Goal: Task Accomplishment & Management: Manage account settings

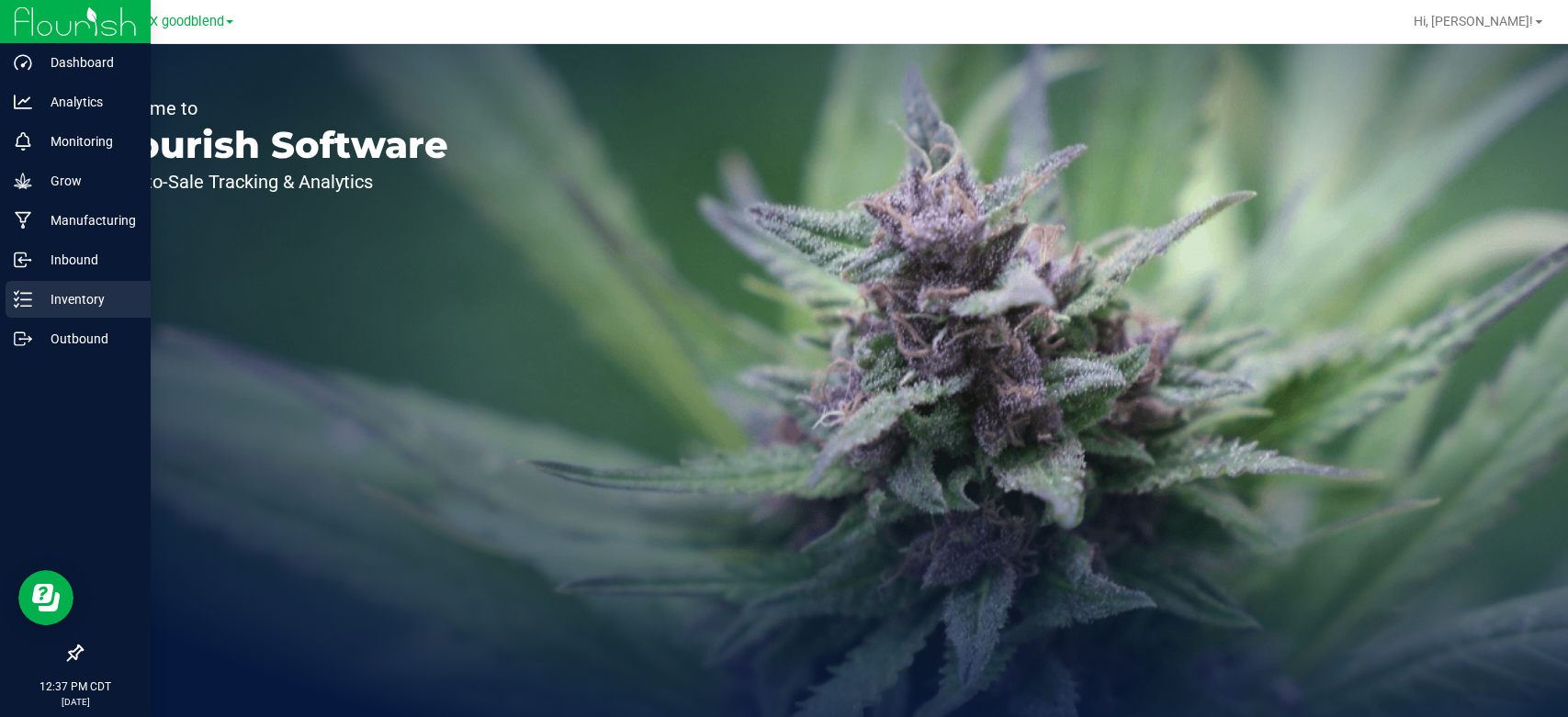
click at [76, 308] on p "Inventory" at bounding box center [87, 299] width 110 height 22
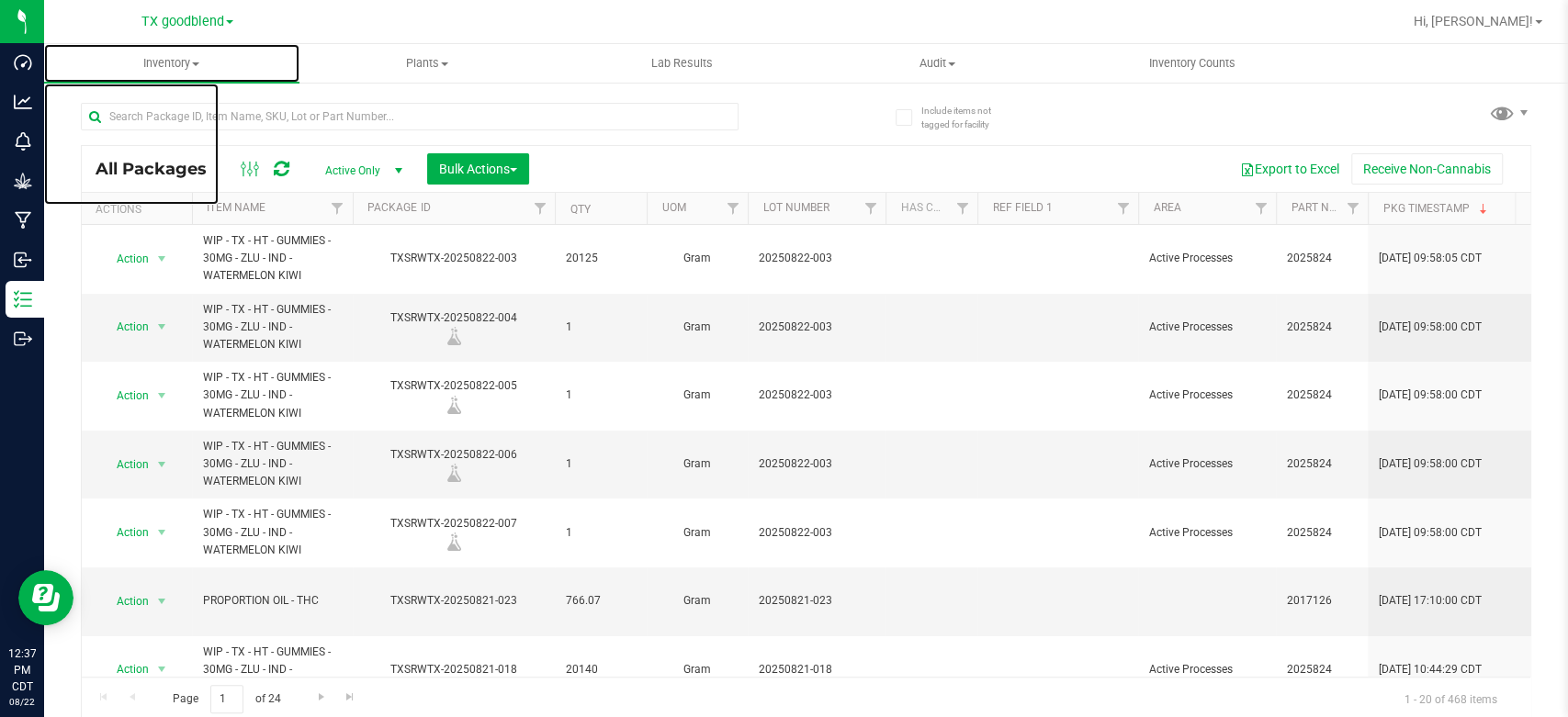
click at [154, 50] on uib-tab-heading "Inventory All packages All inventory Waste log Create inventory" at bounding box center [171, 62] width 255 height 38
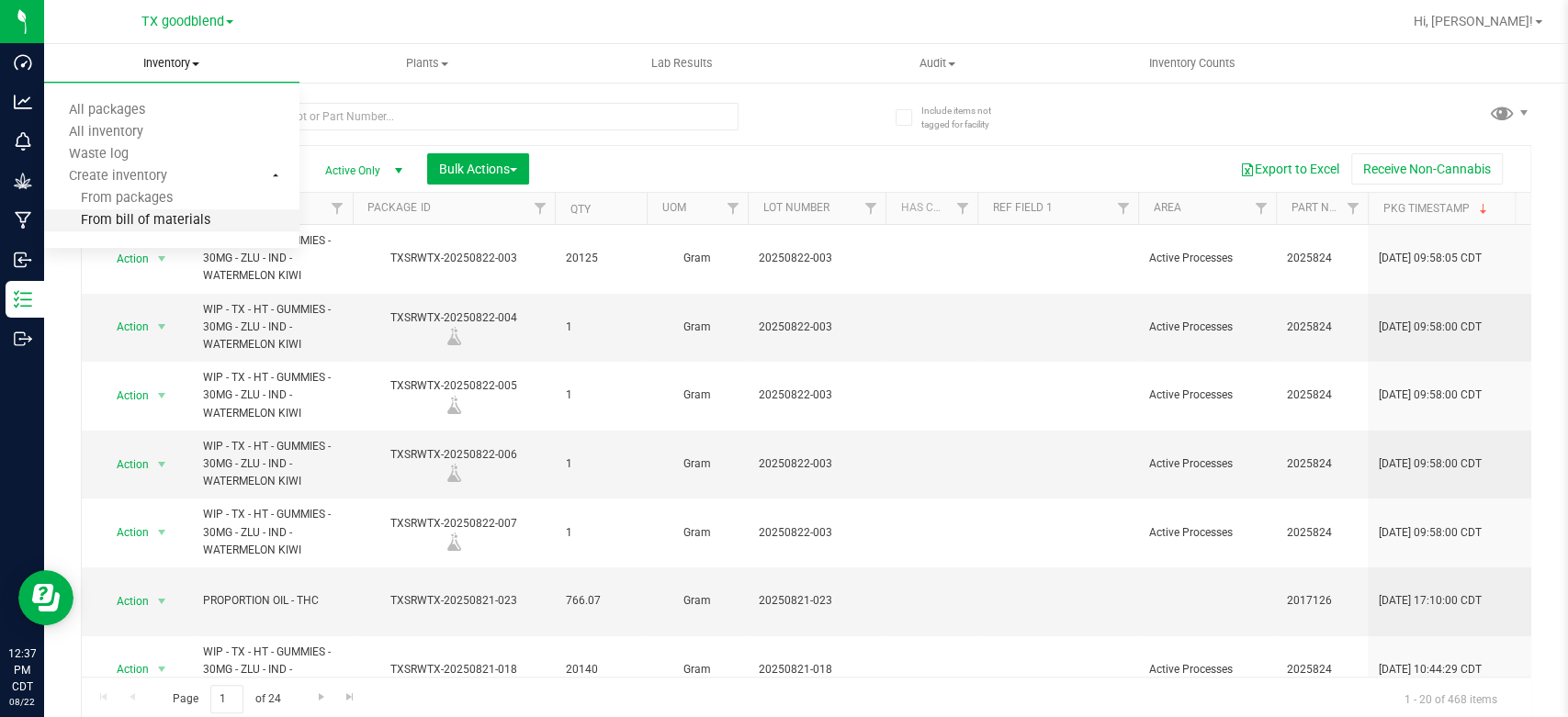
click at [120, 226] on span "From bill of materials" at bounding box center [127, 220] width 167 height 16
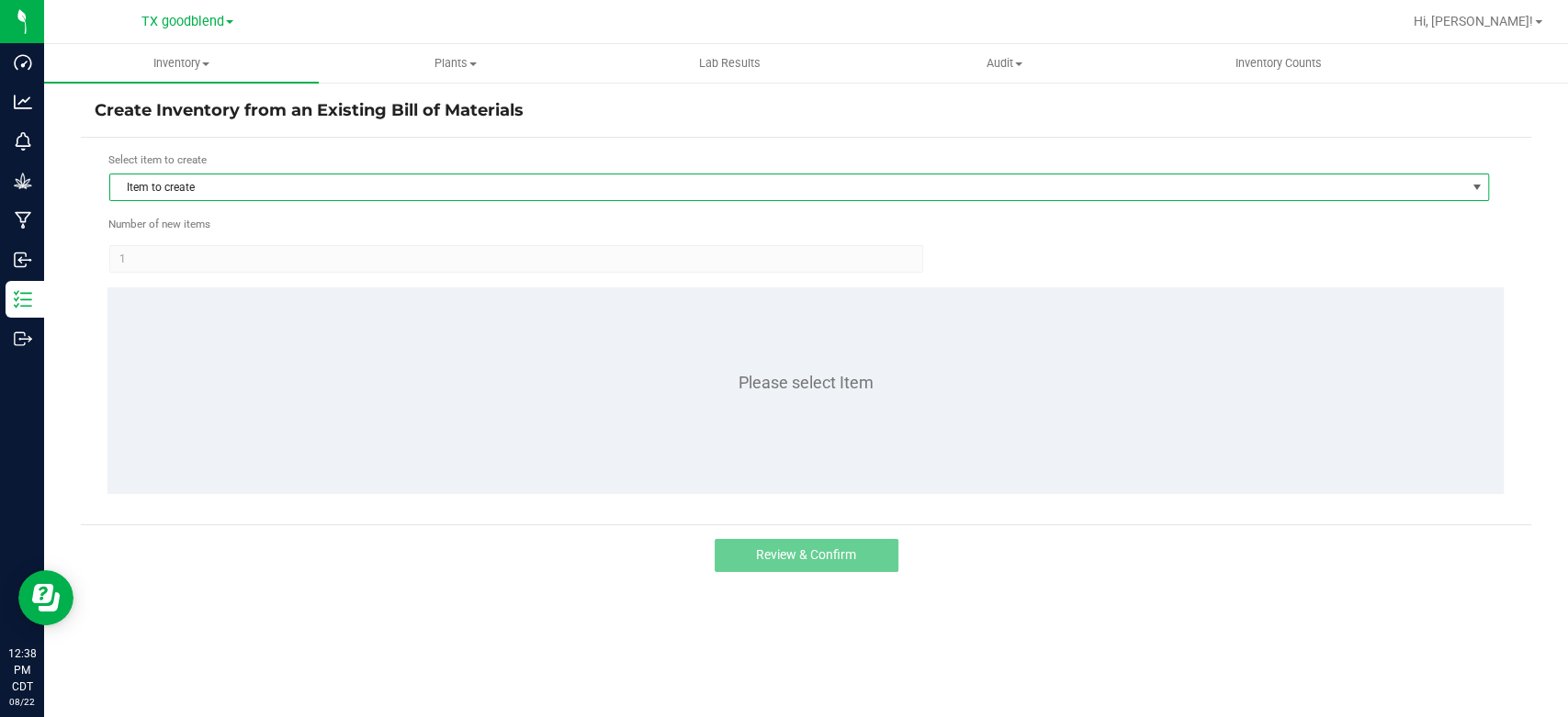
click at [194, 194] on span "Item to create" at bounding box center [787, 188] width 1355 height 26
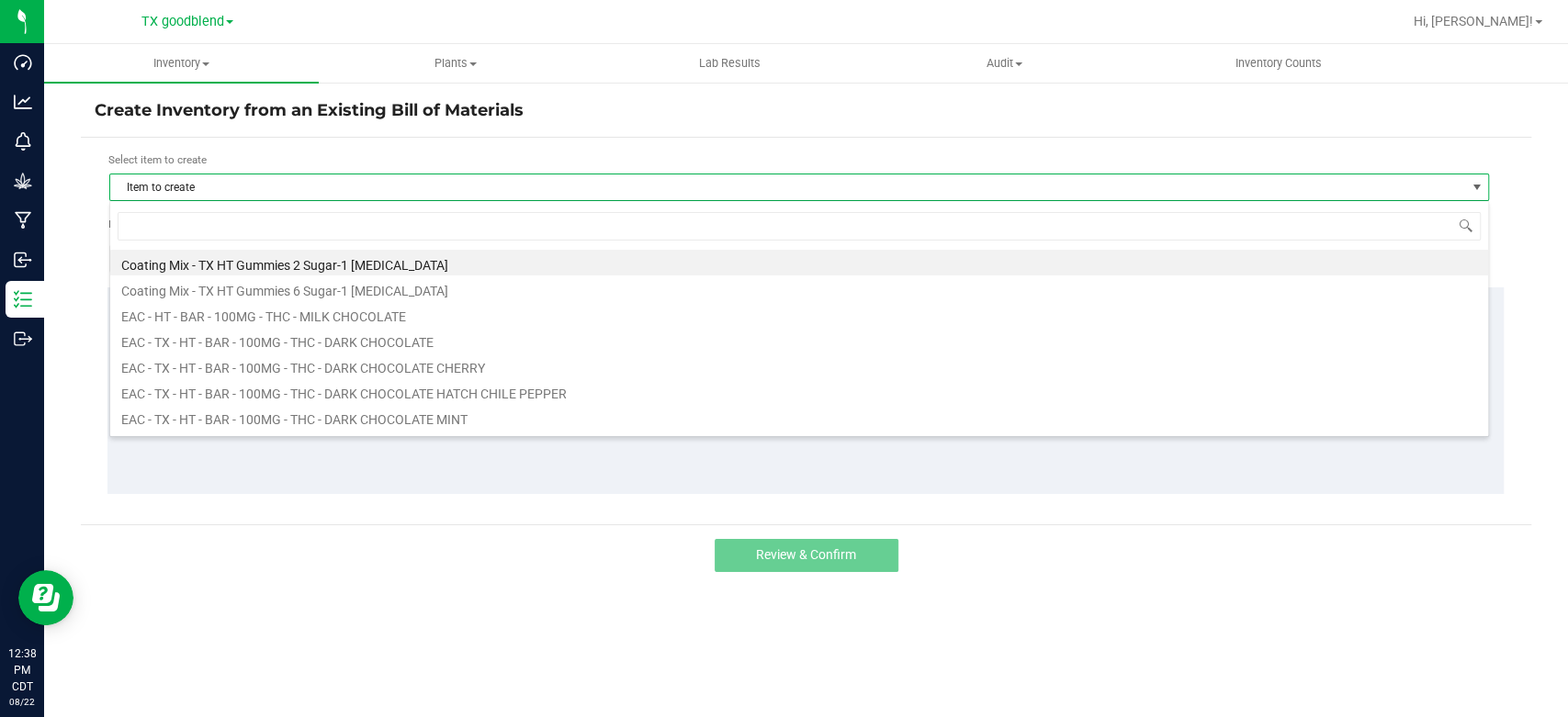
scroll to position [27, 1379]
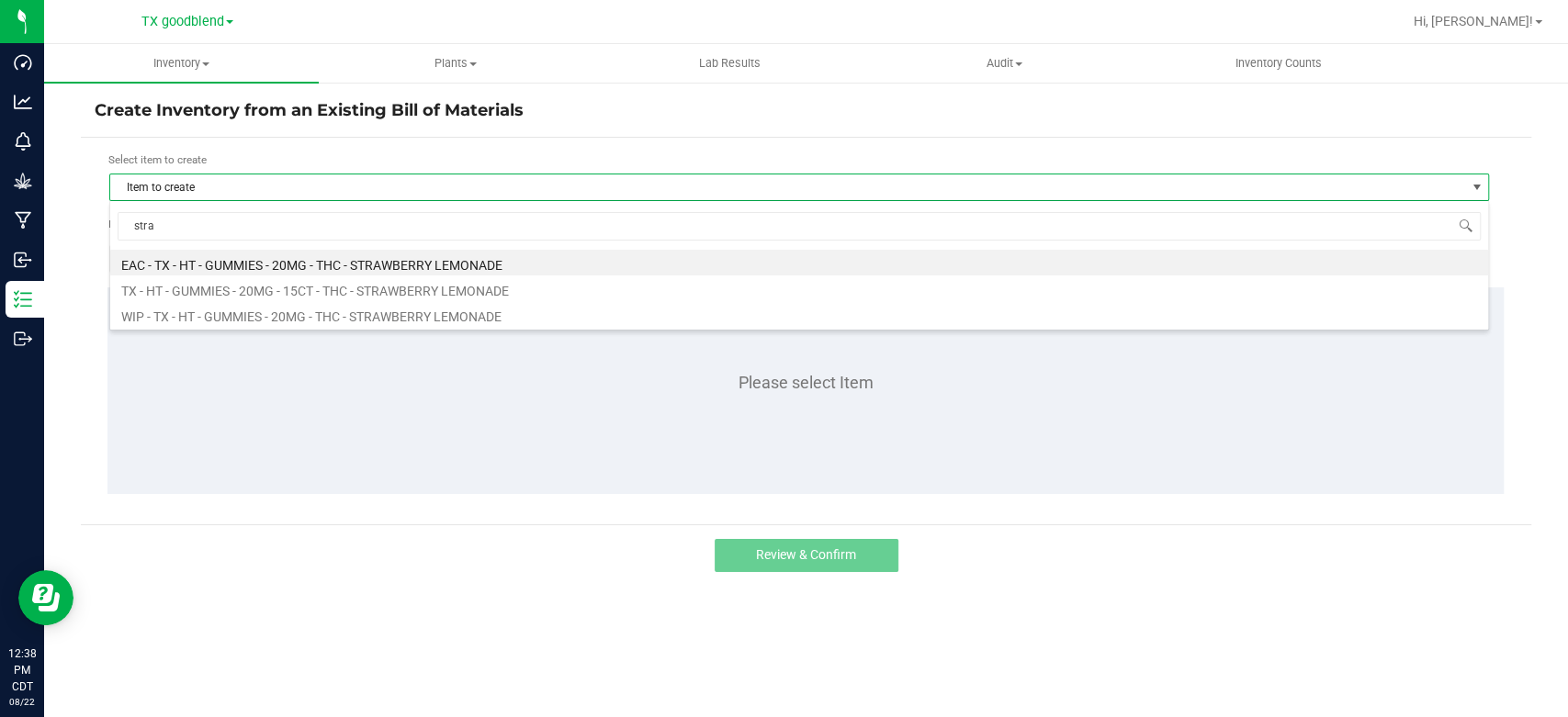
type input "straw"
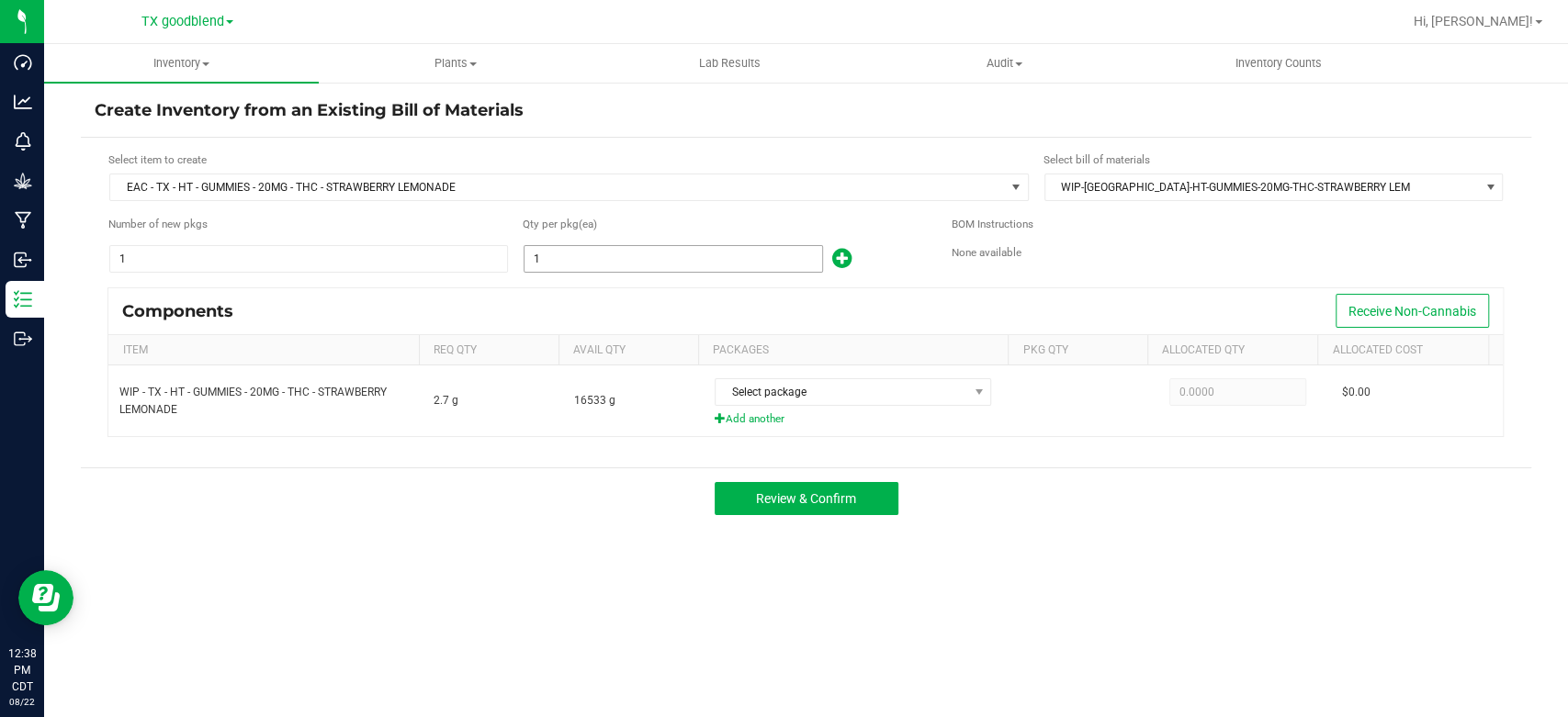
click at [551, 254] on input "1" at bounding box center [674, 259] width 298 height 26
type input "4"
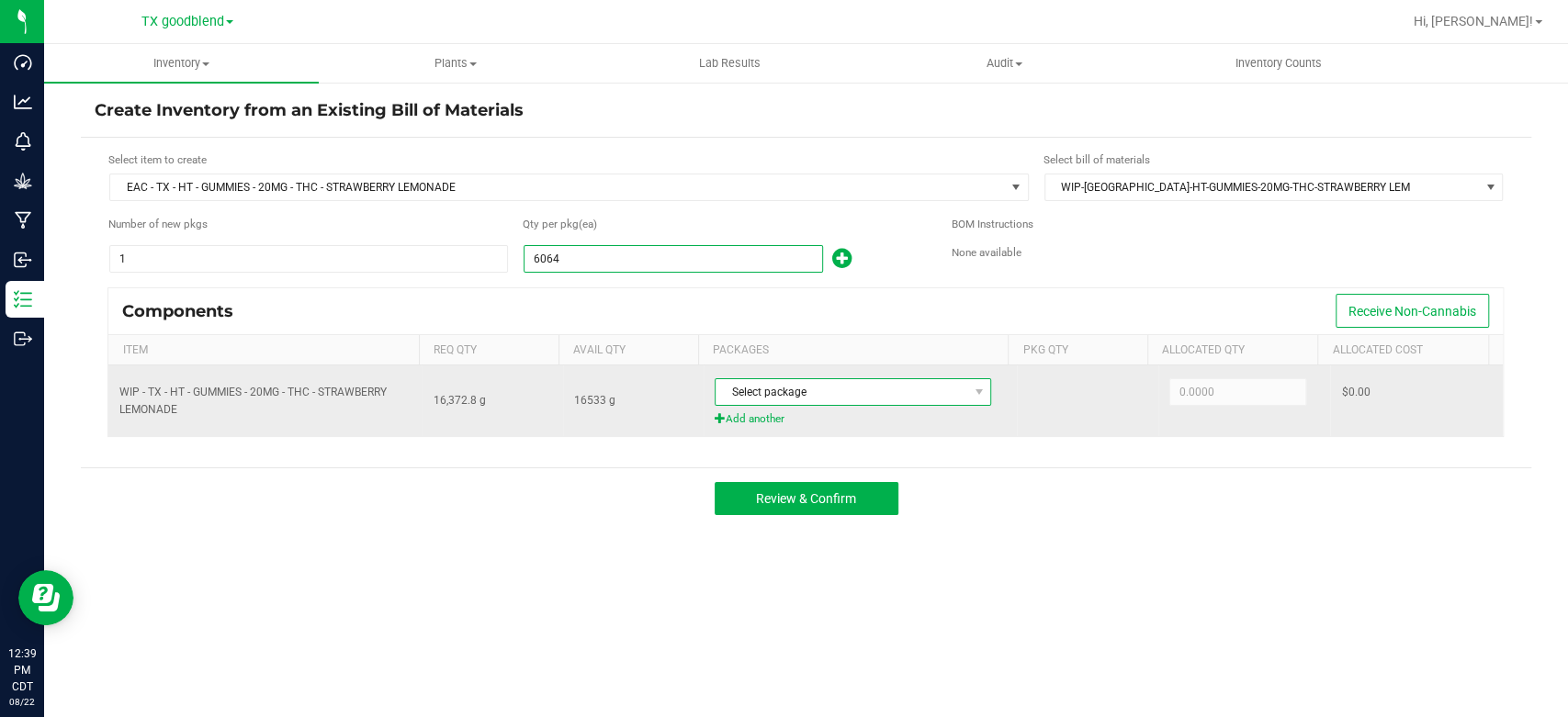
type input "6,064"
click at [817, 391] on span "Select package" at bounding box center [841, 392] width 252 height 26
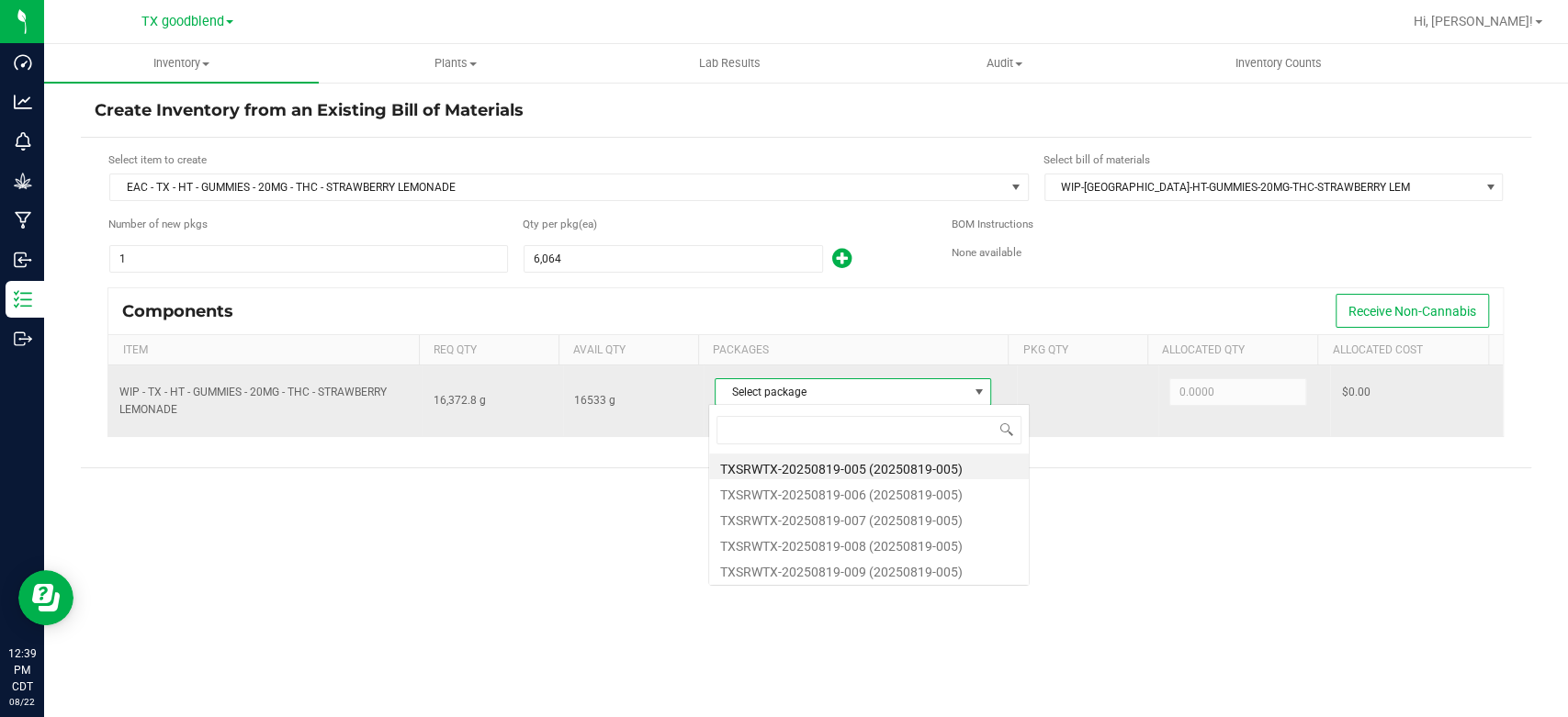
scroll to position [27, 273]
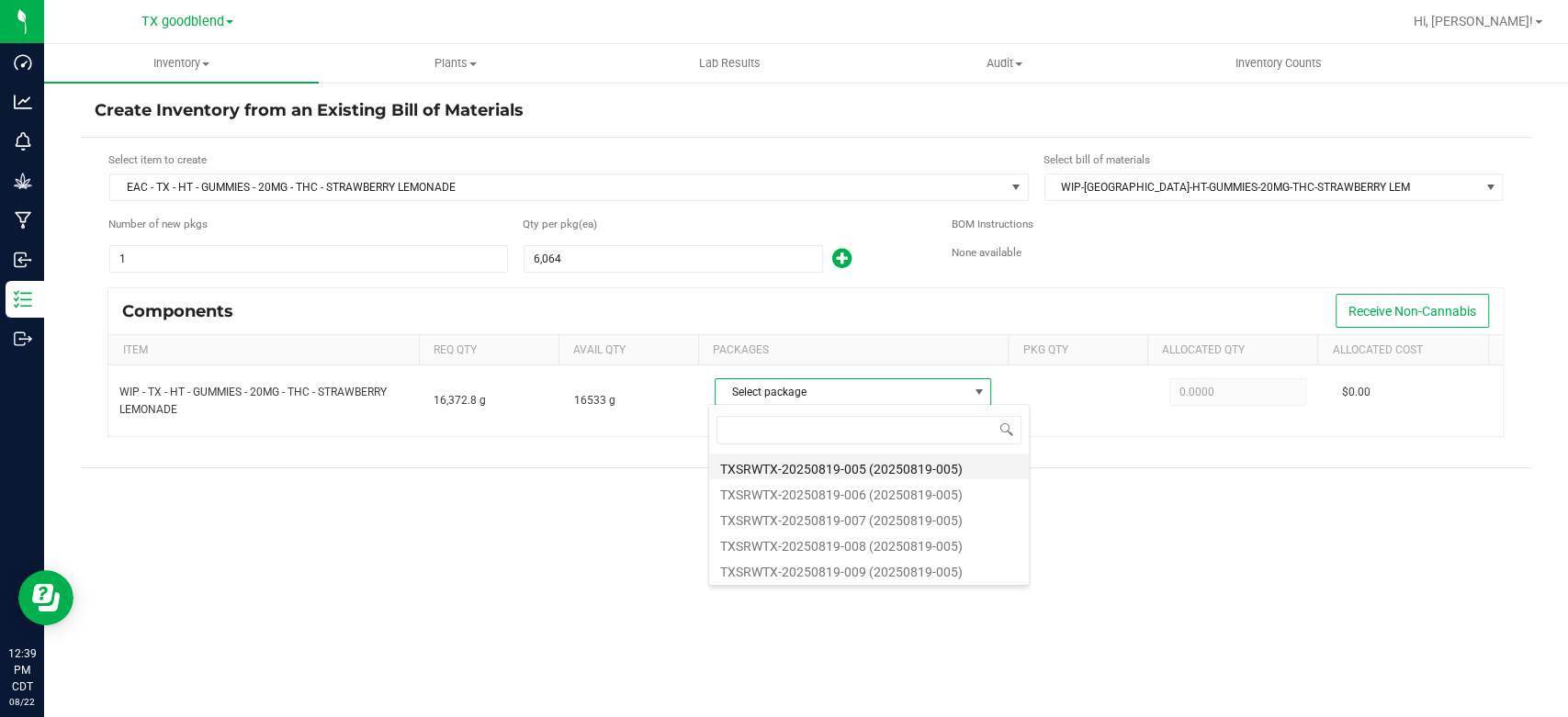
click at [817, 470] on li "TXSRWTX-20250819-005 (20250819-005)" at bounding box center [869, 467] width 320 height 26
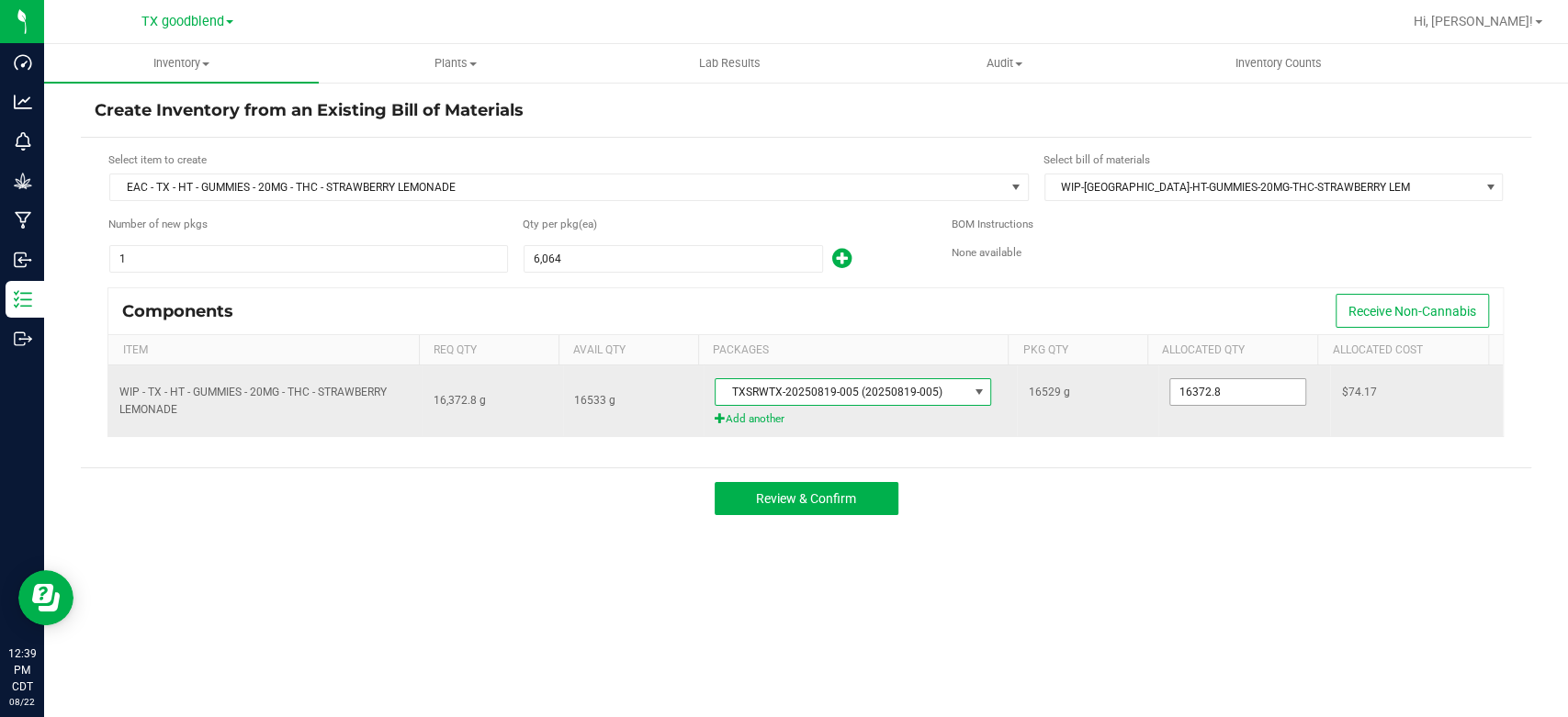
click at [1235, 398] on input "16372.8" at bounding box center [1238, 392] width 135 height 26
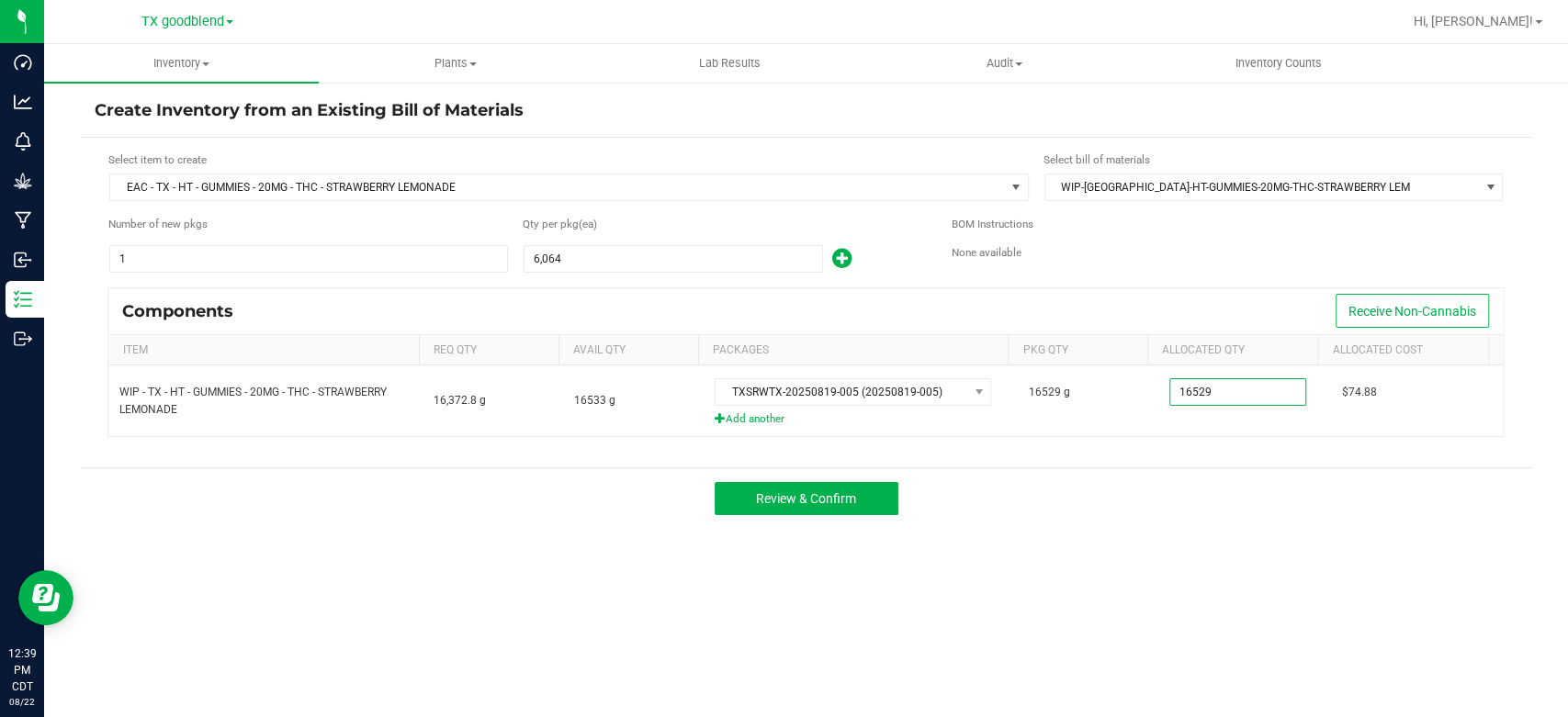
type input "16,529.0000"
click at [1185, 519] on div "Review & Confirm" at bounding box center [806, 498] width 1451 height 61
click at [799, 494] on span "Review & Confirm" at bounding box center [807, 498] width 101 height 15
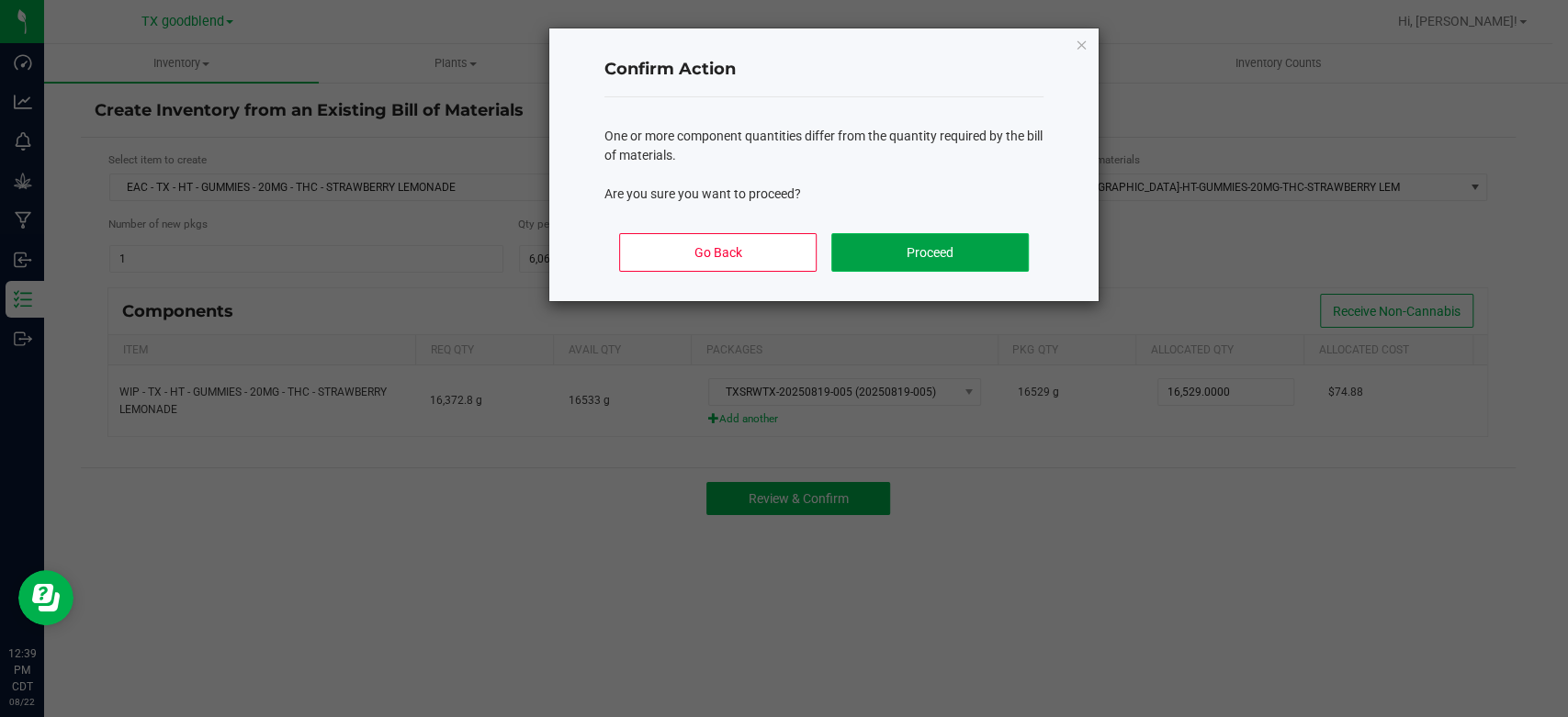
click at [924, 246] on button "Proceed" at bounding box center [931, 252] width 197 height 38
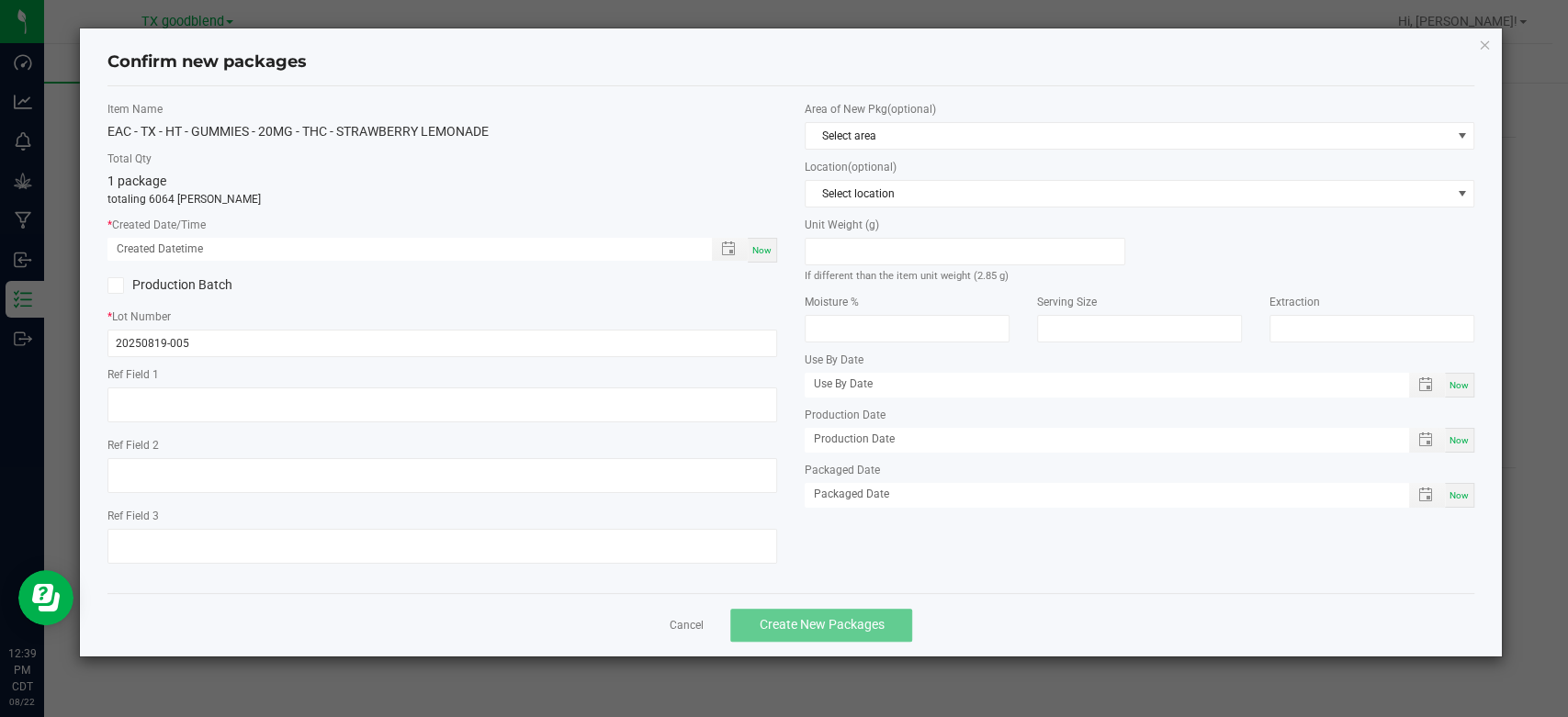
click at [762, 246] on span "Now" at bounding box center [762, 250] width 20 height 10
type input "08/22/2025 12:39 PM"
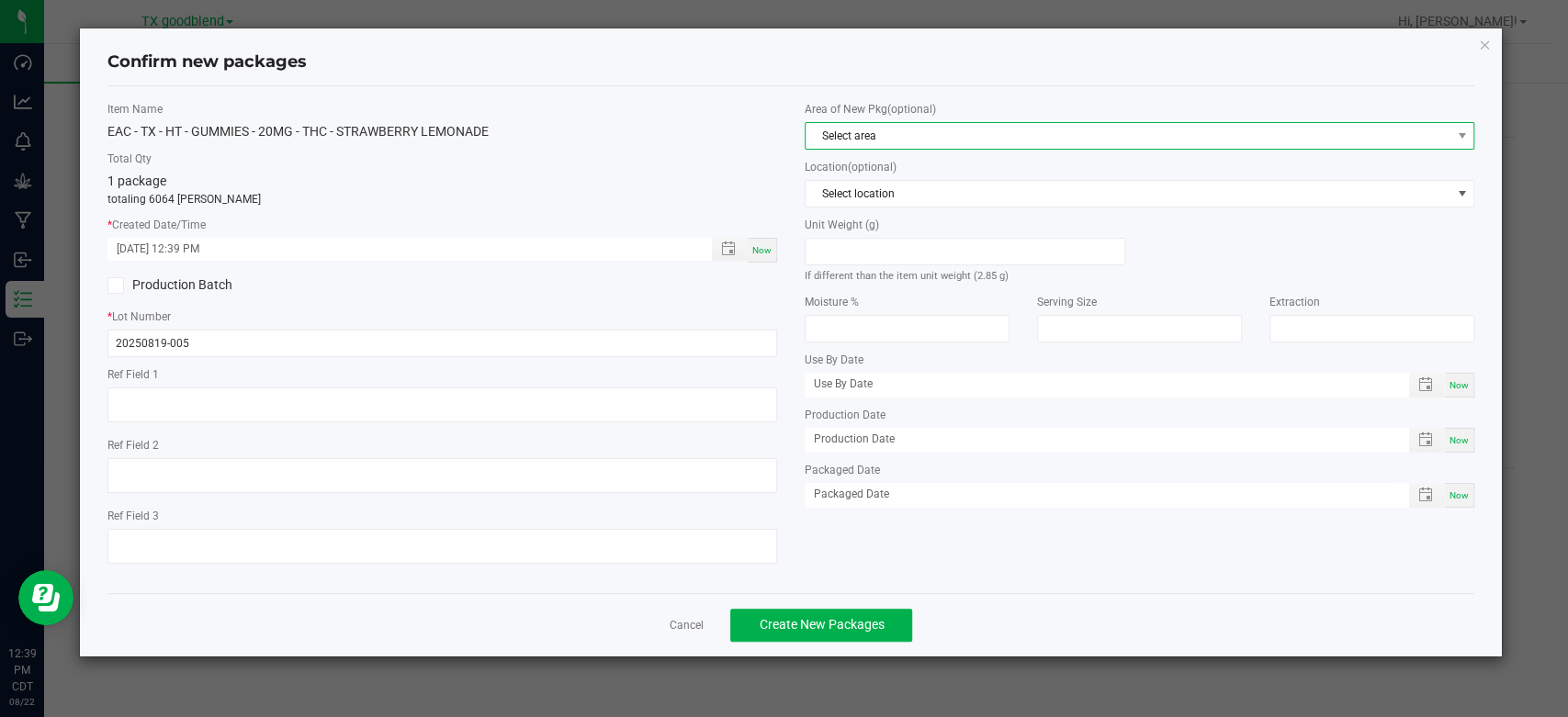
click at [892, 128] on span "Select area" at bounding box center [1128, 136] width 645 height 26
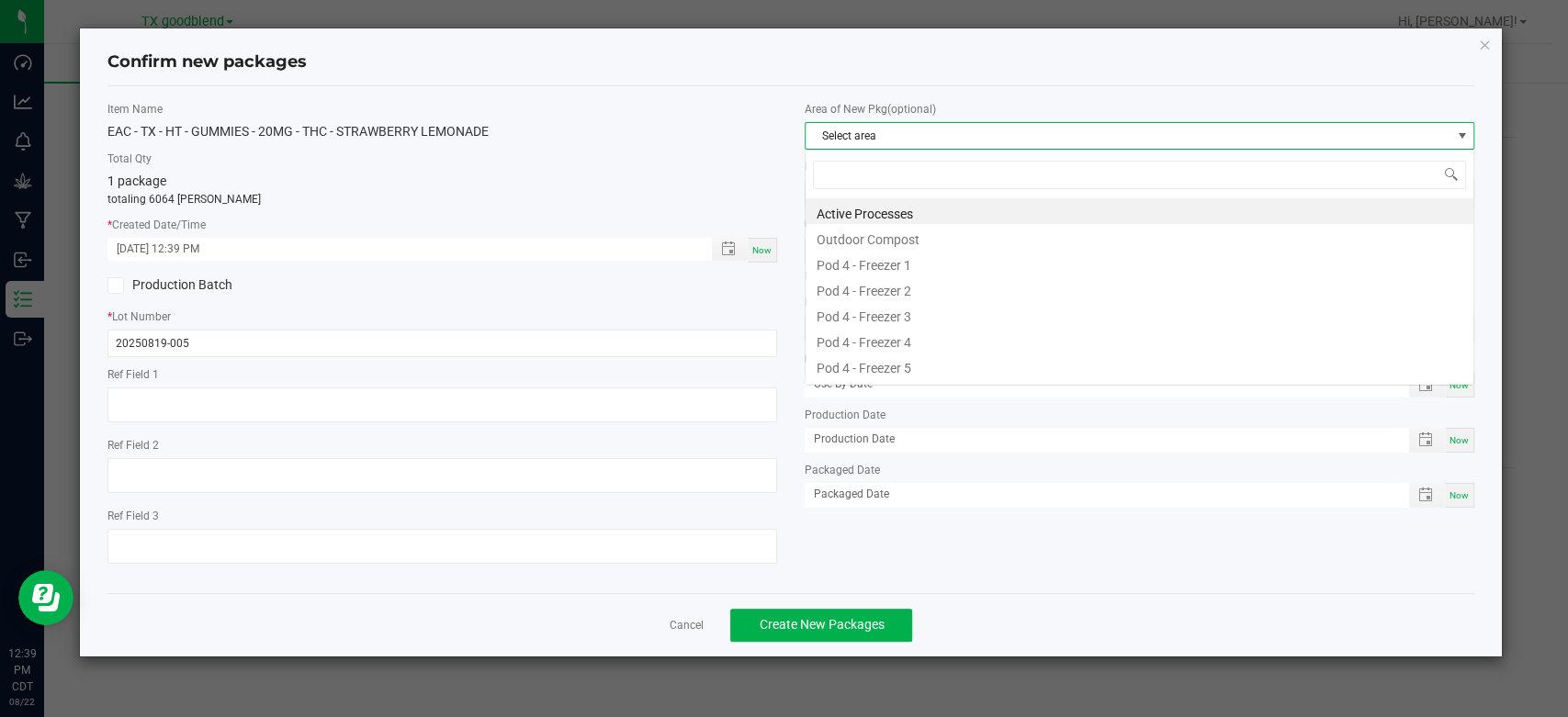
scroll to position [27, 669]
click at [892, 213] on li "Active Processes" at bounding box center [1140, 211] width 668 height 26
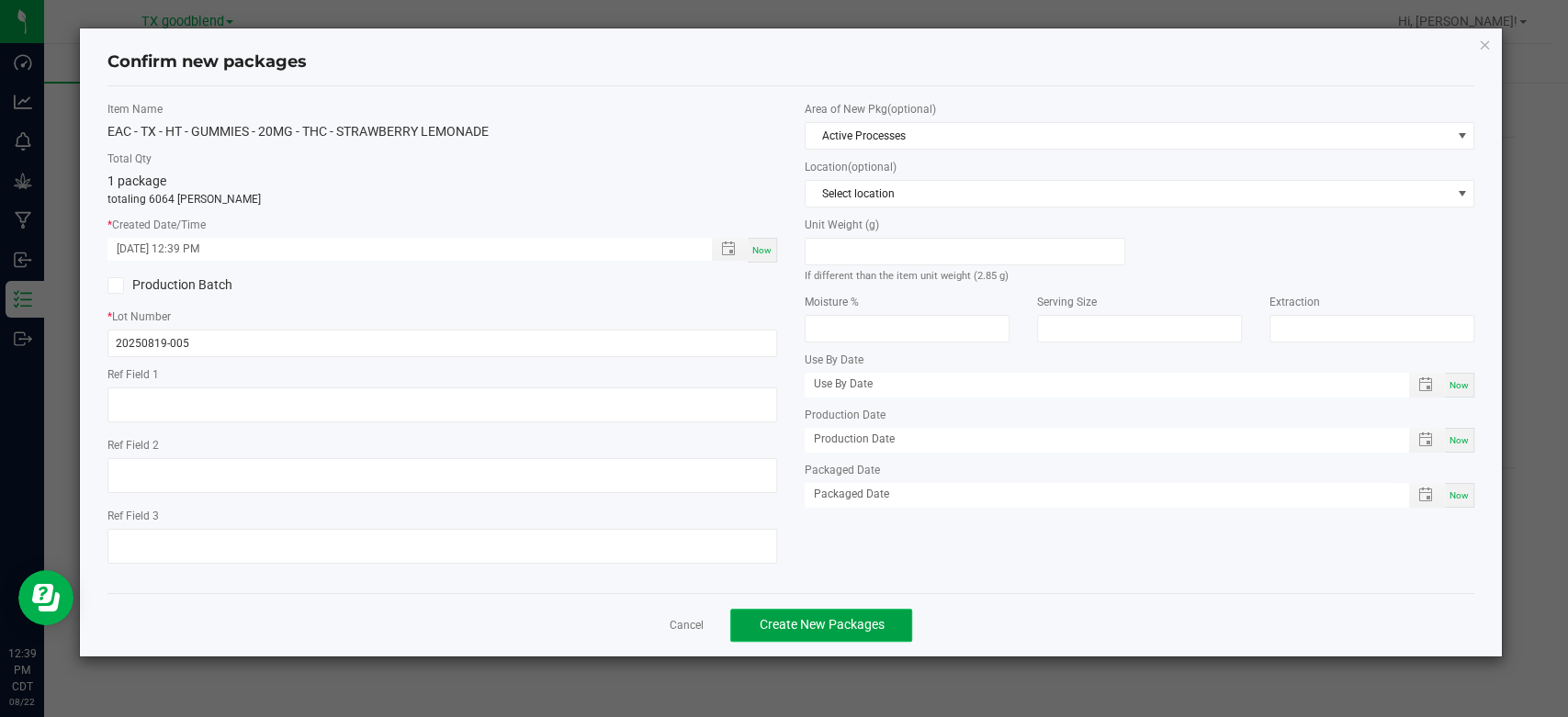
click at [818, 627] on span "Create New Packages" at bounding box center [822, 624] width 125 height 15
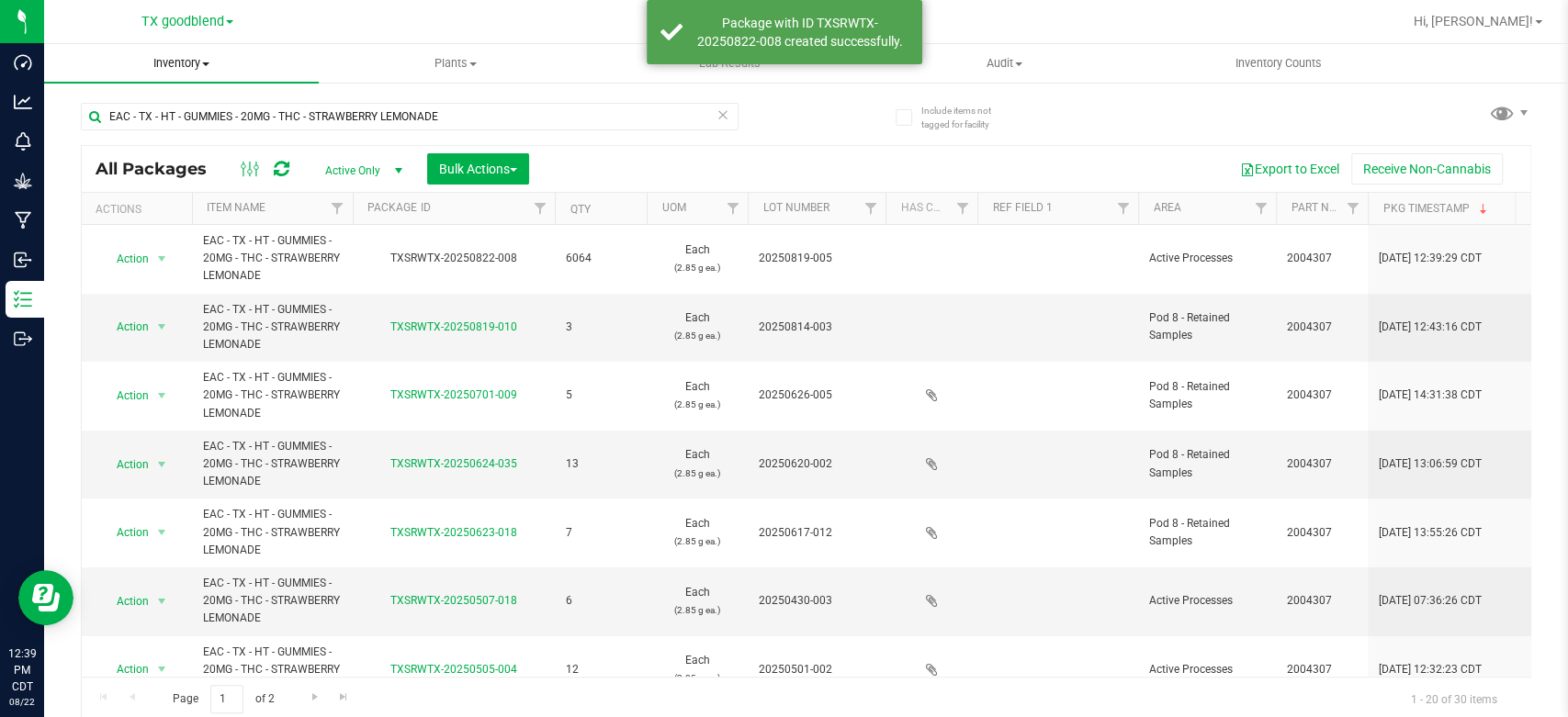
click at [169, 66] on span "Inventory" at bounding box center [181, 63] width 275 height 17
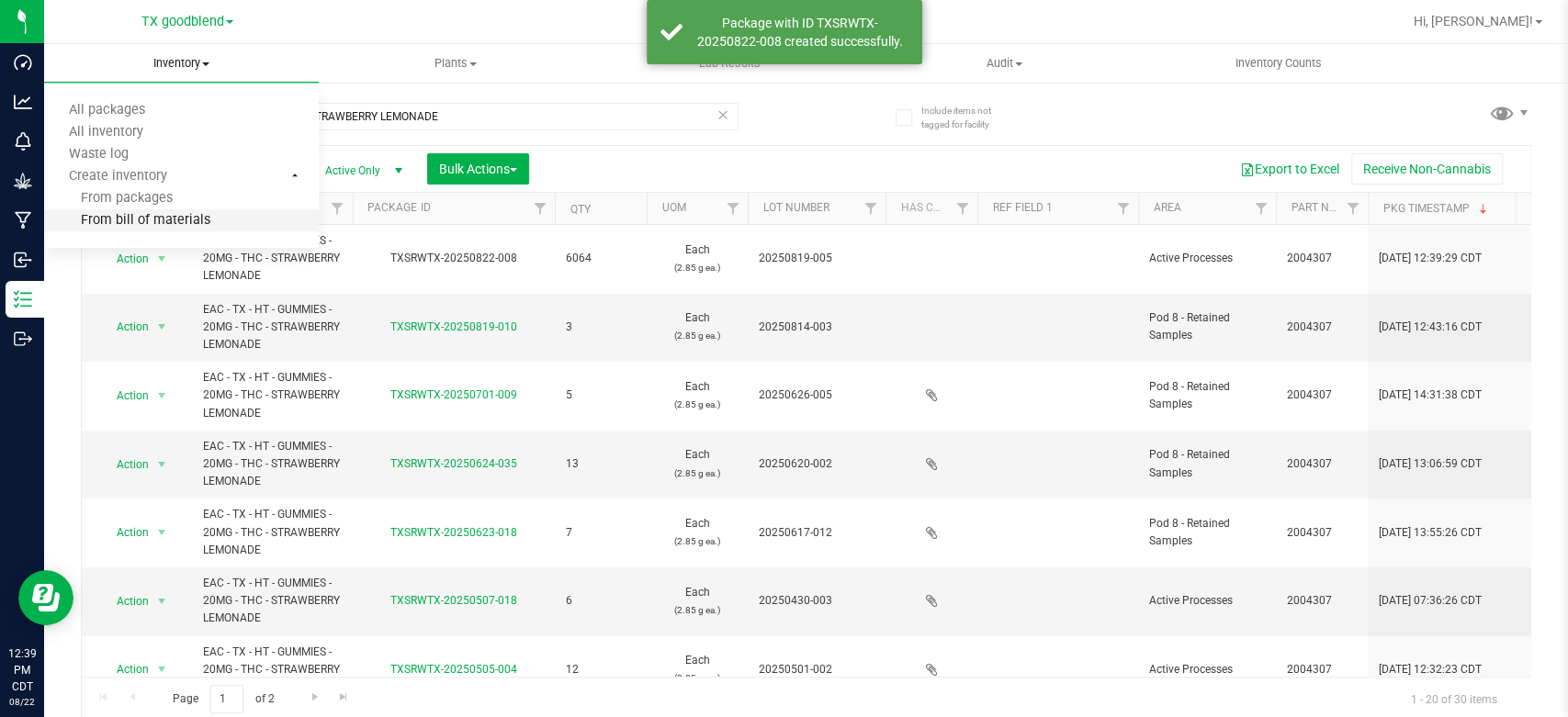
click at [132, 217] on span "From bill of materials" at bounding box center [127, 220] width 167 height 16
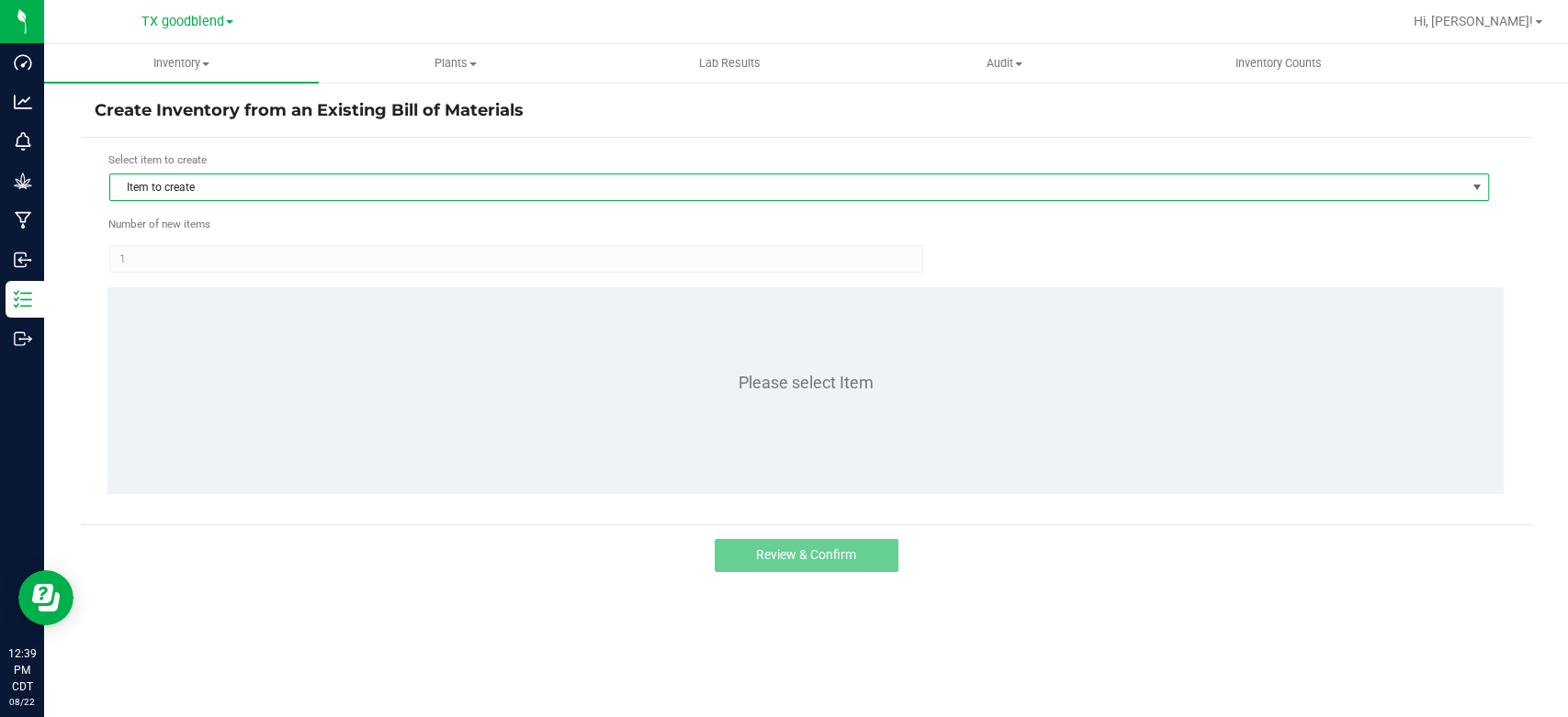
click at [309, 185] on span "Item to create" at bounding box center [787, 188] width 1355 height 26
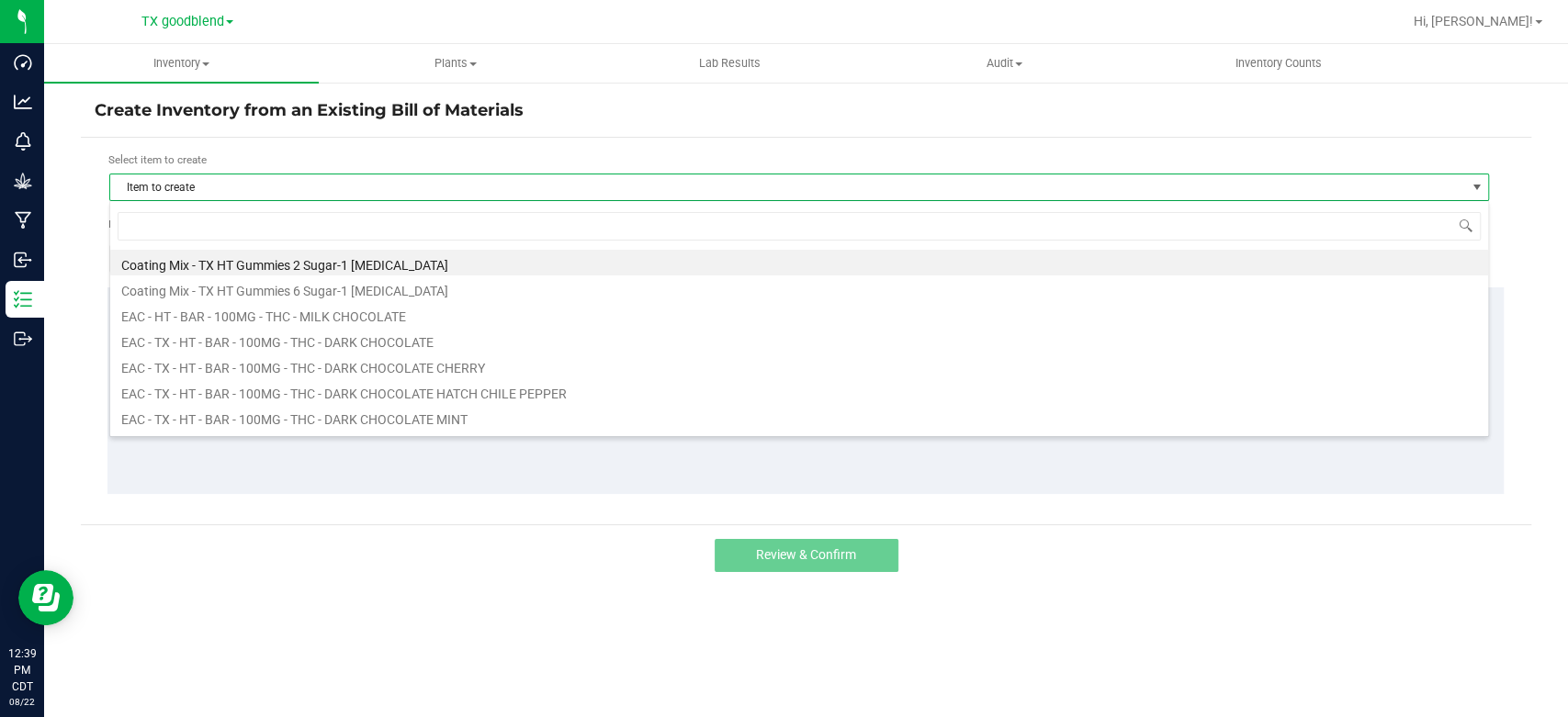
scroll to position [27, 1379]
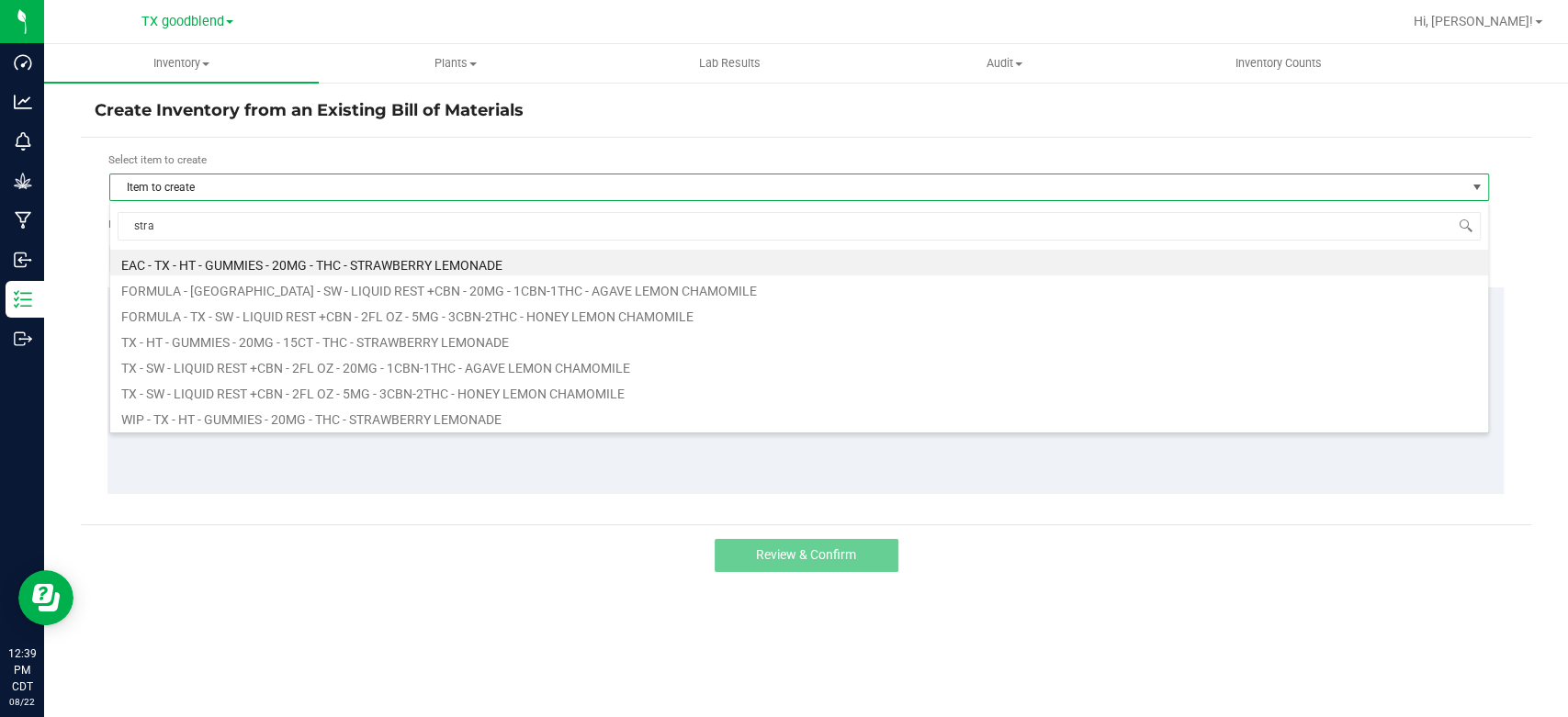
type input "straw"
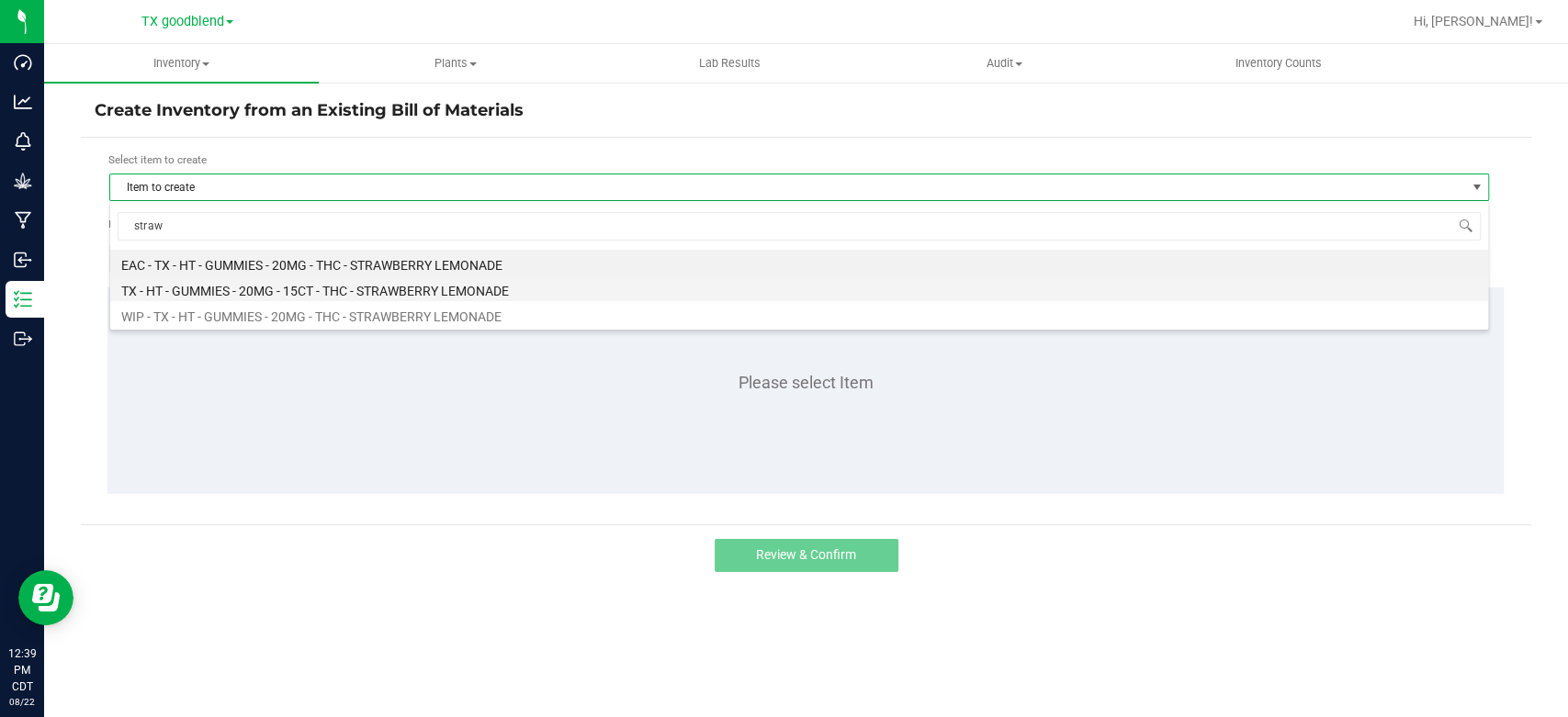
click at [296, 292] on li "TX - HT - GUMMIES - 20MG - 15CT - THC - STRAWBERRY LEMONADE" at bounding box center [798, 288] width 1378 height 26
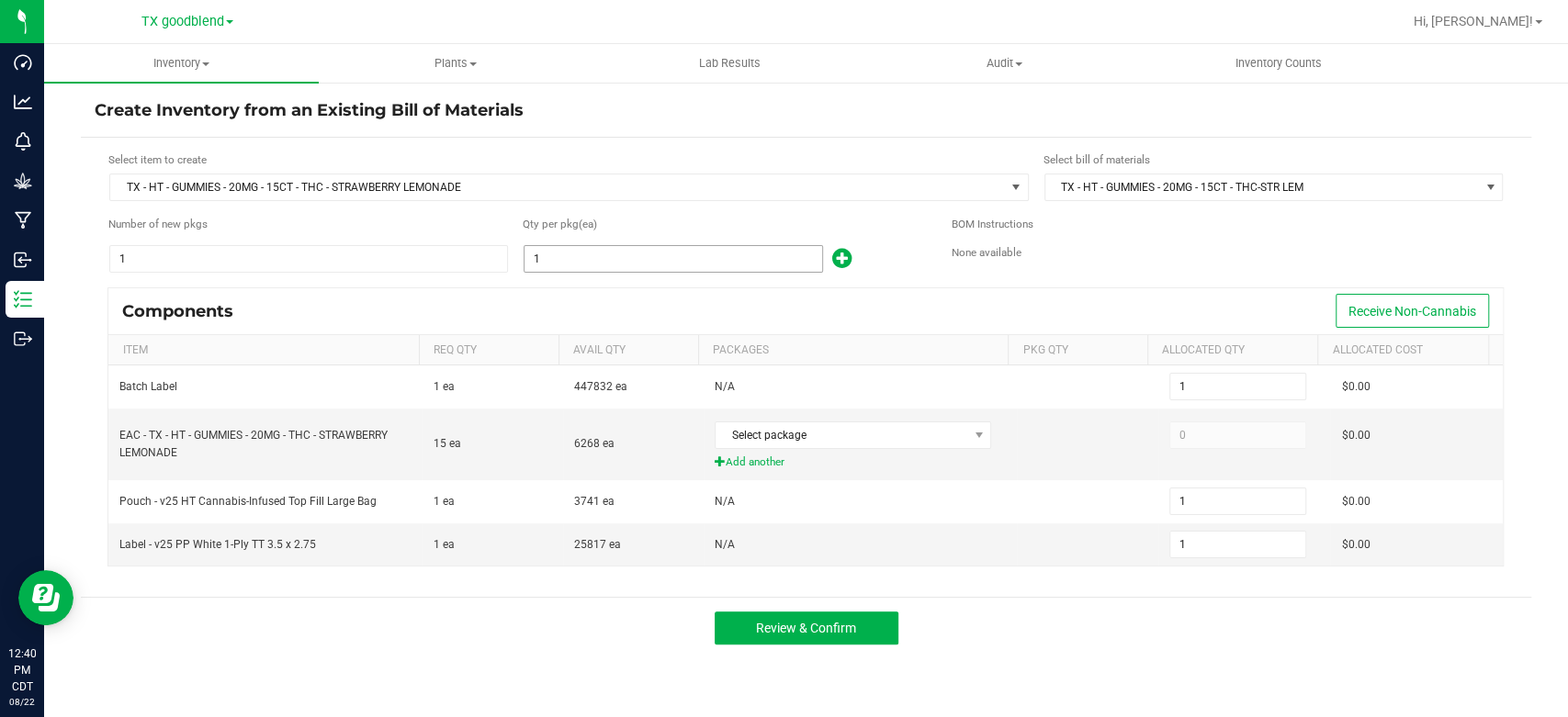
click at [554, 260] on input "1" at bounding box center [674, 259] width 298 height 26
type input "4"
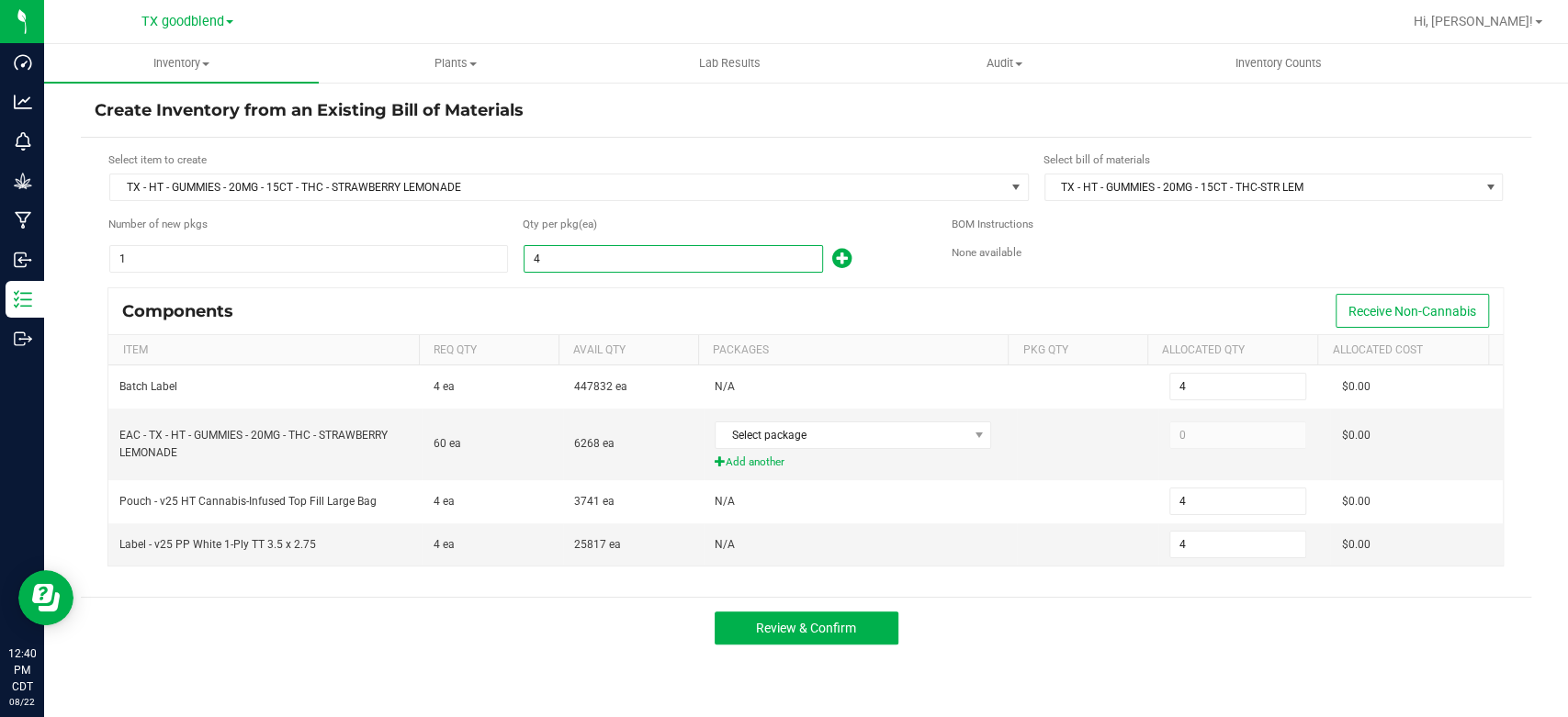
type input "40"
type input "404"
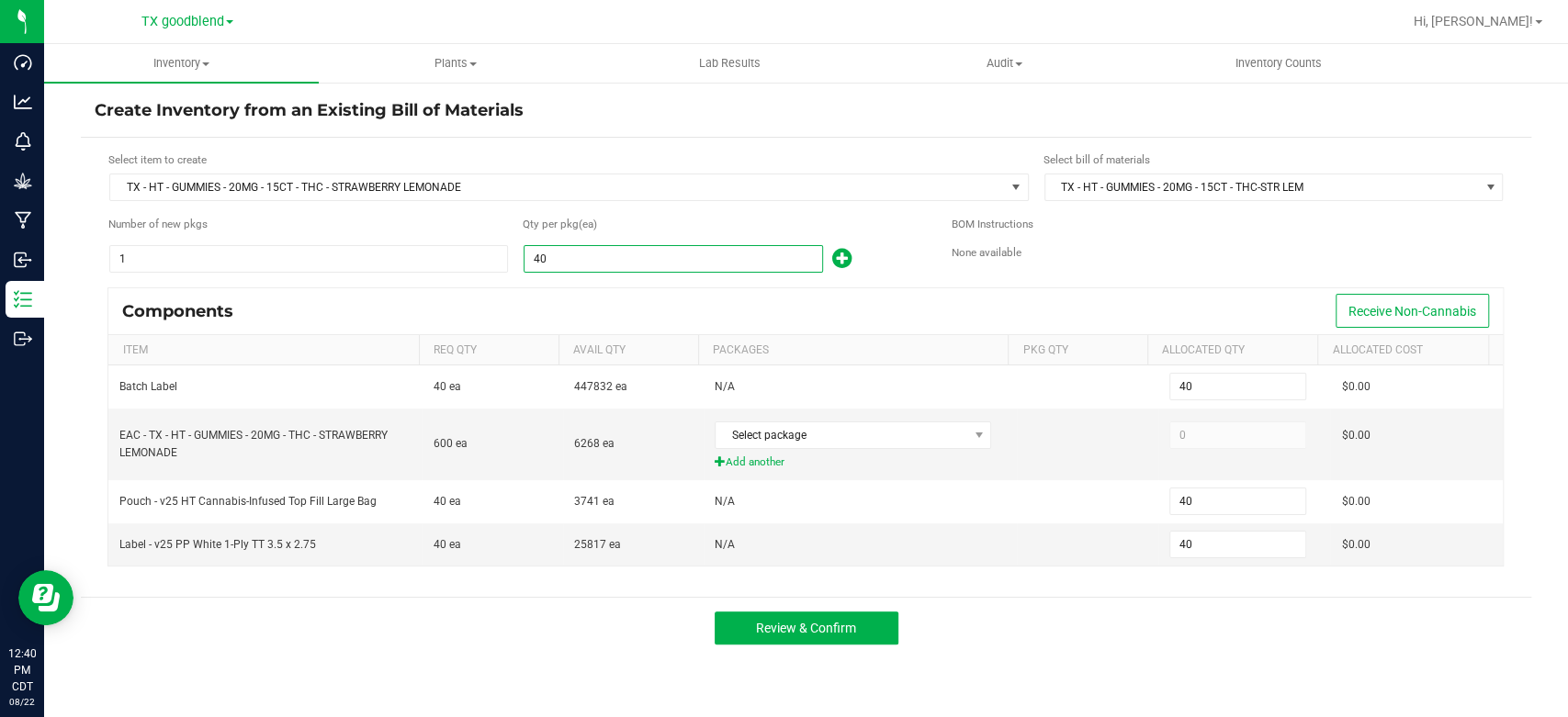
type input "404"
click at [550, 294] on div "Components Receive Non-Cannabis" at bounding box center [806, 311] width 1395 height 46
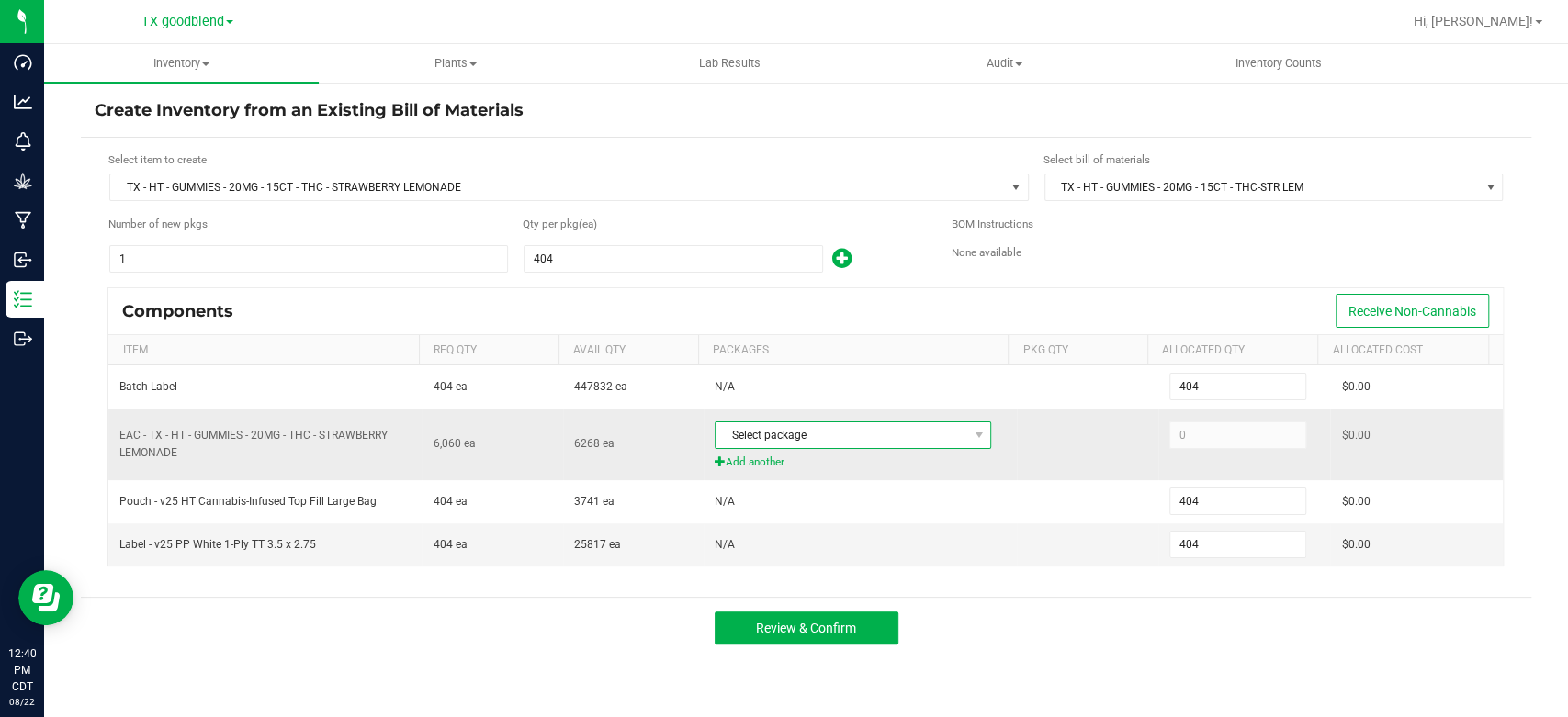
click at [897, 431] on span "Select package" at bounding box center [841, 435] width 252 height 26
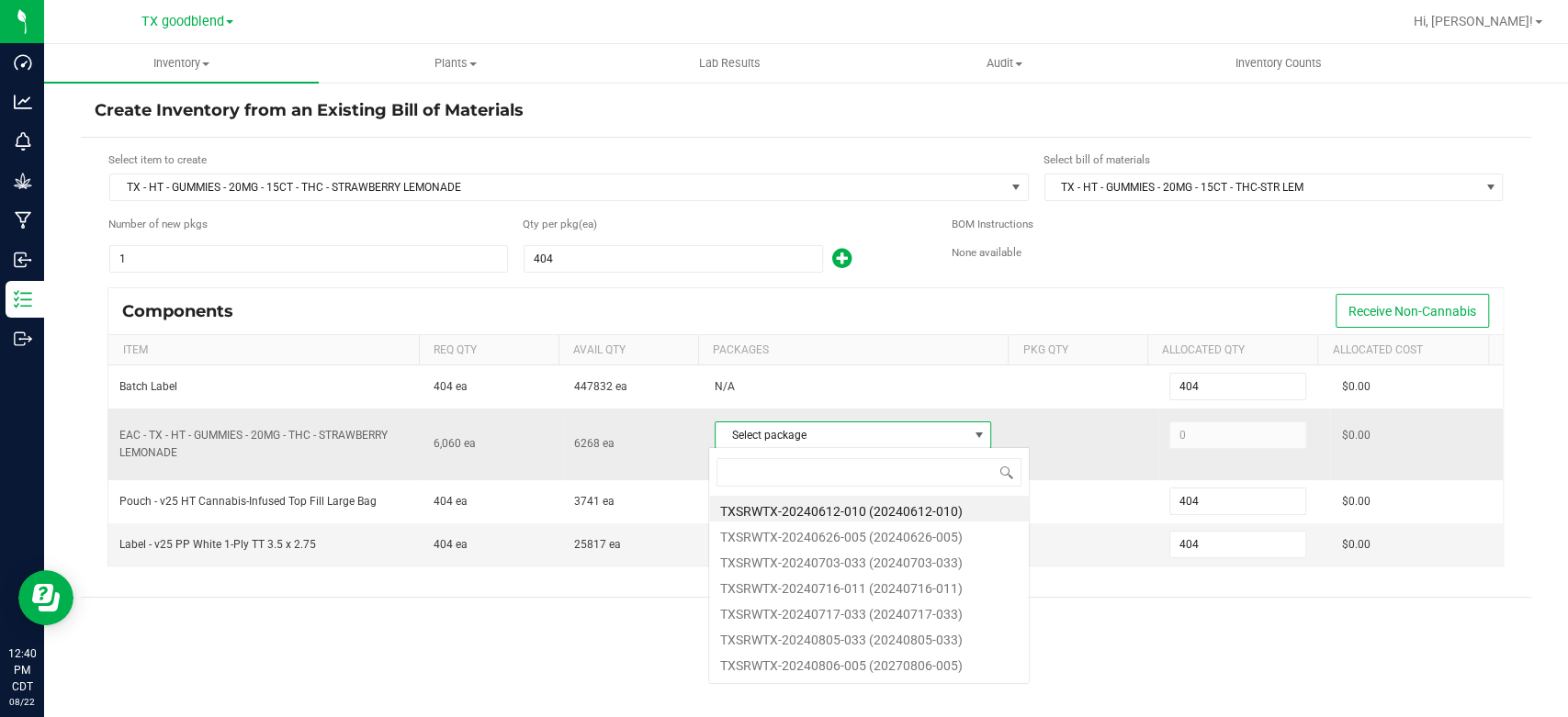
scroll to position [27, 273]
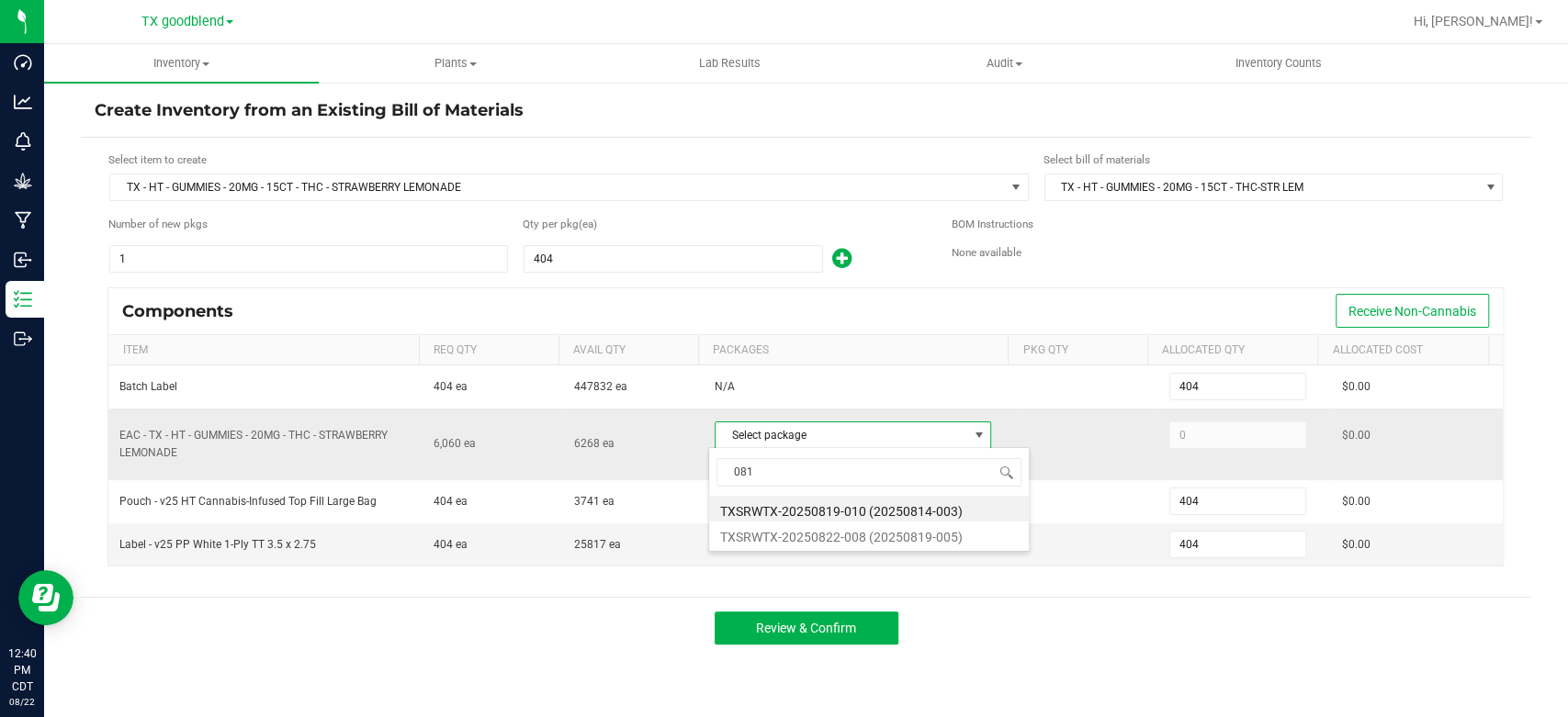
type input "0819"
click at [836, 531] on li "TXSRWTX-20250822-008 (20250819-005)" at bounding box center [869, 535] width 320 height 26
type input "6,060"
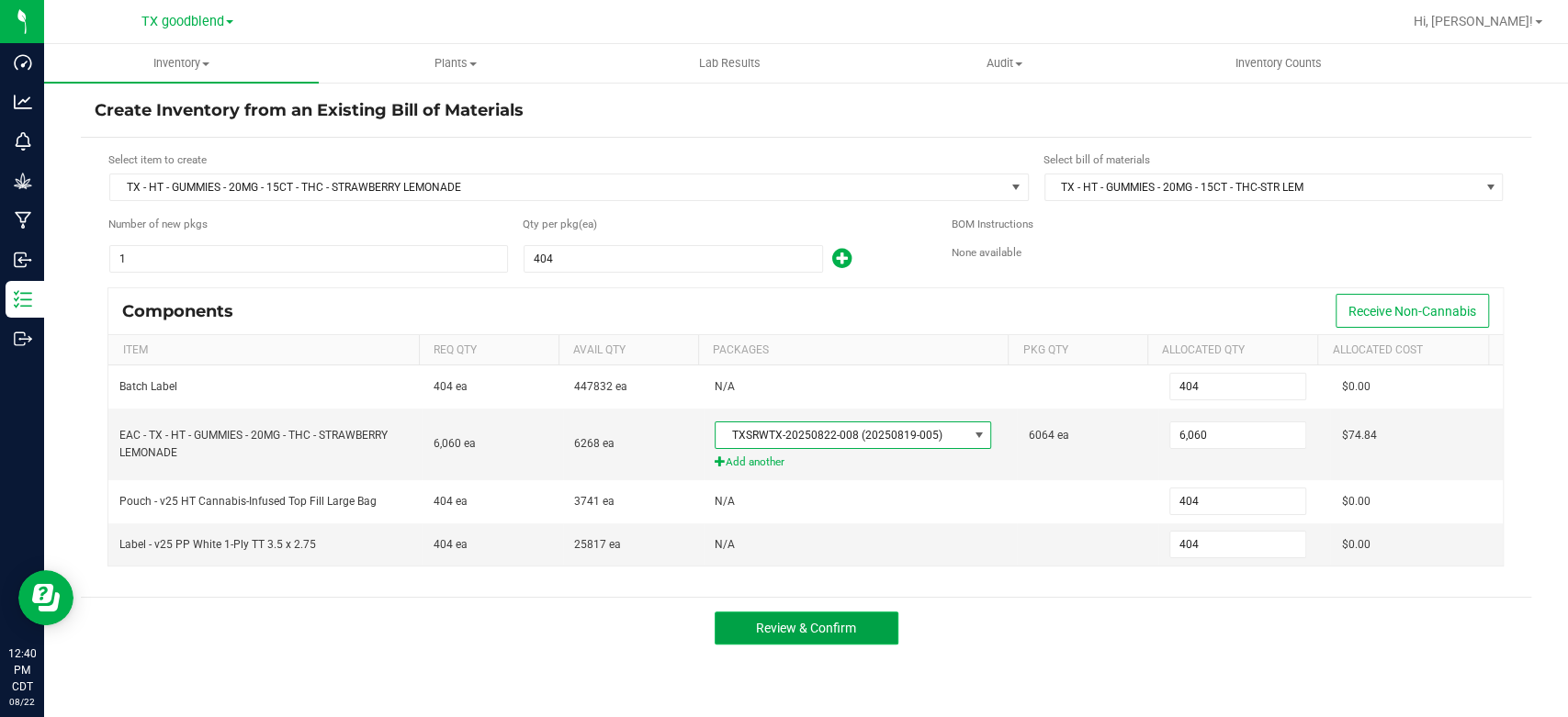
click at [839, 621] on span "Review & Confirm" at bounding box center [807, 628] width 101 height 15
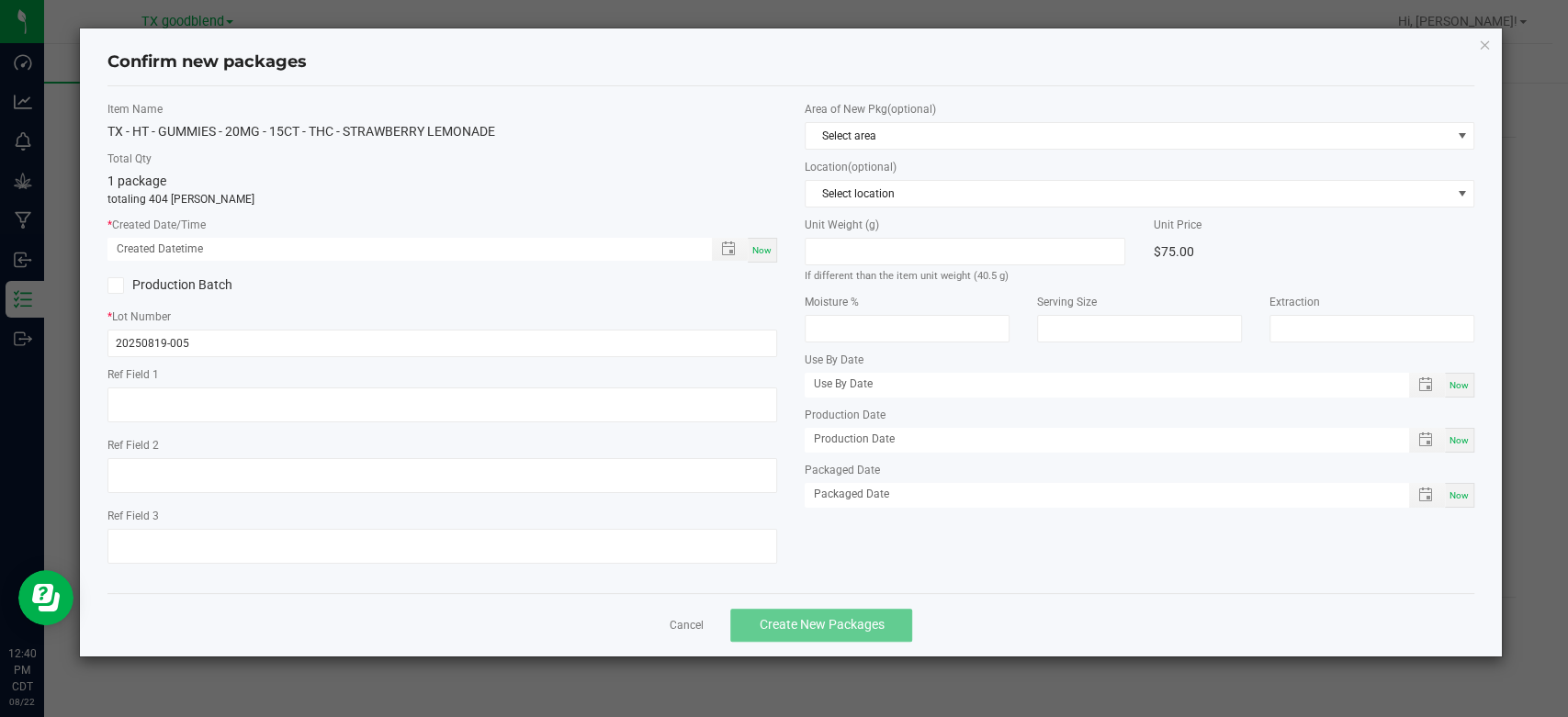
click at [776, 251] on div "Now" at bounding box center [763, 250] width 30 height 25
type input "08/22/2025 12:40 PM"
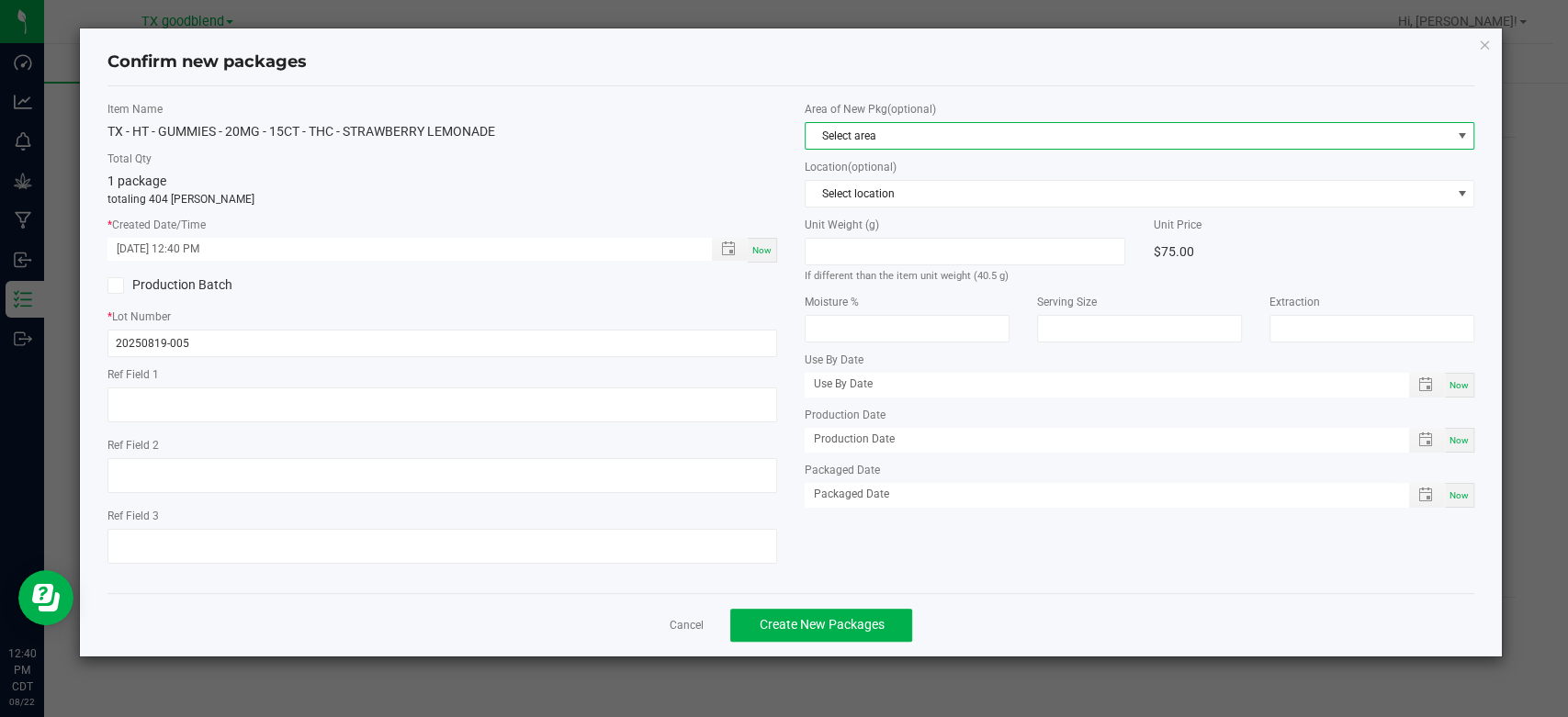
click at [905, 126] on span "Select area" at bounding box center [1128, 136] width 645 height 26
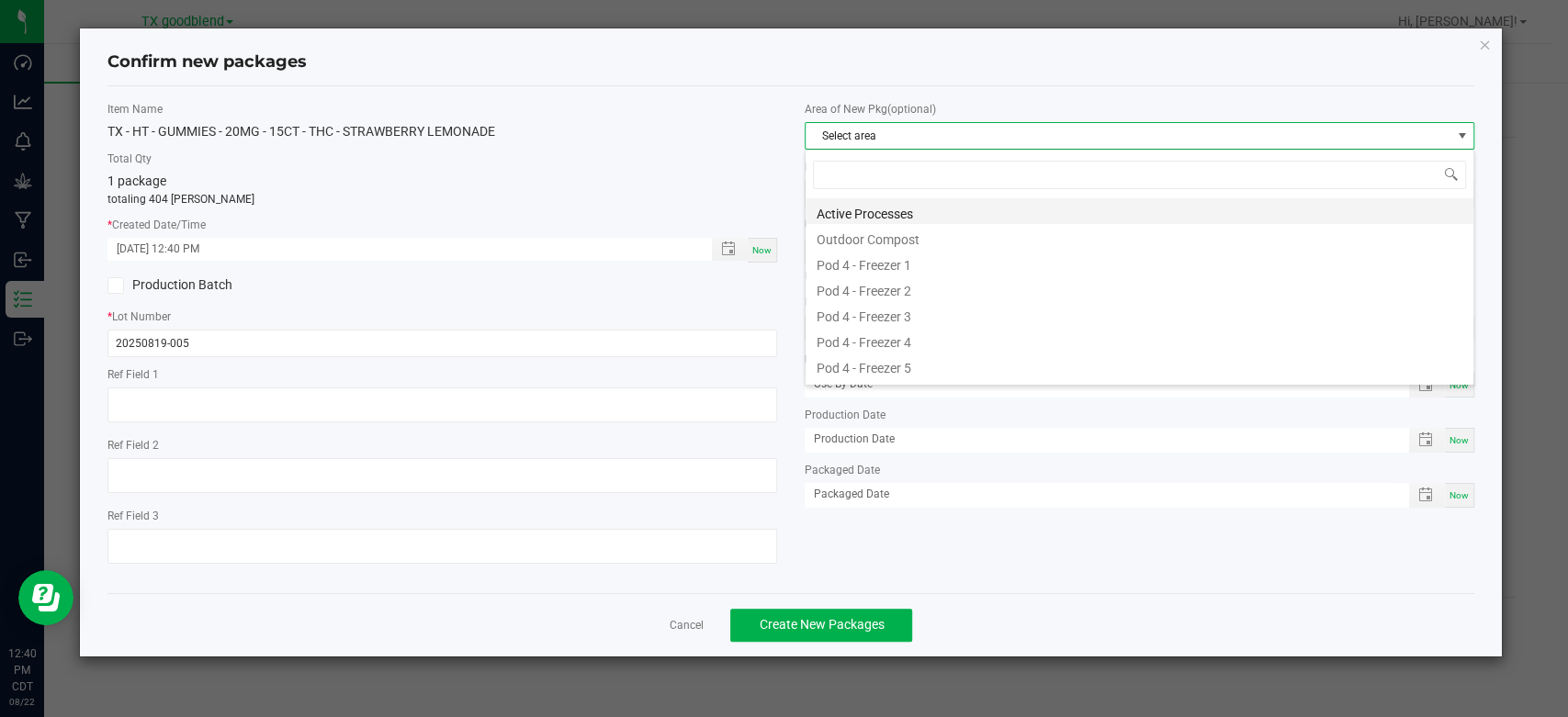
scroll to position [27, 669]
click at [873, 218] on li "Active Processes" at bounding box center [1140, 211] width 668 height 26
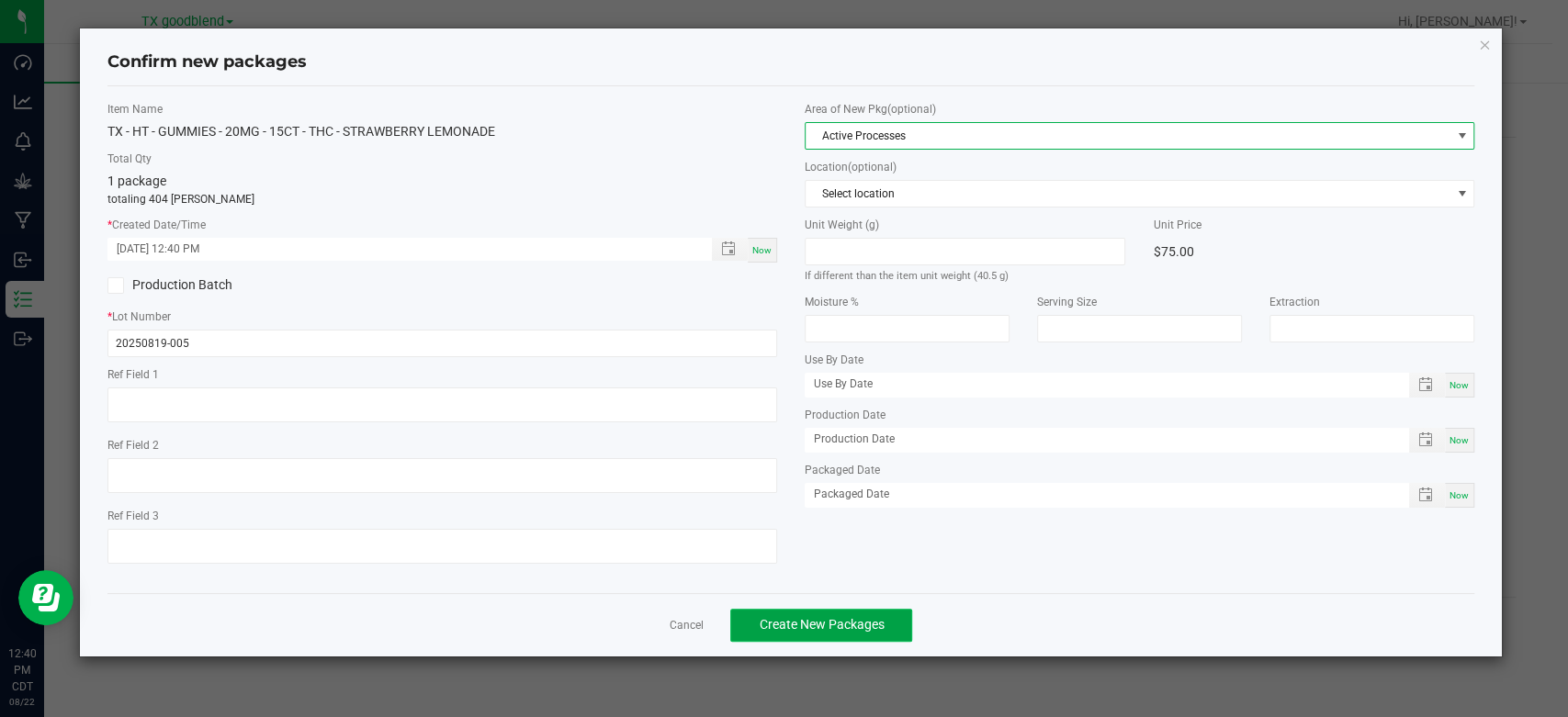
click at [783, 619] on span "Create New Packages" at bounding box center [822, 624] width 125 height 15
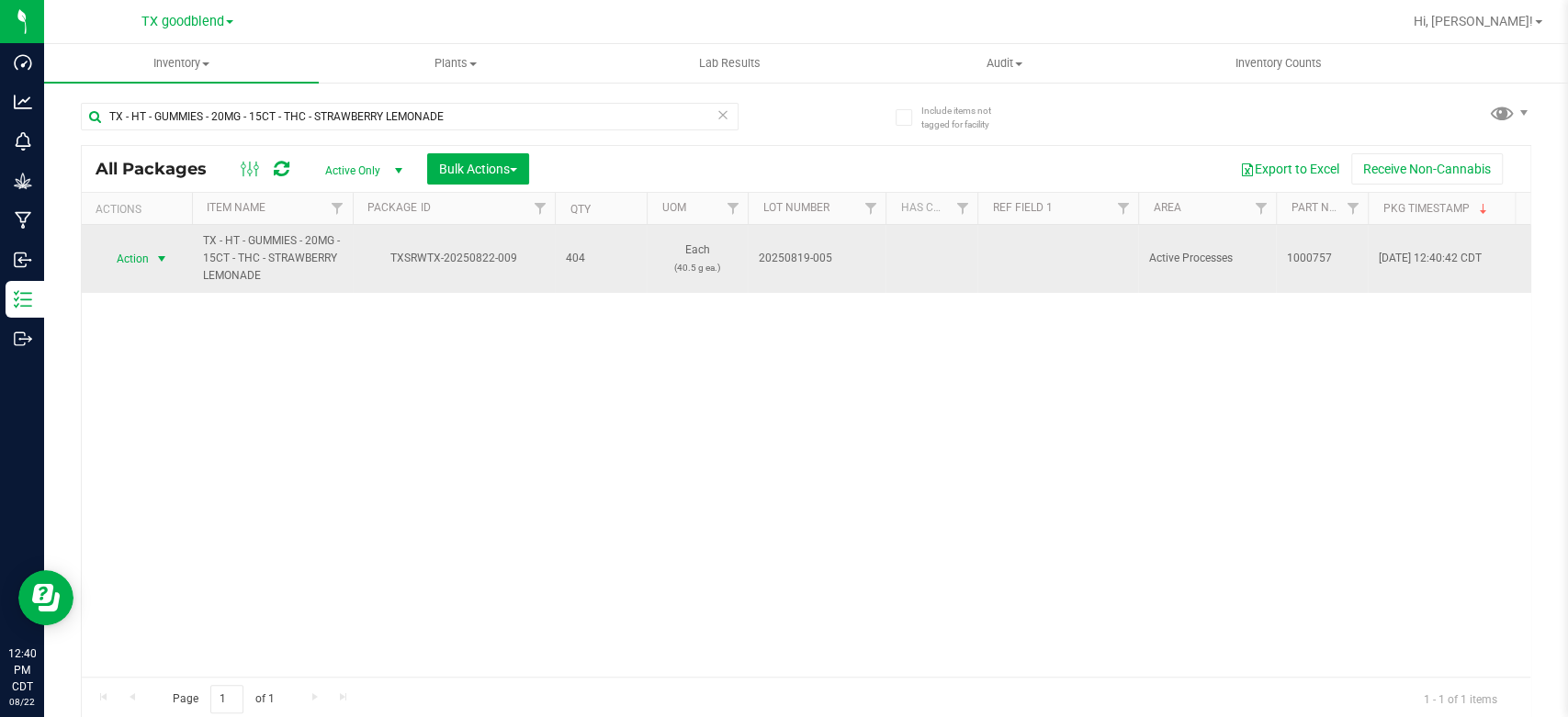
click at [144, 260] on span "Action" at bounding box center [125, 259] width 49 height 26
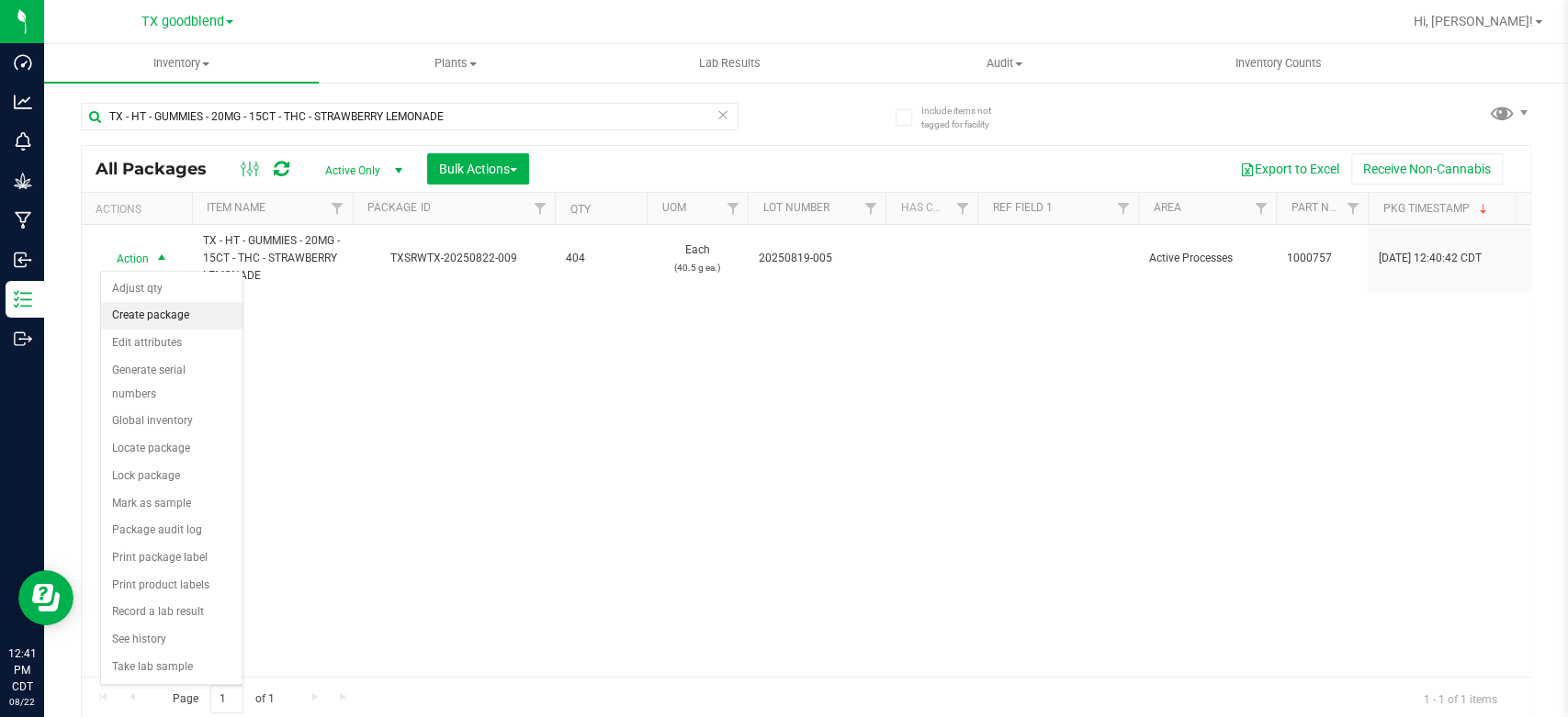
click at [144, 314] on li "Create package" at bounding box center [172, 316] width 141 height 28
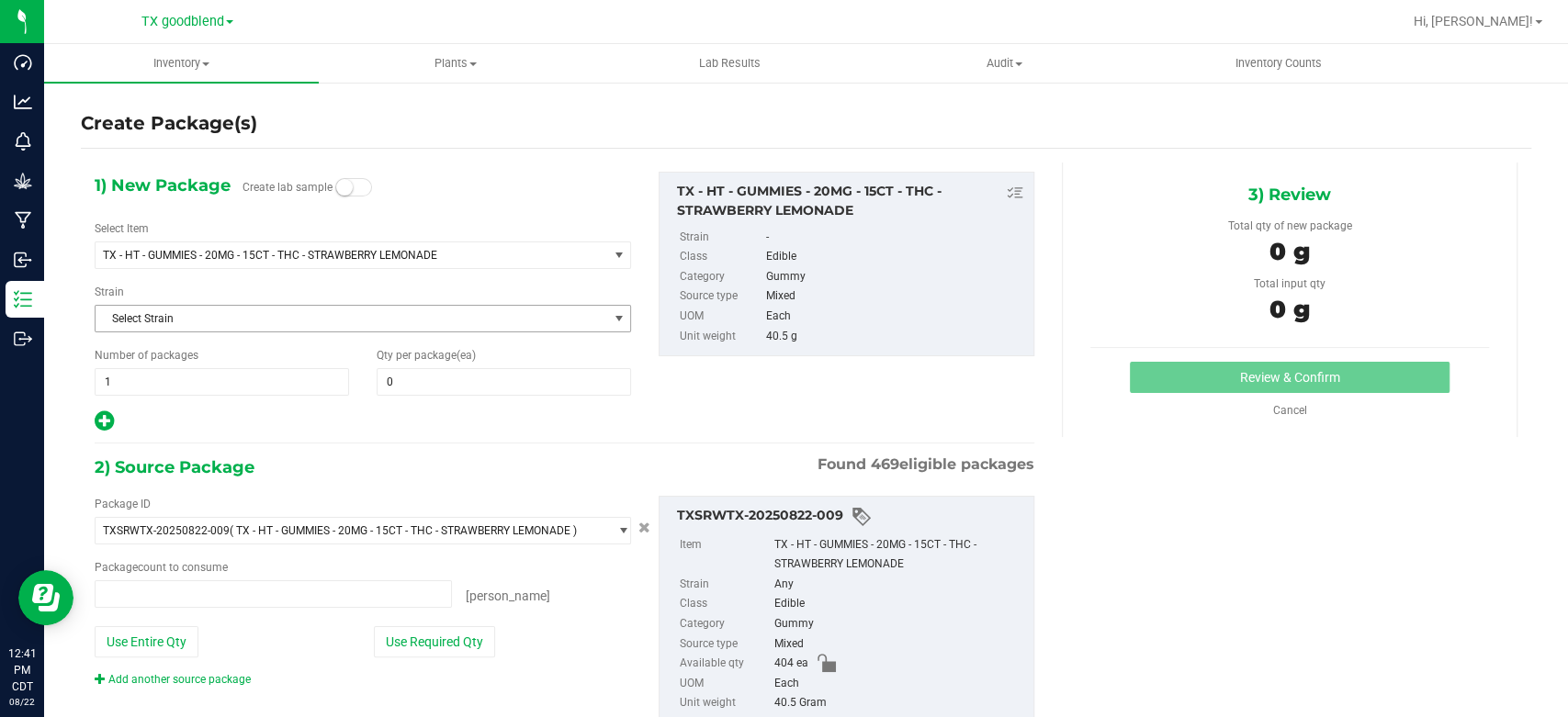
type input "0 ea"
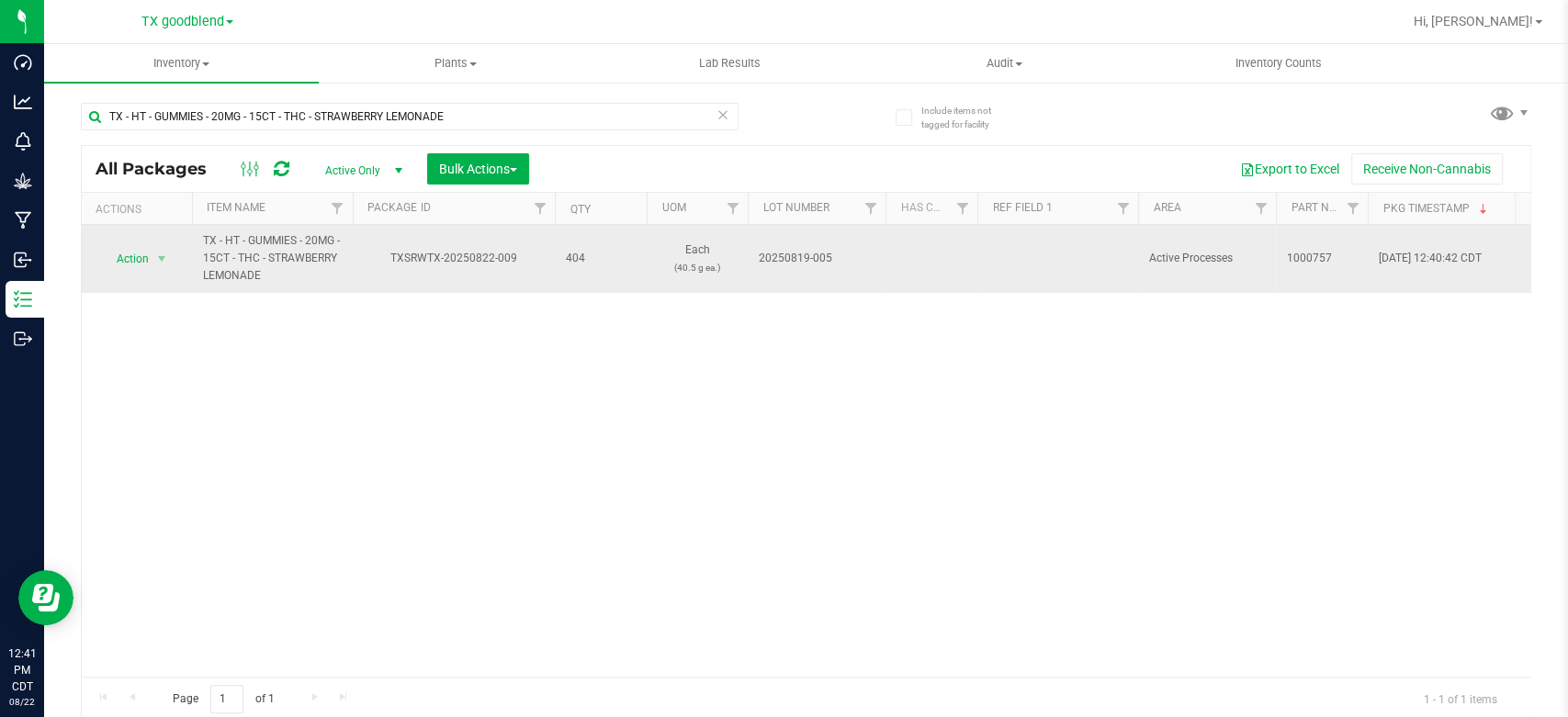
click at [132, 267] on span "Action" at bounding box center [125, 259] width 49 height 26
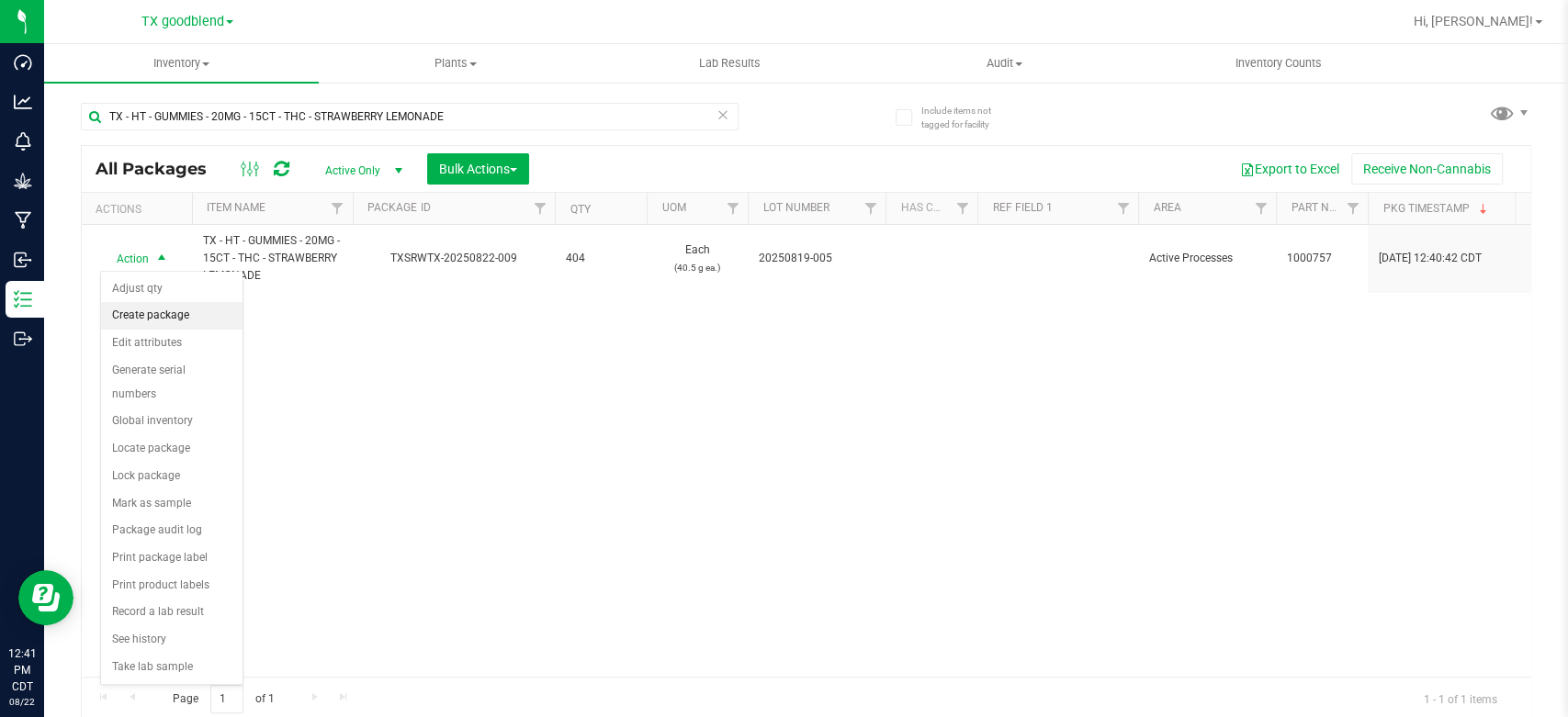
click at [154, 310] on li "Create package" at bounding box center [172, 316] width 141 height 28
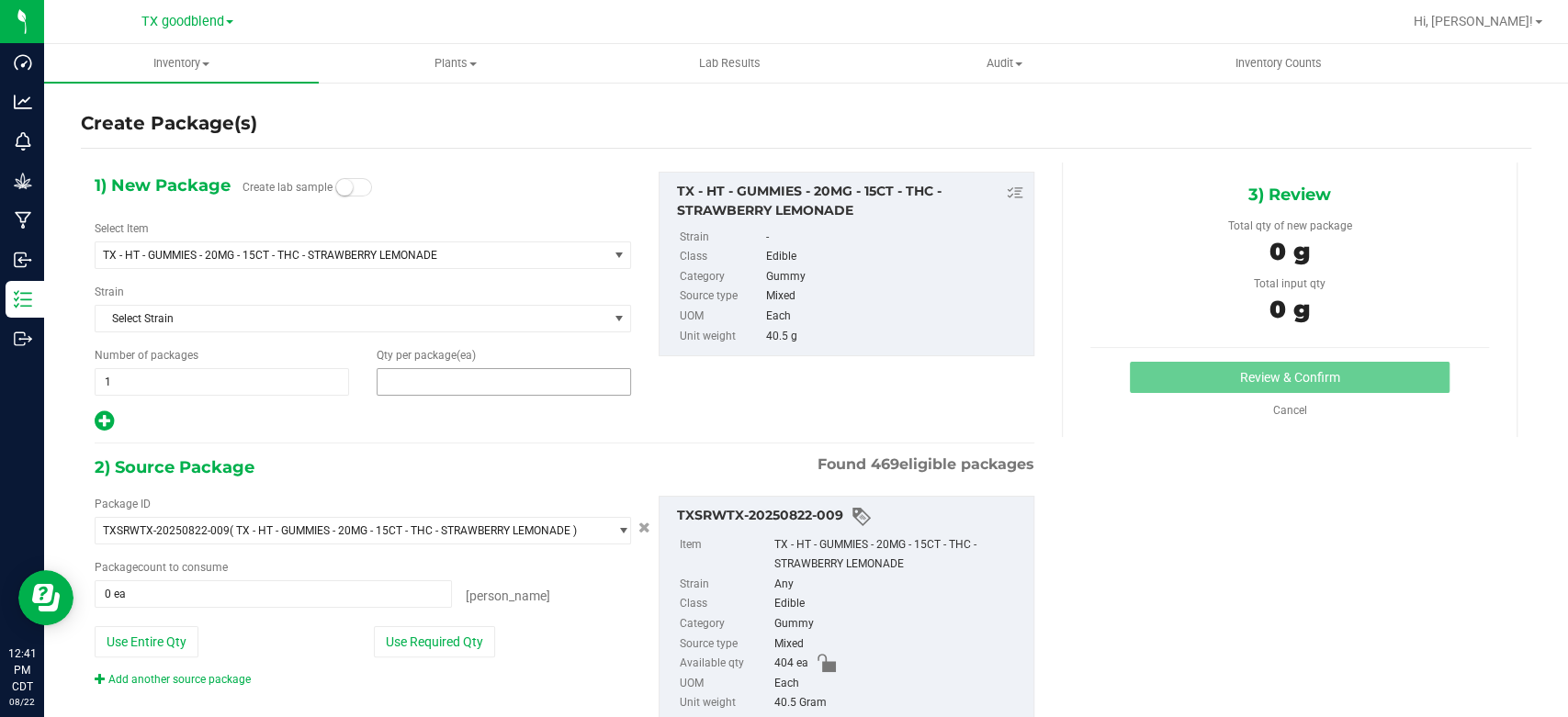
click at [415, 375] on span at bounding box center [503, 382] width 254 height 28
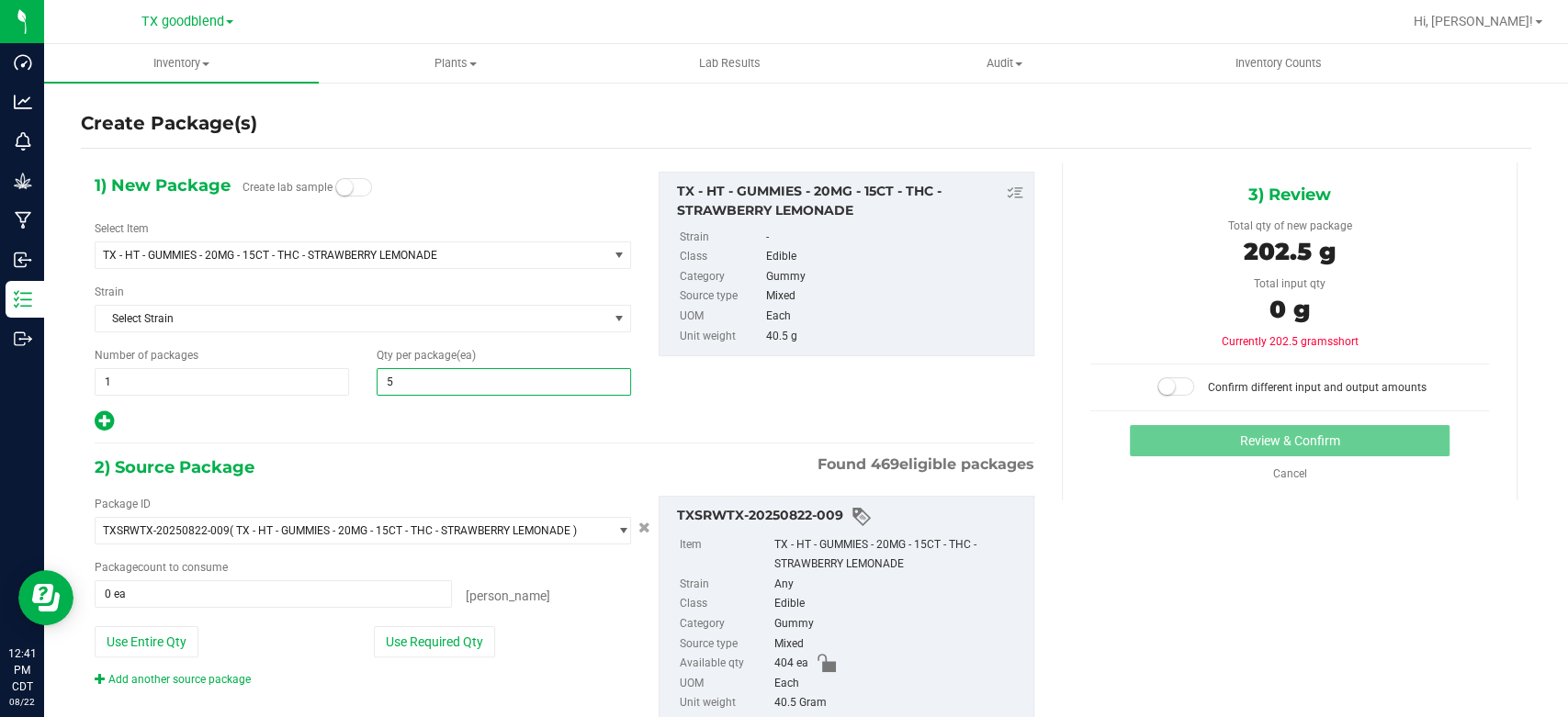
type input "50"
click at [251, 383] on span "1 1" at bounding box center [221, 382] width 254 height 28
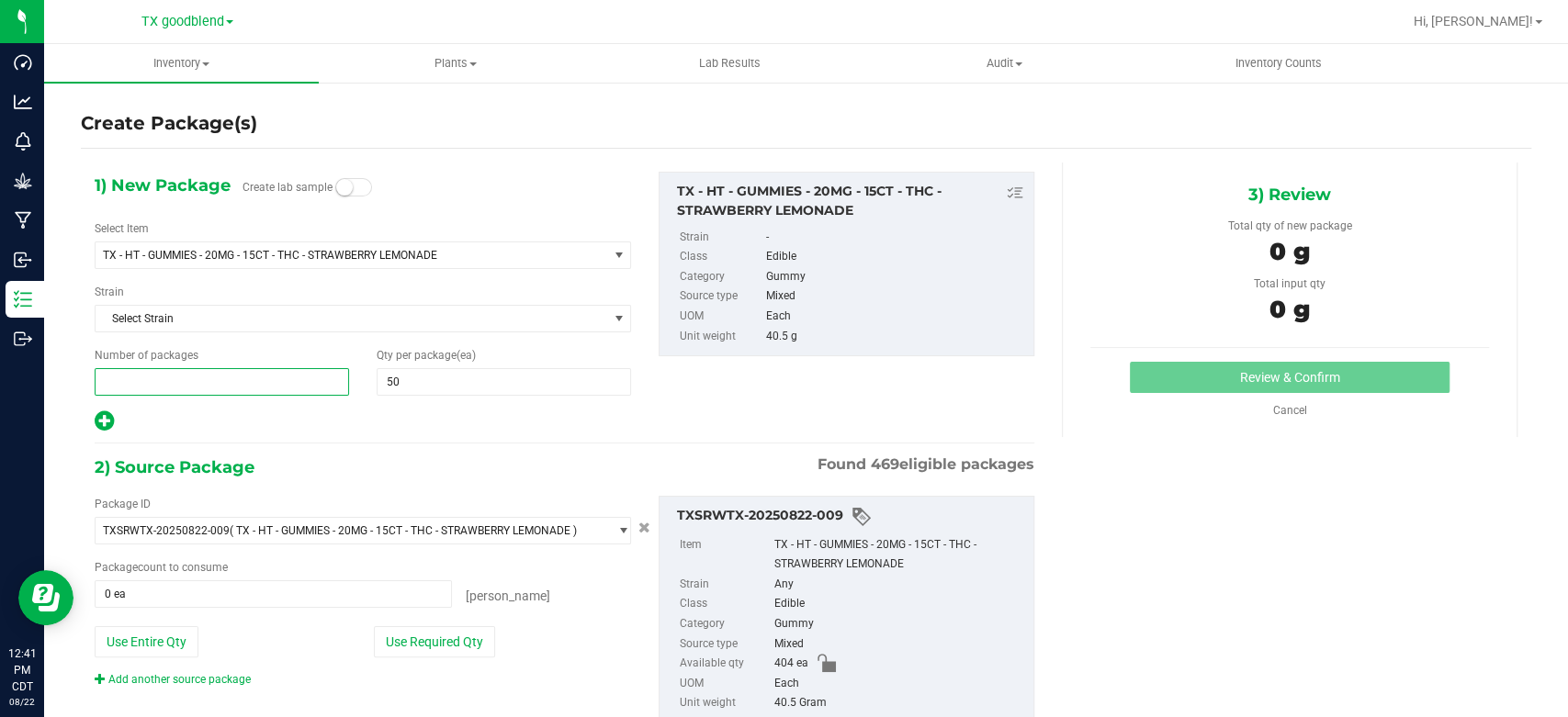
type input "7"
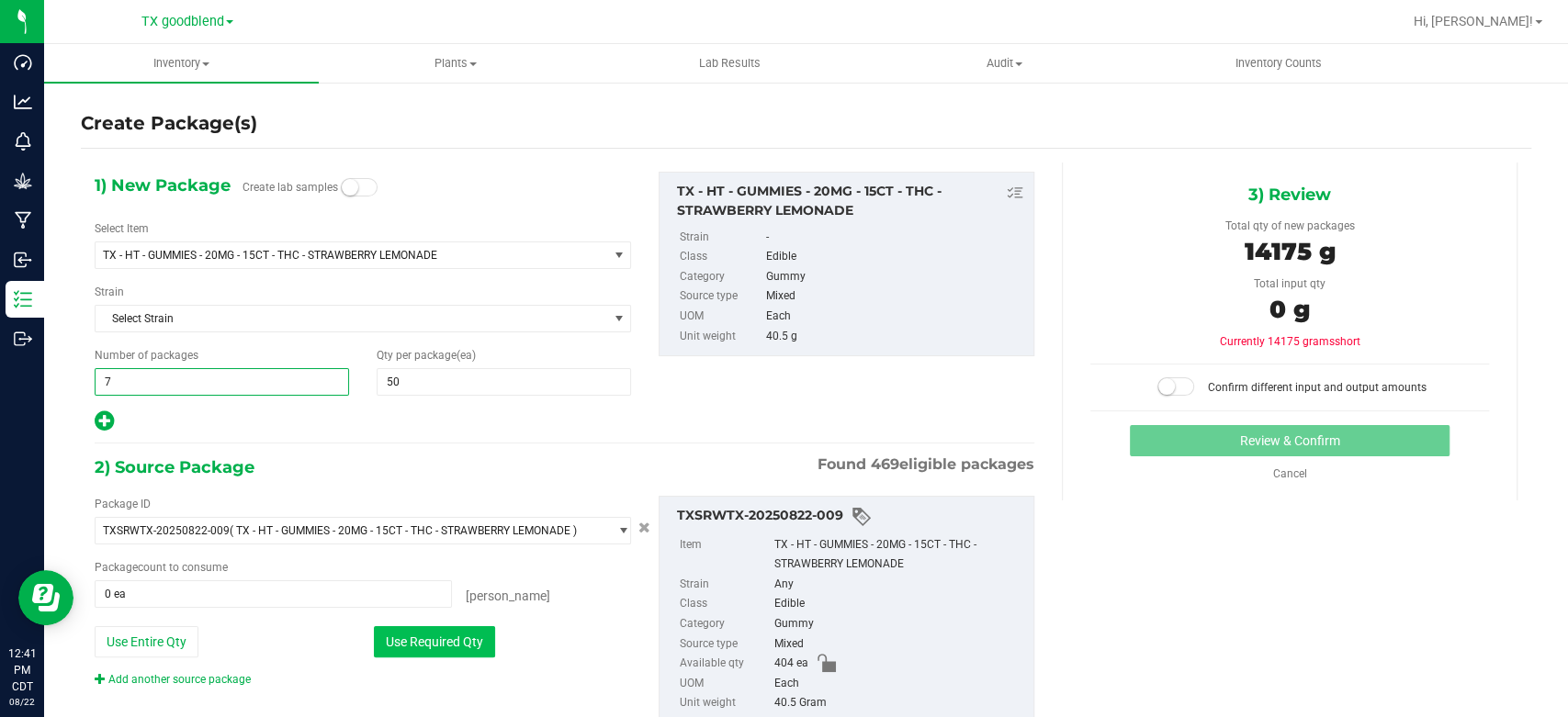
type input "7"
click at [440, 642] on button "Use Required Qty" at bounding box center [435, 642] width 121 height 32
type input "350 ea"
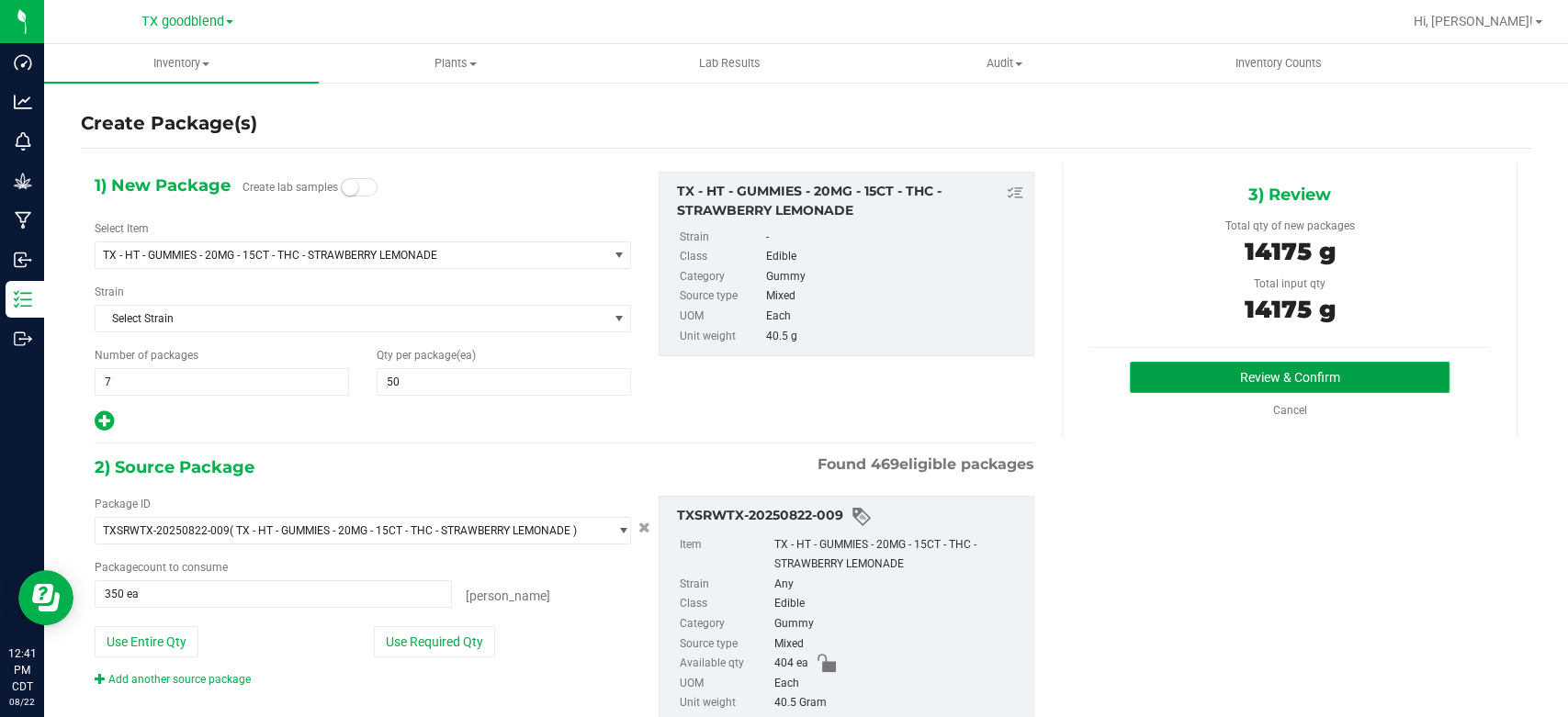
click at [1213, 377] on button "Review & Confirm" at bounding box center [1289, 378] width 319 height 32
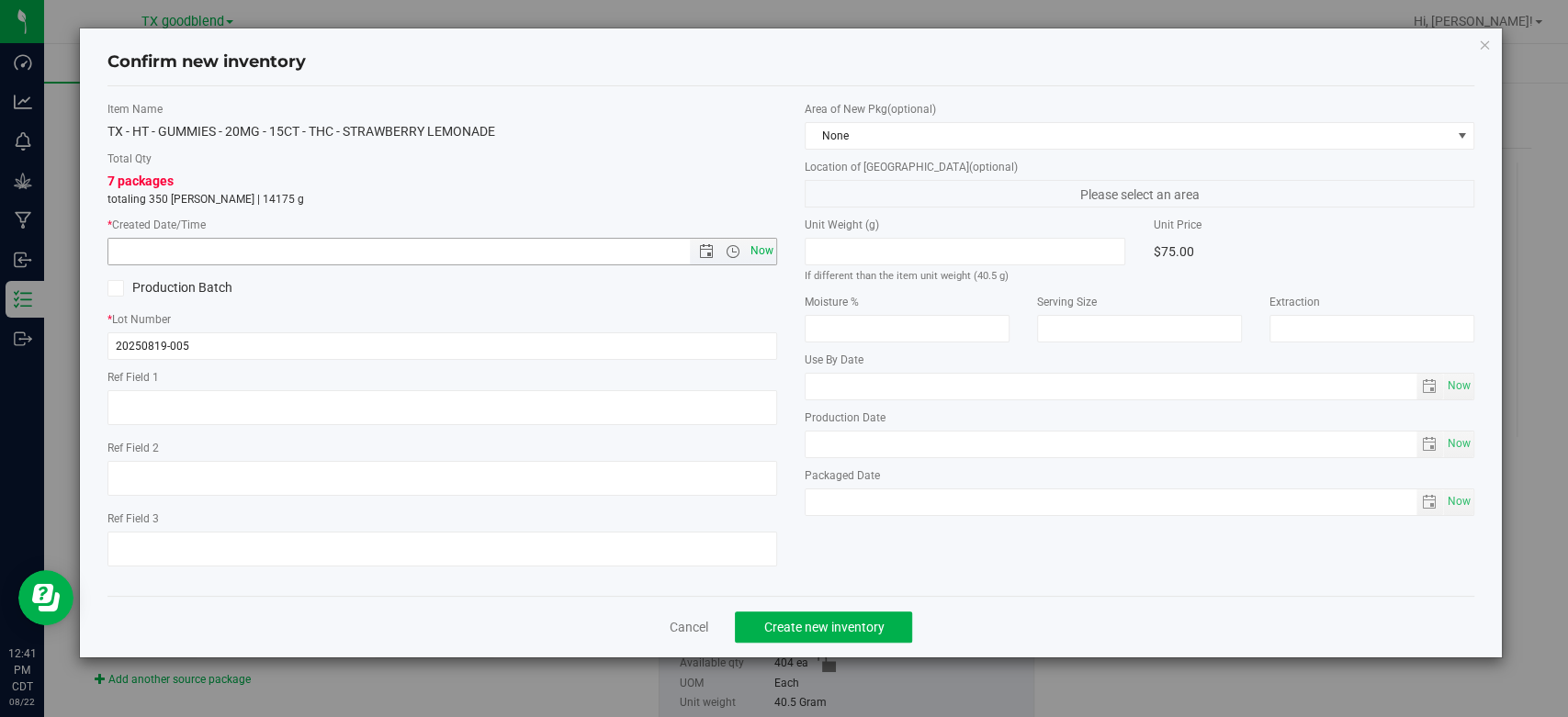
click at [771, 260] on span "Now" at bounding box center [763, 251] width 32 height 27
type input "8/22/2025 12:41 PM"
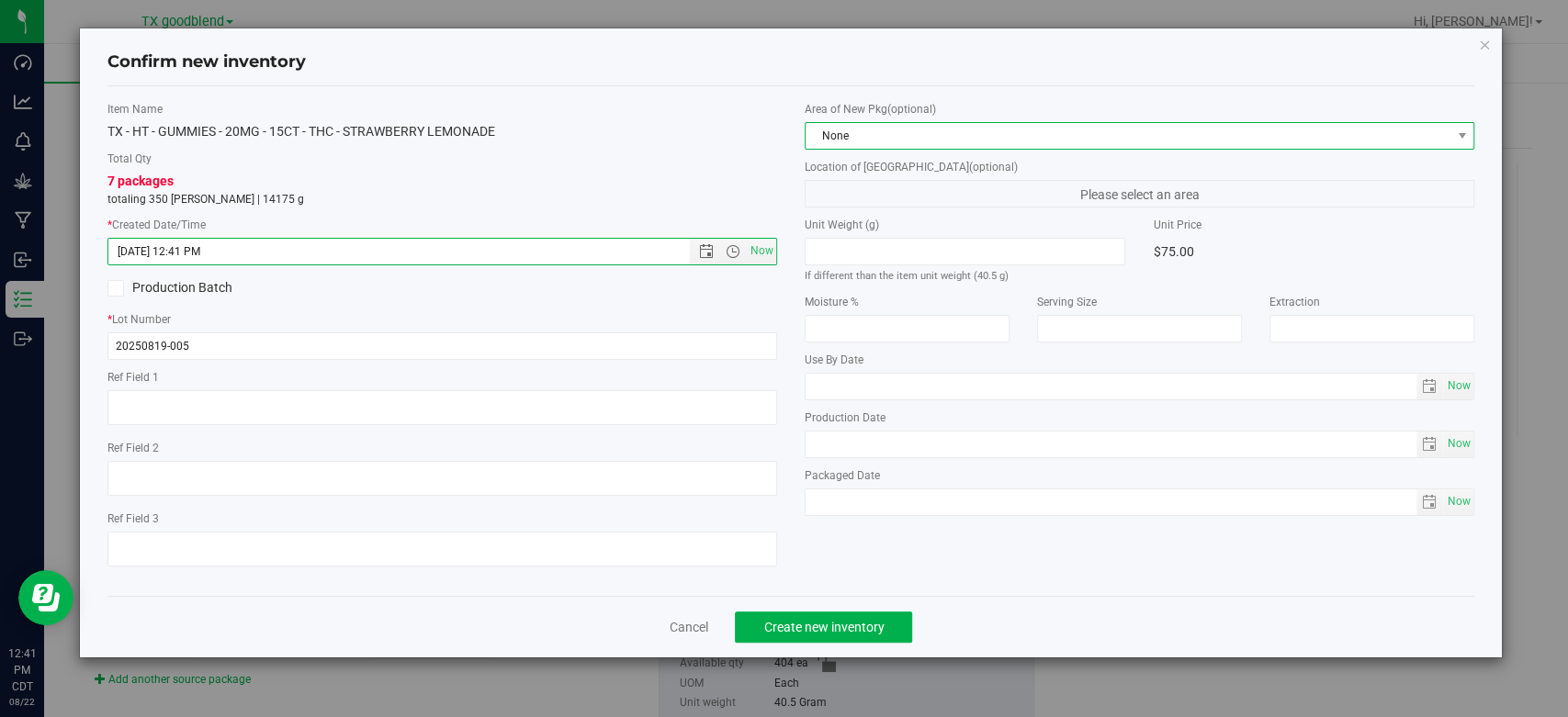
click at [876, 134] on span "None" at bounding box center [1128, 136] width 645 height 26
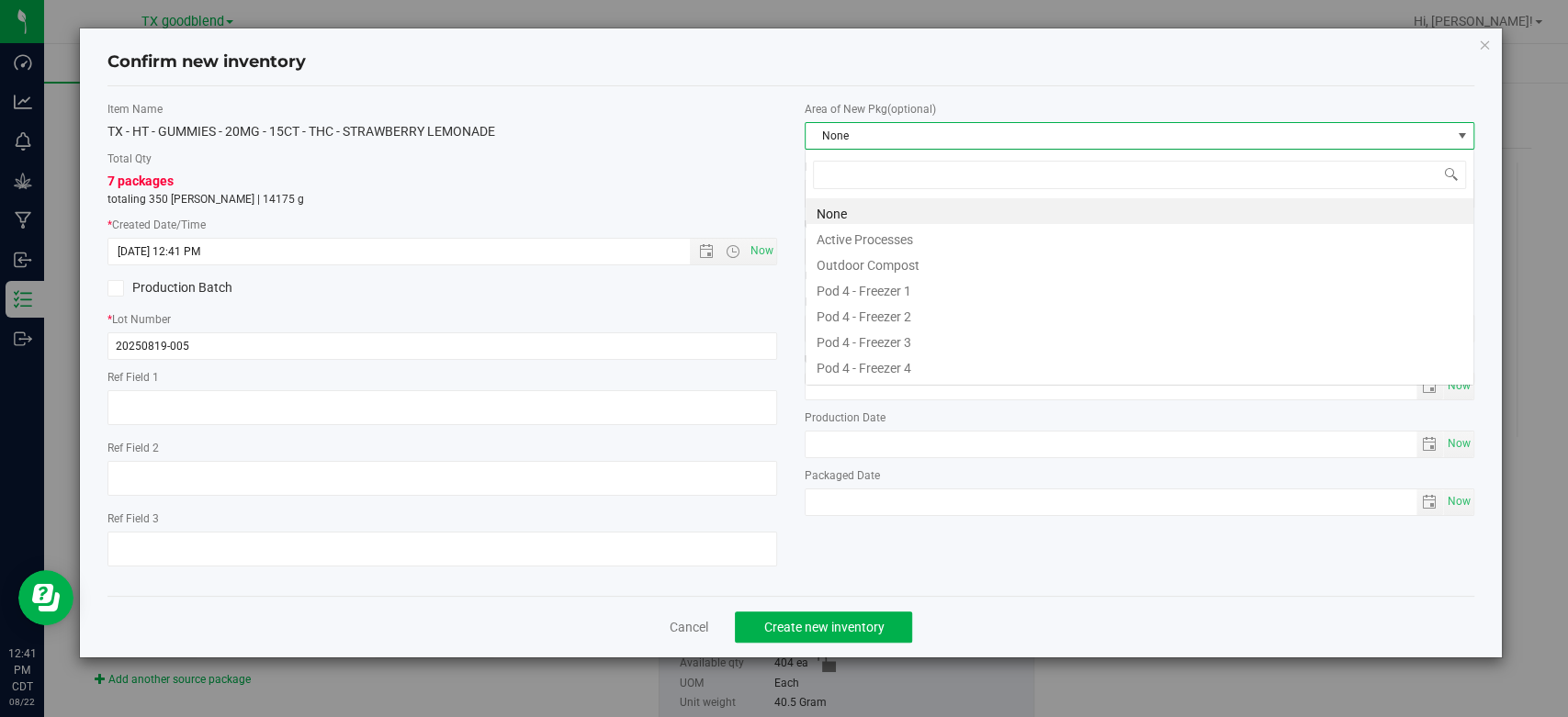
scroll to position [27, 669]
click at [863, 231] on li "Active Processes" at bounding box center [1140, 237] width 668 height 26
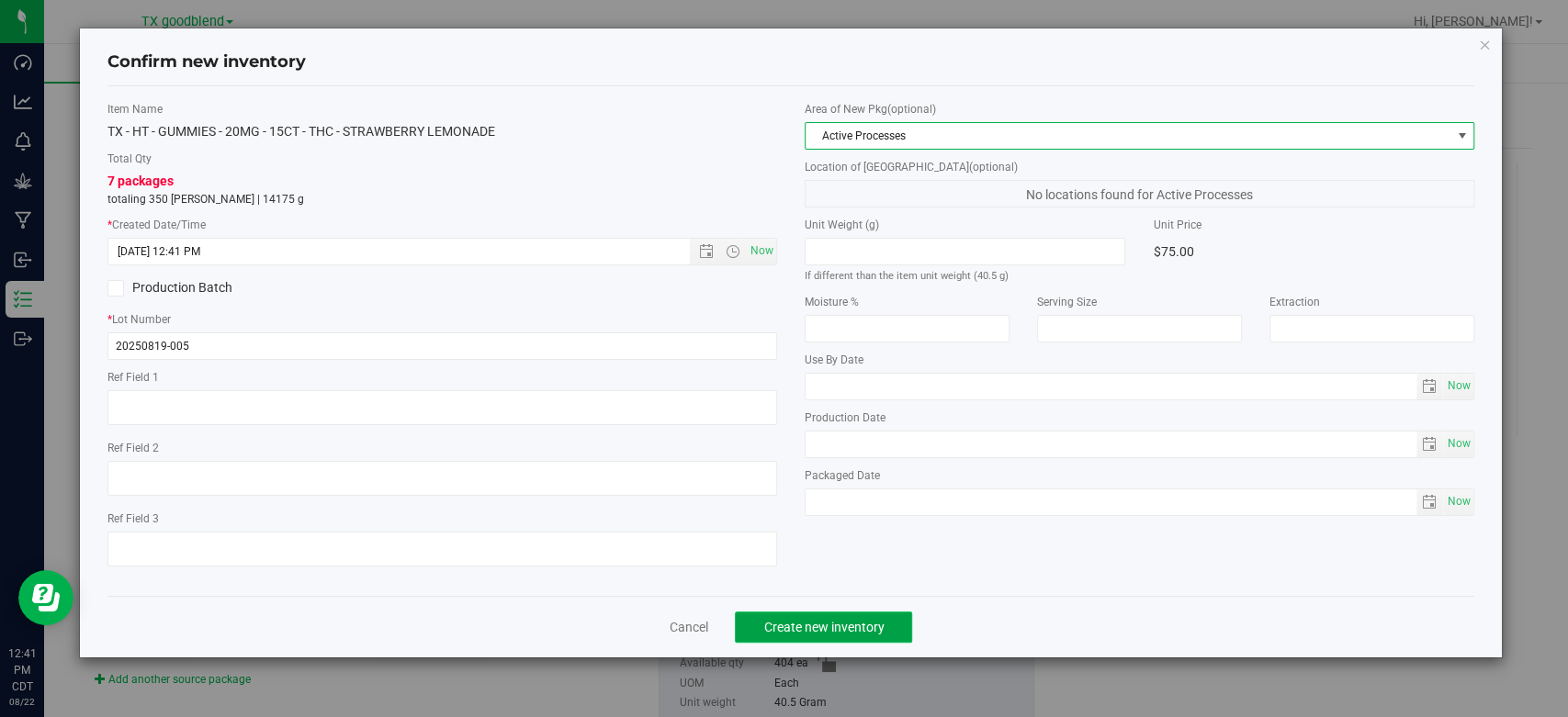
click at [796, 629] on span "Create new inventory" at bounding box center [823, 627] width 120 height 15
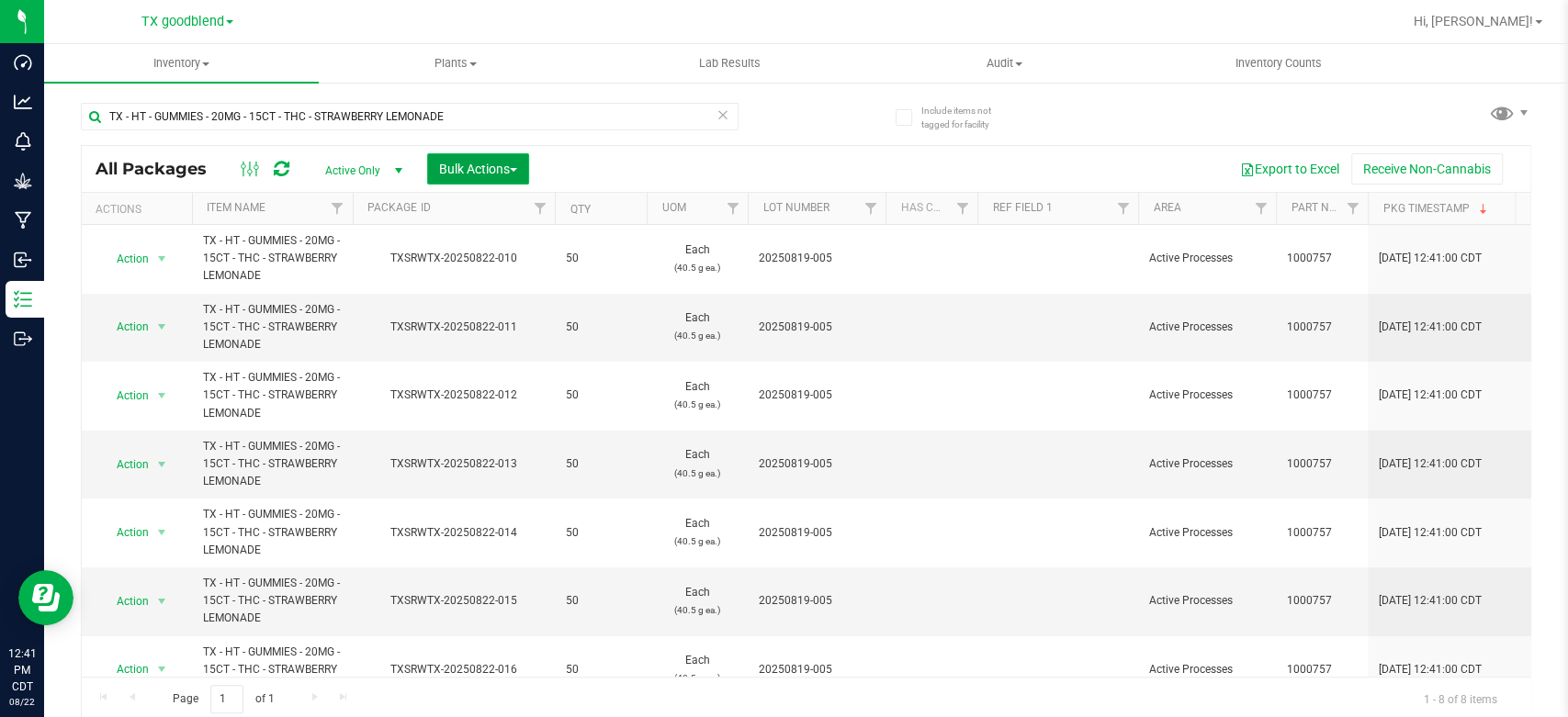
click at [493, 169] on span "Bulk Actions" at bounding box center [478, 169] width 78 height 15
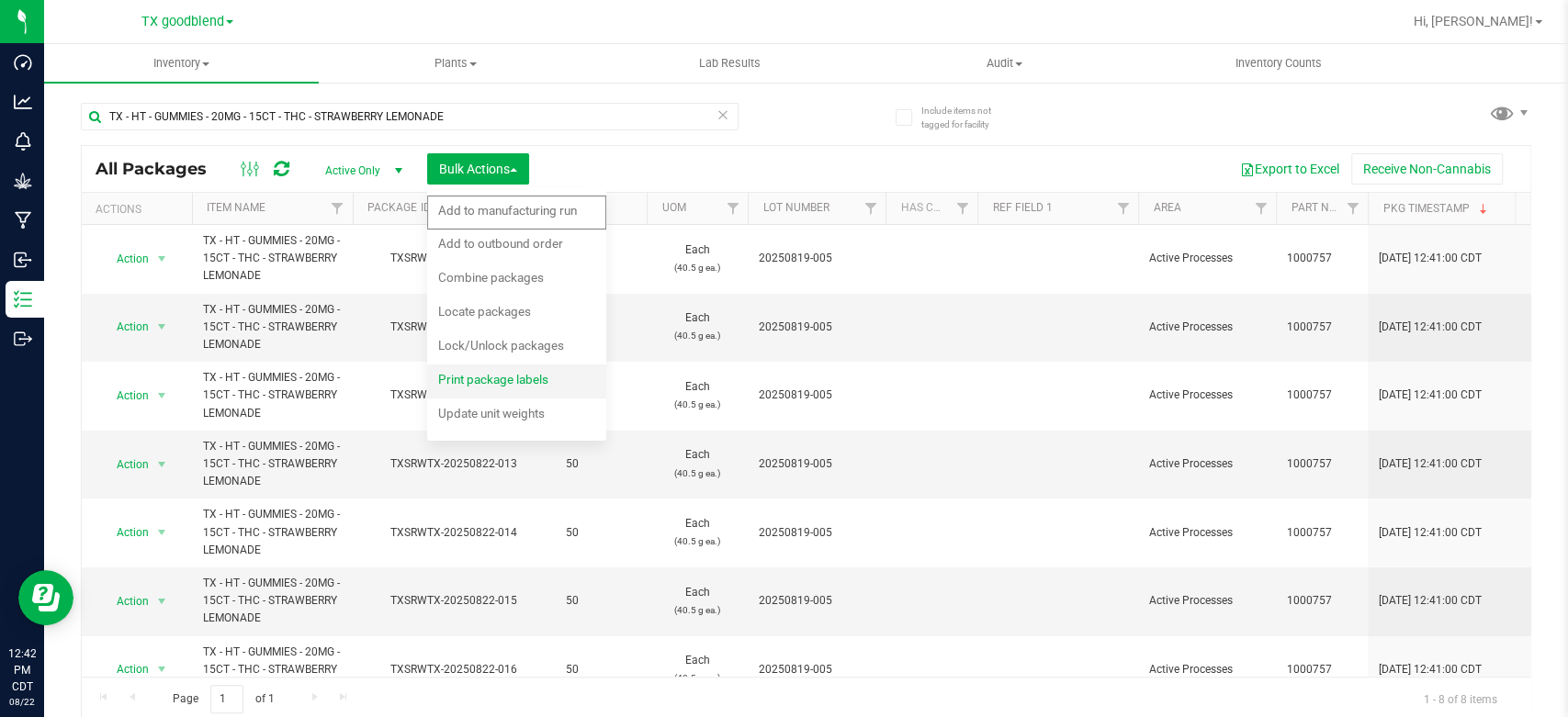
click at [453, 380] on span "Print package labels" at bounding box center [493, 379] width 110 height 15
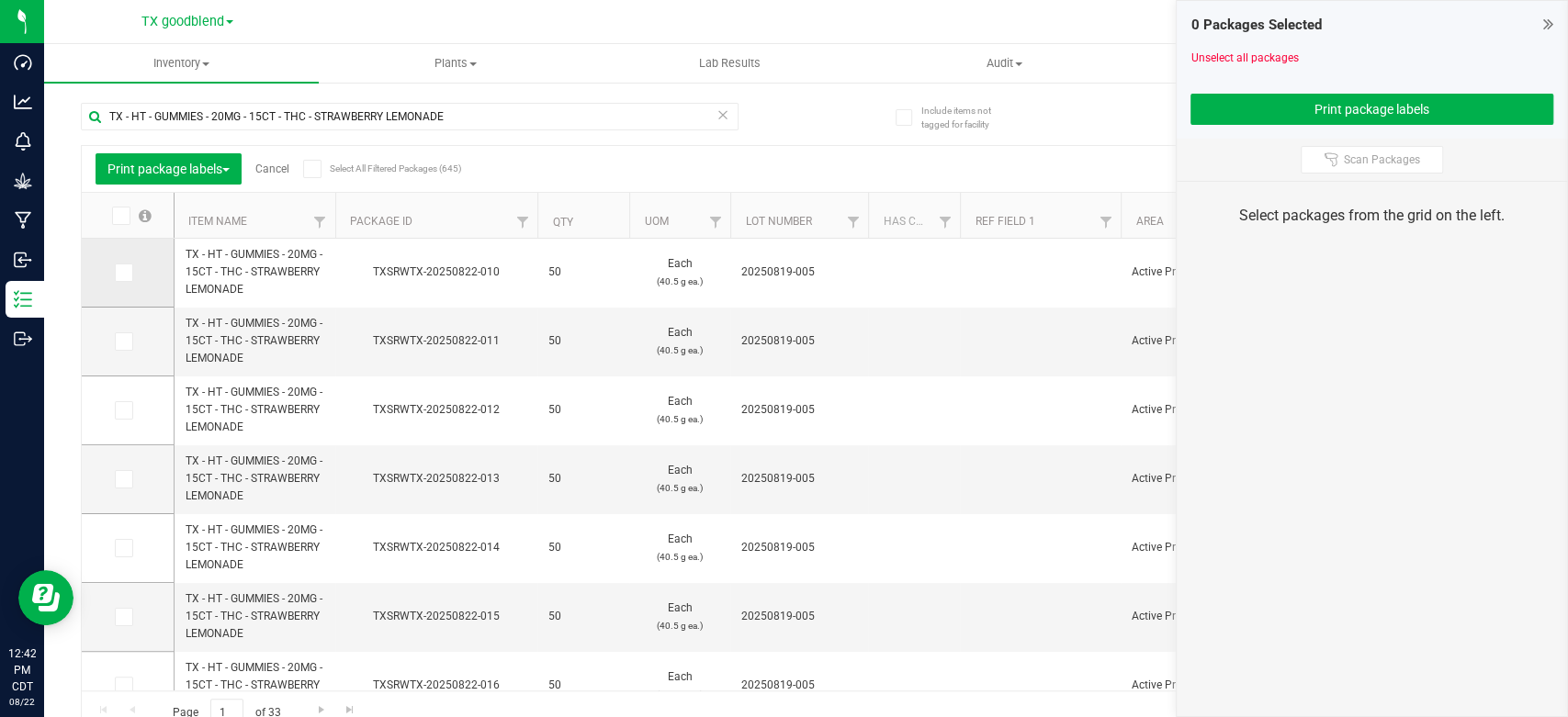
click at [119, 281] on span at bounding box center [124, 272] width 19 height 19
click at [0, 0] on input "checkbox" at bounding box center [0, 0] width 0 height 0
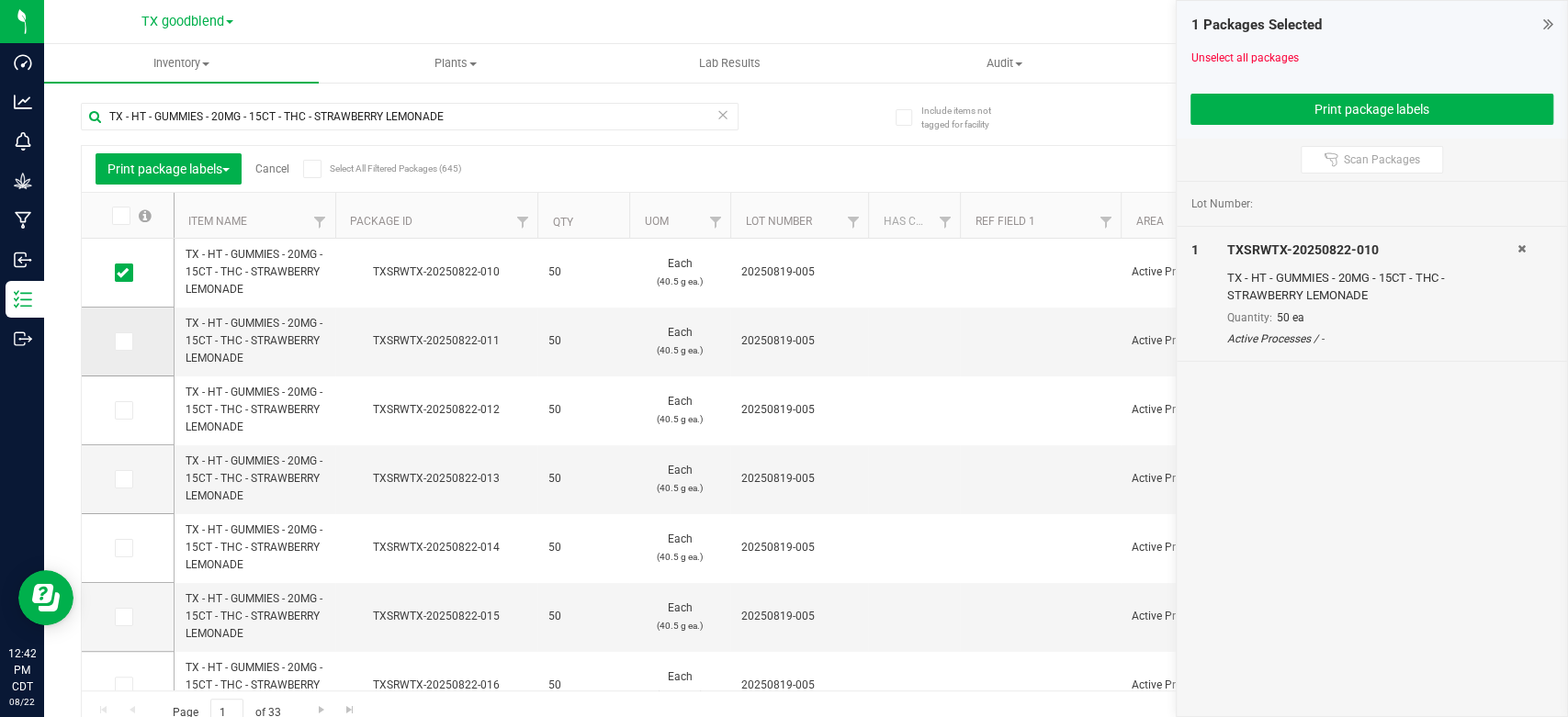
click at [117, 351] on td at bounding box center [127, 342] width 92 height 69
click at [120, 341] on icon at bounding box center [122, 341] width 12 height 0
click at [0, 0] on input "checkbox" at bounding box center [0, 0] width 0 height 0
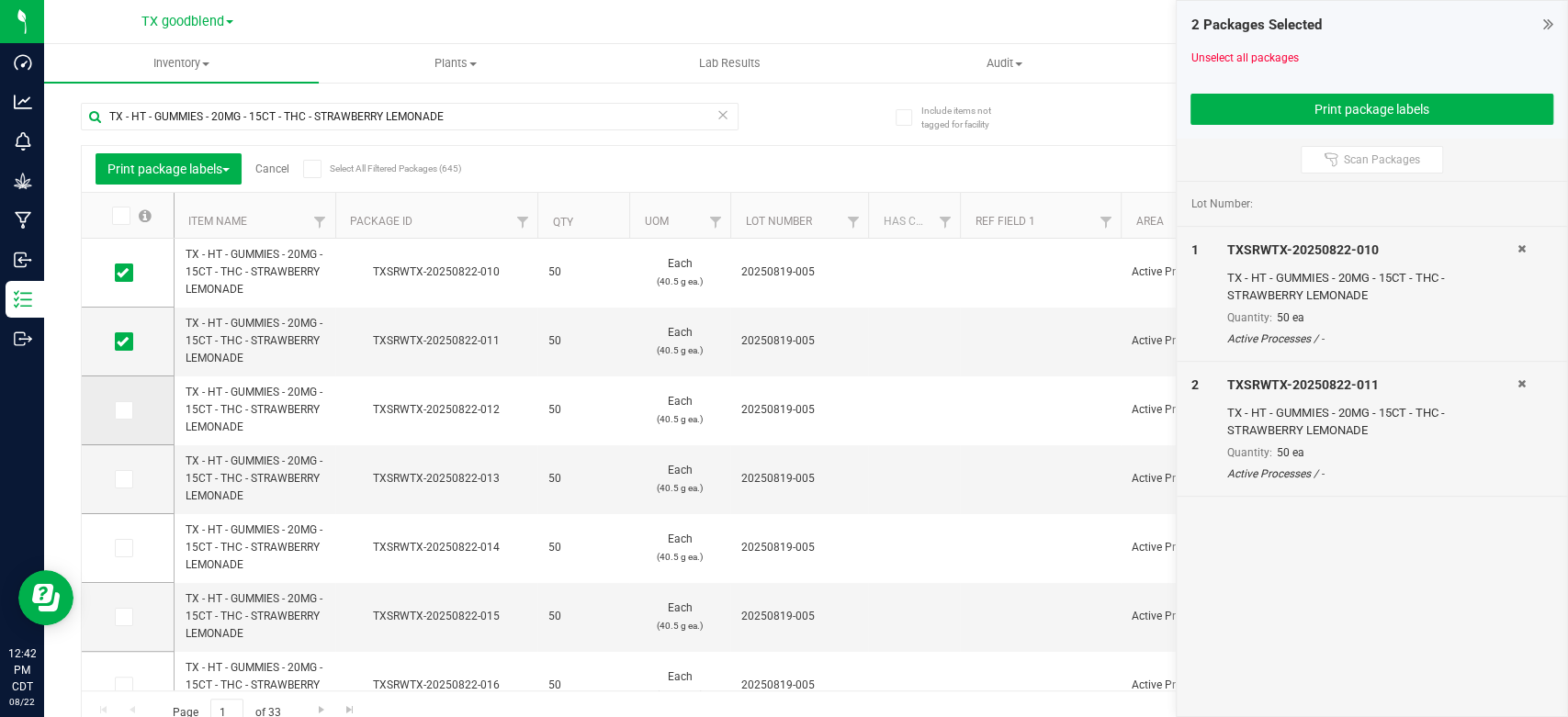
click at [130, 409] on span at bounding box center [124, 410] width 19 height 19
click at [0, 0] on input "checkbox" at bounding box center [0, 0] width 0 height 0
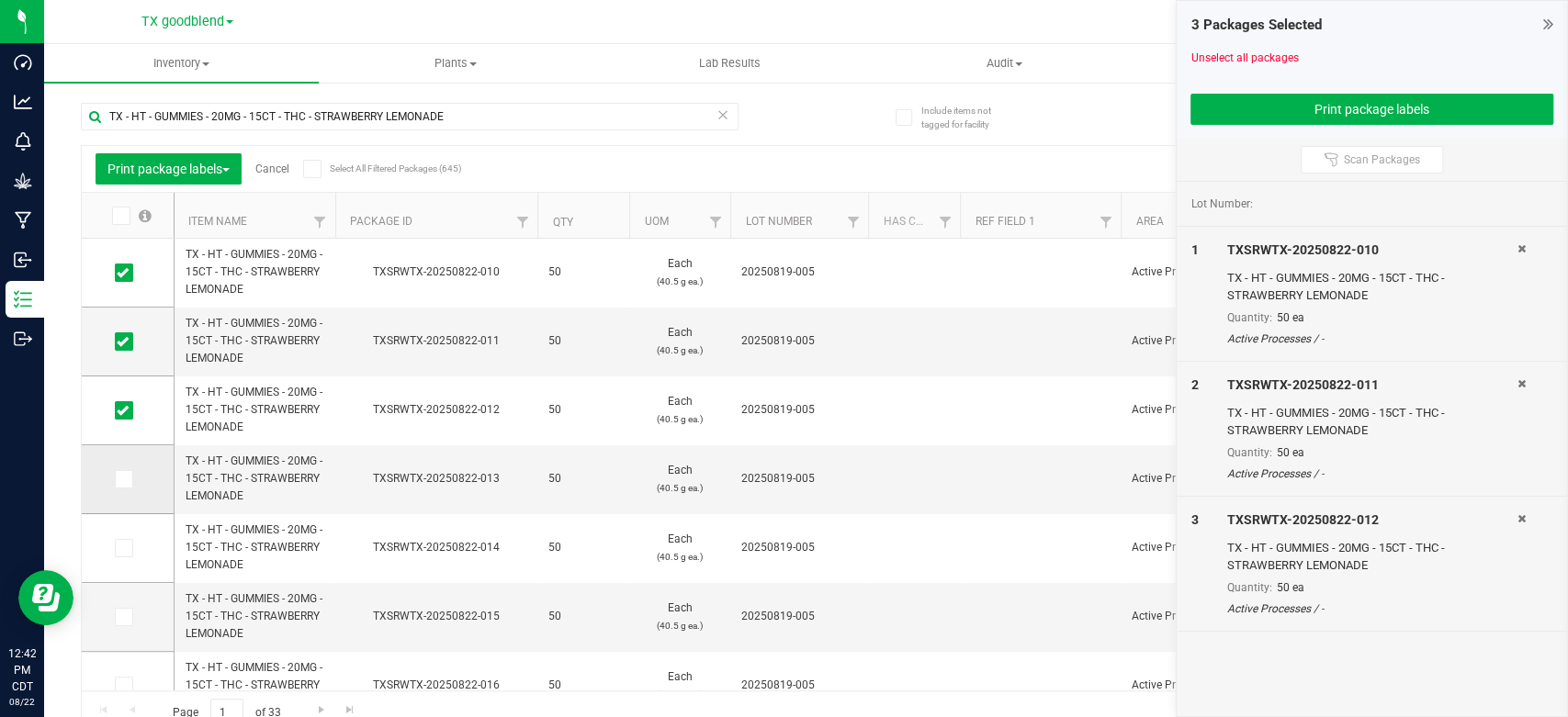
click at [125, 470] on span at bounding box center [124, 479] width 19 height 19
click at [0, 0] on input "checkbox" at bounding box center [0, 0] width 0 height 0
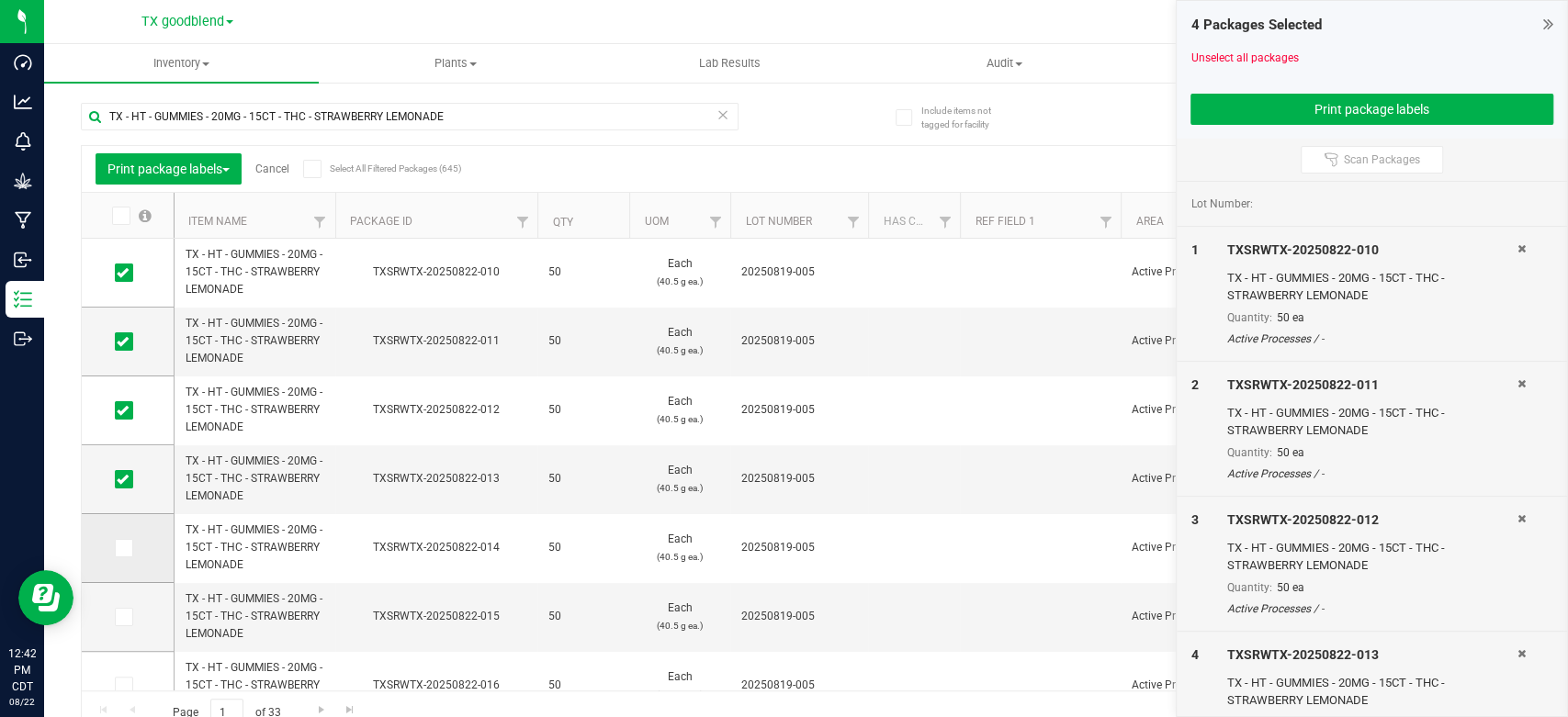
click at [119, 548] on icon at bounding box center [122, 548] width 12 height 0
click at [0, 0] on input "checkbox" at bounding box center [0, 0] width 0 height 0
click at [119, 617] on icon at bounding box center [122, 617] width 12 height 0
click at [0, 0] on input "checkbox" at bounding box center [0, 0] width 0 height 0
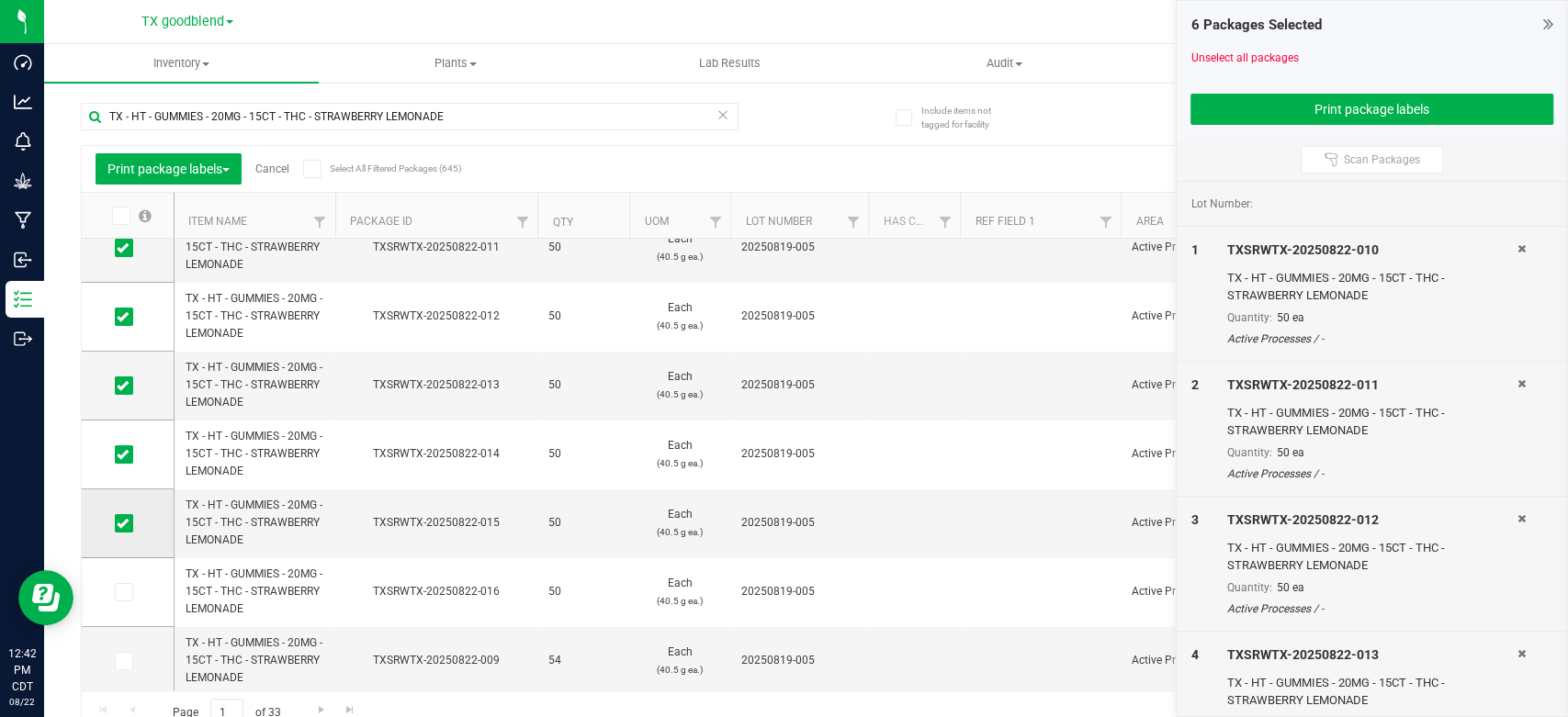
scroll to position [113, 0]
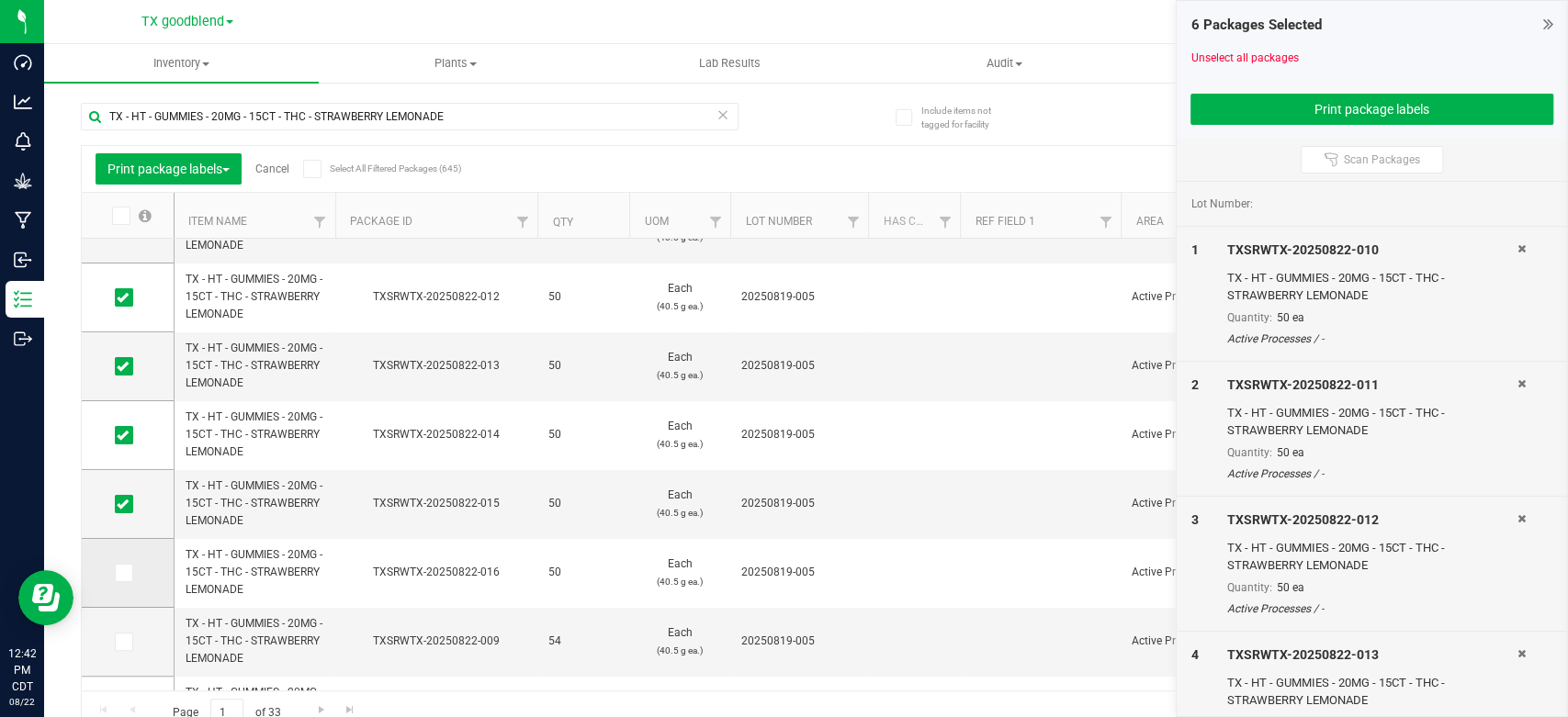
click at [125, 573] on icon at bounding box center [122, 573] width 12 height 0
click at [0, 0] on input "checkbox" at bounding box center [0, 0] width 0 height 0
click at [123, 642] on icon at bounding box center [122, 642] width 12 height 0
click at [0, 0] on input "checkbox" at bounding box center [0, 0] width 0 height 0
click at [1250, 94] on button "Print package labels" at bounding box center [1373, 110] width 363 height 32
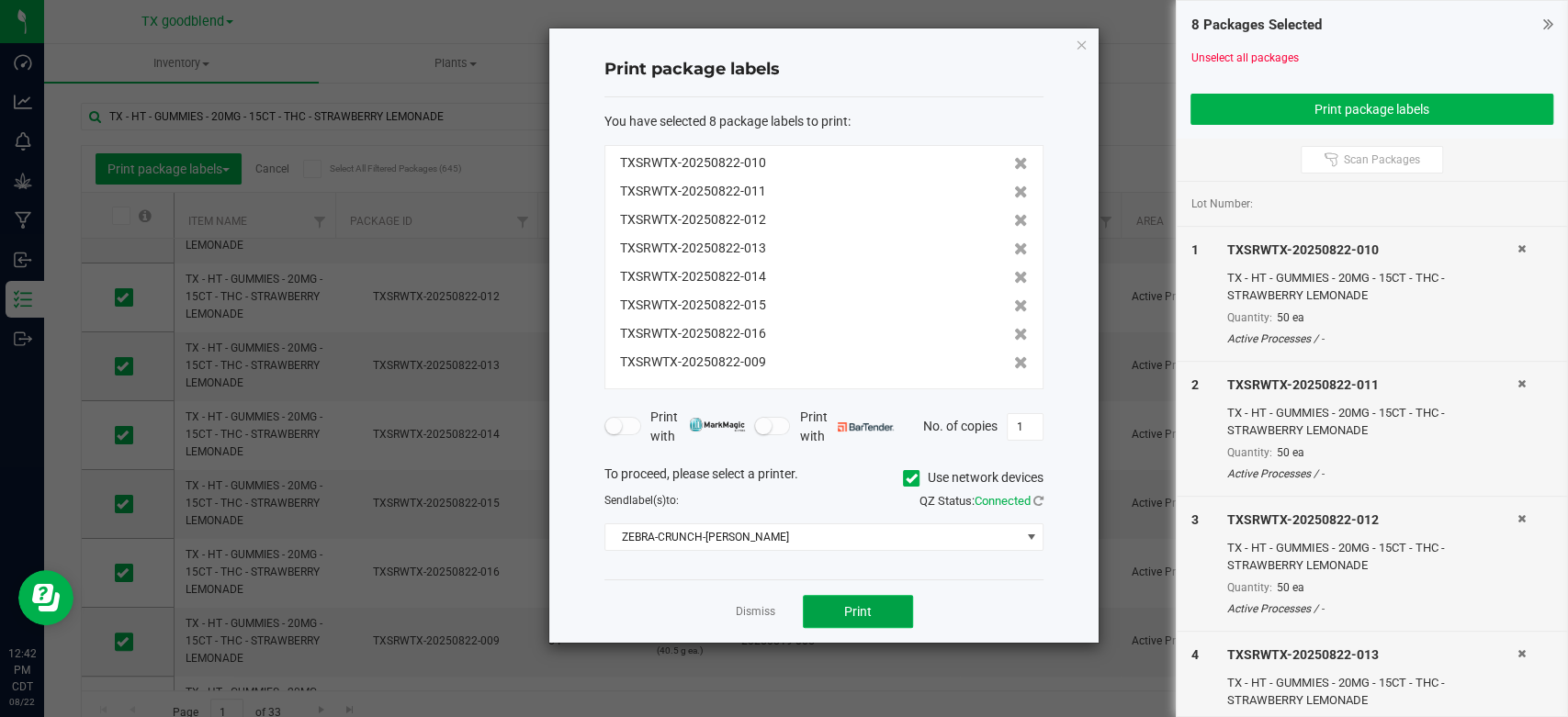
click at [872, 604] on button "Print" at bounding box center [858, 612] width 110 height 33
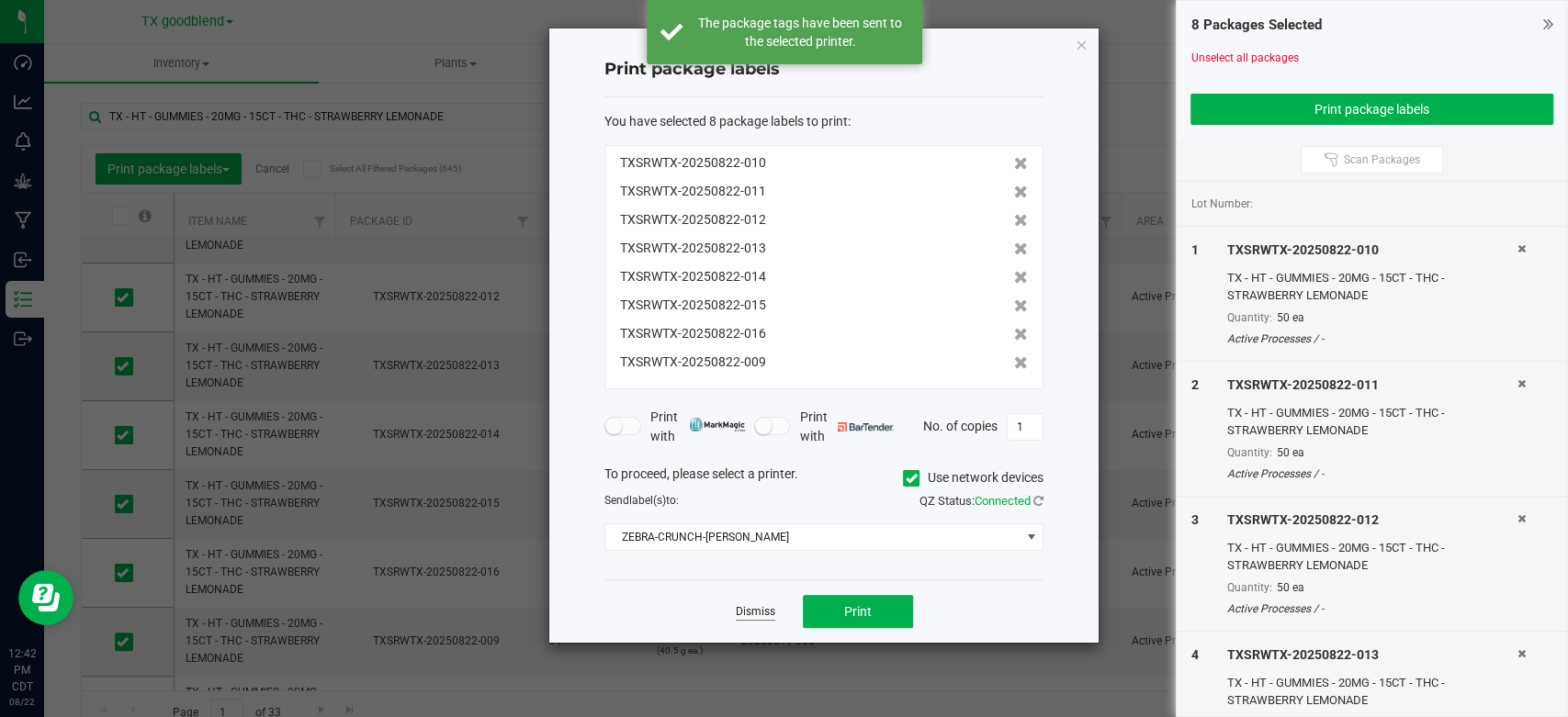
click at [755, 613] on link "Dismiss" at bounding box center [756, 612] width 39 height 16
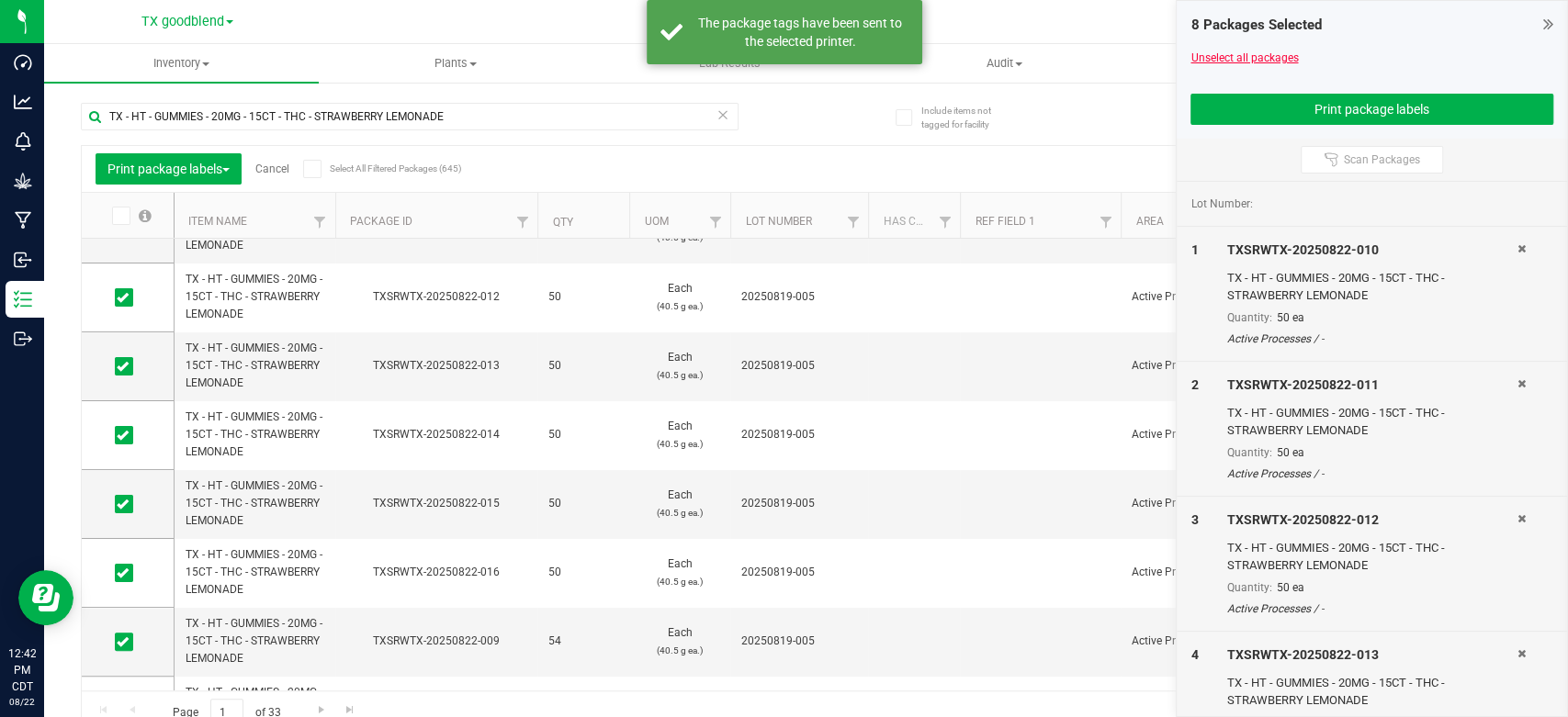
click at [1233, 58] on link "Unselect all packages" at bounding box center [1245, 58] width 108 height 13
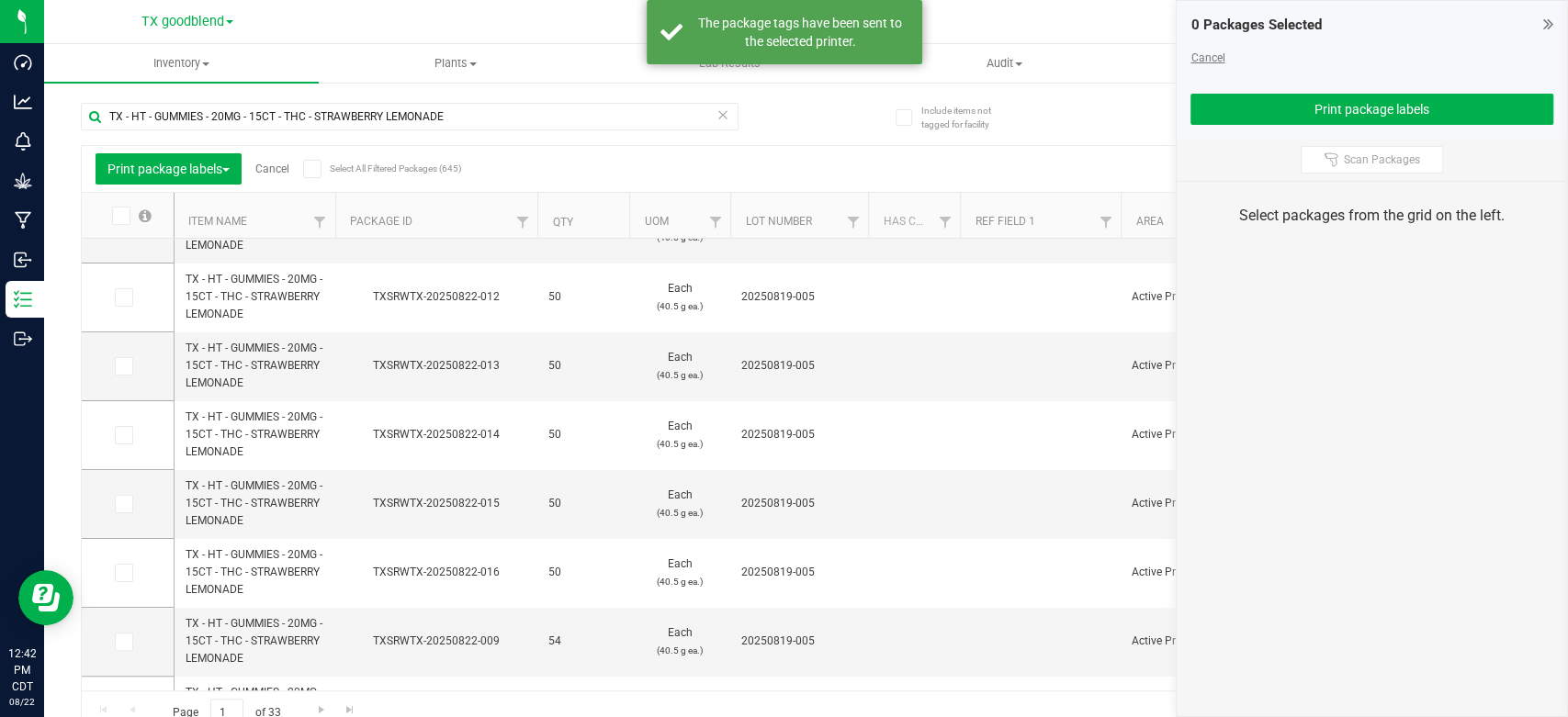
click at [1207, 58] on link "Cancel" at bounding box center [1208, 58] width 34 height 13
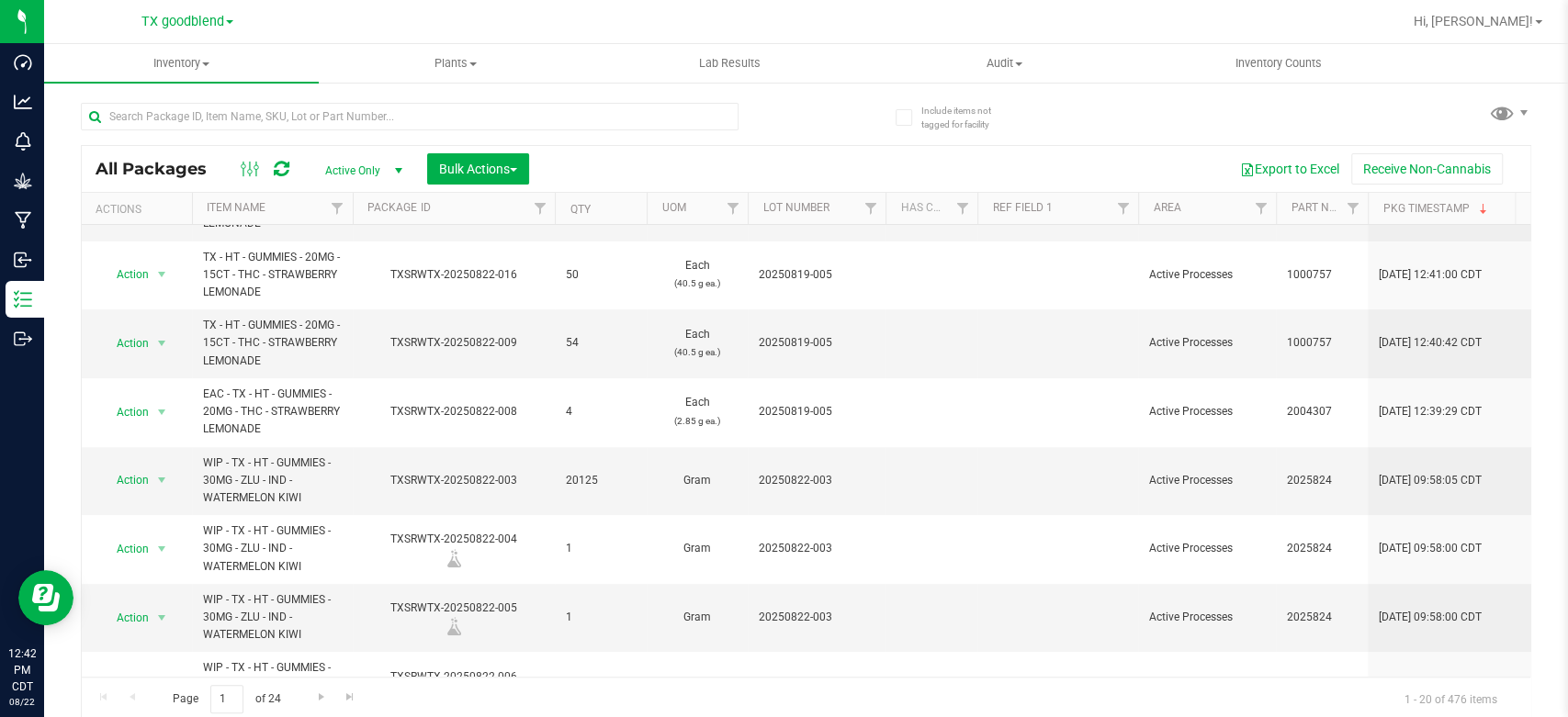
scroll to position [397, 0]
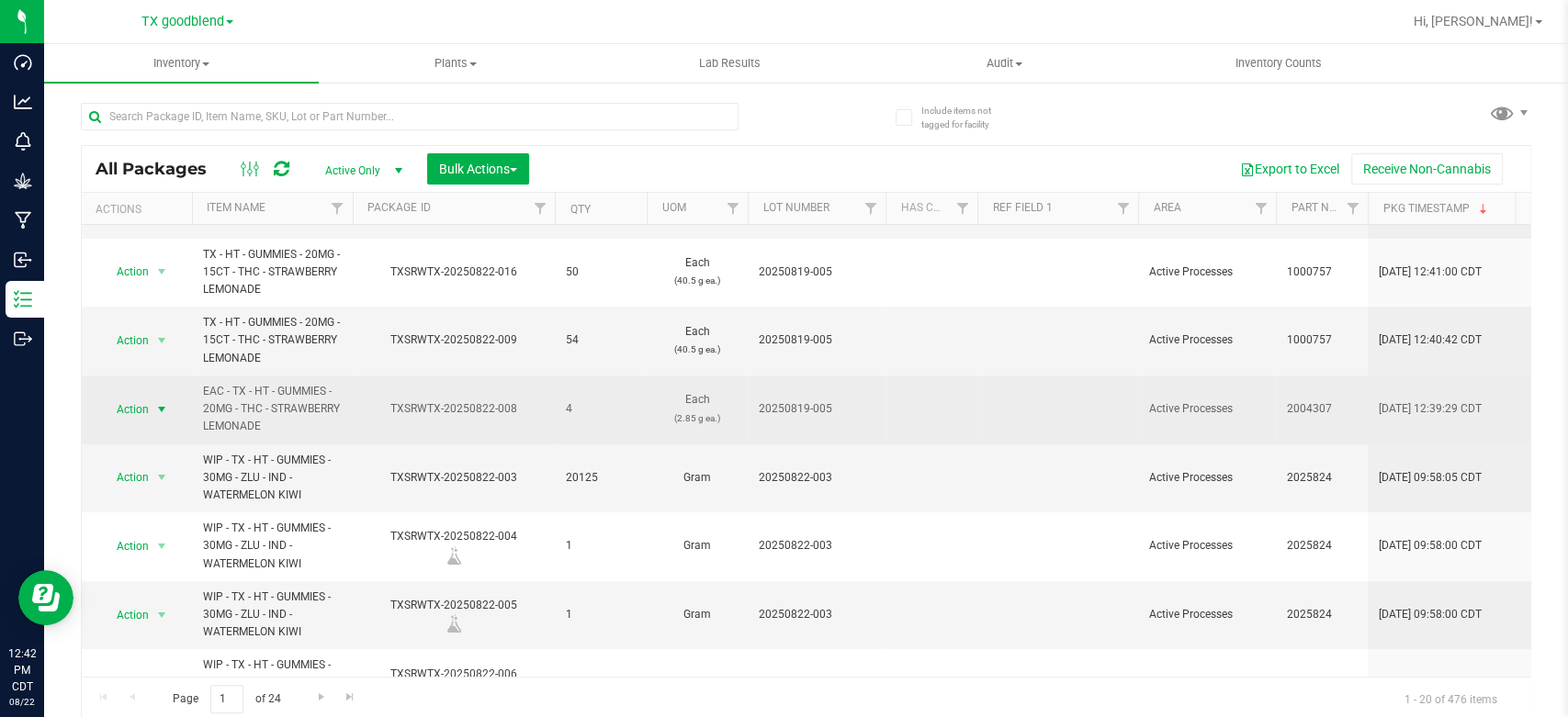
click at [132, 400] on span "Action" at bounding box center [125, 410] width 49 height 26
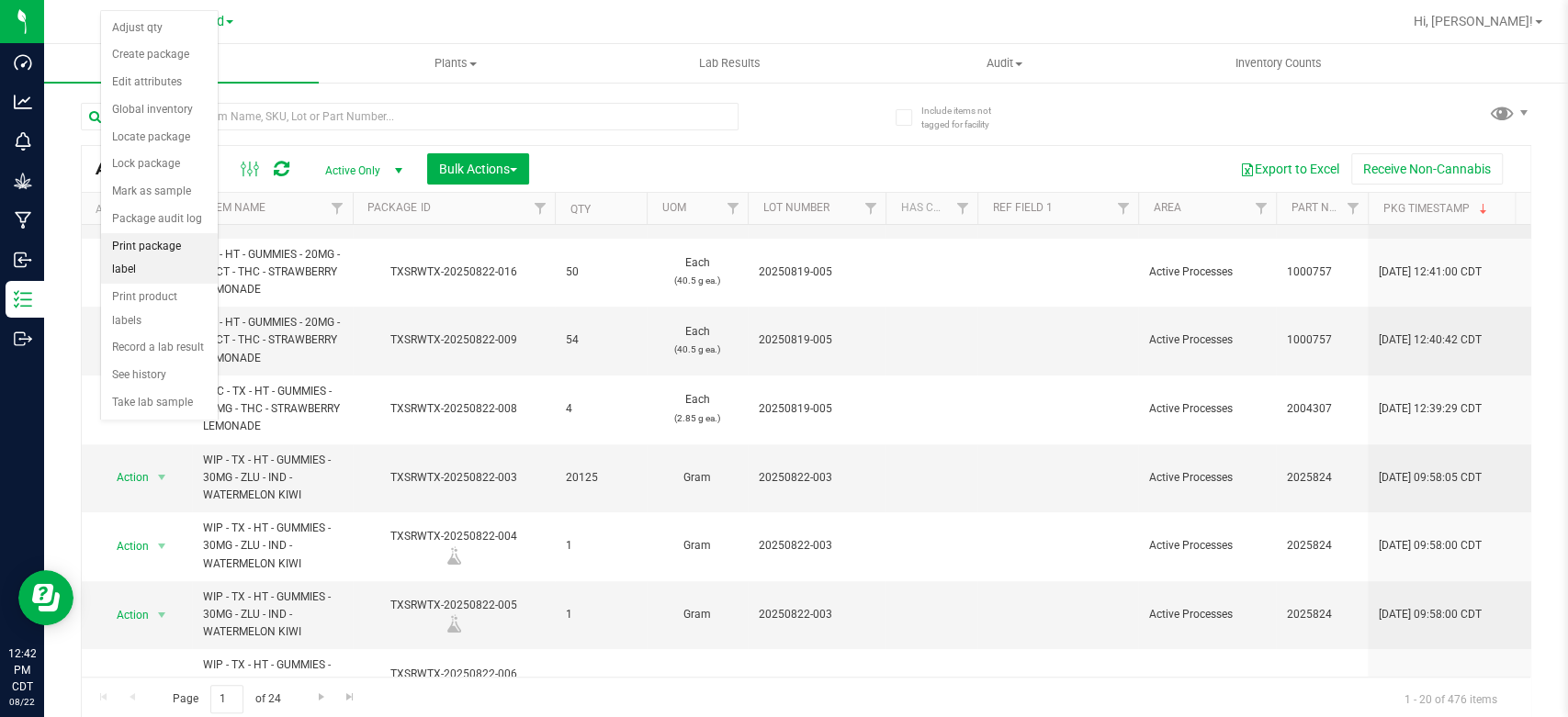
click at [151, 241] on li "Print package label" at bounding box center [159, 259] width 116 height 50
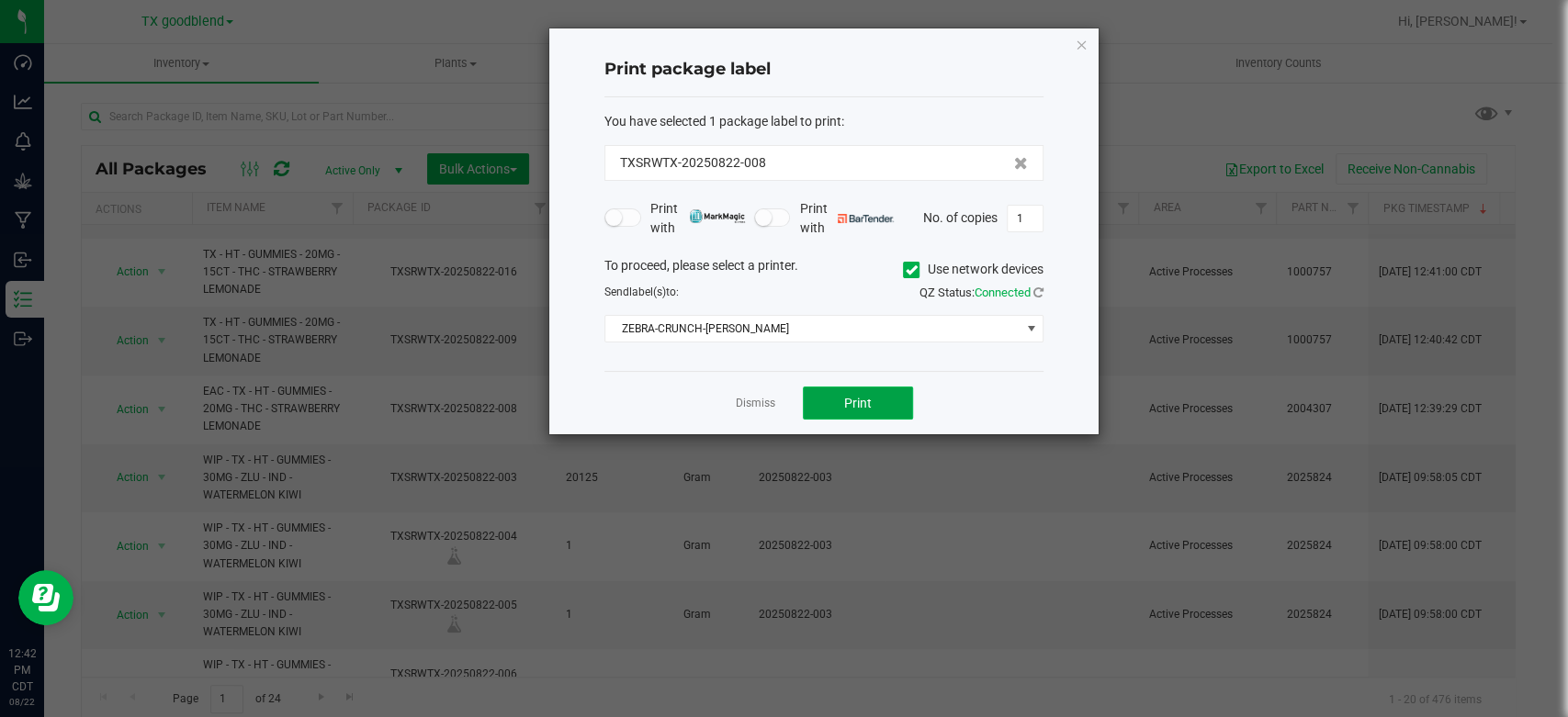
click at [852, 409] on span "Print" at bounding box center [858, 404] width 28 height 15
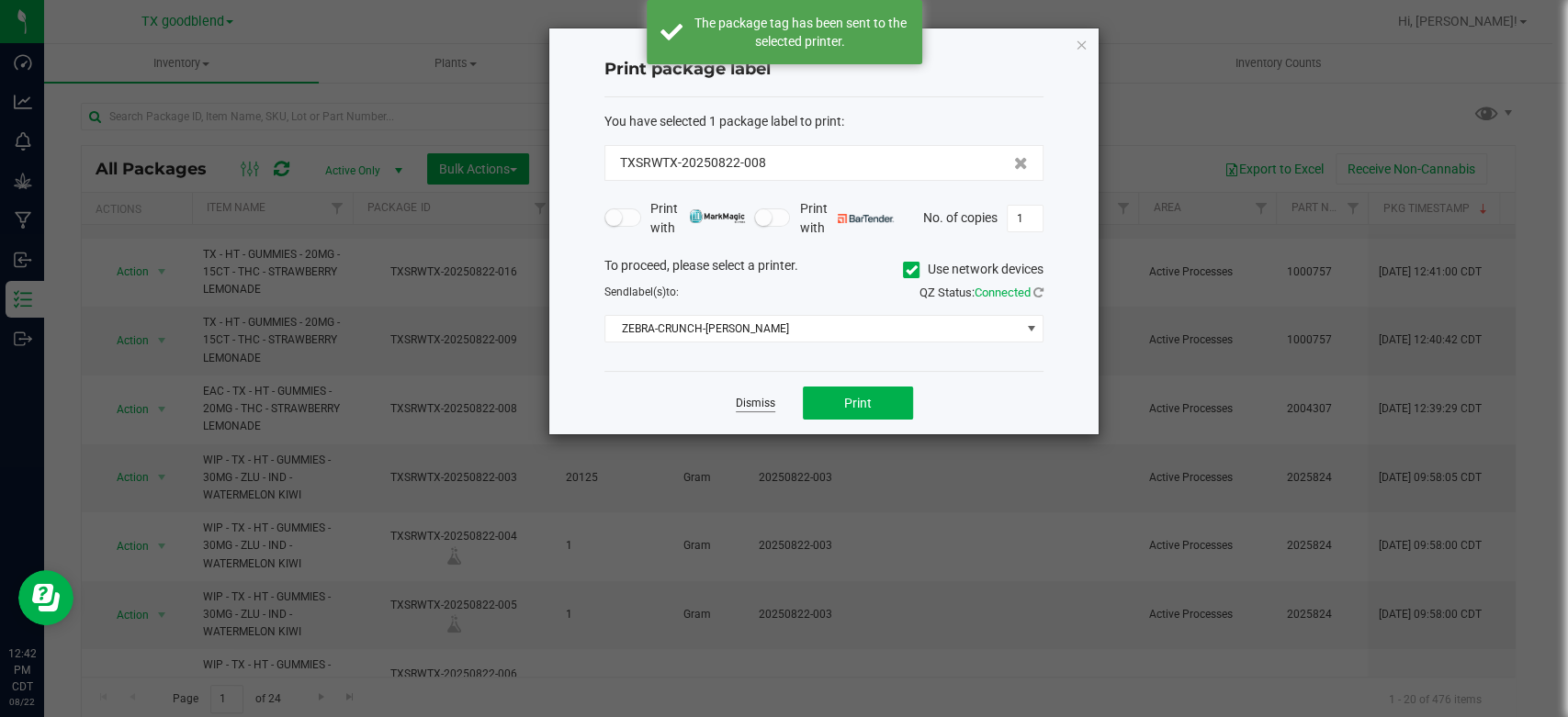
click at [744, 409] on link "Dismiss" at bounding box center [756, 404] width 39 height 16
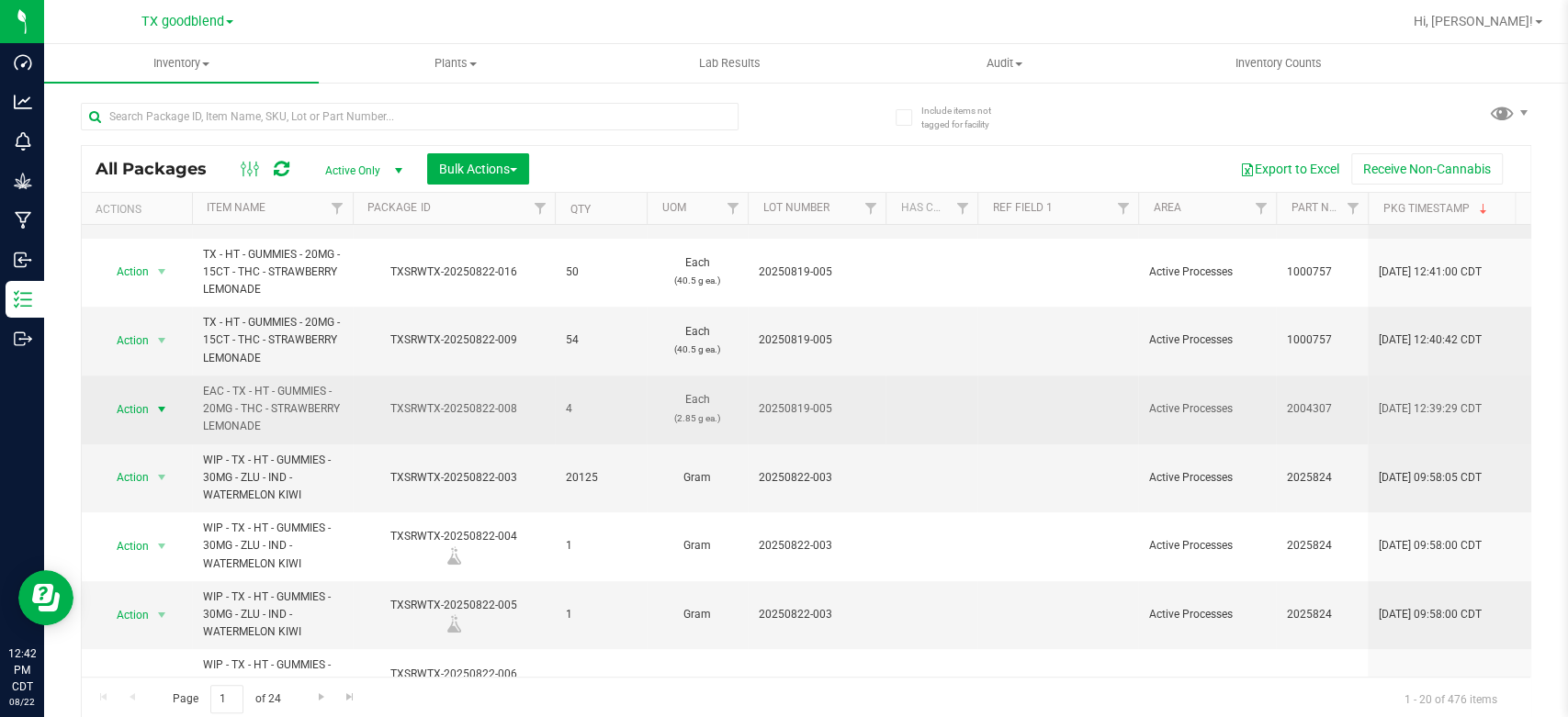
click at [118, 411] on span "Action" at bounding box center [125, 410] width 49 height 26
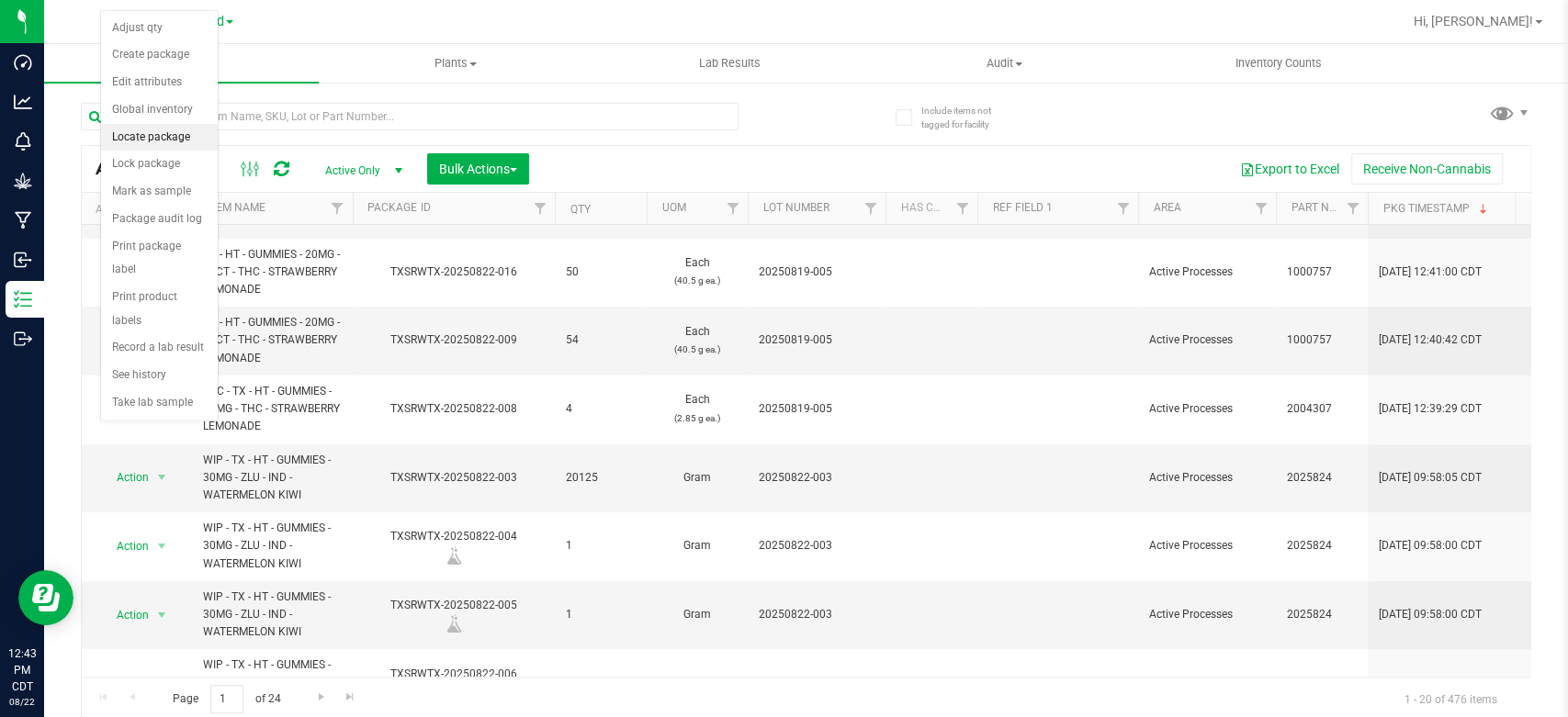
click at [159, 145] on li "Locate package" at bounding box center [159, 138] width 116 height 28
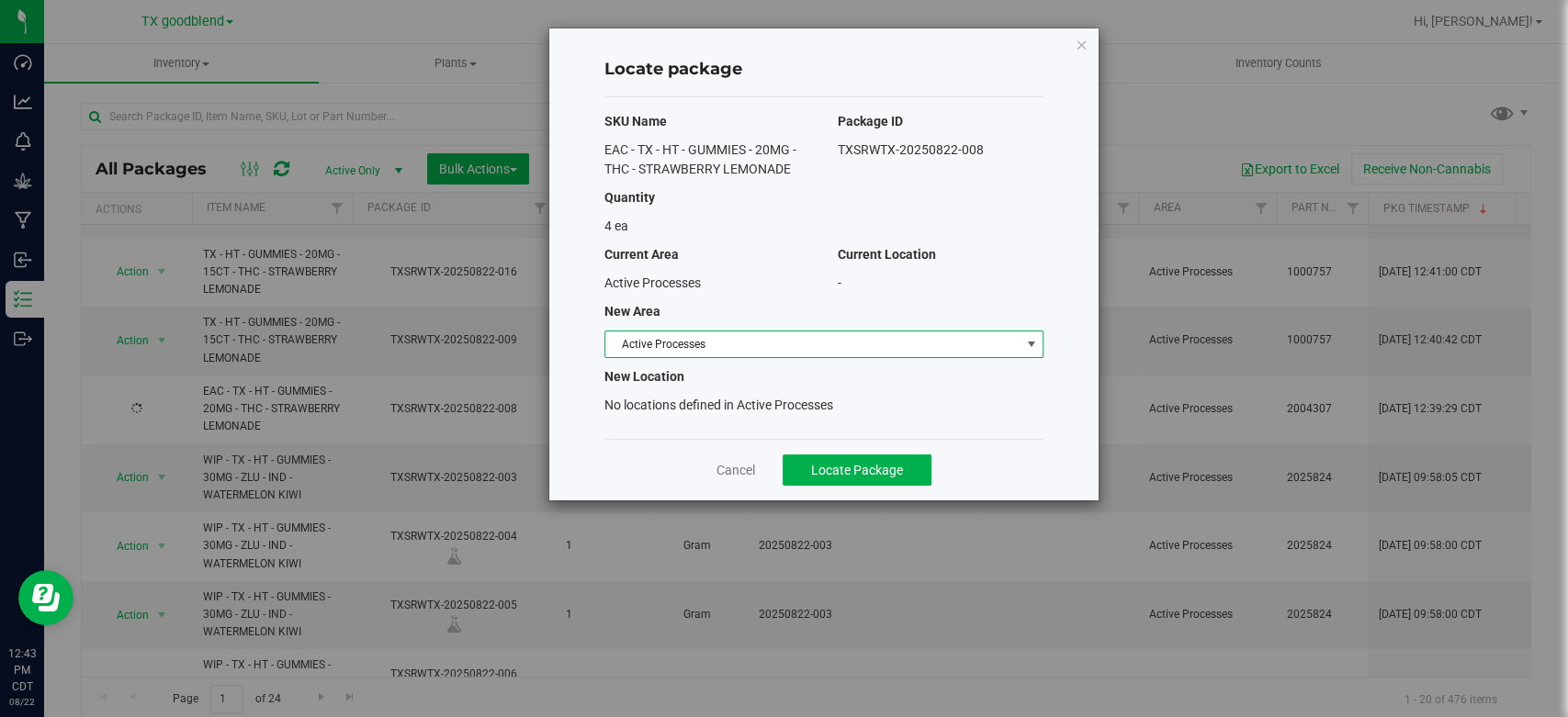
click at [786, 356] on span "Active Processes" at bounding box center [812, 344] width 414 height 26
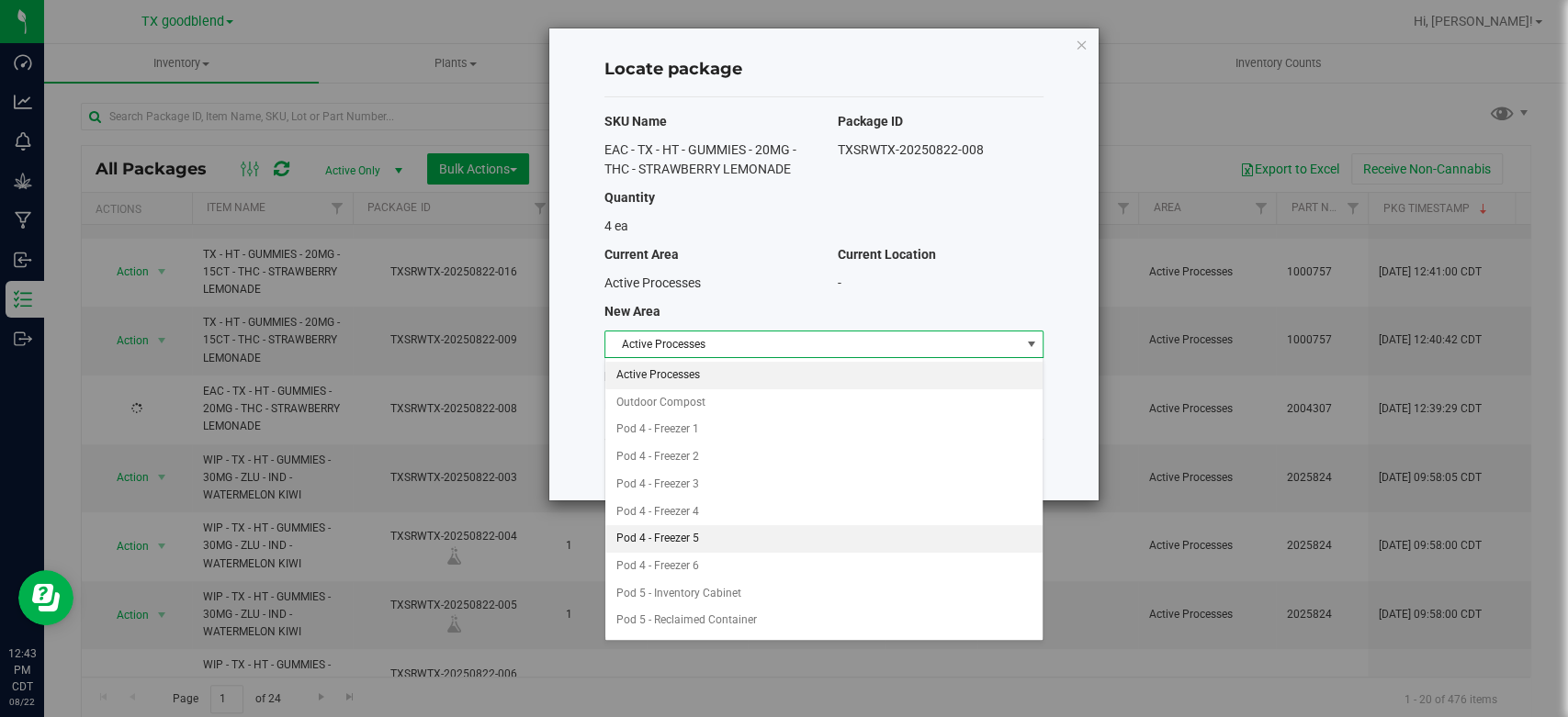
scroll to position [130, 0]
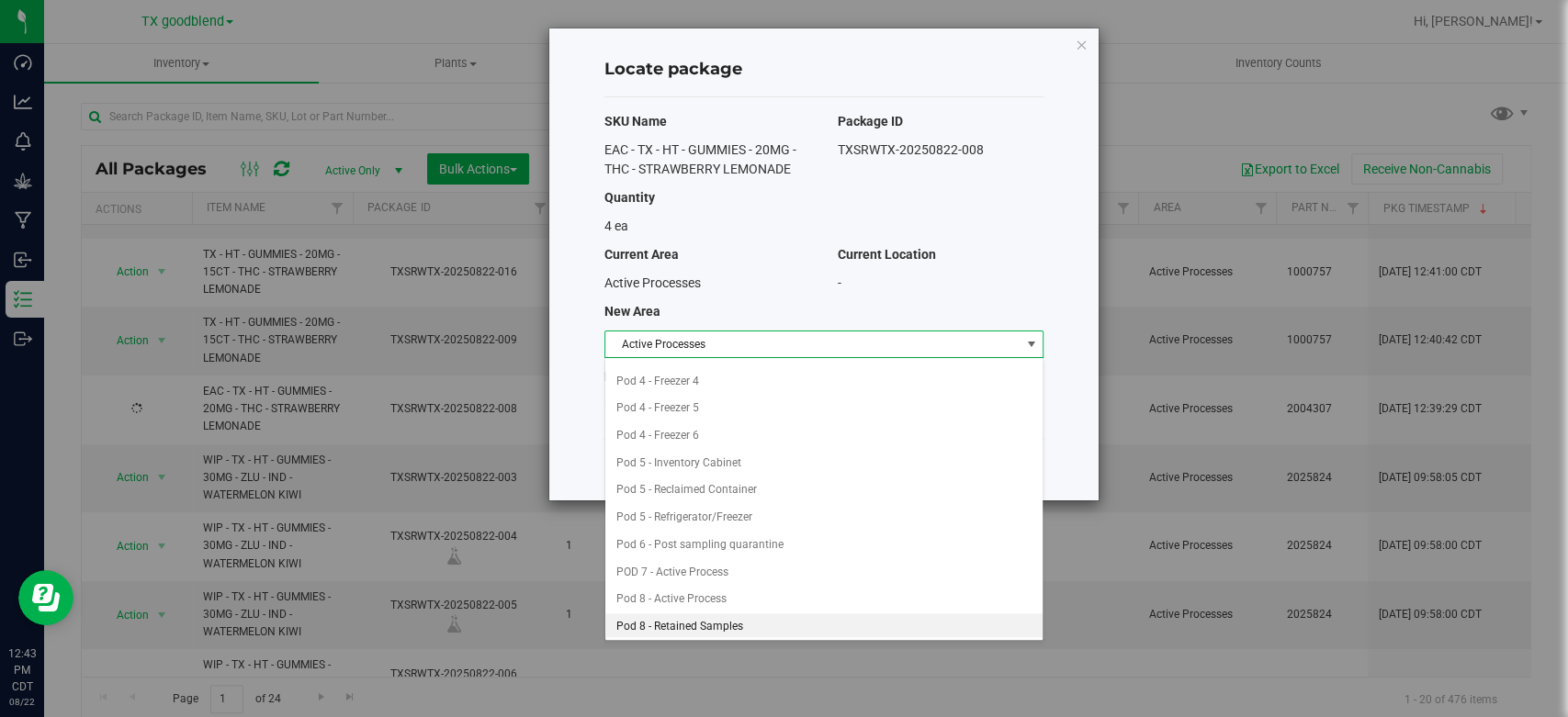
click at [672, 624] on li "Pod 8 - Retained Samples" at bounding box center [824, 628] width 437 height 28
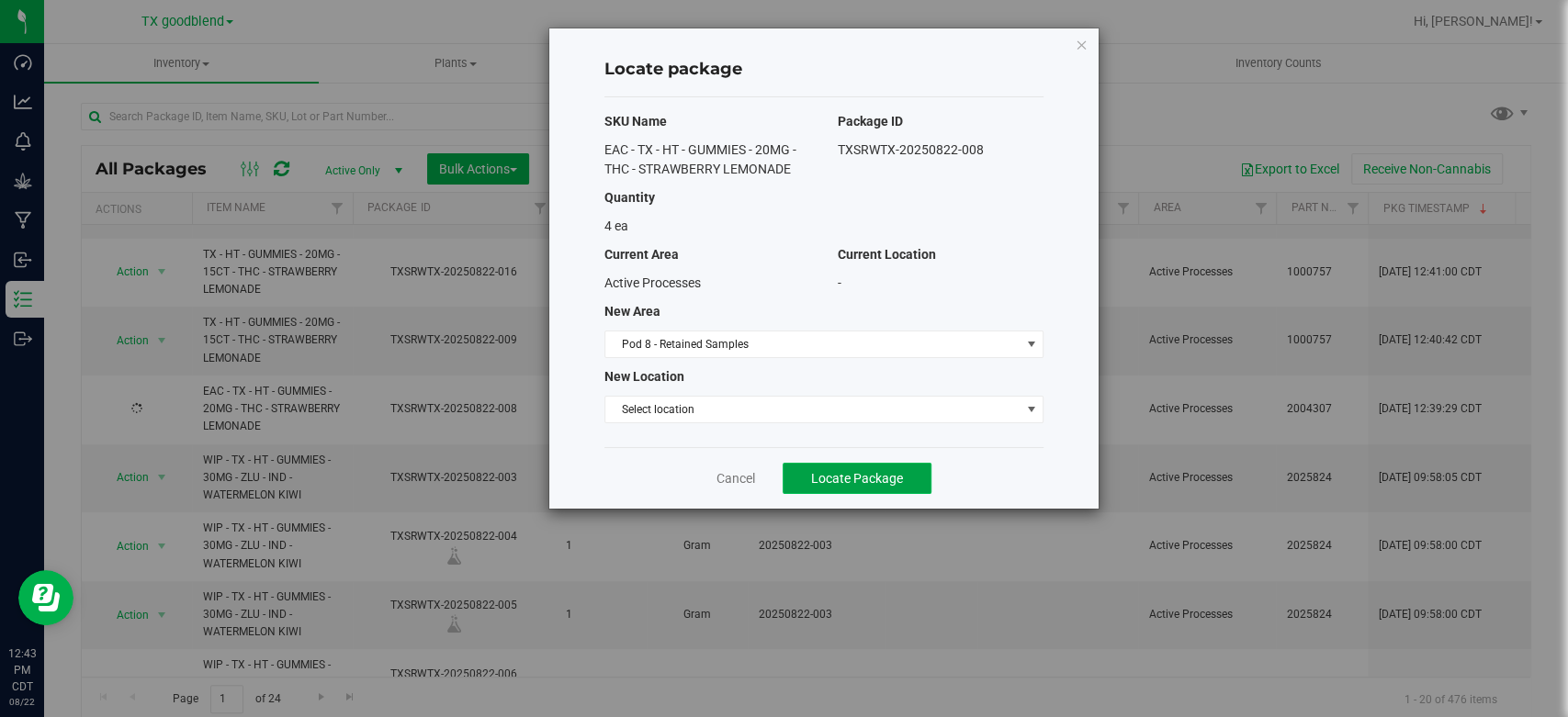
click at [852, 487] on button "Locate Package" at bounding box center [857, 479] width 149 height 32
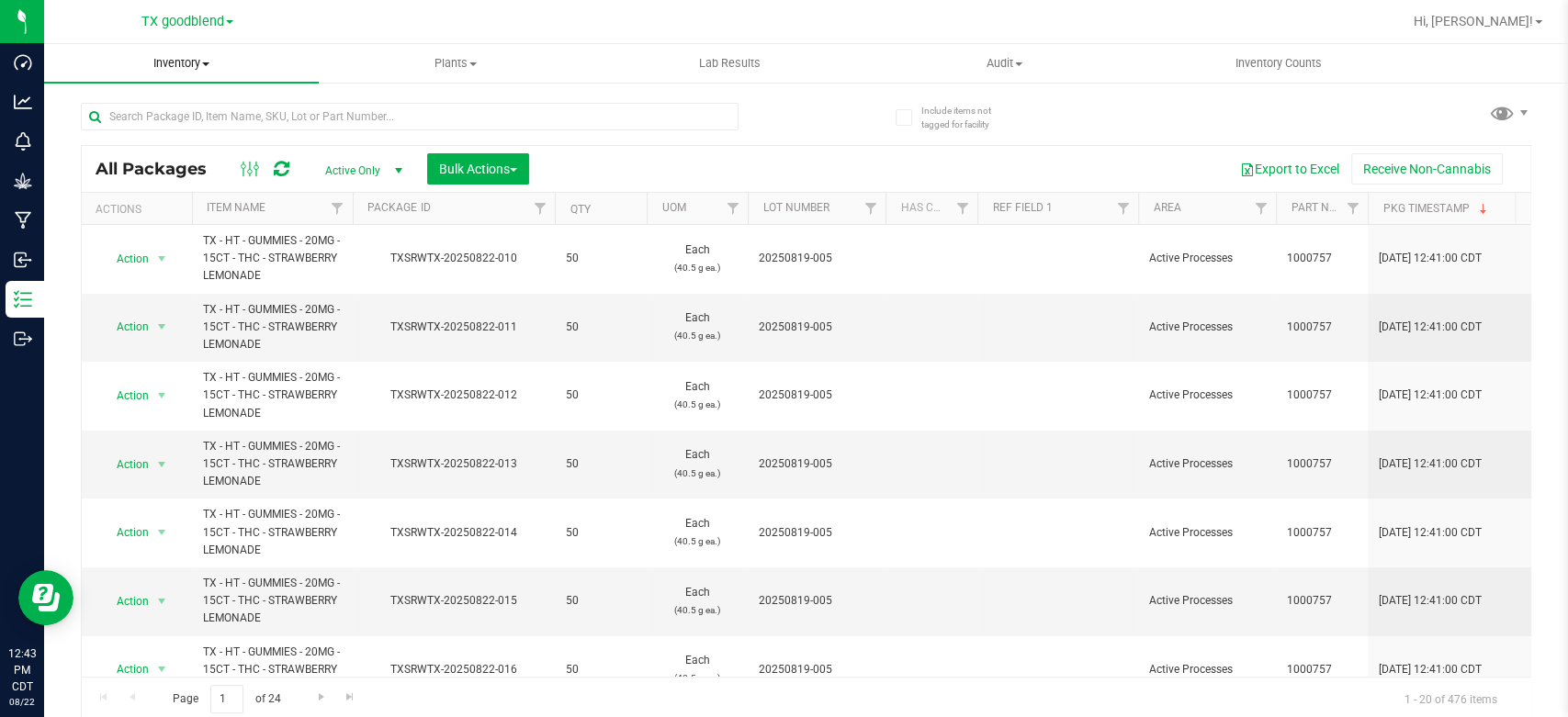
click at [182, 66] on span "Inventory" at bounding box center [181, 63] width 275 height 17
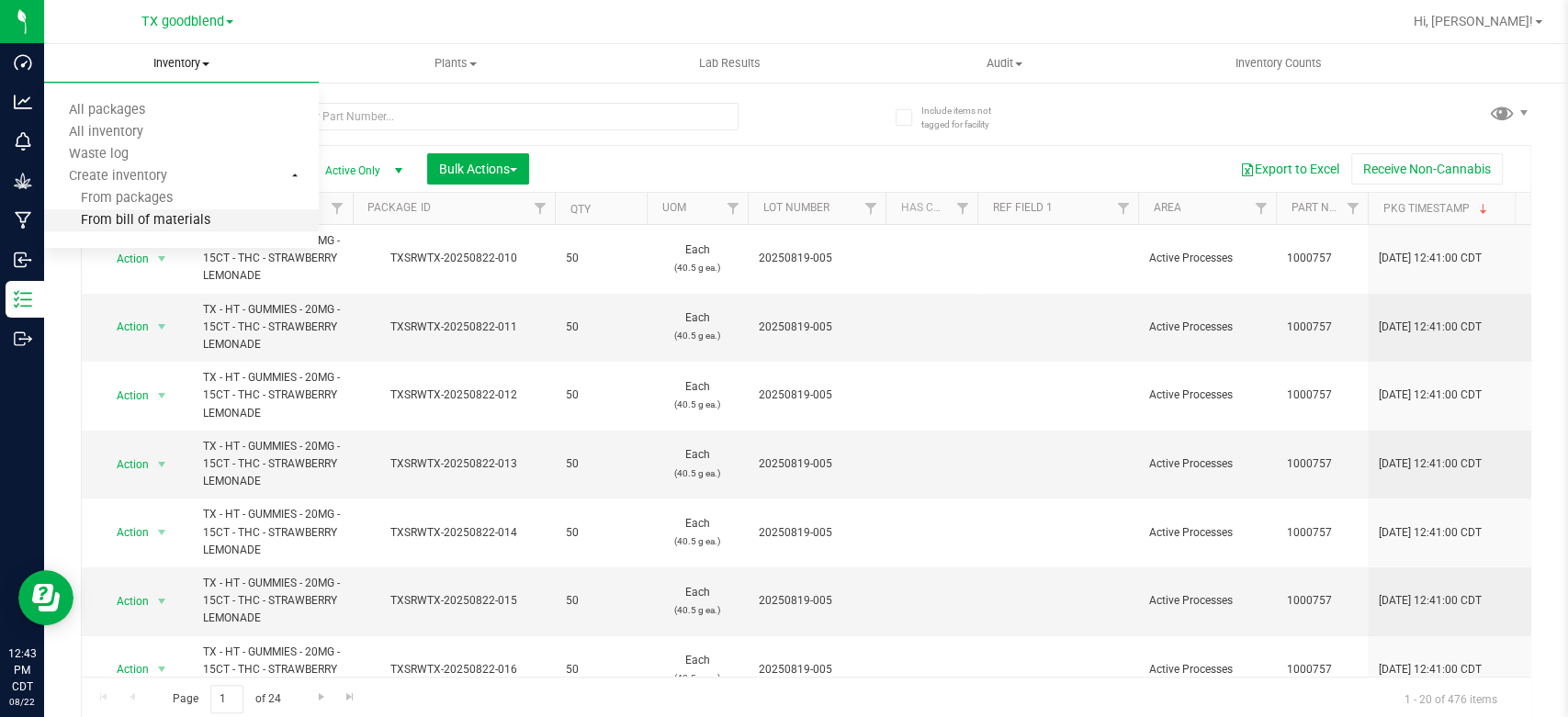
click at [84, 226] on span "From bill of materials" at bounding box center [127, 220] width 167 height 16
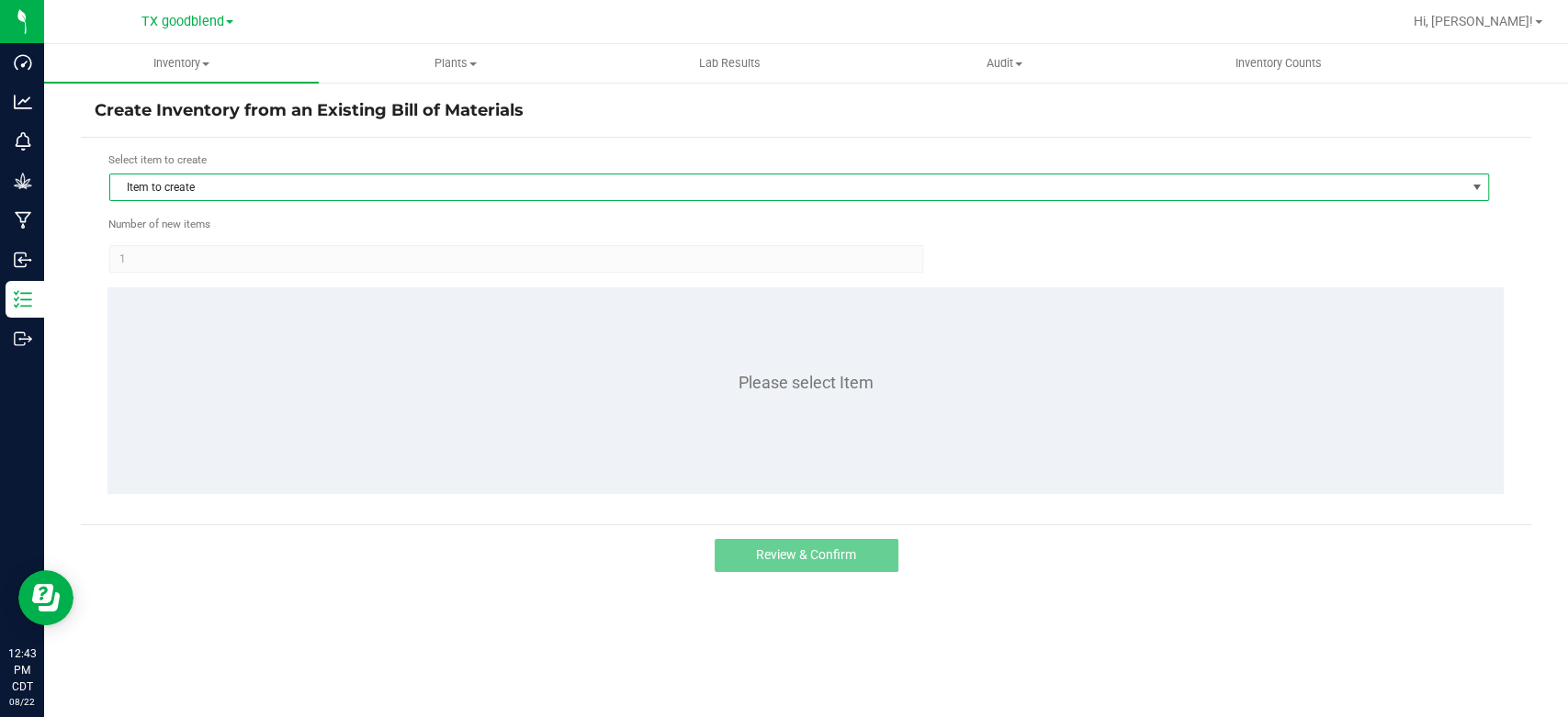
click at [479, 188] on span "Item to create" at bounding box center [787, 188] width 1355 height 26
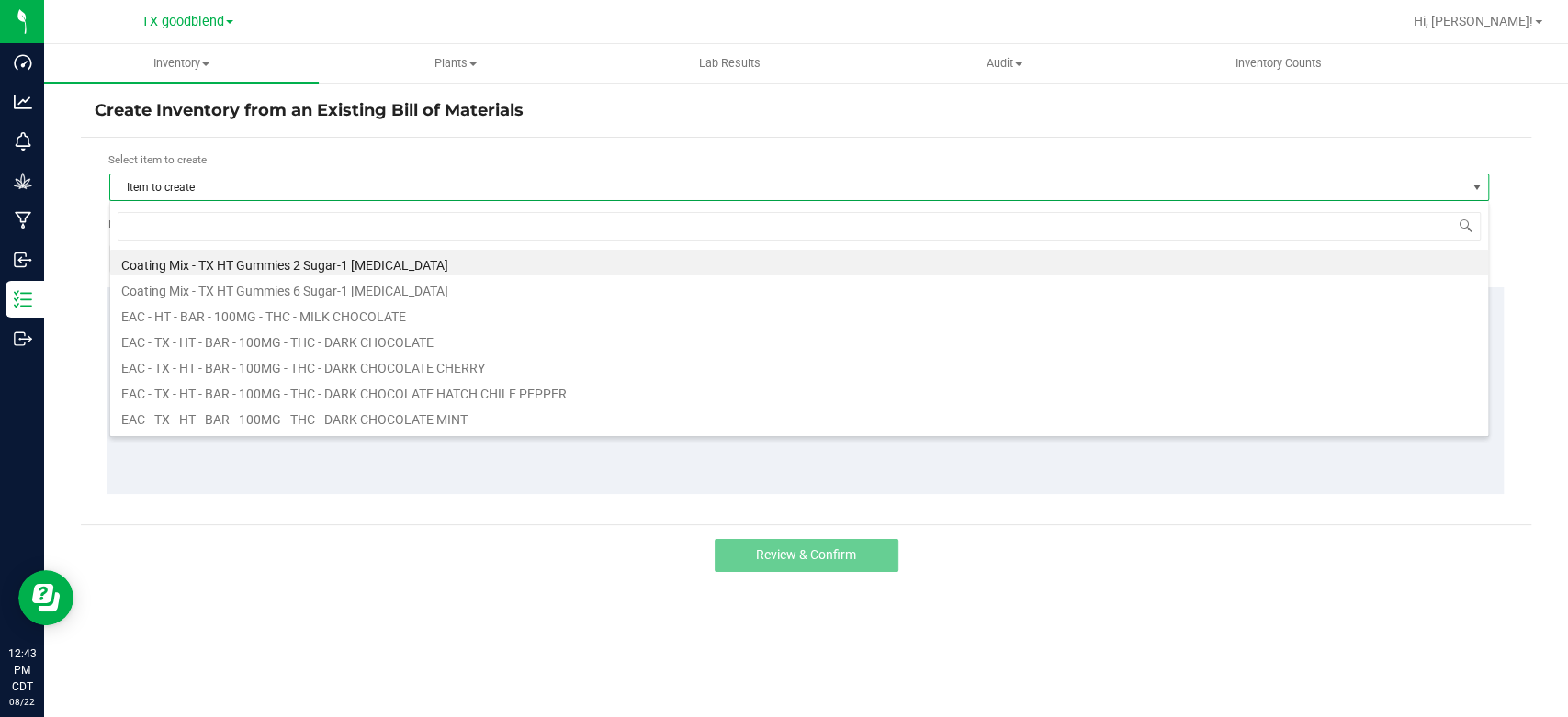
scroll to position [27, 1379]
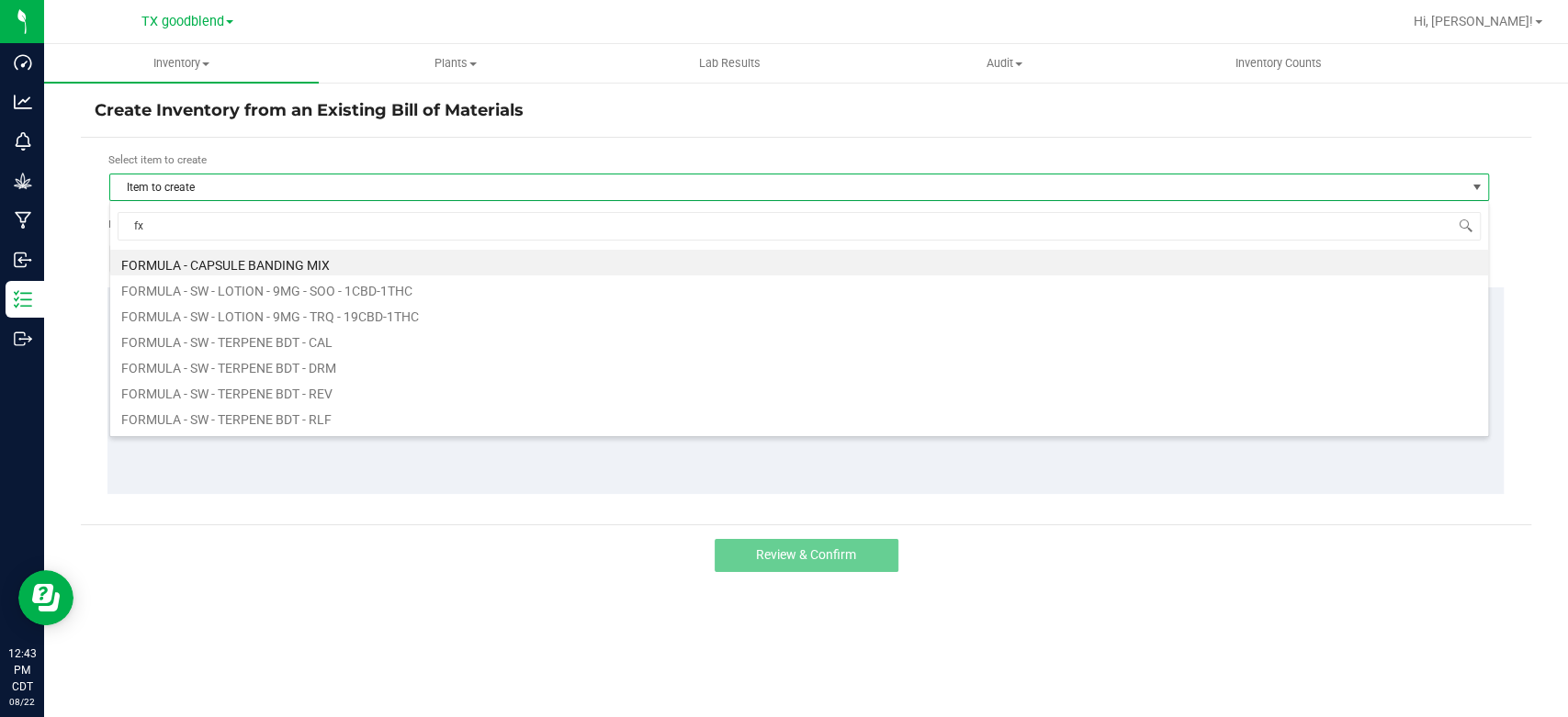
type input "fx"
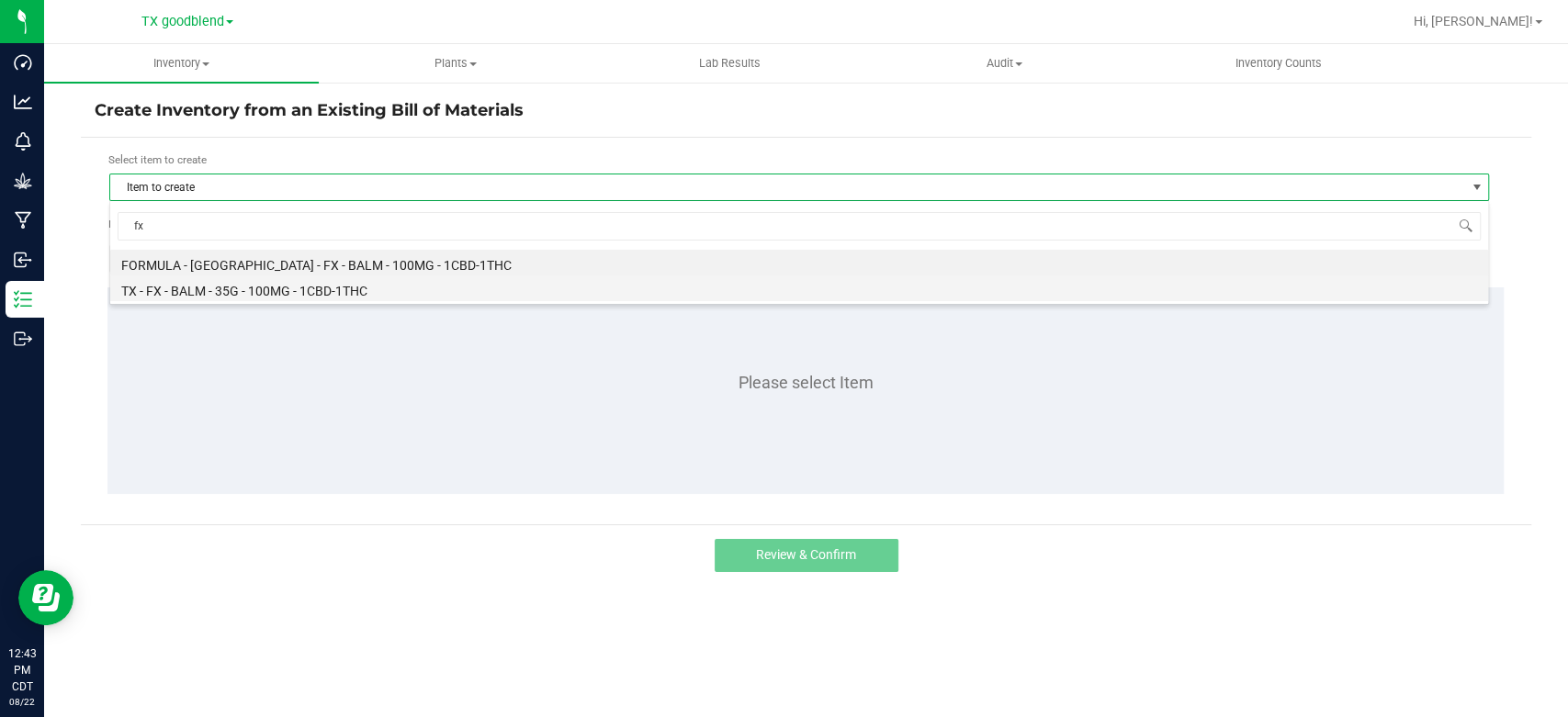
click at [353, 283] on li "TX - FX - BALM - 35G - 100MG - 1CBD-1THC" at bounding box center [798, 288] width 1378 height 26
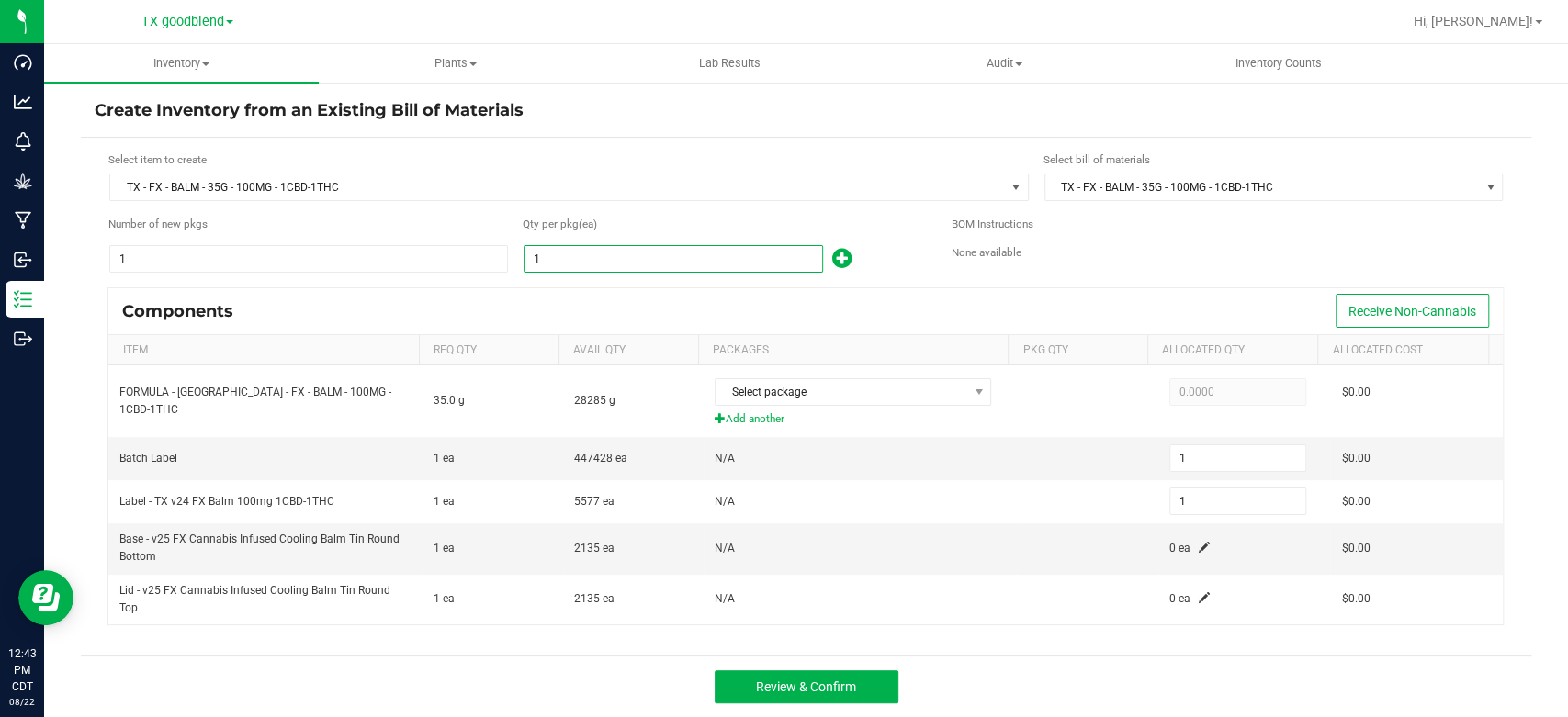
click at [548, 256] on input "1" at bounding box center [674, 259] width 298 height 26
type input "17"
type input "177"
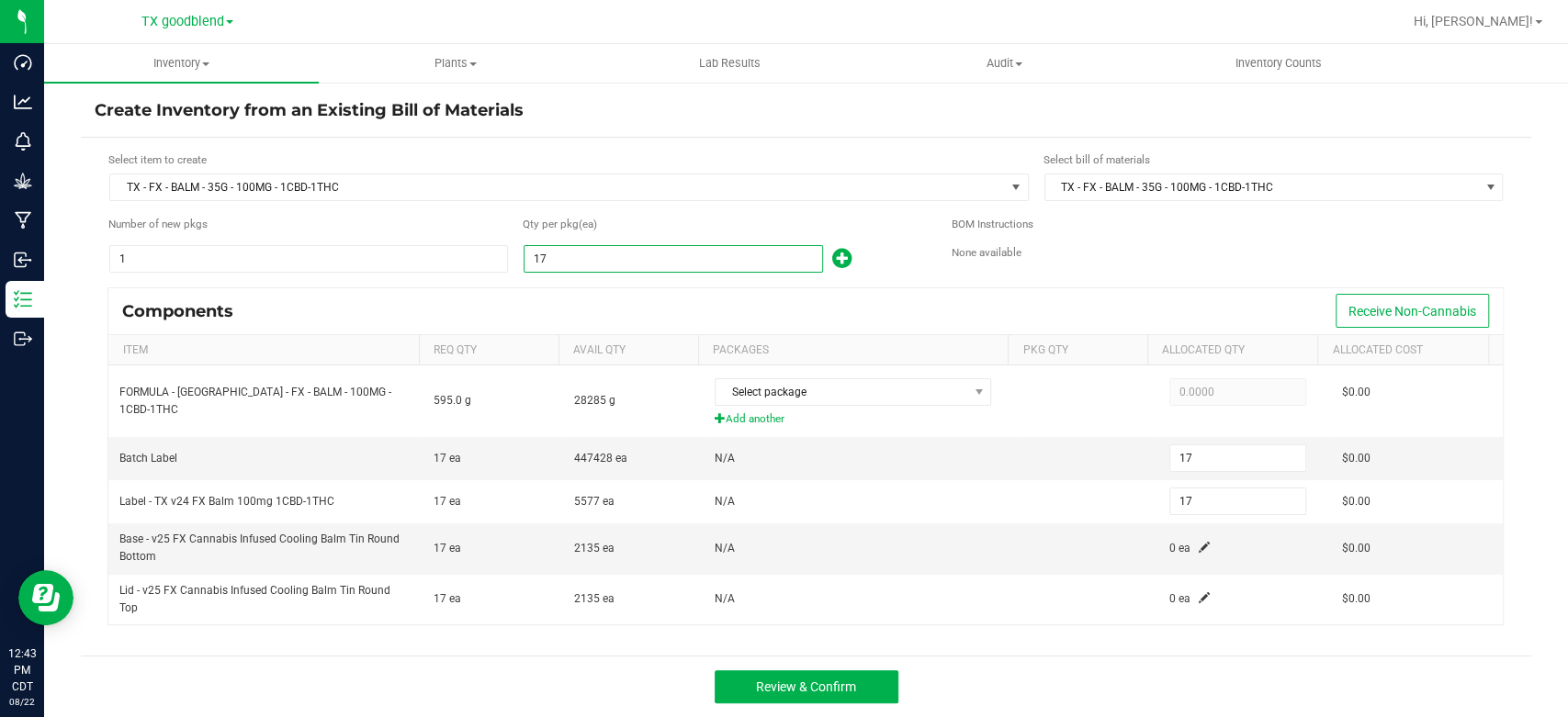
type input "177"
click at [558, 306] on div "Components Receive Non-Cannabis" at bounding box center [806, 311] width 1395 height 46
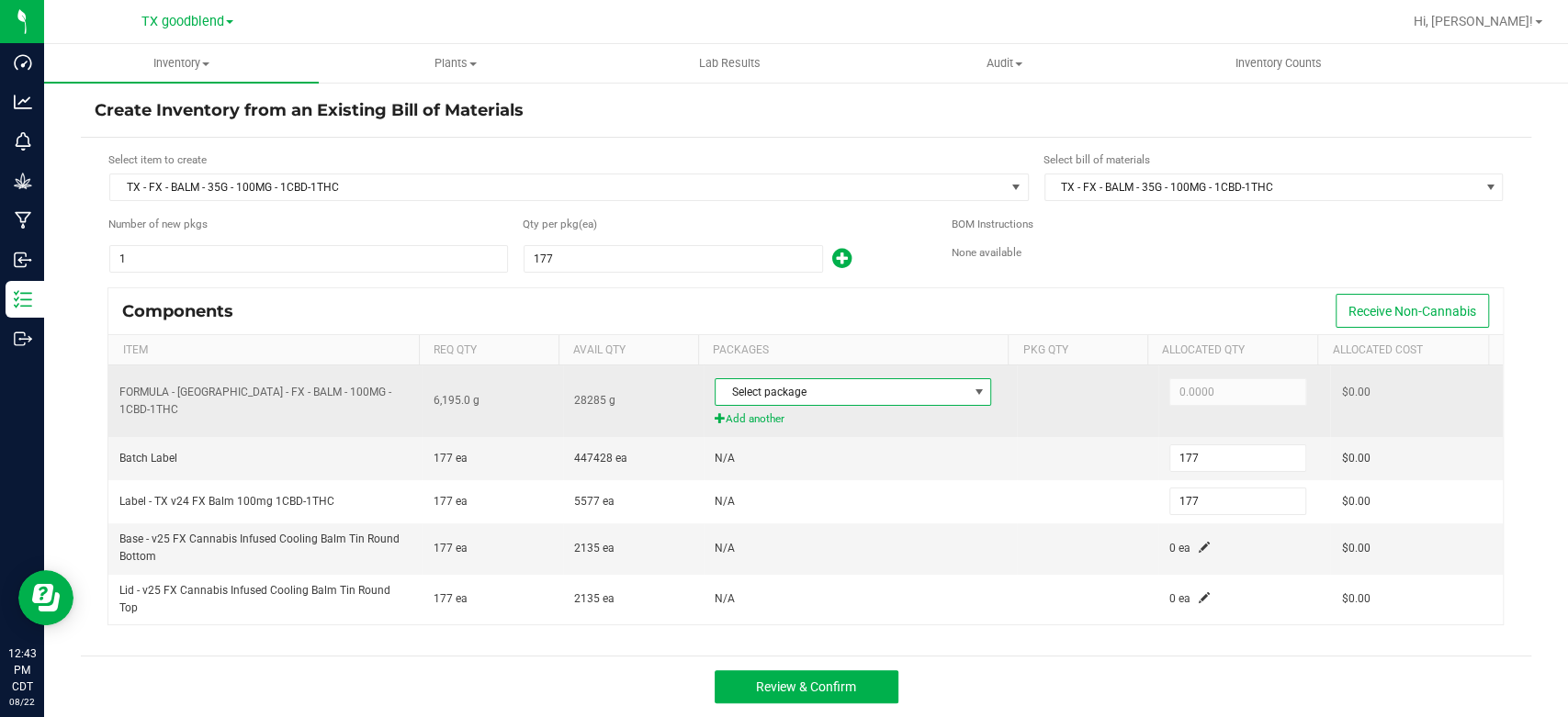
click at [854, 396] on span "Select package" at bounding box center [841, 392] width 252 height 26
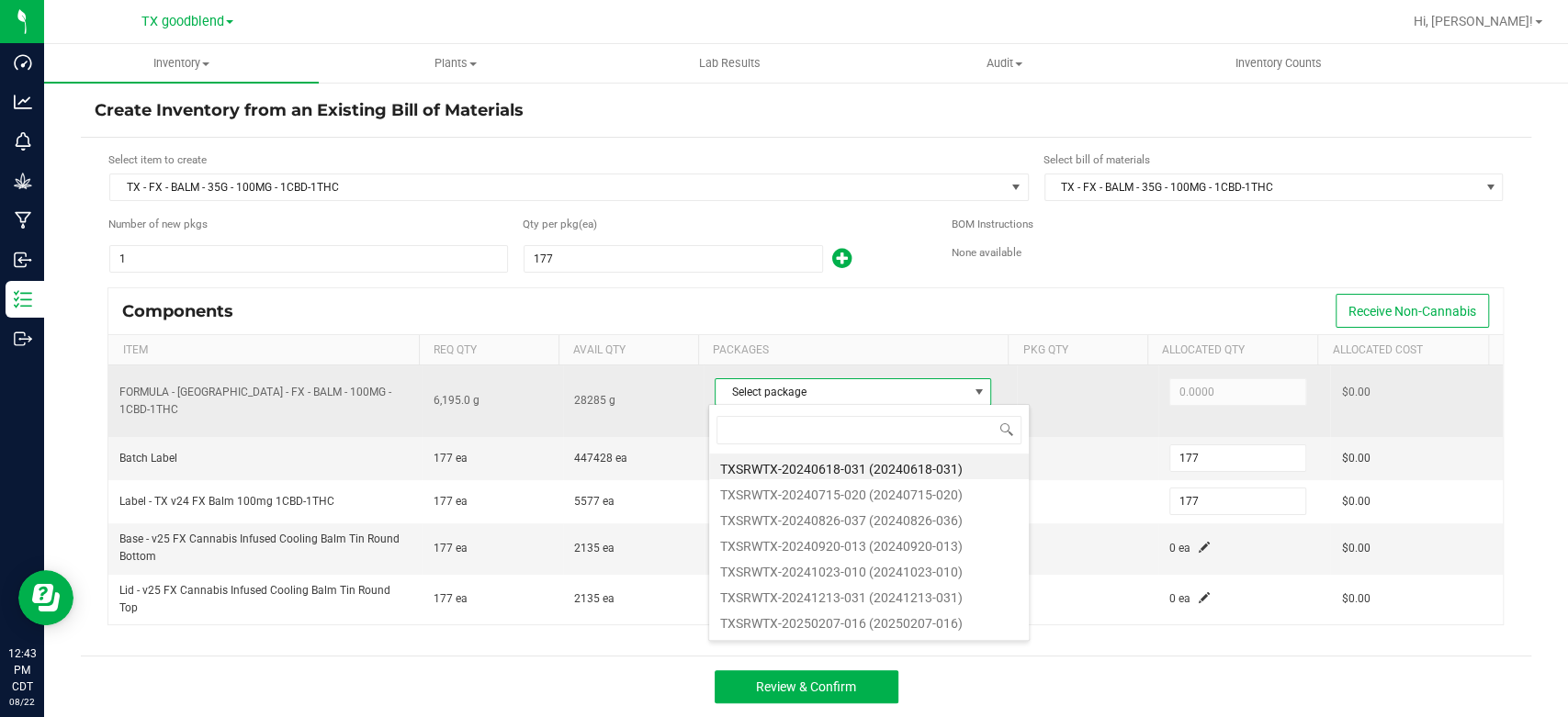
scroll to position [27, 273]
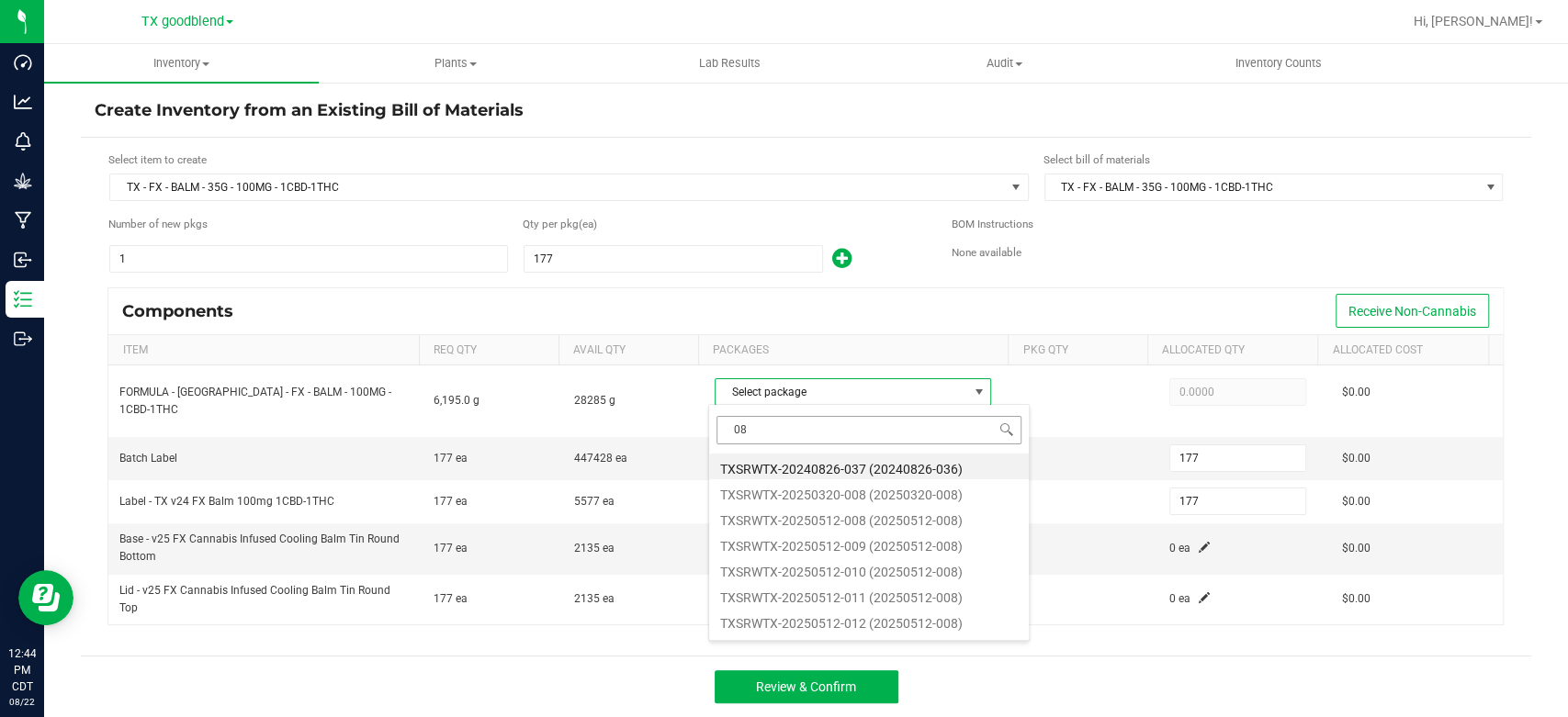
type input "0"
type input "202508"
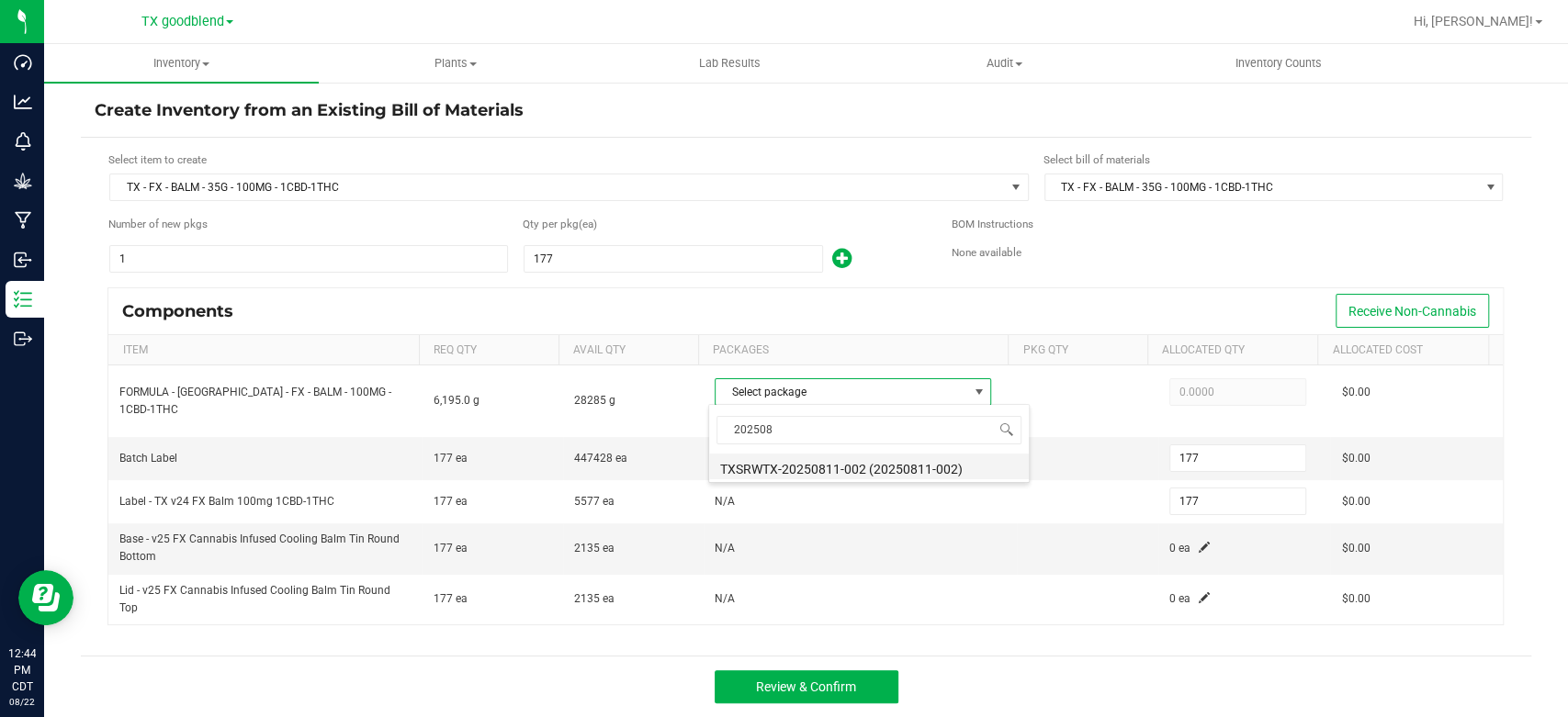
click at [849, 466] on li "TXSRWTX-20250811-002 (20250811-002)" at bounding box center [869, 467] width 320 height 26
type input "6,195.0000"
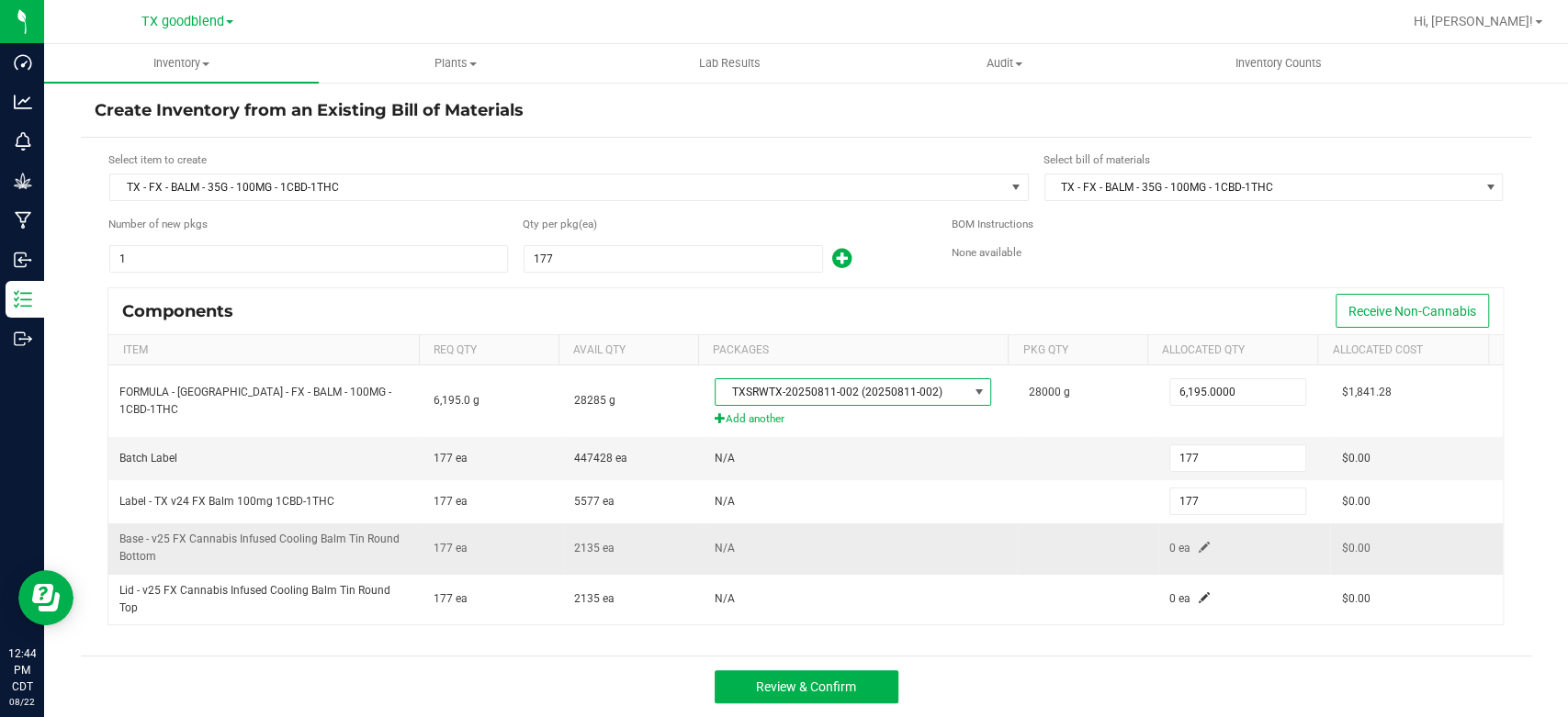
click at [1199, 550] on span at bounding box center [1204, 548] width 11 height 11
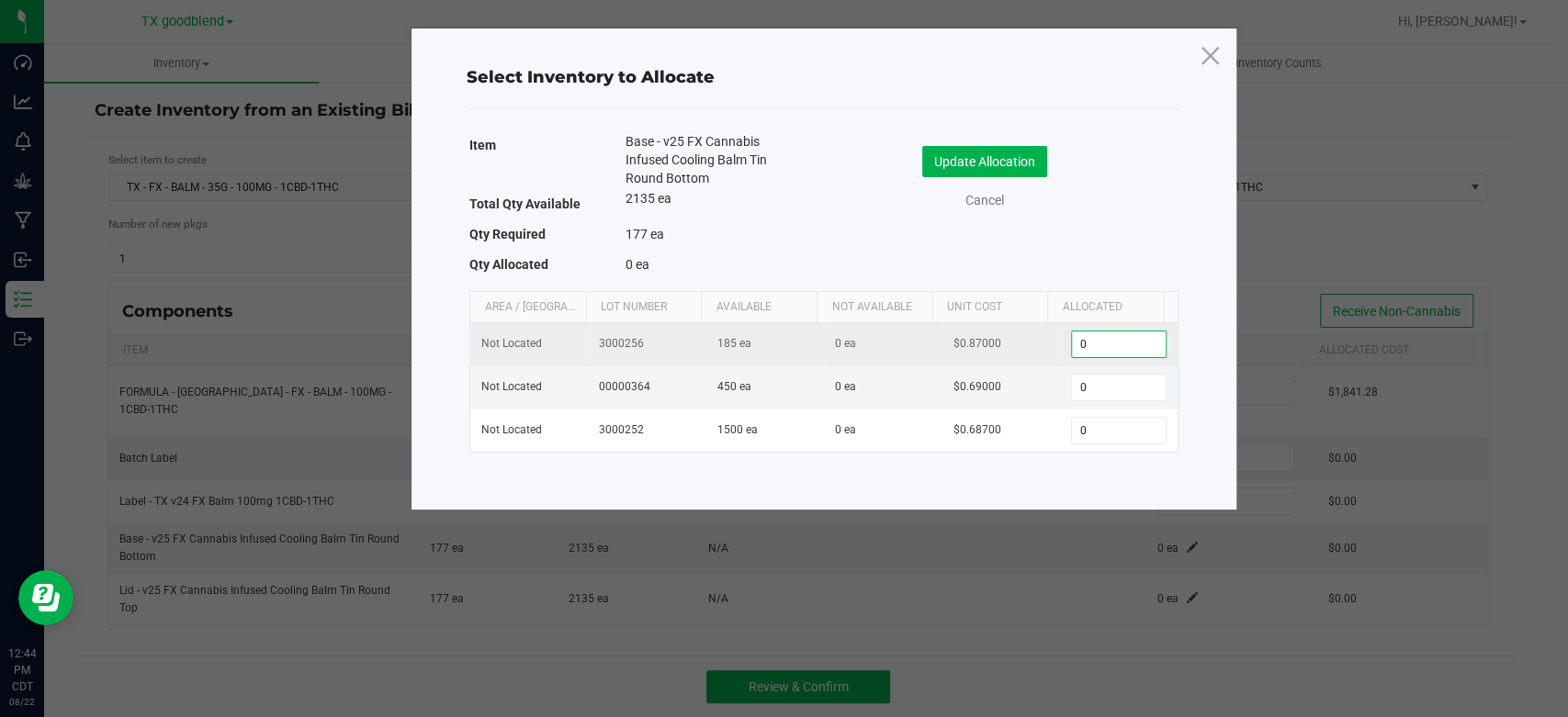
click at [1089, 342] on input "0" at bounding box center [1119, 344] width 94 height 26
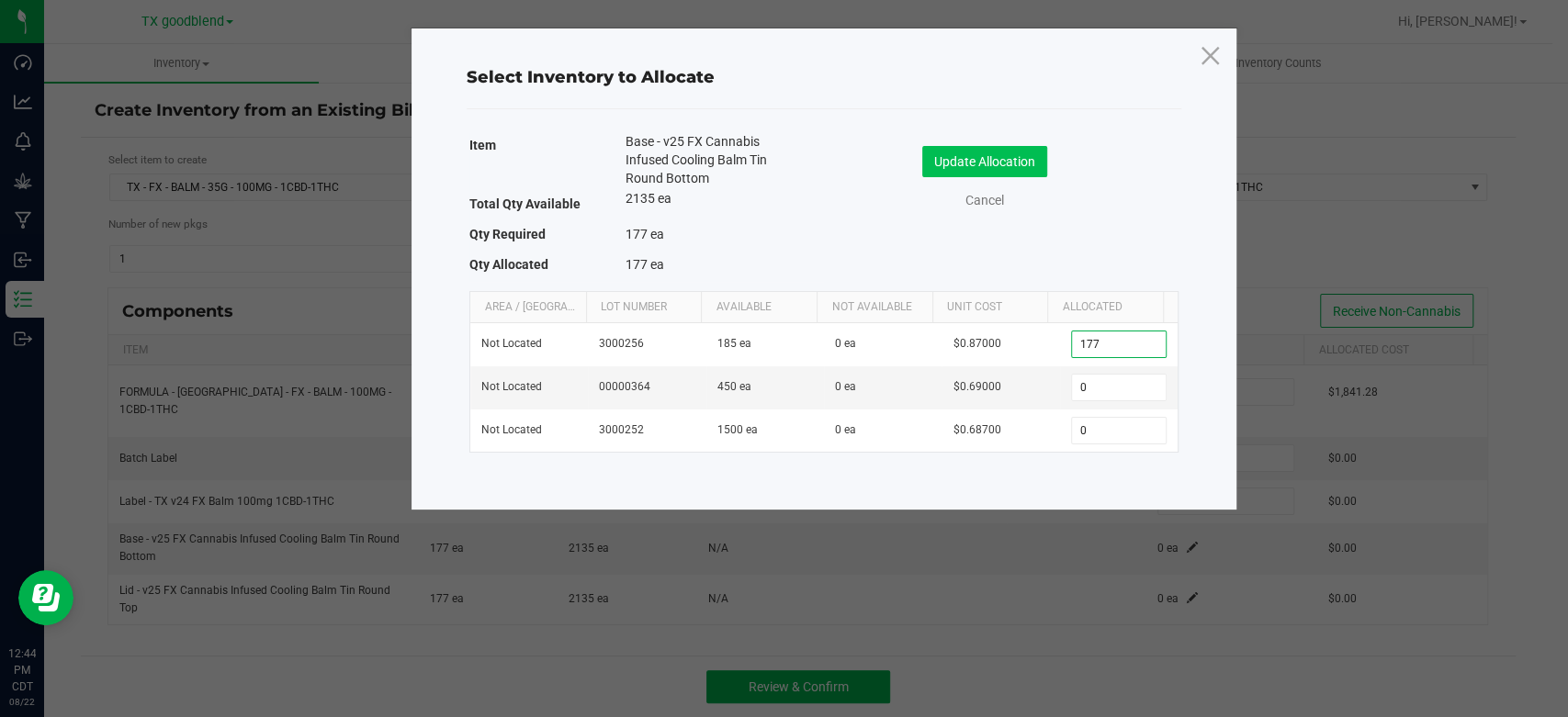
type input "177"
click at [972, 161] on button "Update Allocation" at bounding box center [985, 162] width 125 height 32
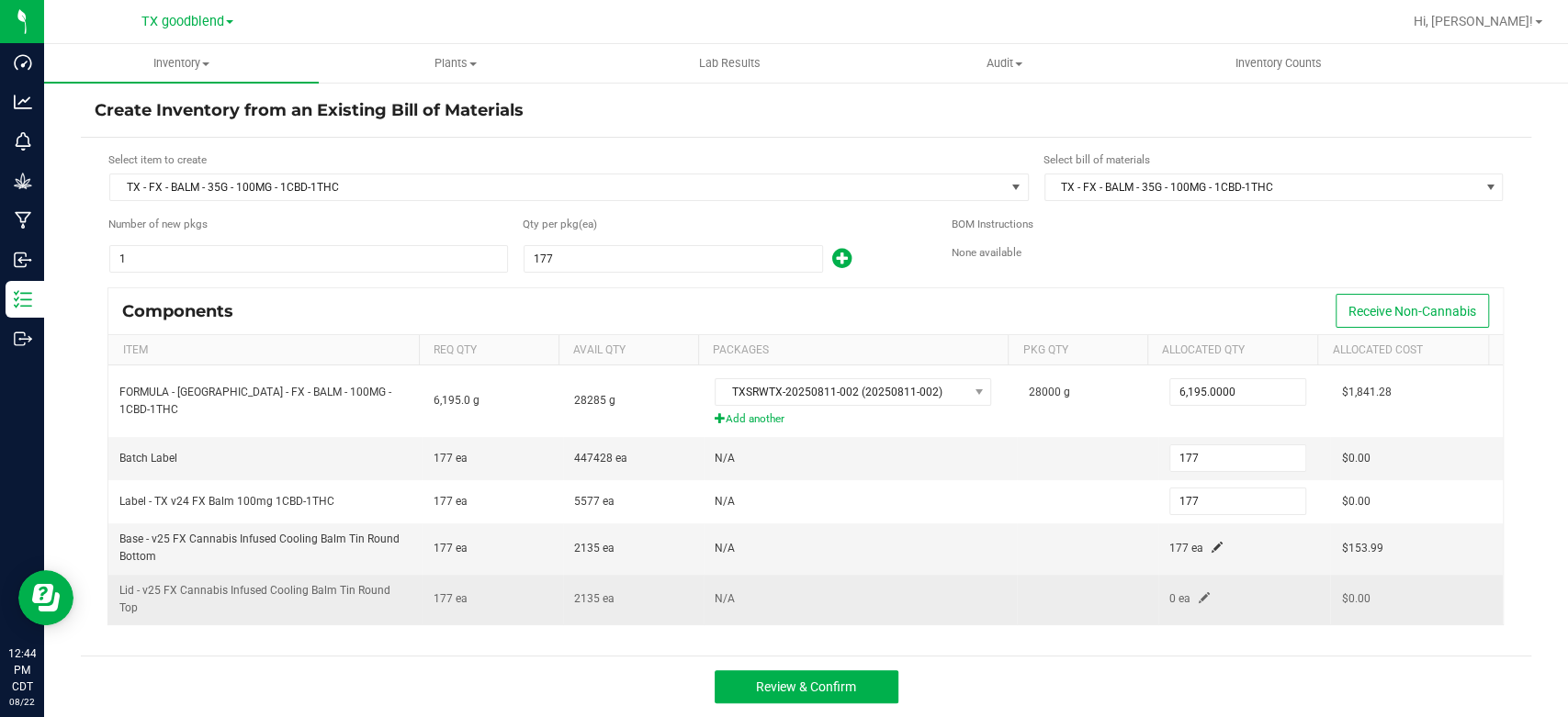
click at [1199, 592] on span at bounding box center [1204, 598] width 11 height 11
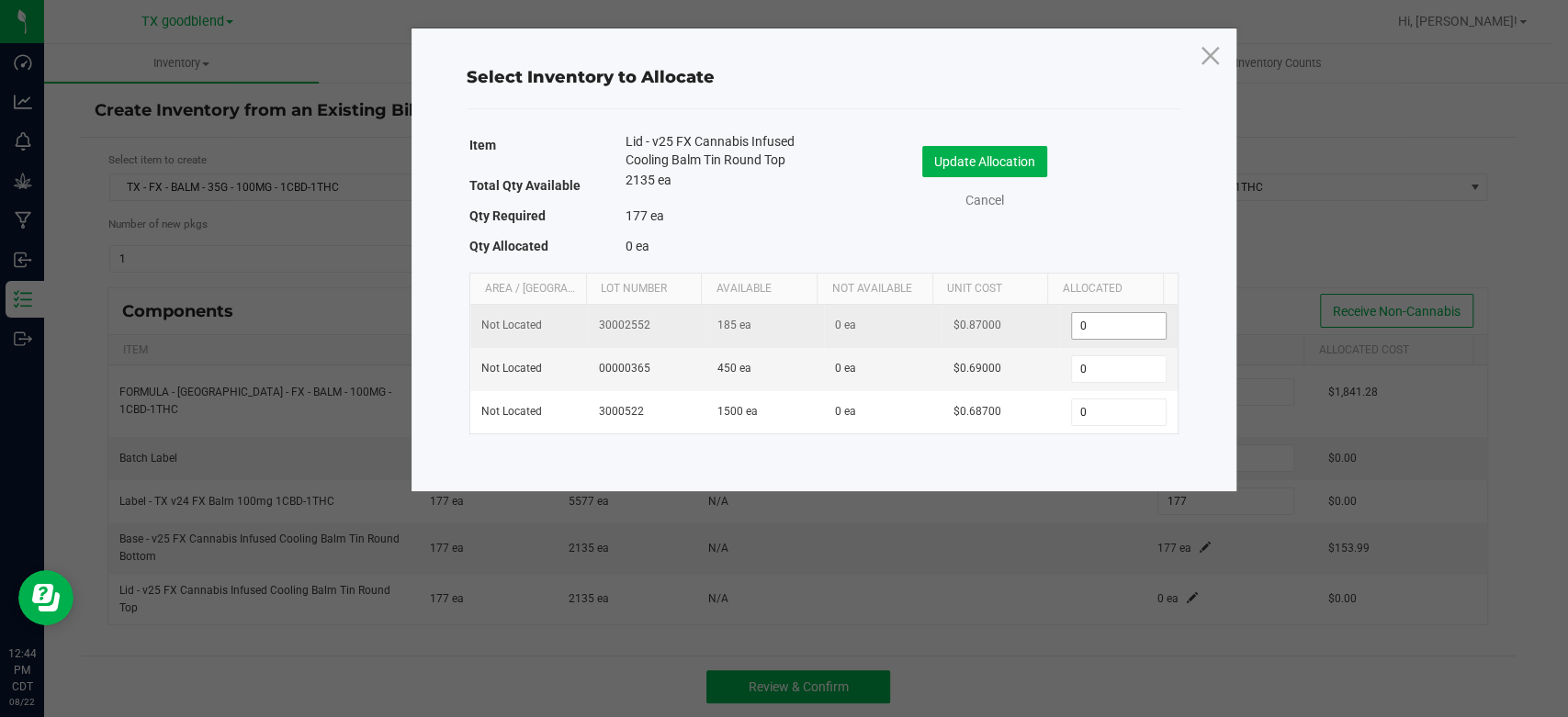
click at [1095, 328] on input "0" at bounding box center [1119, 326] width 94 height 26
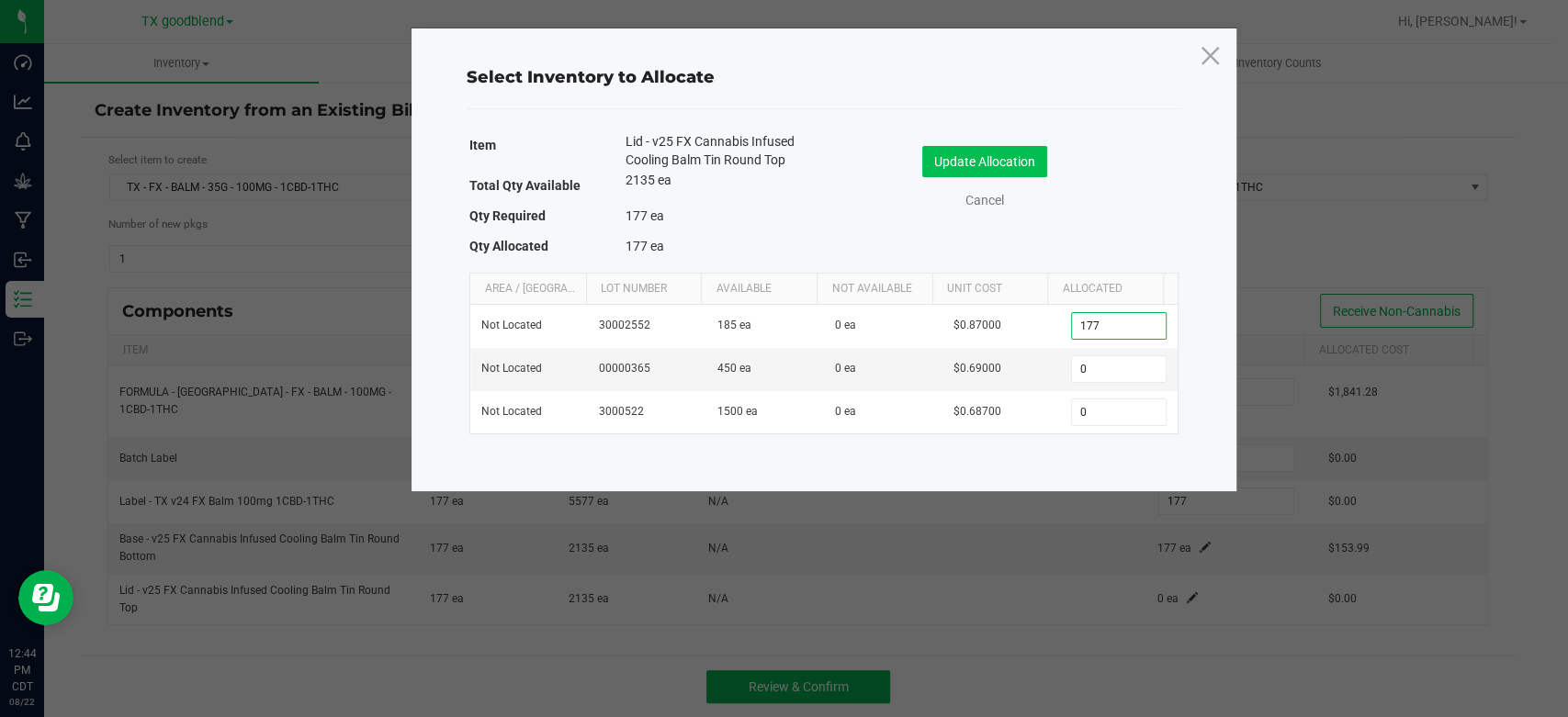
type input "177"
click at [980, 161] on button "Update Allocation" at bounding box center [985, 162] width 125 height 32
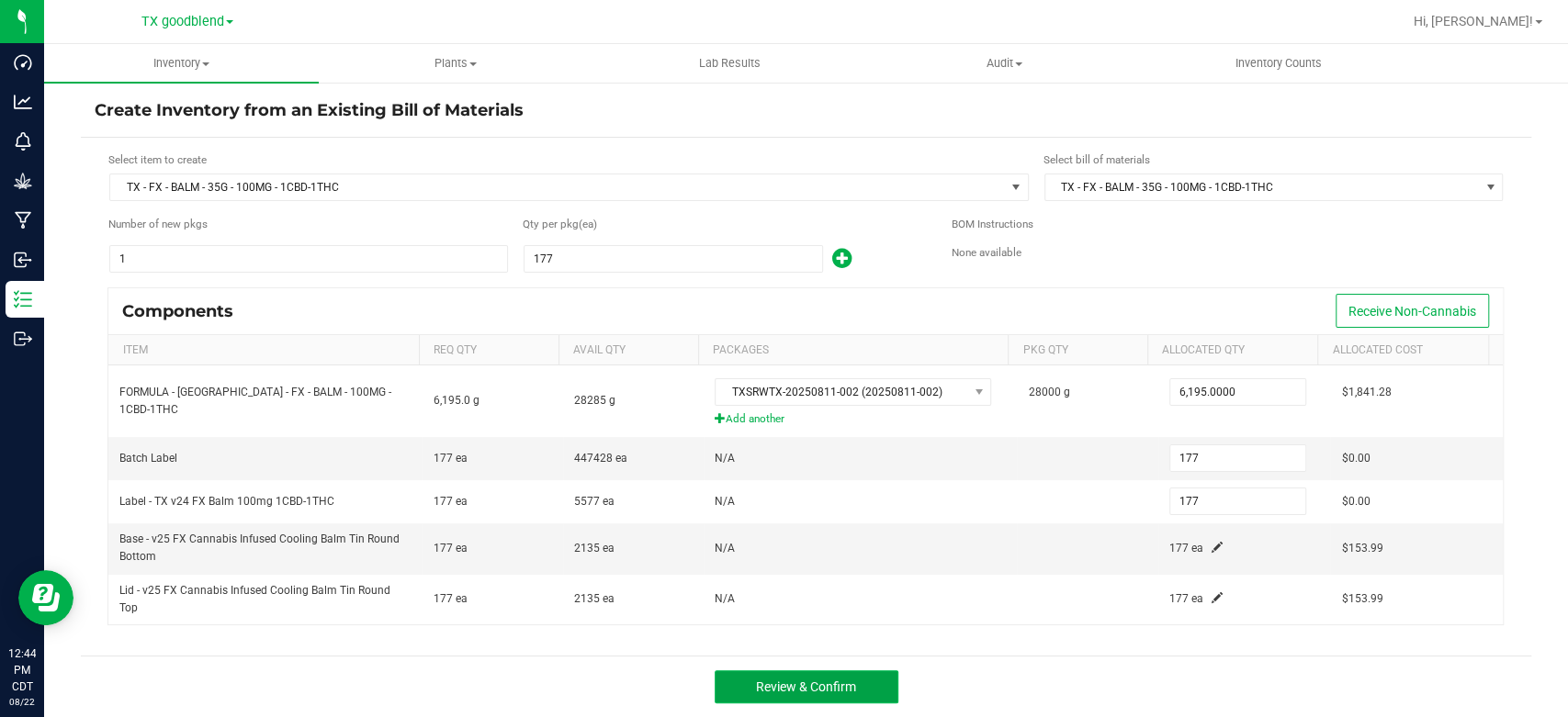
click at [803, 680] on span "Review & Confirm" at bounding box center [807, 687] width 101 height 15
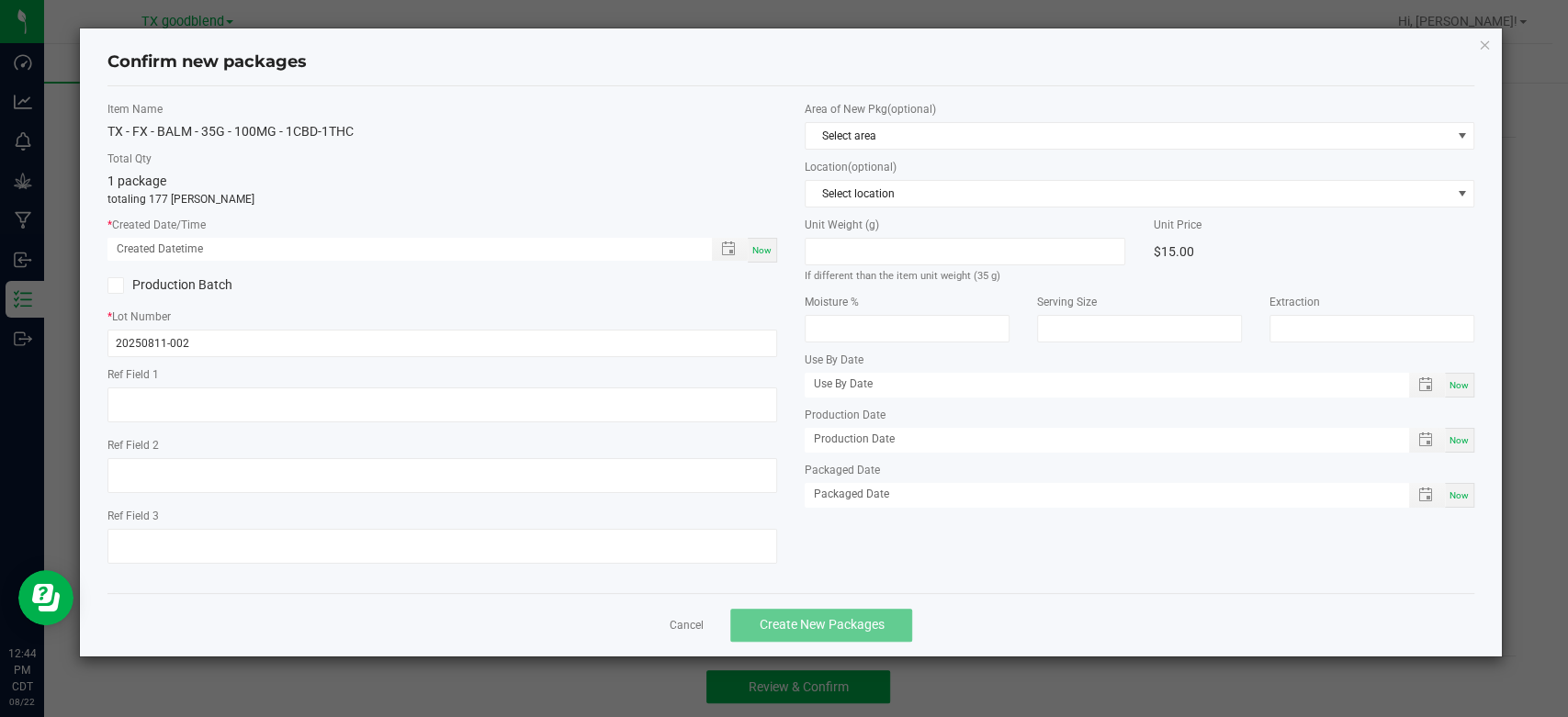
click at [759, 249] on span "Now" at bounding box center [762, 250] width 20 height 10
type input "08/22/2025 12:44 PM"
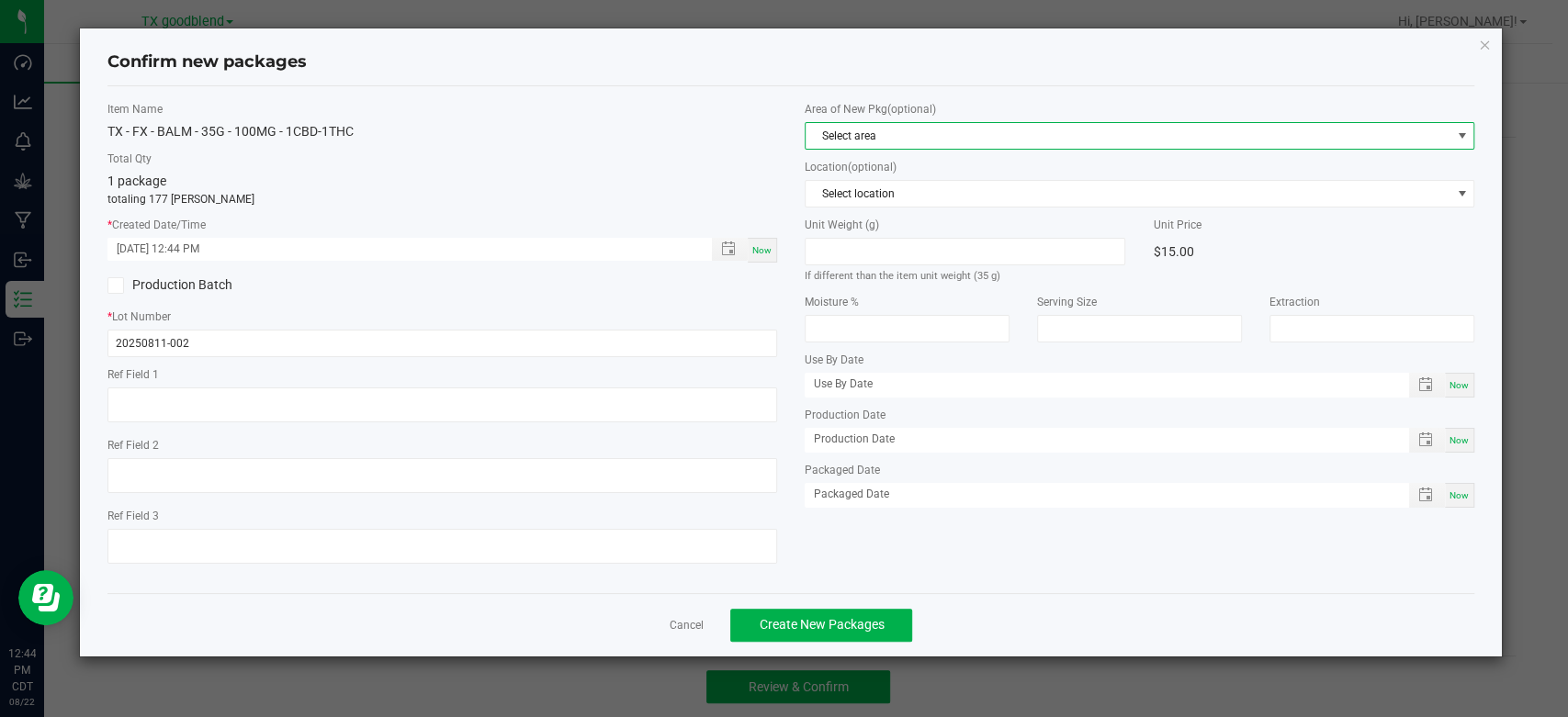
click at [867, 132] on span "Select area" at bounding box center [1128, 136] width 645 height 26
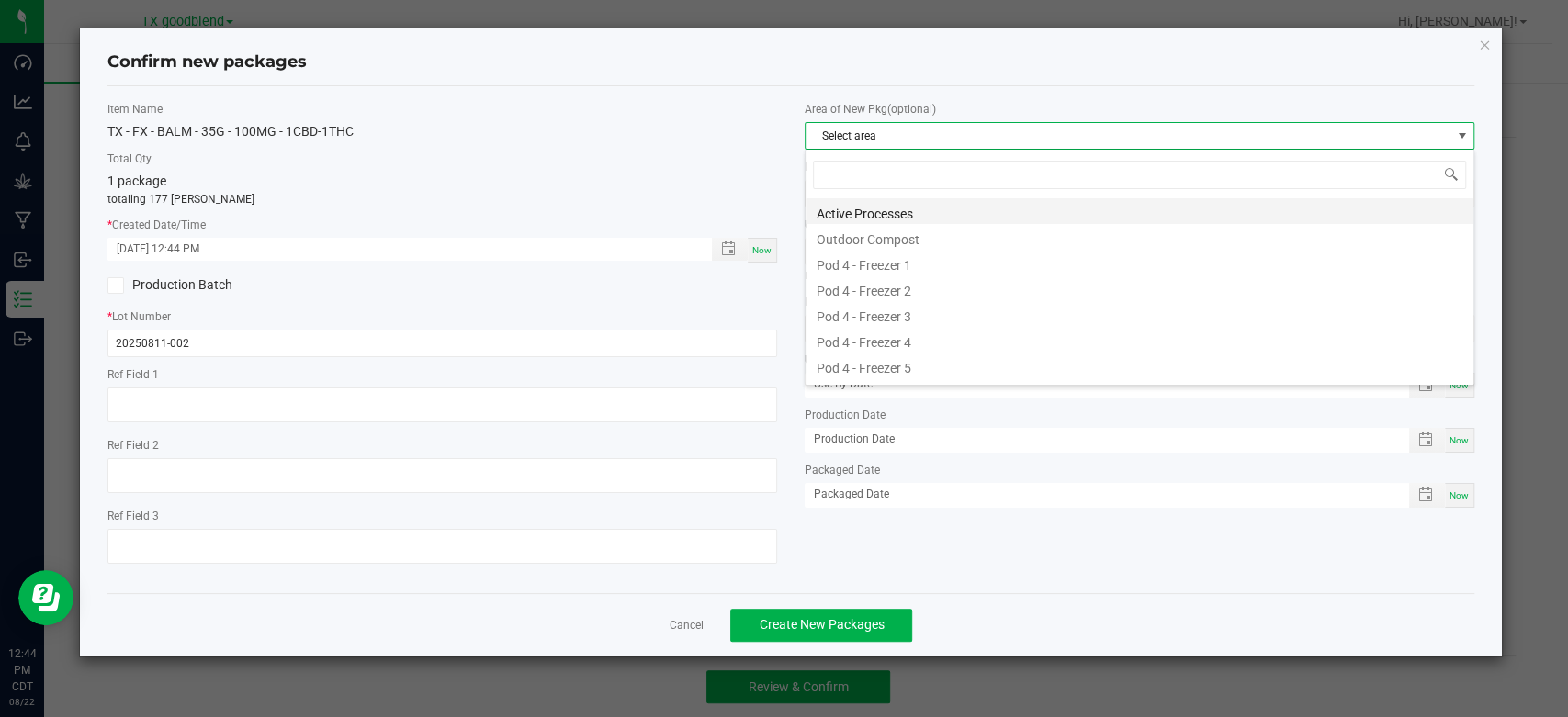
scroll to position [27, 669]
click at [860, 211] on li "Active Processes" at bounding box center [1140, 211] width 668 height 26
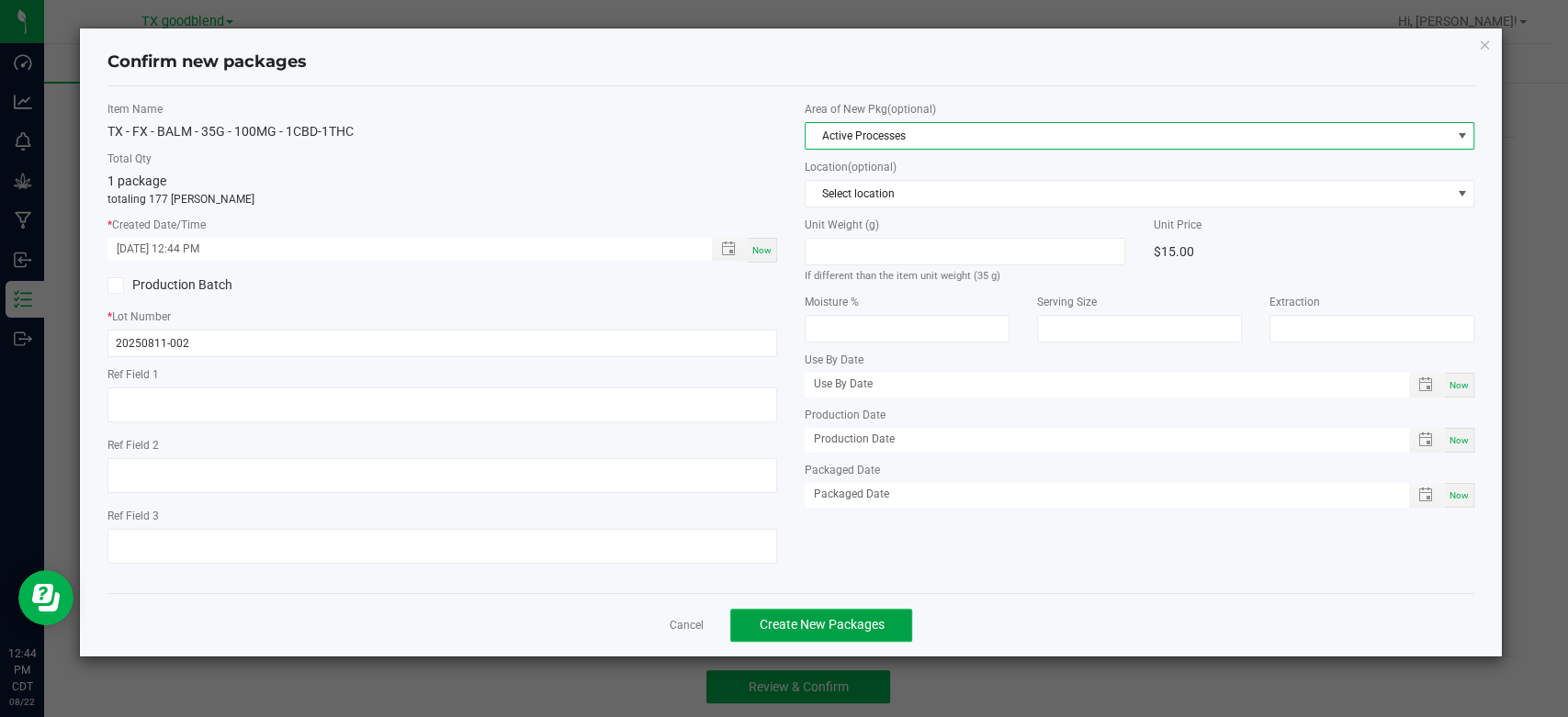
click at [796, 636] on button "Create New Packages" at bounding box center [821, 626] width 181 height 33
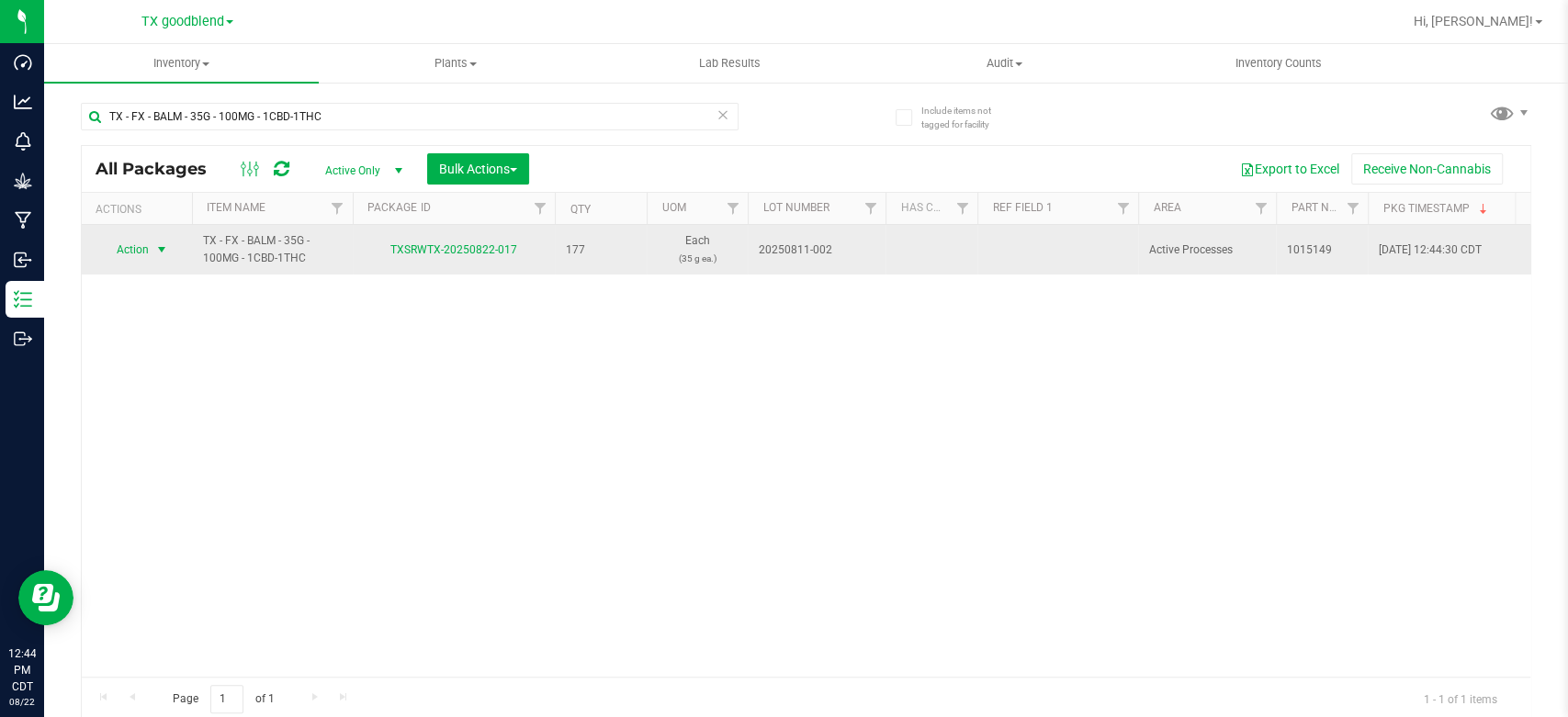
click at [125, 257] on span "Action" at bounding box center [125, 250] width 49 height 26
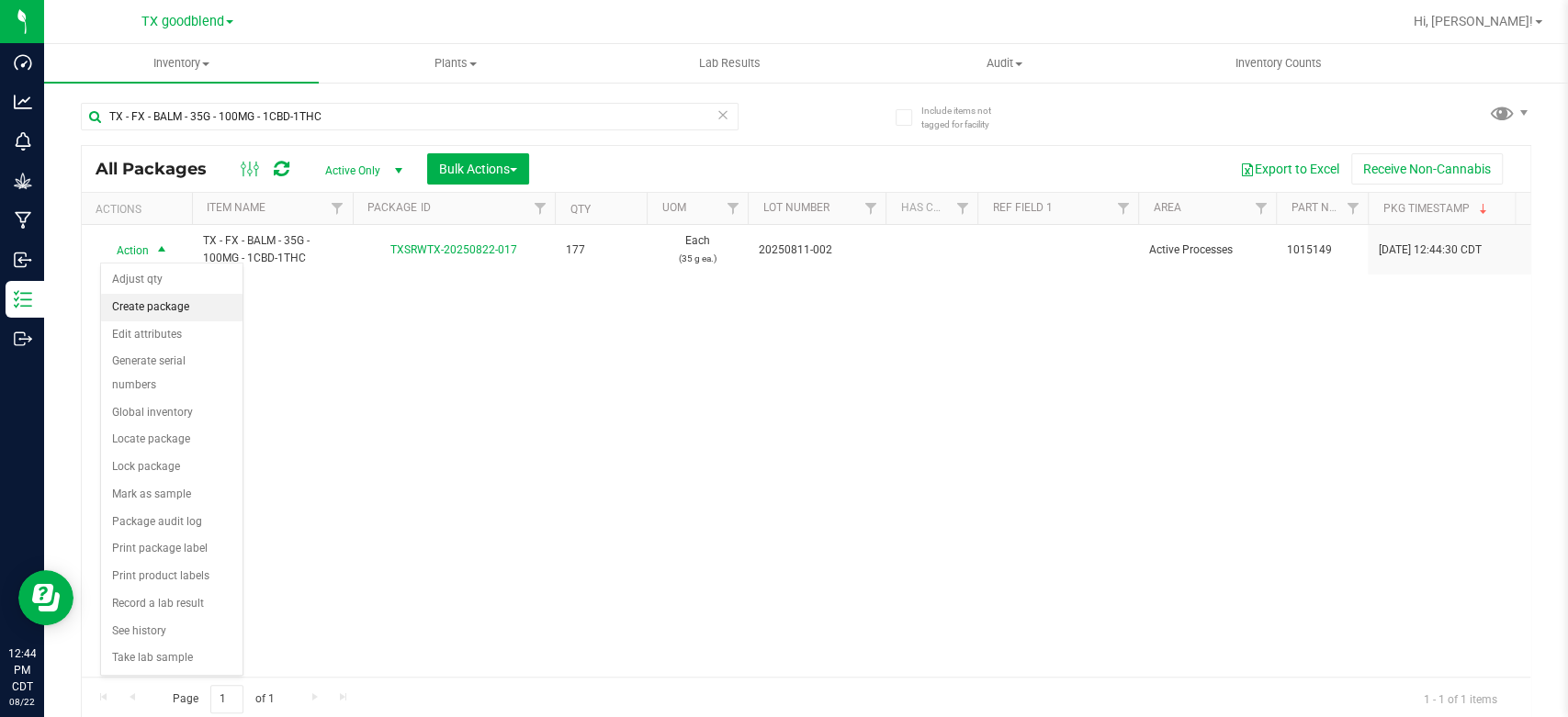
click at [133, 310] on li "Create package" at bounding box center [172, 308] width 141 height 28
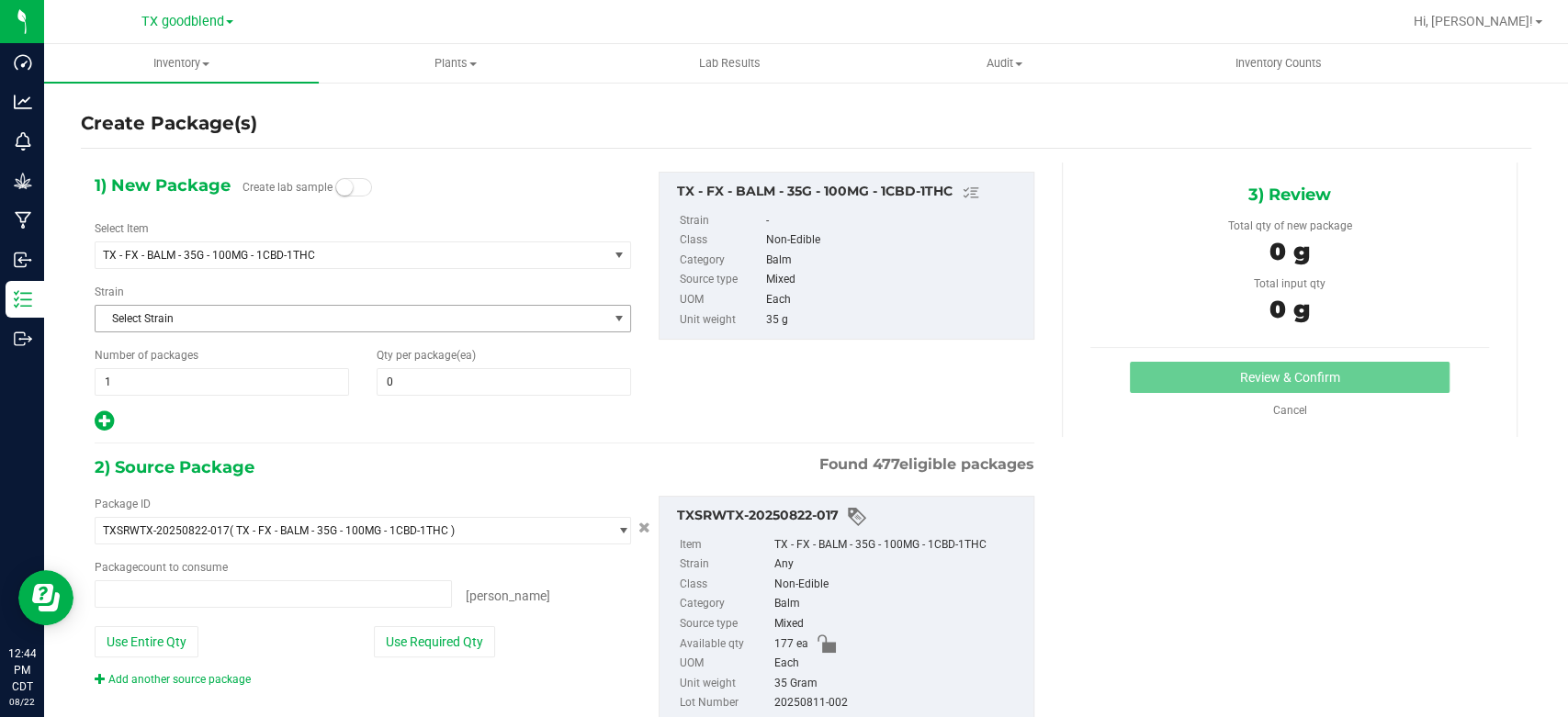
type input "0 ea"
click at [426, 388] on span at bounding box center [503, 382] width 254 height 28
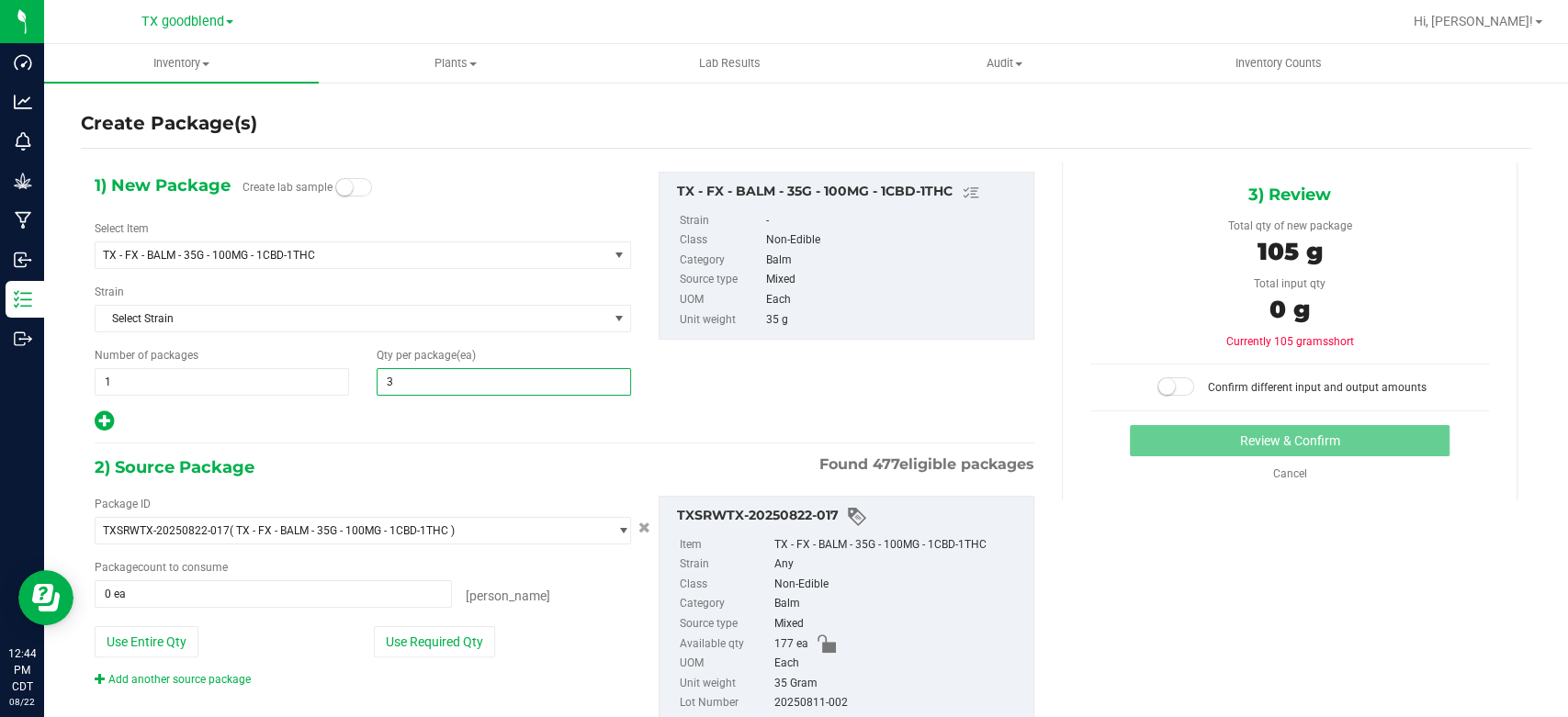
type input "30"
click at [287, 392] on span "1 1" at bounding box center [221, 382] width 254 height 28
click at [399, 382] on span "30 30" at bounding box center [503, 382] width 254 height 28
type input "3"
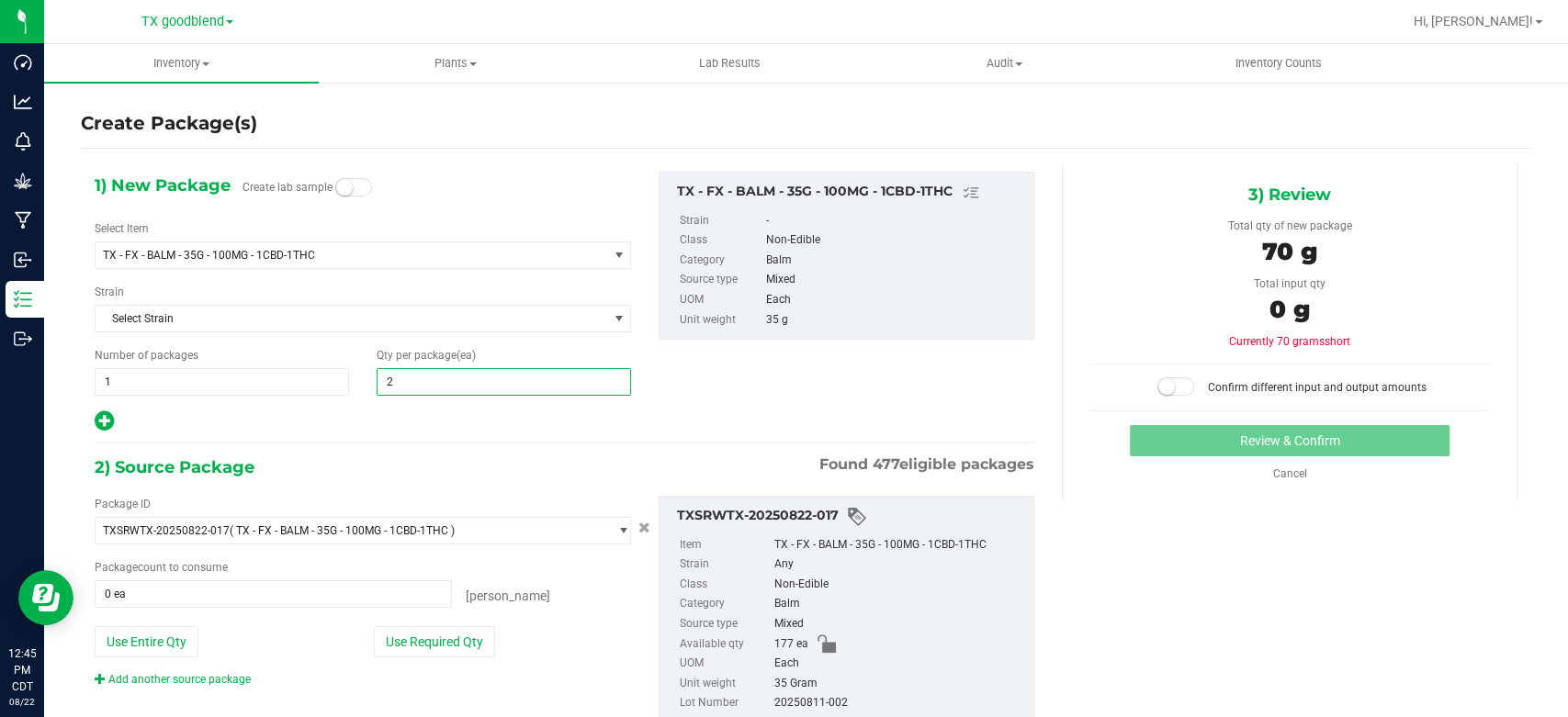
type input "25"
click at [213, 387] on span "1 1" at bounding box center [221, 382] width 254 height 28
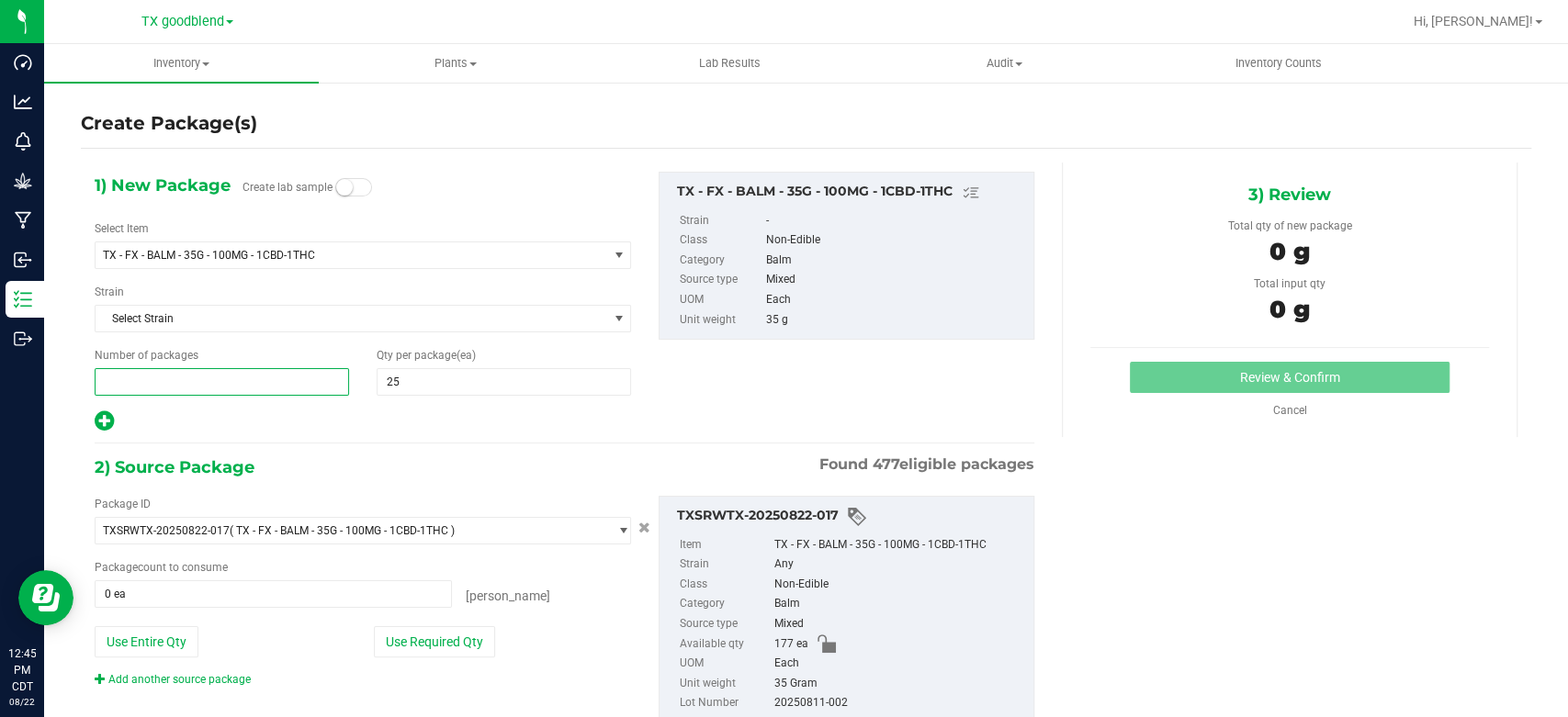
type input "7"
type input "6"
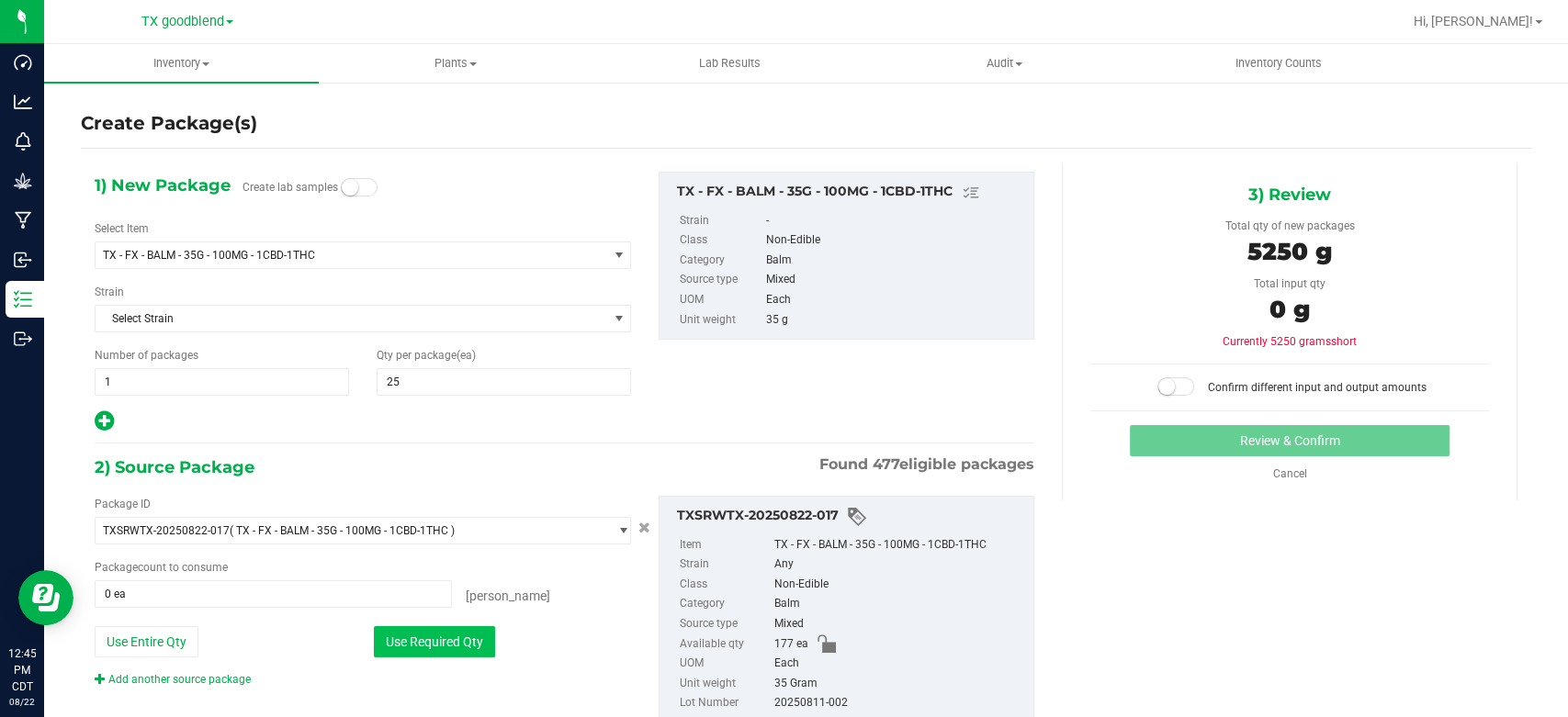
type input "6"
click at [450, 646] on button "Use Required Qty" at bounding box center [435, 642] width 121 height 32
type input "150 ea"
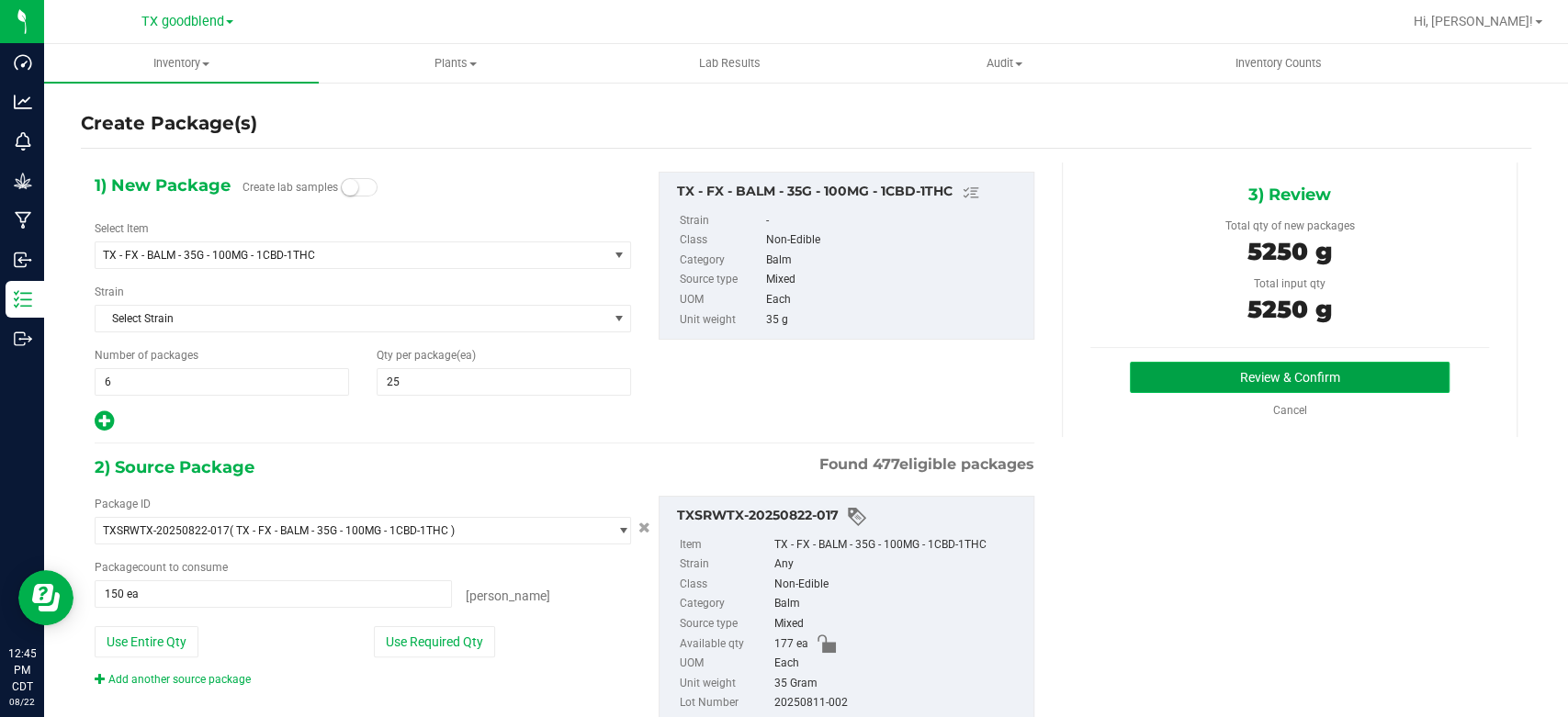
click at [1205, 384] on button "Review & Confirm" at bounding box center [1289, 378] width 319 height 32
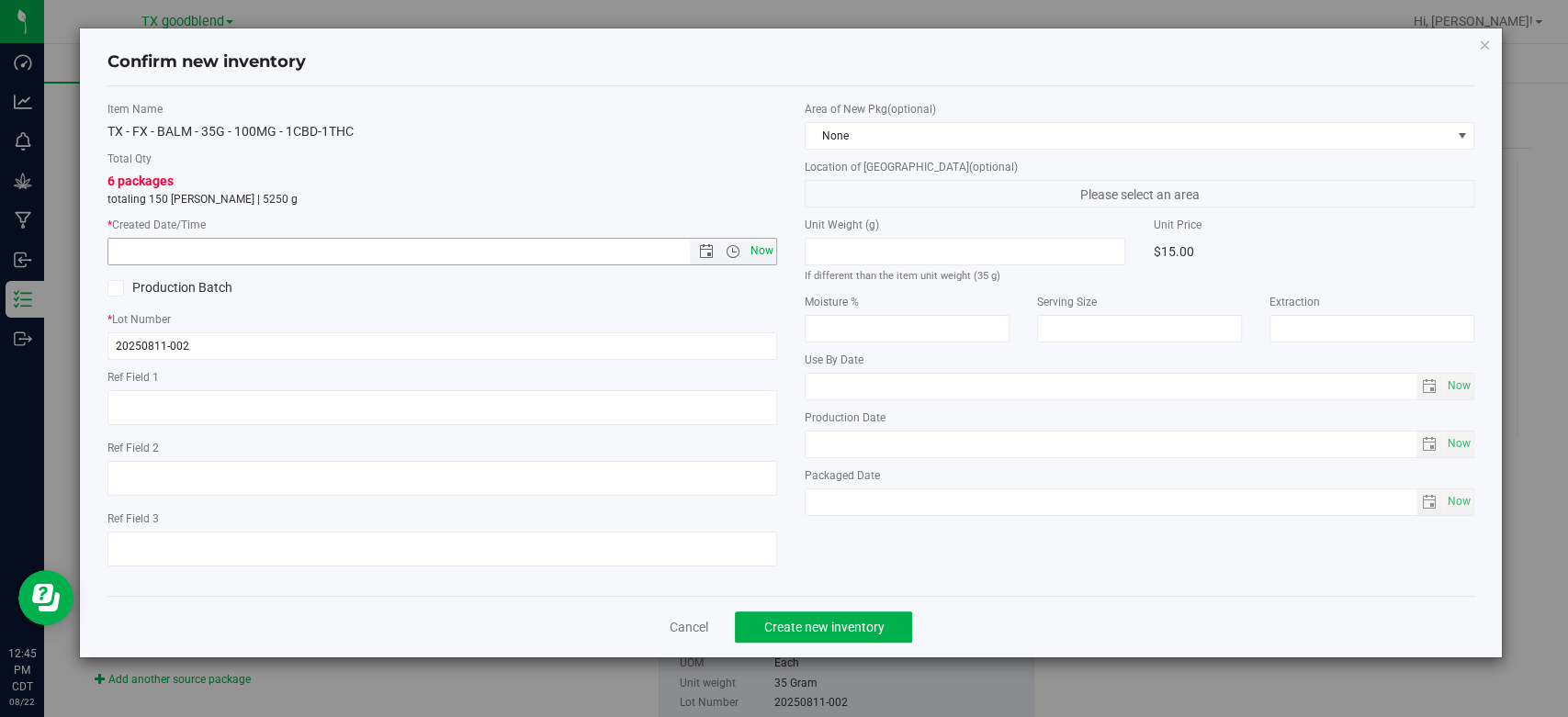
click at [766, 253] on span "Now" at bounding box center [763, 251] width 32 height 27
type input "8/22/2025 12:45 PM"
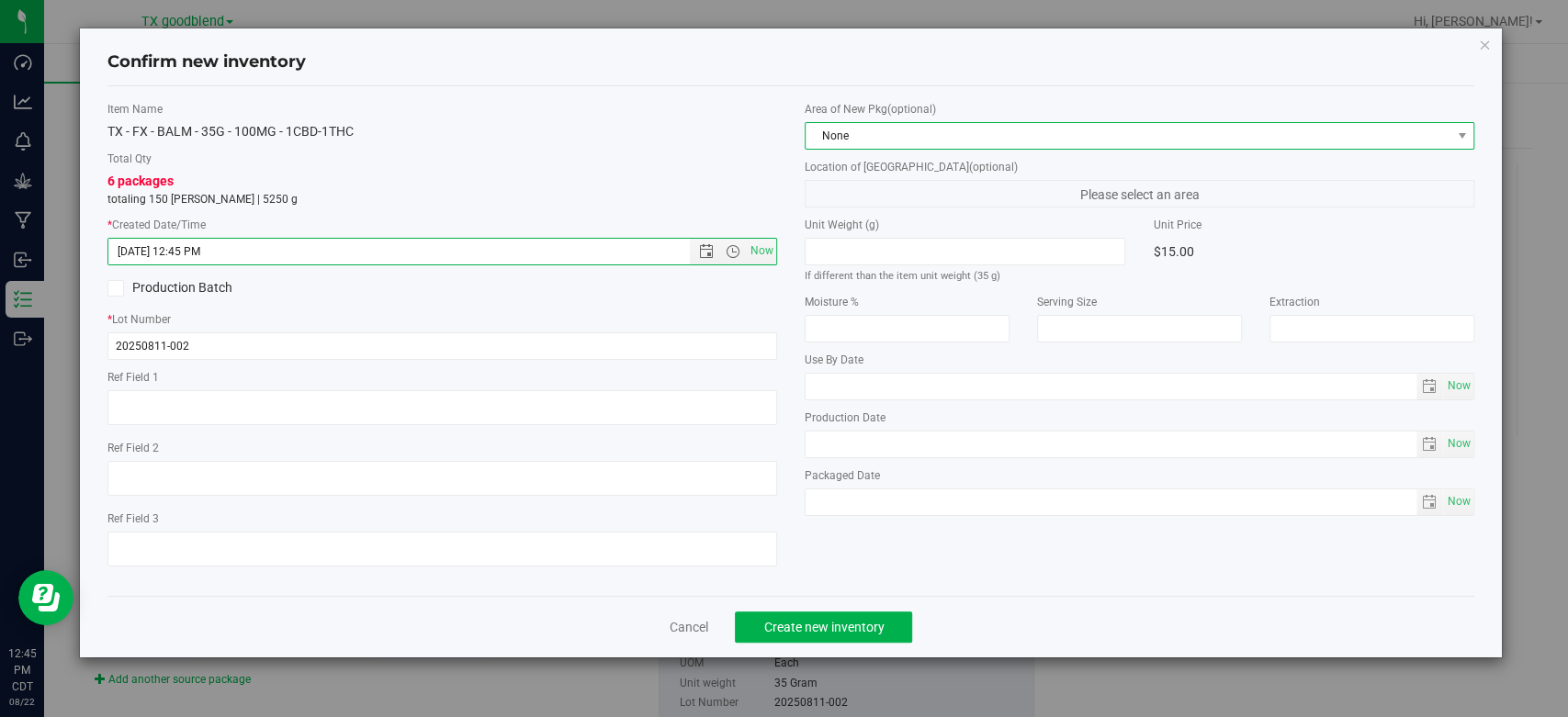
click at [927, 145] on span "None" at bounding box center [1128, 136] width 645 height 26
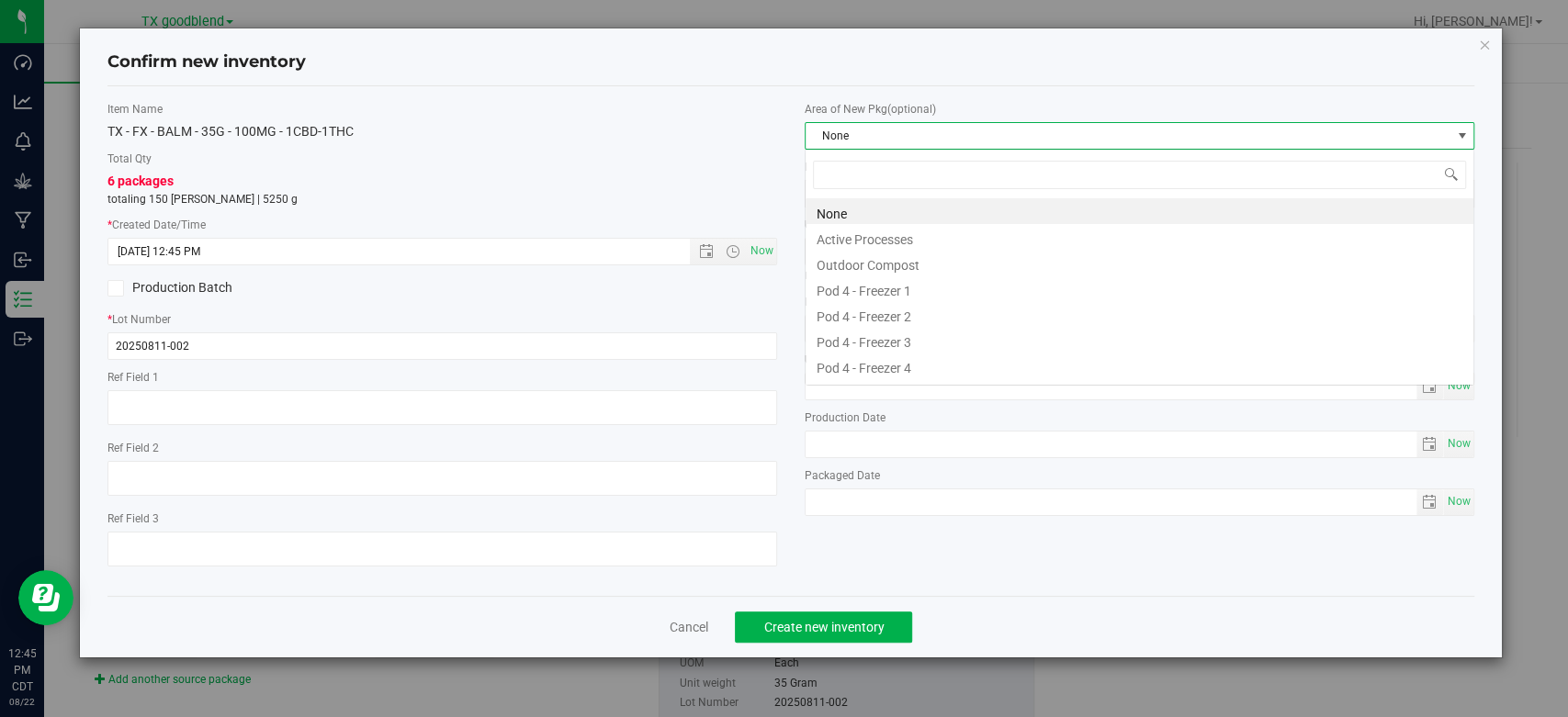
scroll to position [27, 669]
click at [911, 234] on li "Active Processes" at bounding box center [1140, 237] width 668 height 26
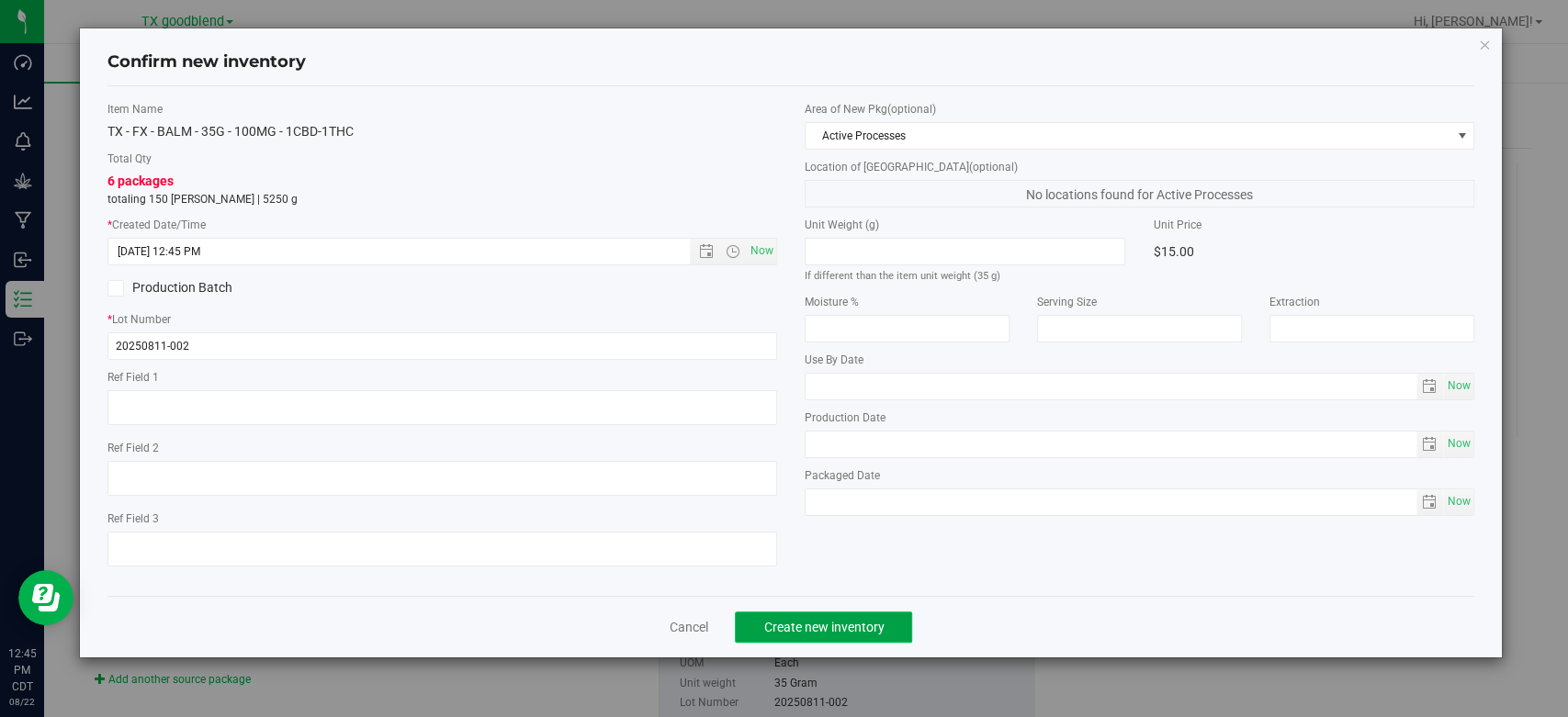
click at [845, 625] on span "Create new inventory" at bounding box center [823, 627] width 120 height 15
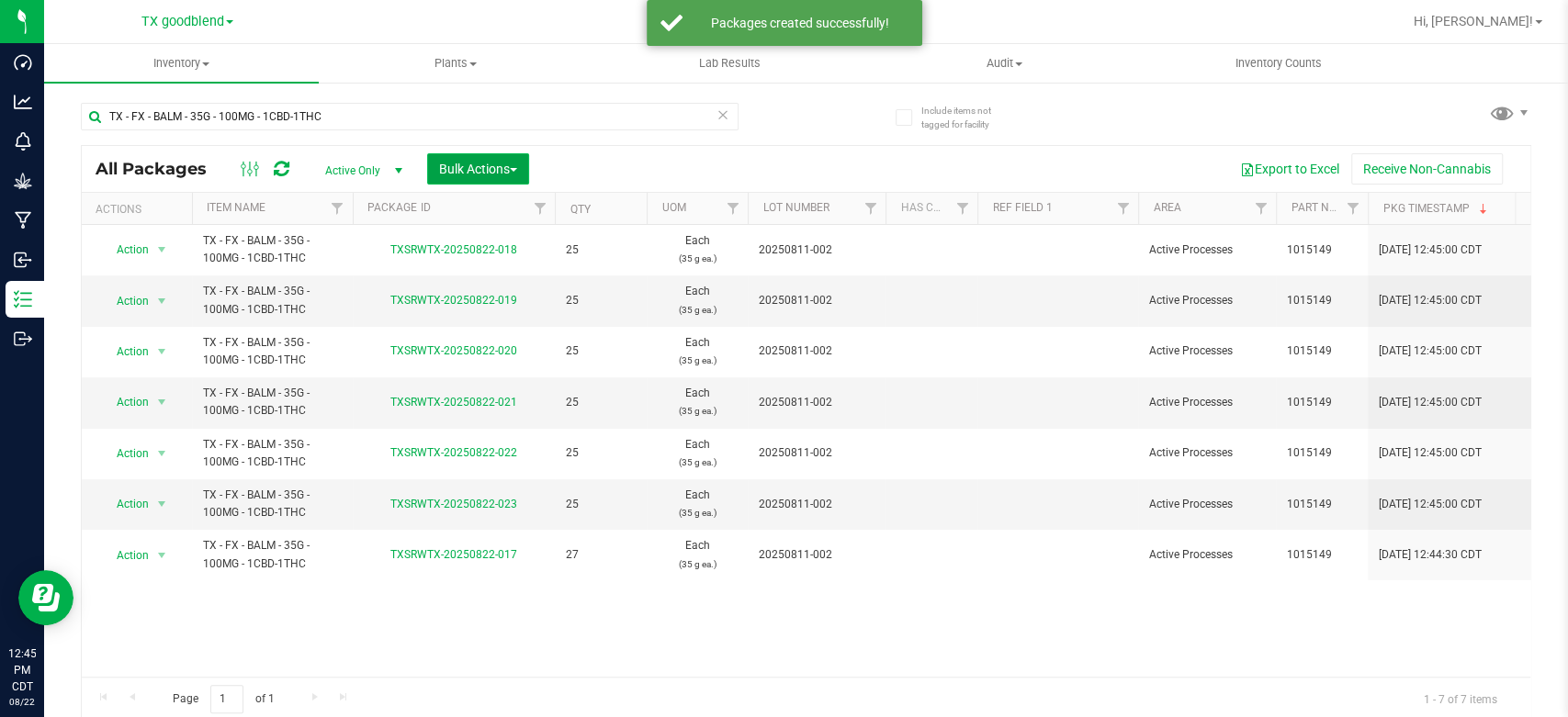
click at [476, 164] on span "Bulk Actions" at bounding box center [478, 169] width 78 height 15
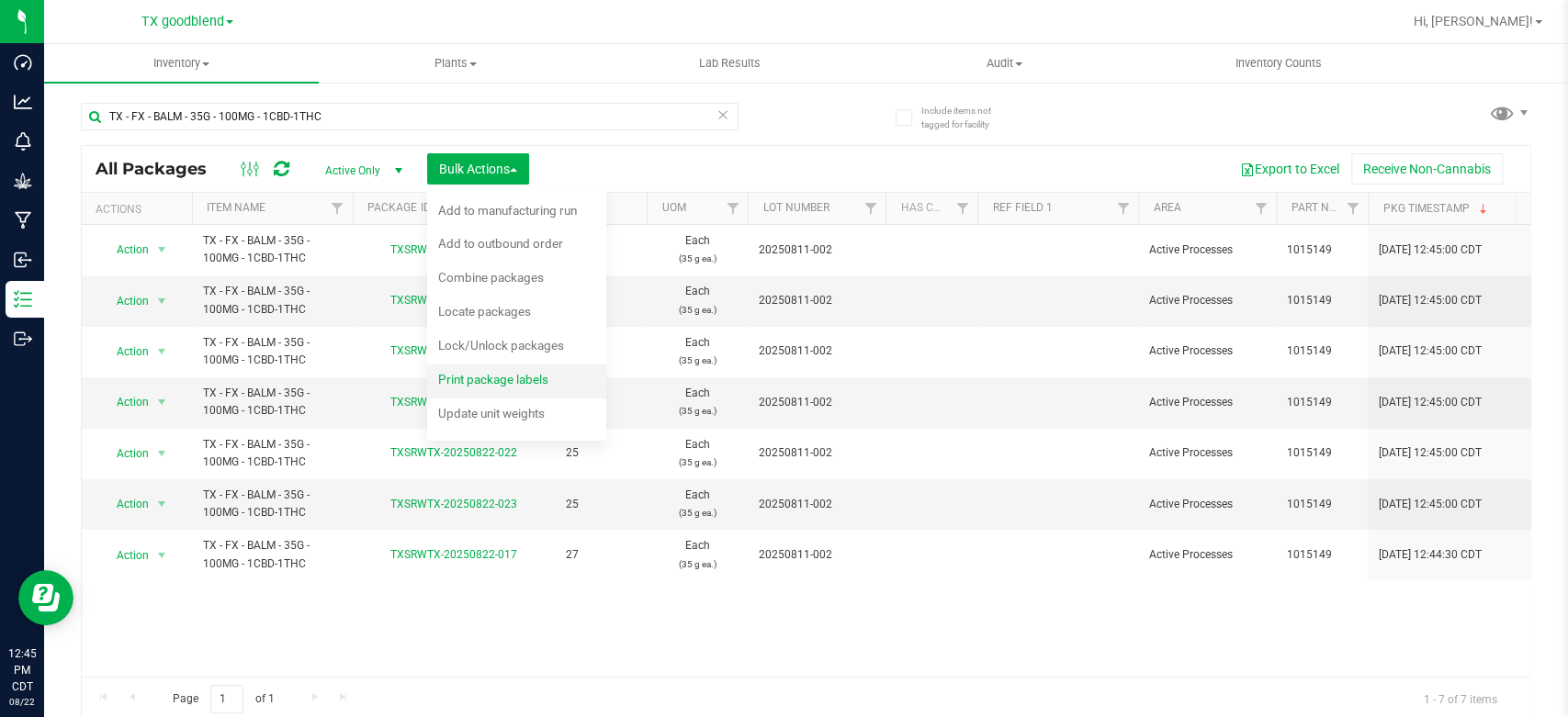
click at [466, 382] on span "Print package labels" at bounding box center [493, 379] width 110 height 15
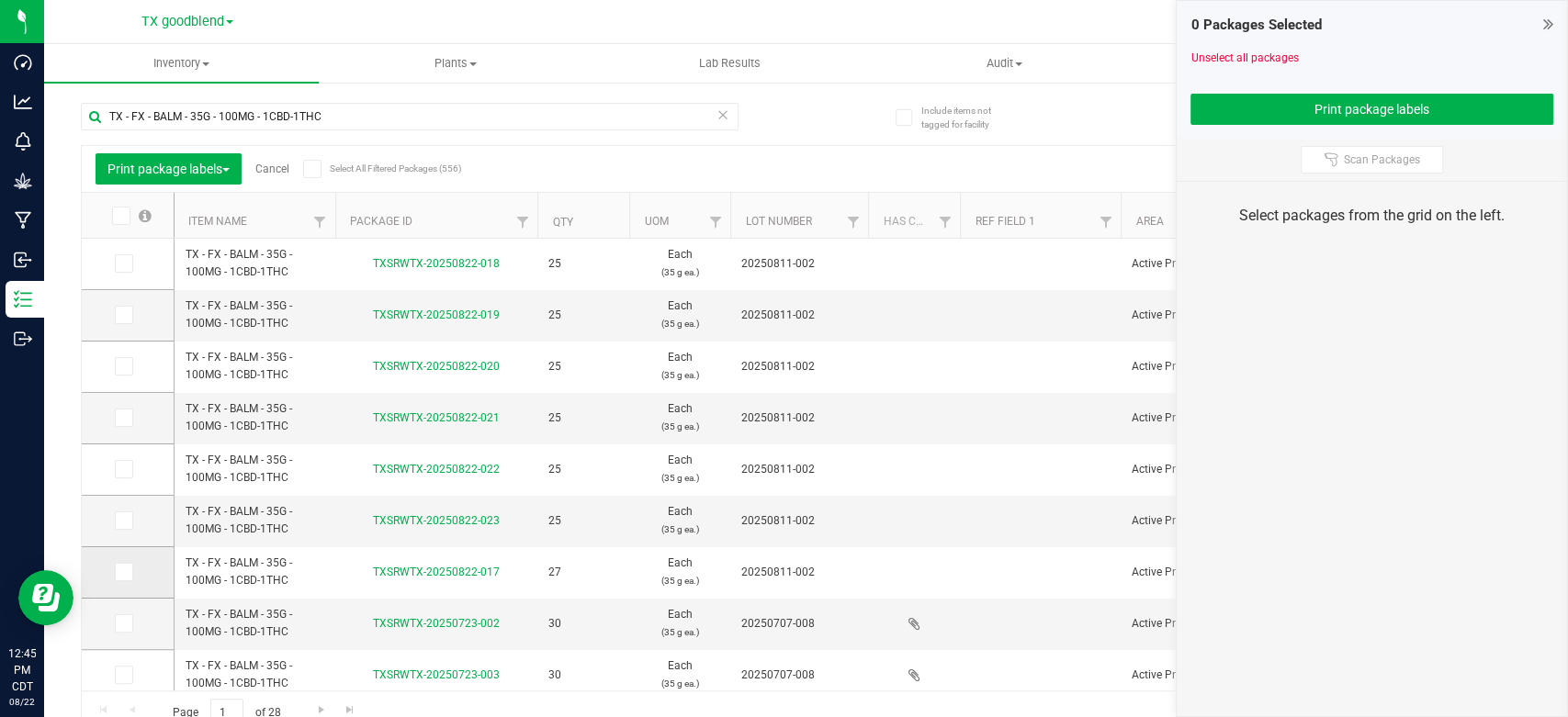
click at [122, 572] on icon at bounding box center [122, 572] width 12 height 0
click at [0, 0] on input "checkbox" at bounding box center [0, 0] width 0 height 0
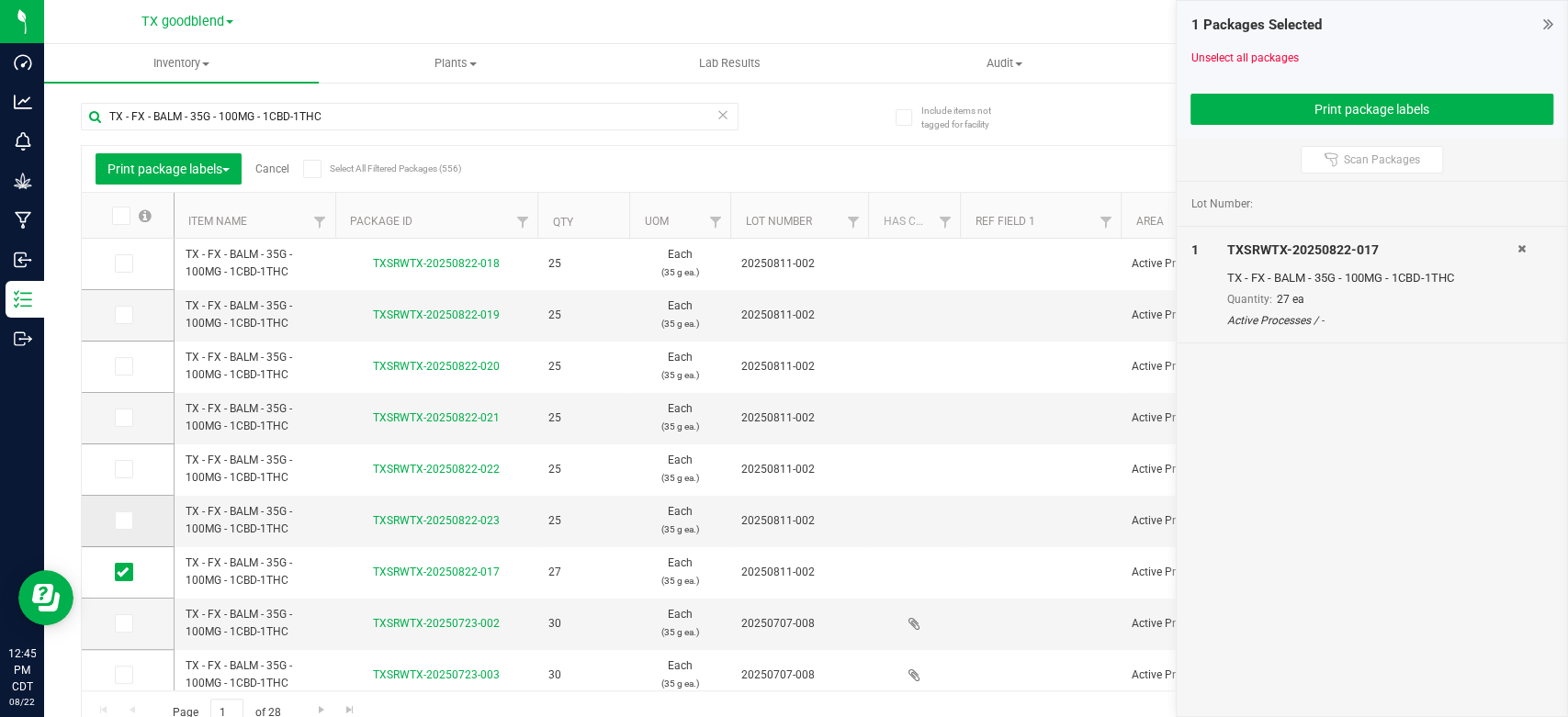
click at [117, 521] on icon at bounding box center [122, 521] width 12 height 0
click at [0, 0] on input "checkbox" at bounding box center [0, 0] width 0 height 0
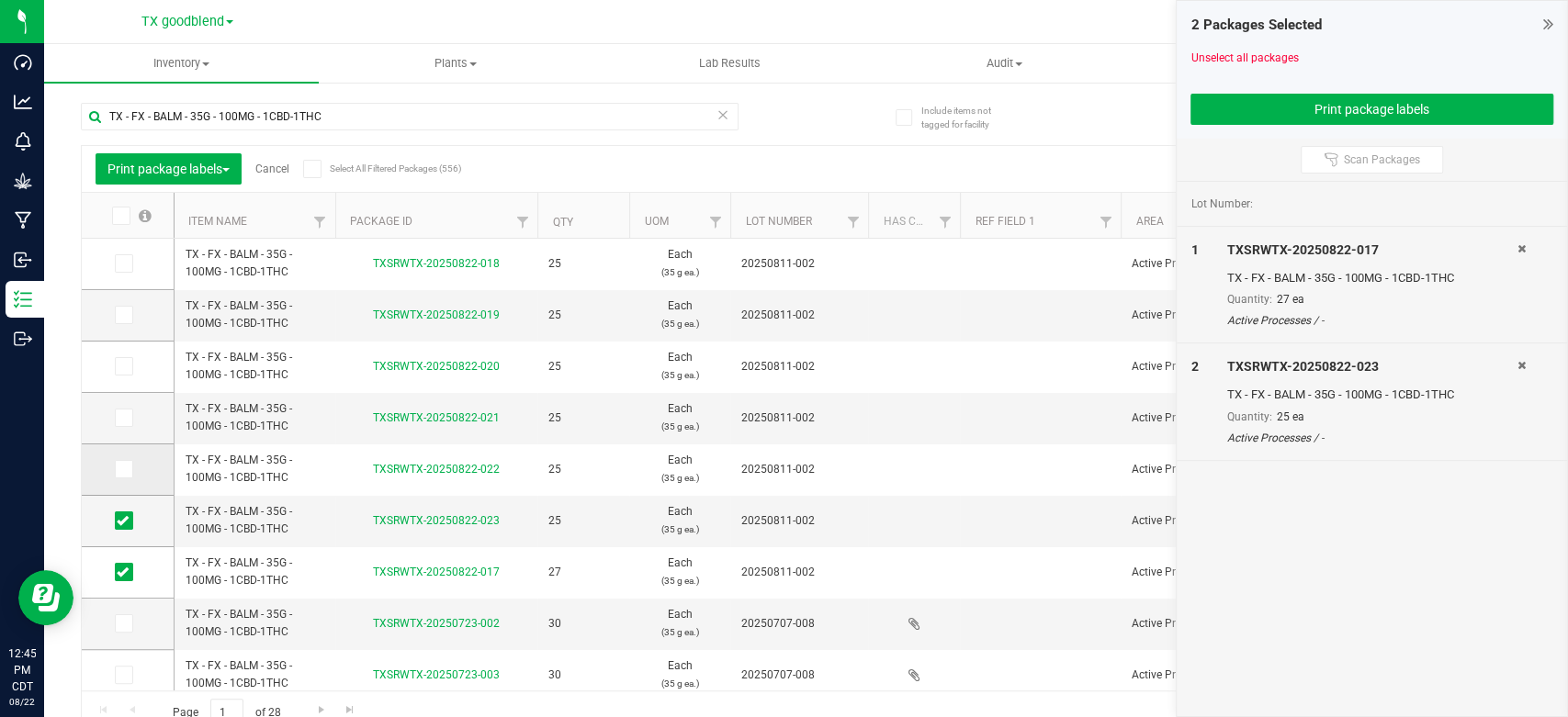
click at [123, 475] on span at bounding box center [124, 470] width 19 height 19
click at [0, 0] on input "checkbox" at bounding box center [0, 0] width 0 height 0
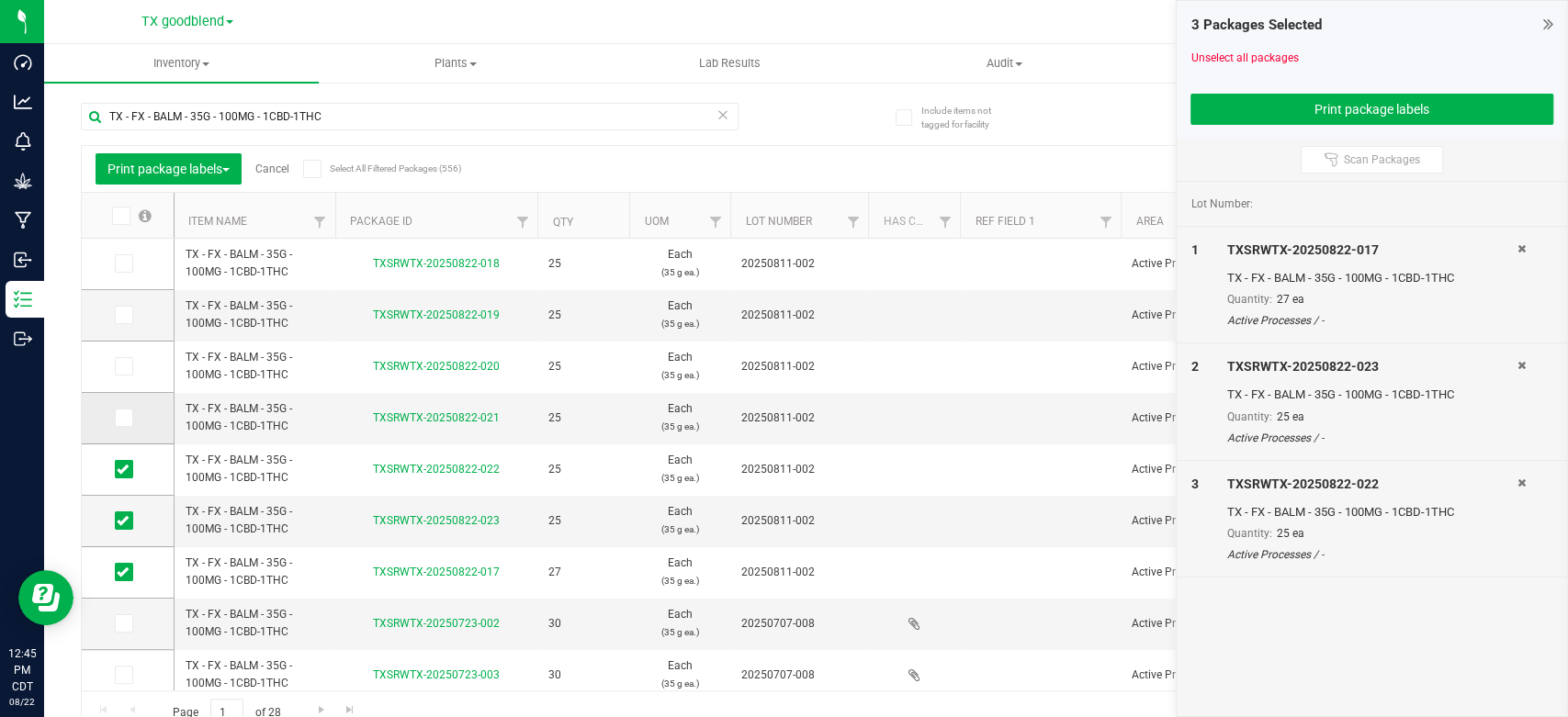
click at [123, 418] on icon at bounding box center [122, 418] width 12 height 0
click at [0, 0] on input "checkbox" at bounding box center [0, 0] width 0 height 0
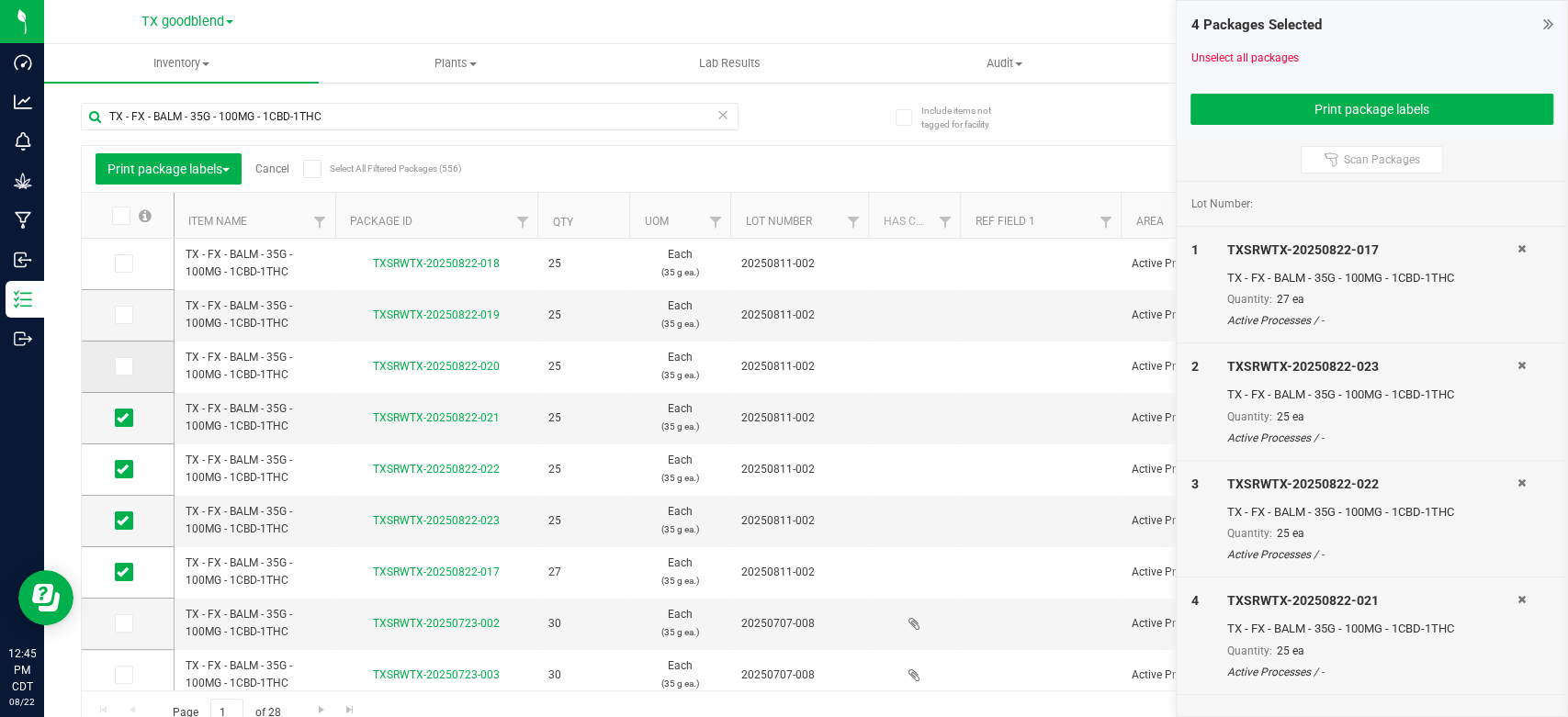
click at [124, 366] on icon at bounding box center [122, 366] width 12 height 0
click at [0, 0] on input "checkbox" at bounding box center [0, 0] width 0 height 0
click at [124, 324] on span at bounding box center [124, 315] width 19 height 19
click at [0, 0] on input "checkbox" at bounding box center [0, 0] width 0 height 0
click at [122, 272] on td at bounding box center [127, 264] width 92 height 51
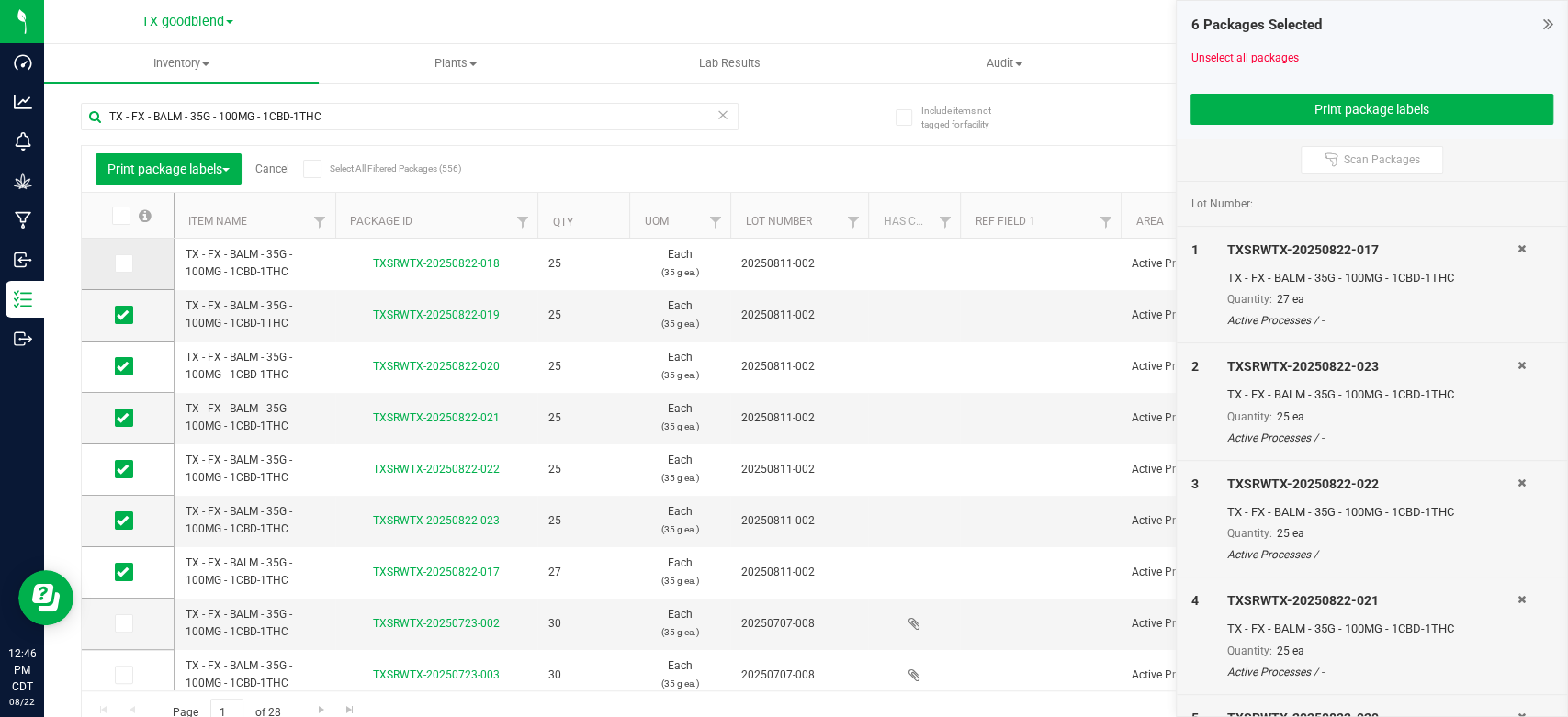
click at [122, 263] on icon at bounding box center [122, 263] width 12 height 0
click at [0, 0] on input "checkbox" at bounding box center [0, 0] width 0 height 0
click at [1245, 108] on button "Print package labels" at bounding box center [1373, 110] width 363 height 32
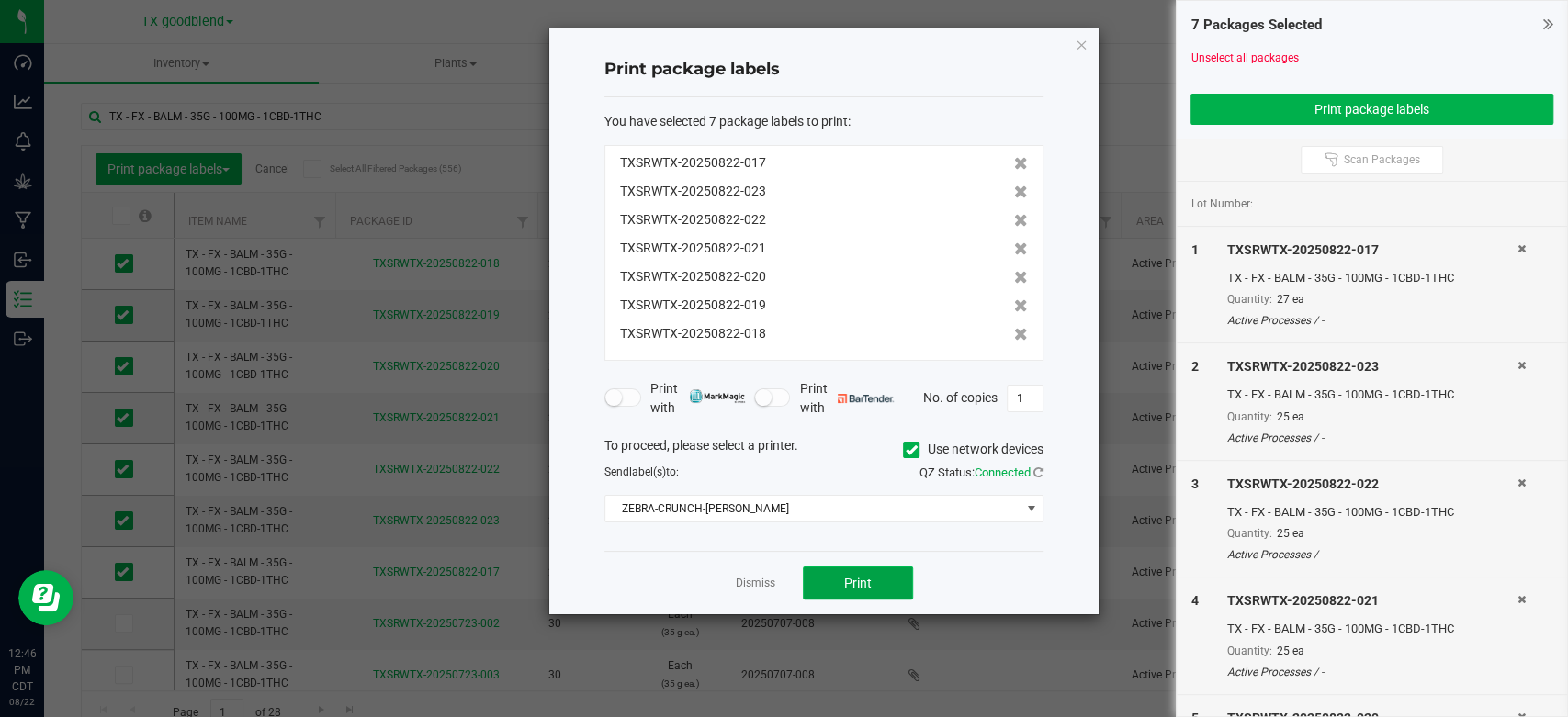
click at [839, 582] on button "Print" at bounding box center [858, 583] width 110 height 33
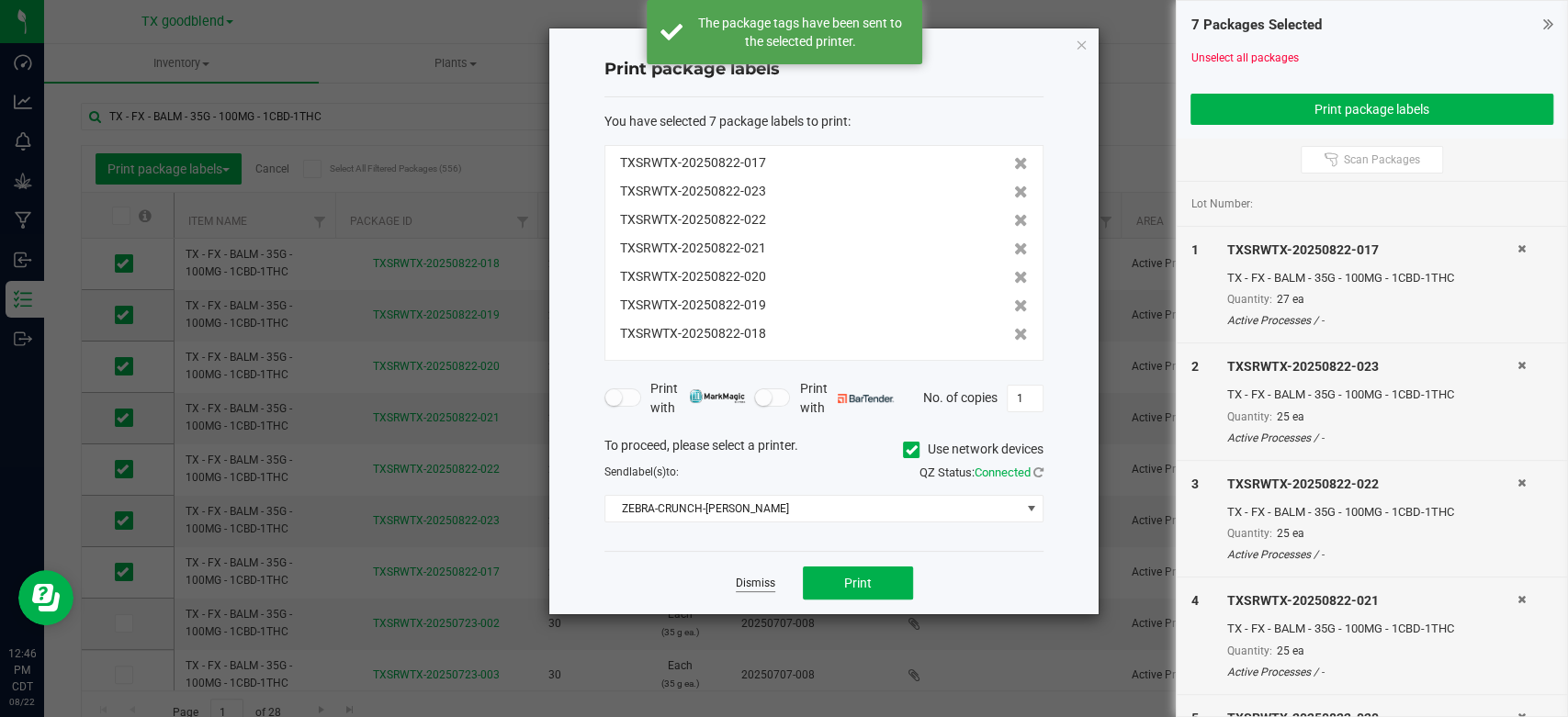
click at [741, 582] on link "Dismiss" at bounding box center [756, 583] width 39 height 16
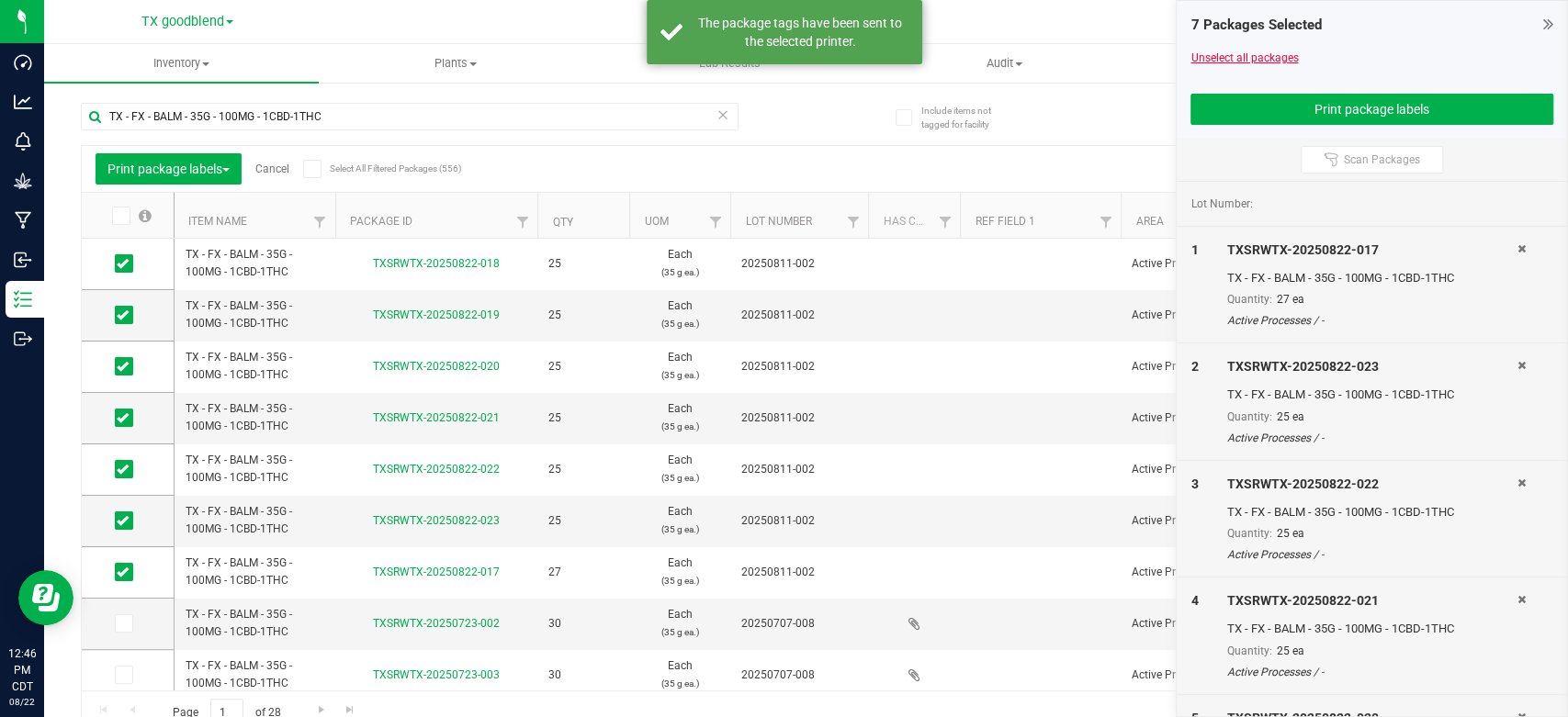
click at [1220, 61] on link "Unselect all packages" at bounding box center [1245, 58] width 108 height 13
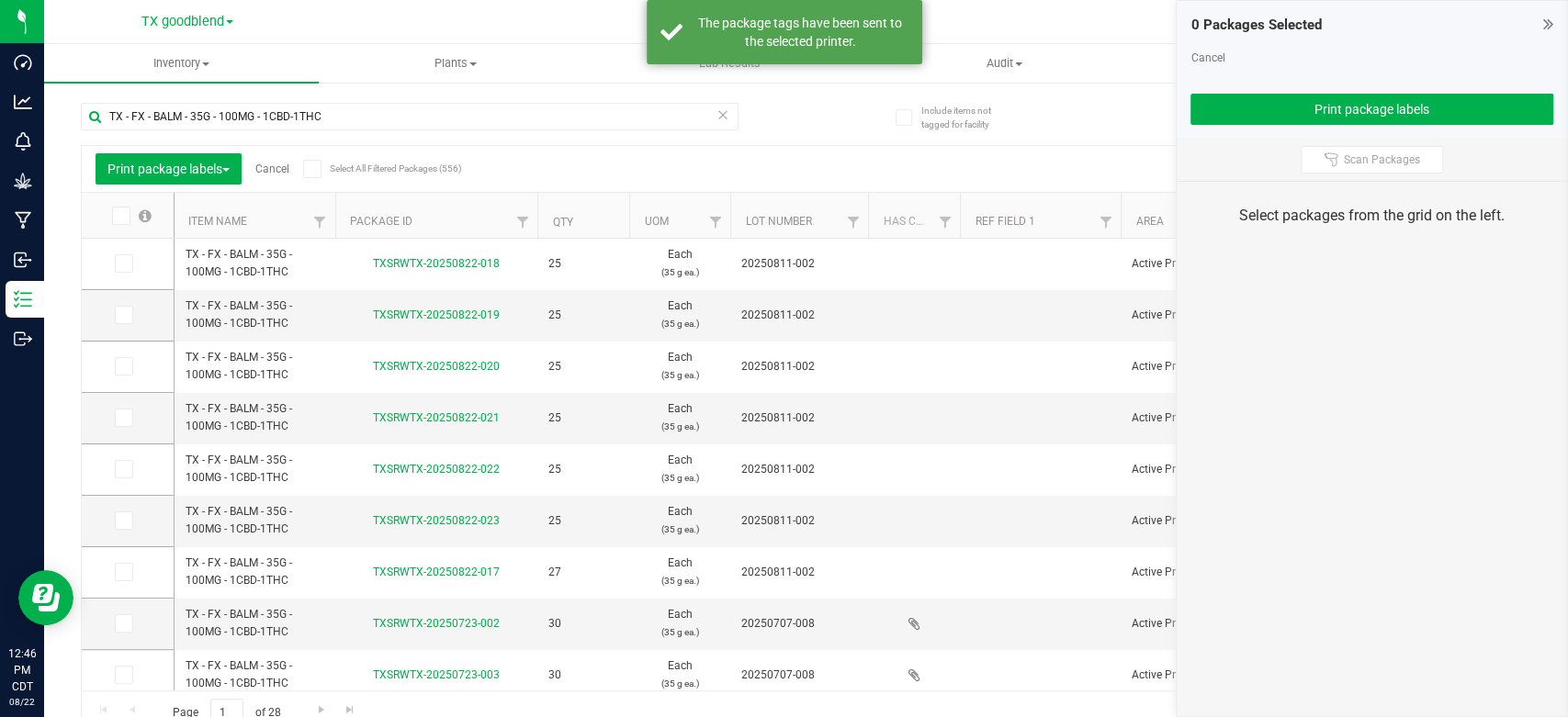
click at [1220, 61] on link "Cancel" at bounding box center [1208, 58] width 34 height 13
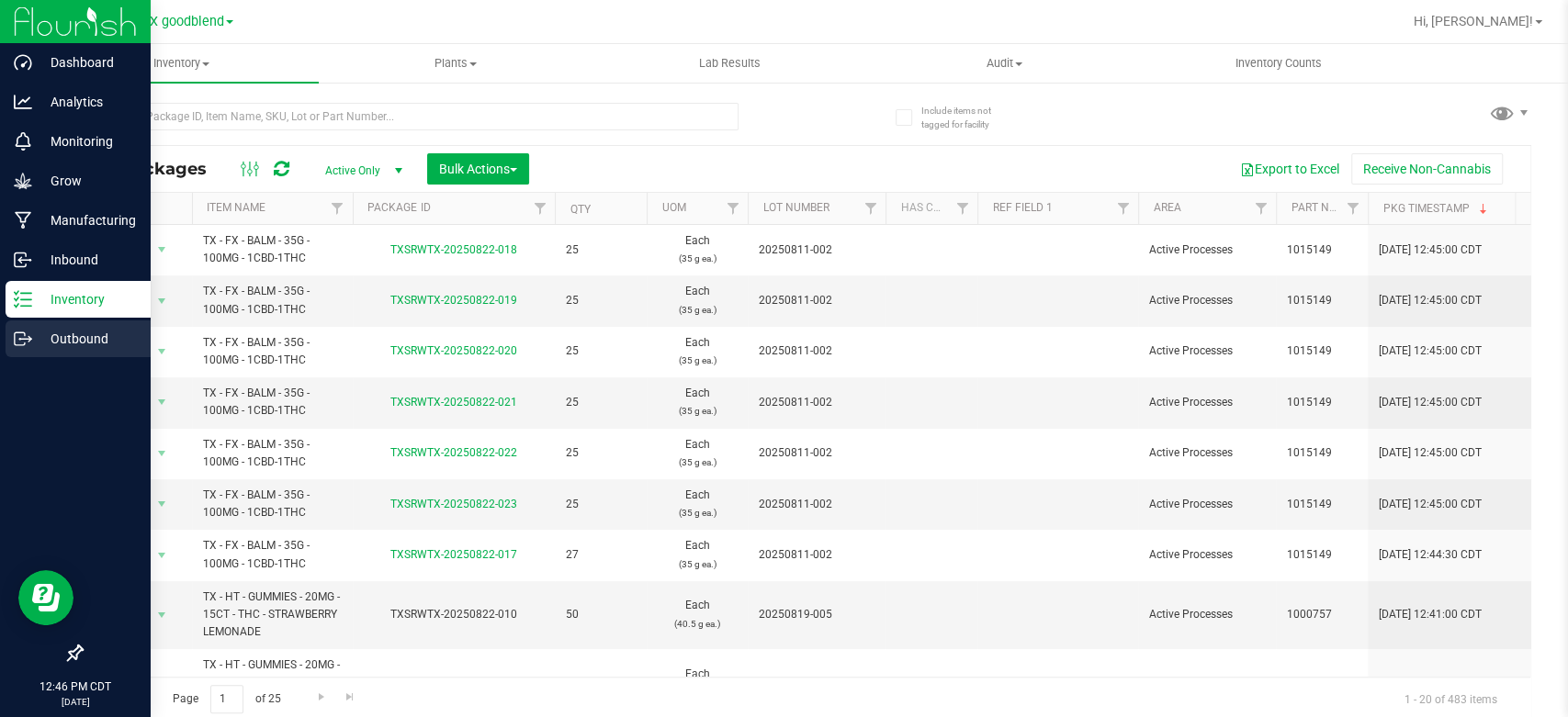
click at [53, 339] on p "Outbound" at bounding box center [87, 339] width 110 height 22
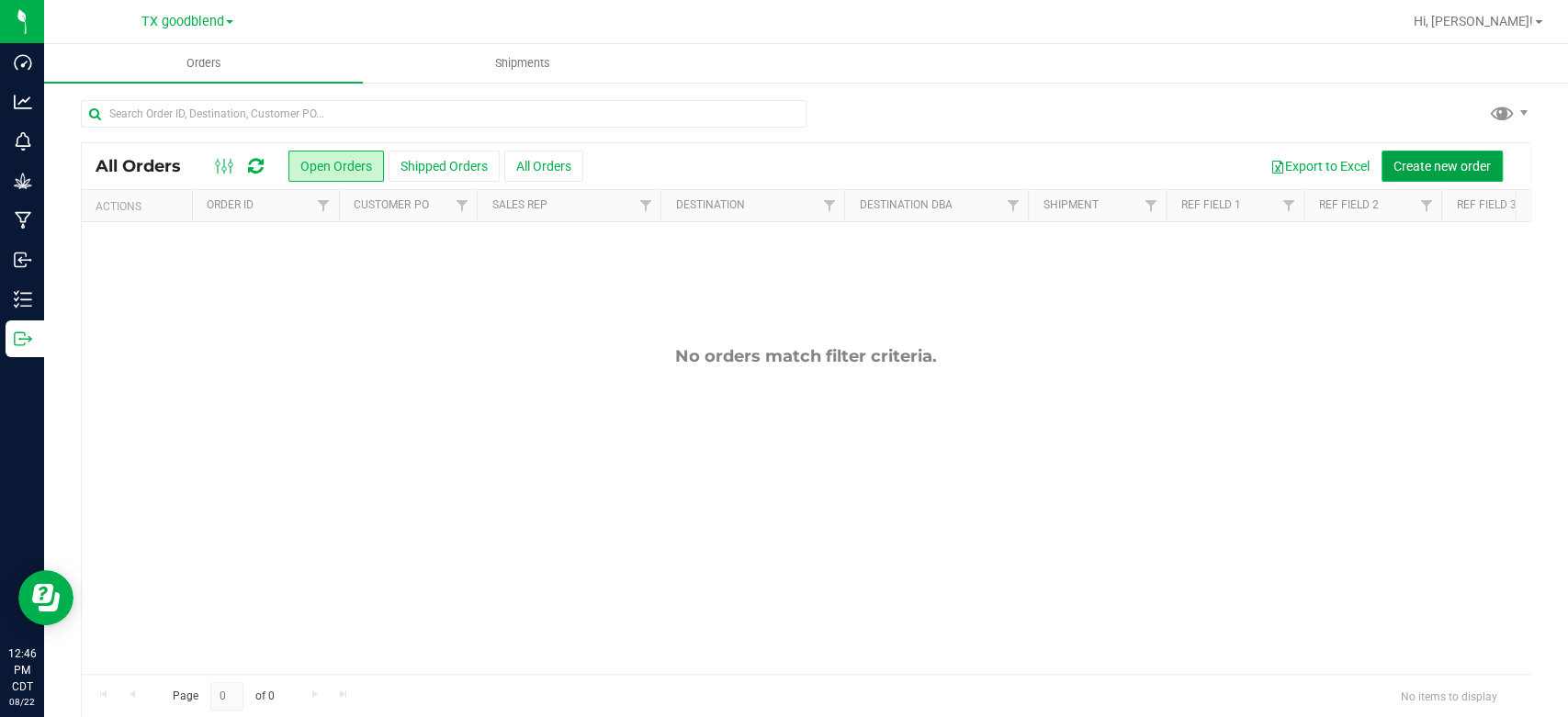
click at [1418, 173] on span "Create new order" at bounding box center [1442, 166] width 98 height 15
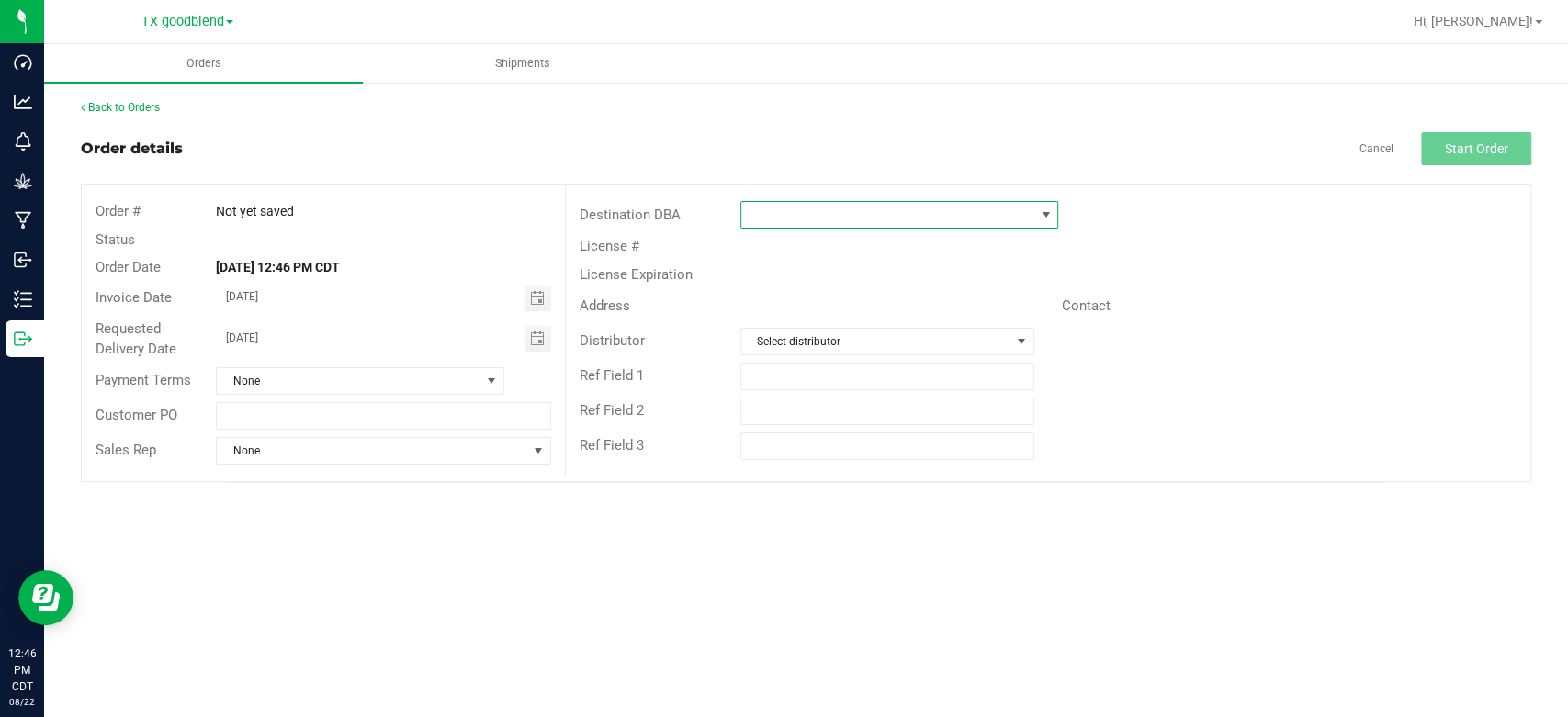
click at [908, 208] on span at bounding box center [888, 215] width 293 height 26
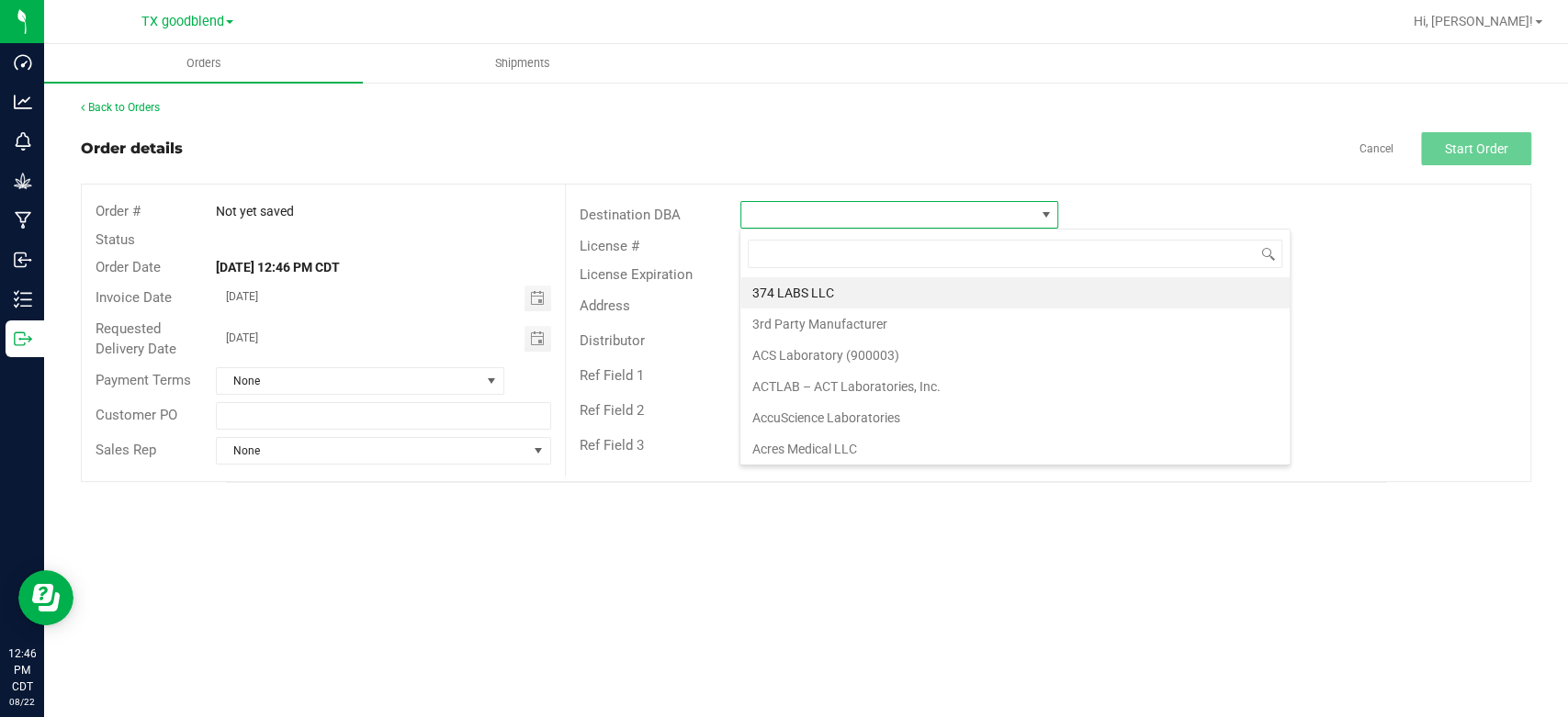
scroll to position [27, 318]
type input "dc"
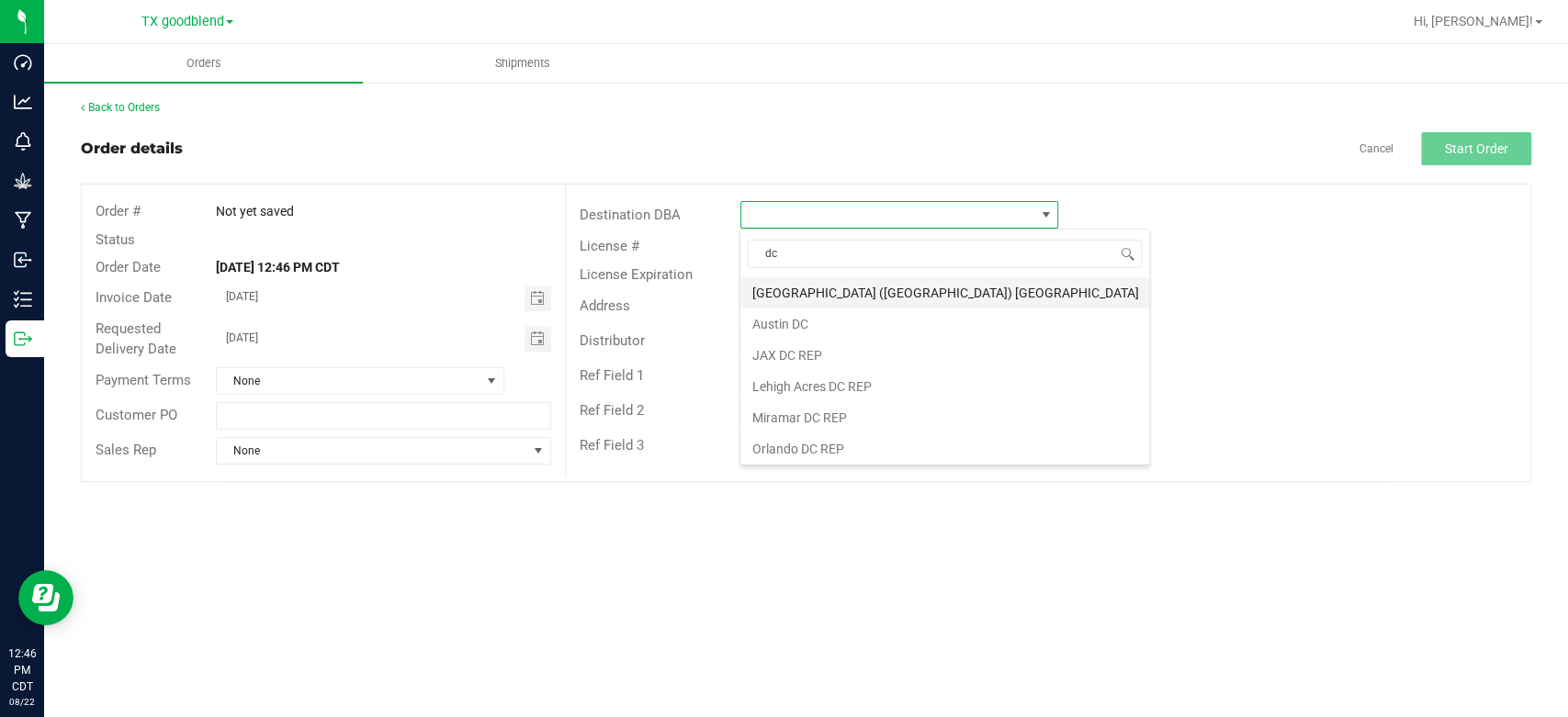
click at [864, 285] on li "Austin (TX) DC" at bounding box center [945, 293] width 409 height 32
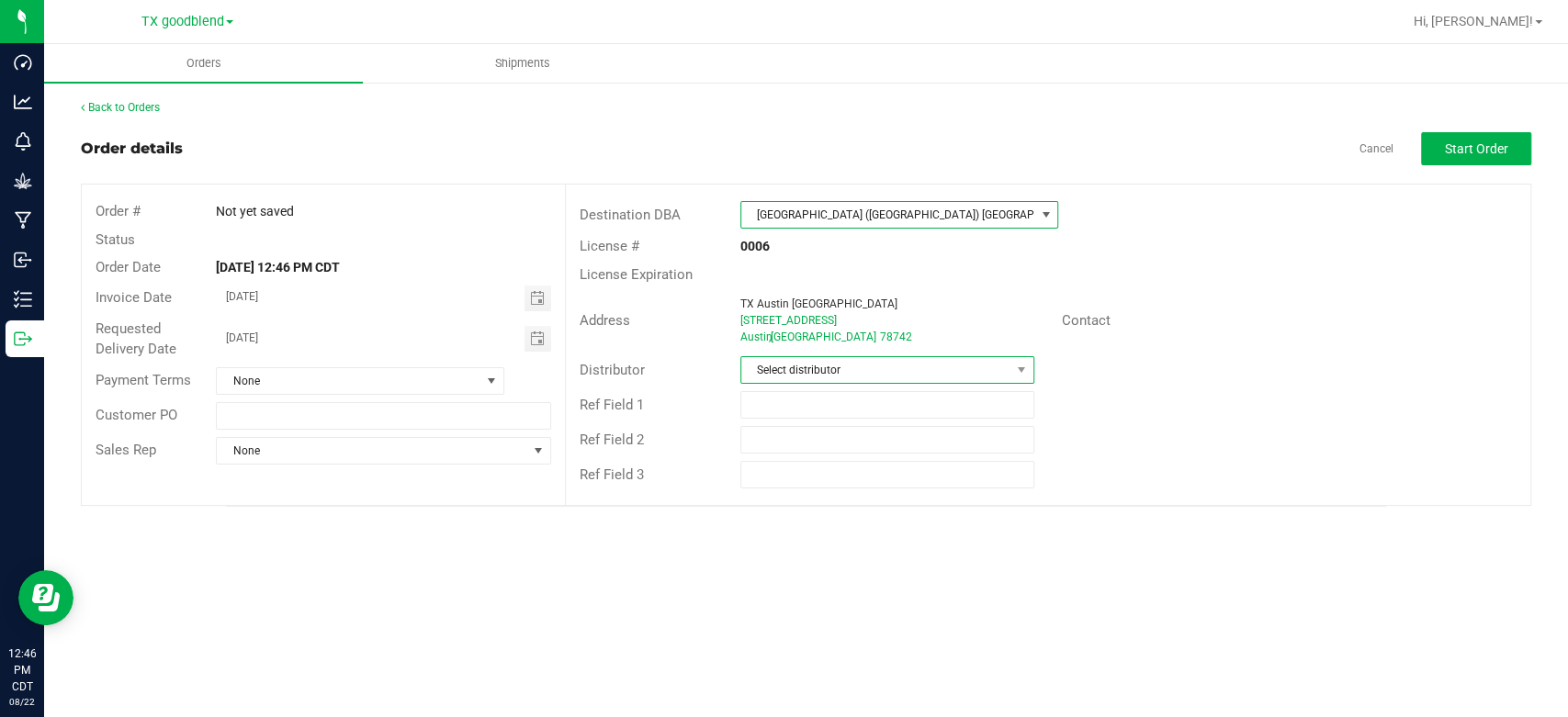
click at [829, 371] on span "Select distributor" at bounding box center [876, 370] width 269 height 26
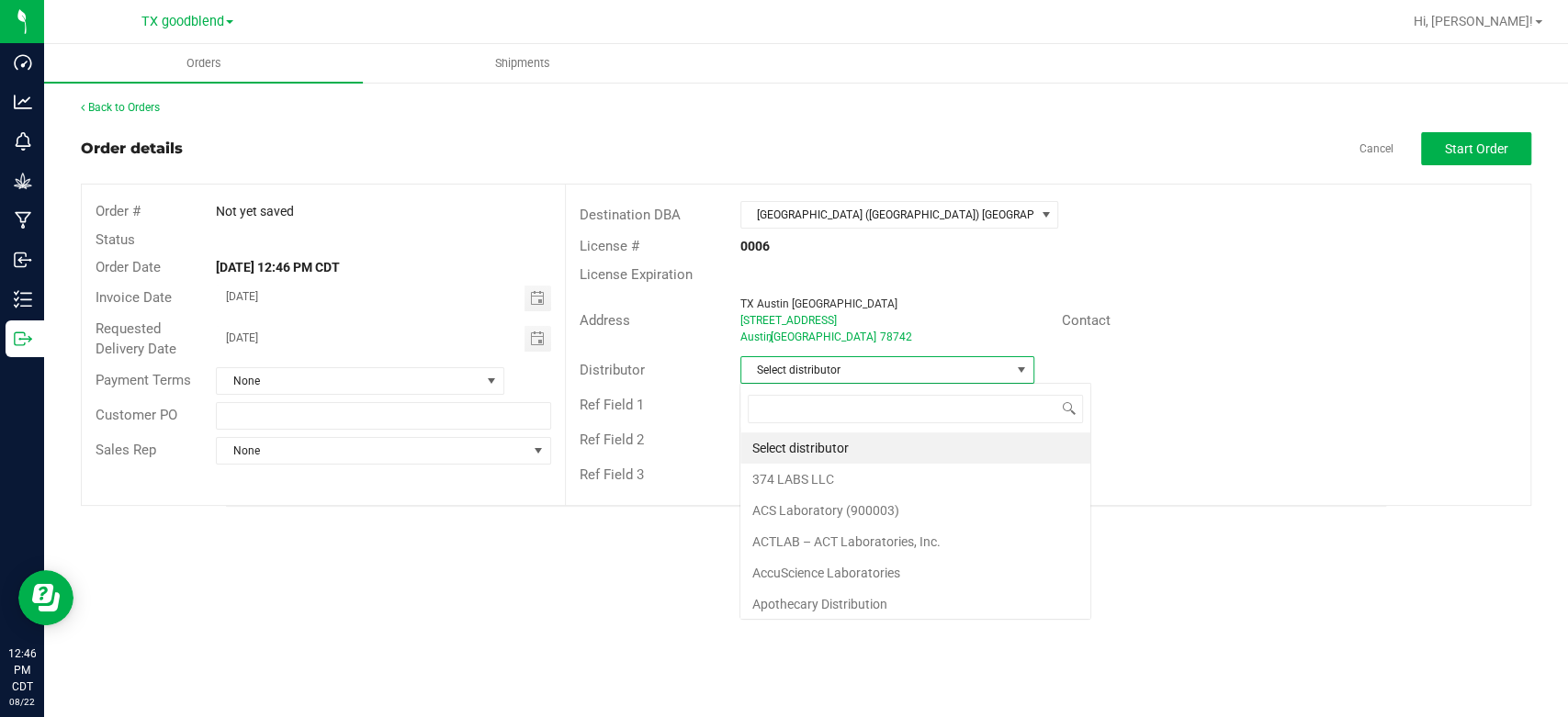
scroll to position [27, 294]
type input "sur"
click at [811, 454] on li "Surterra Analytics Austin" at bounding box center [887, 448] width 292 height 32
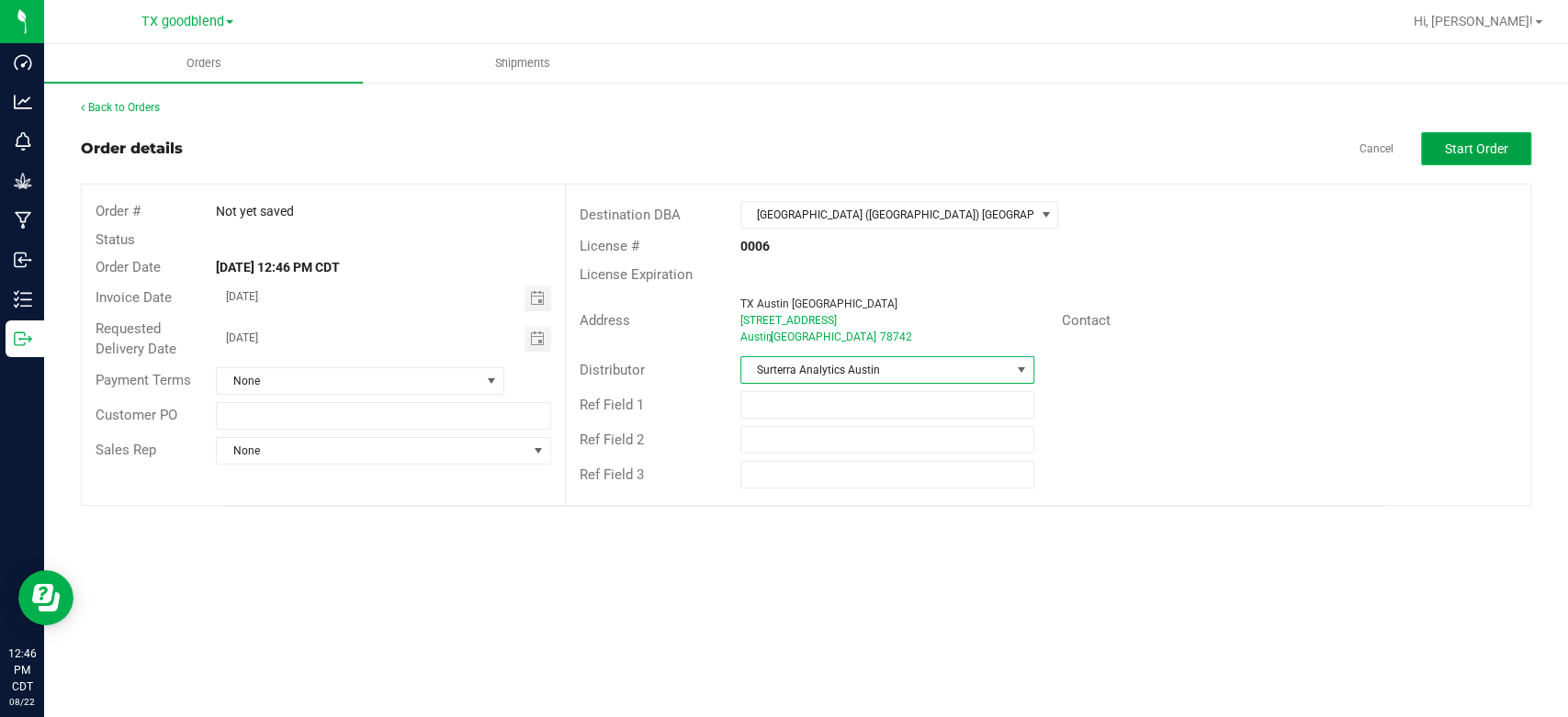
click at [1465, 147] on span "Start Order" at bounding box center [1477, 149] width 63 height 15
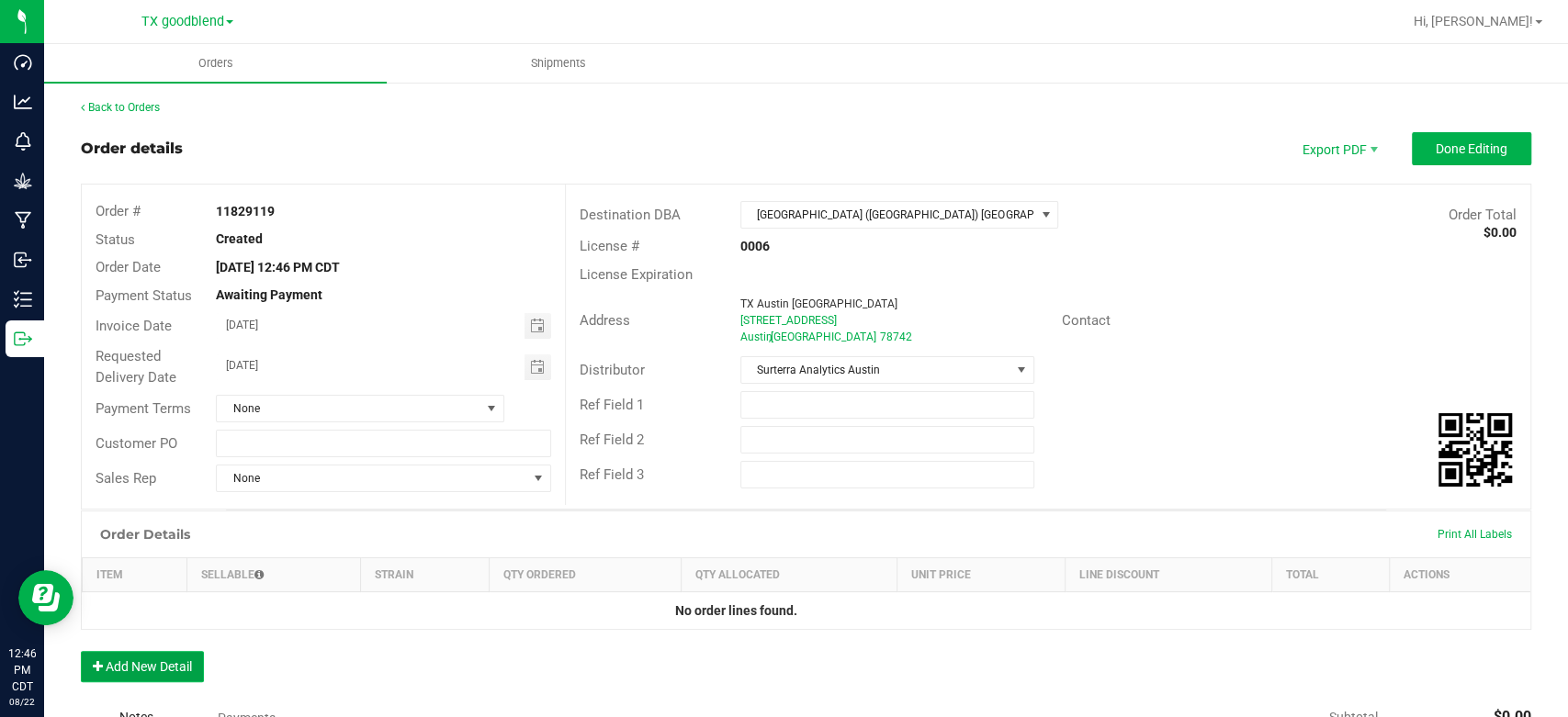
click at [133, 656] on button "Add New Detail" at bounding box center [142, 667] width 123 height 32
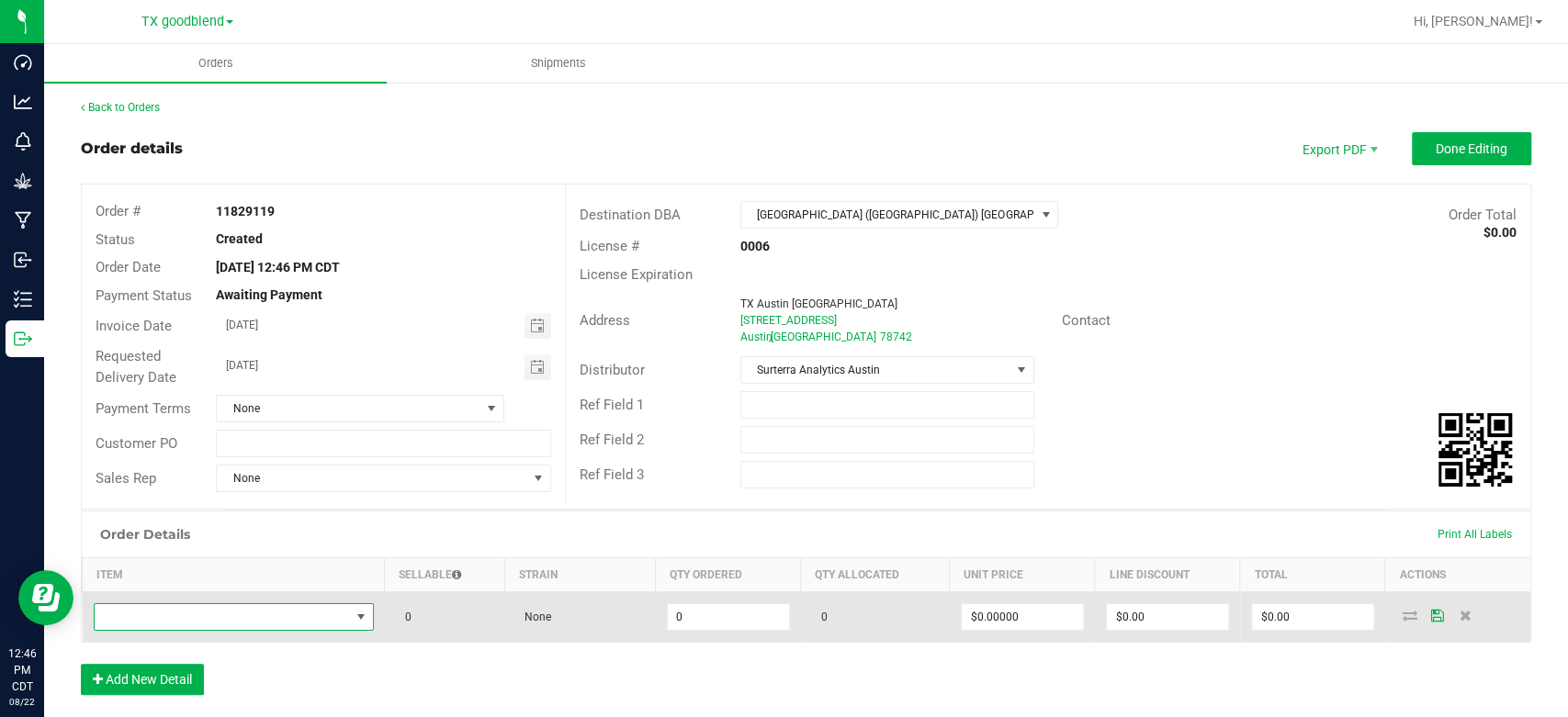
click at [183, 621] on span "NO DATA FOUND" at bounding box center [222, 617] width 255 height 26
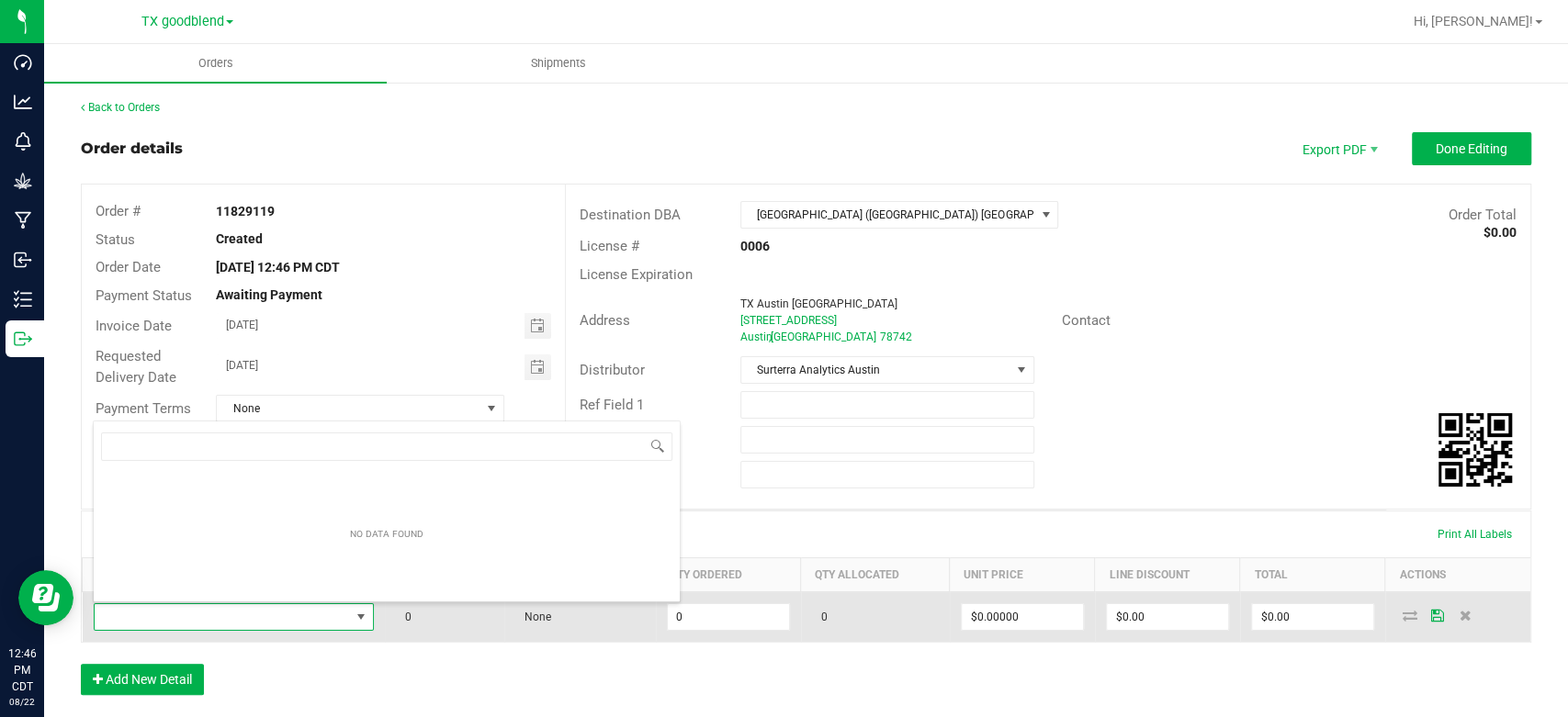
scroll to position [27, 273]
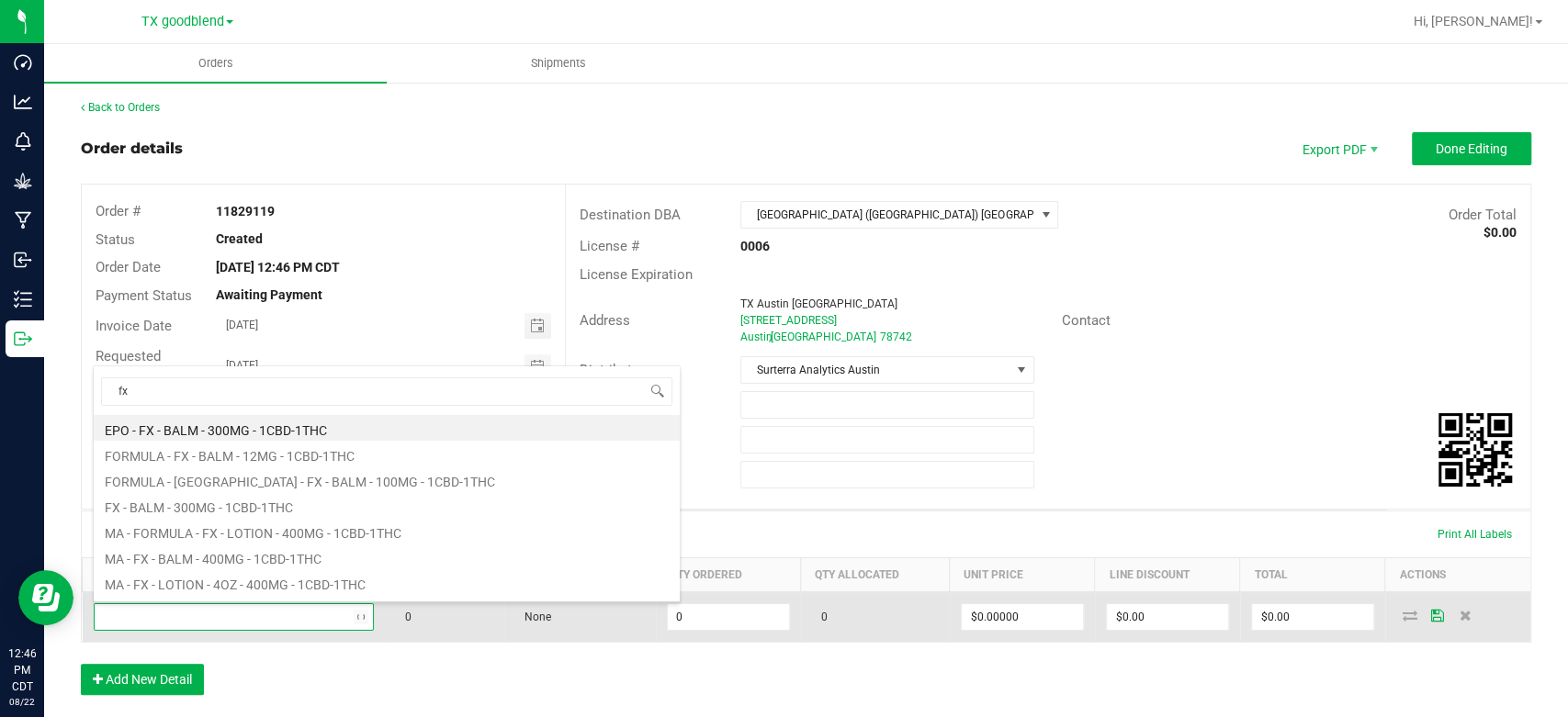
type input "f"
type input "tx - fx"
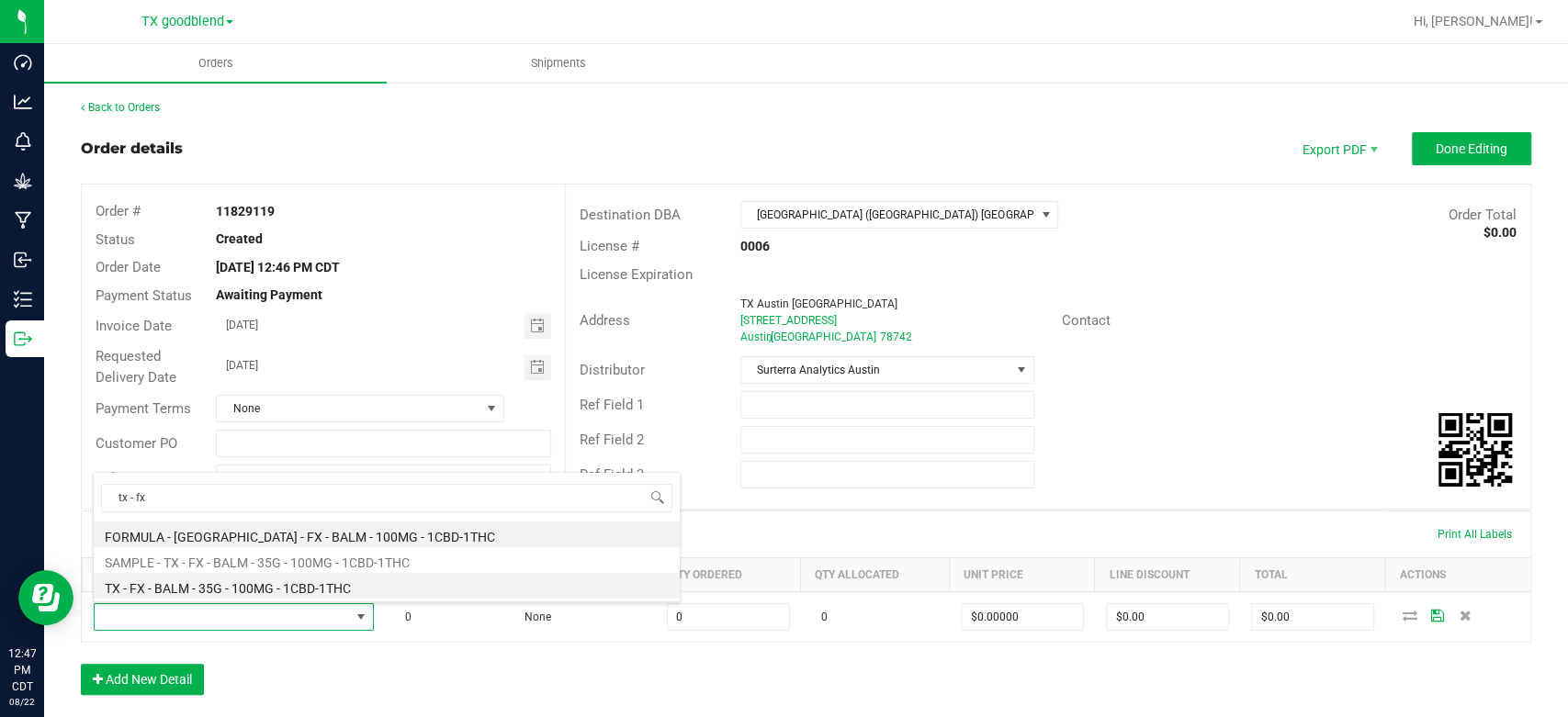
click at [225, 591] on li "TX - FX - BALM - 35G - 100MG - 1CBD-1THC" at bounding box center [387, 586] width 586 height 26
type input "0 ea"
type input "$15.00000"
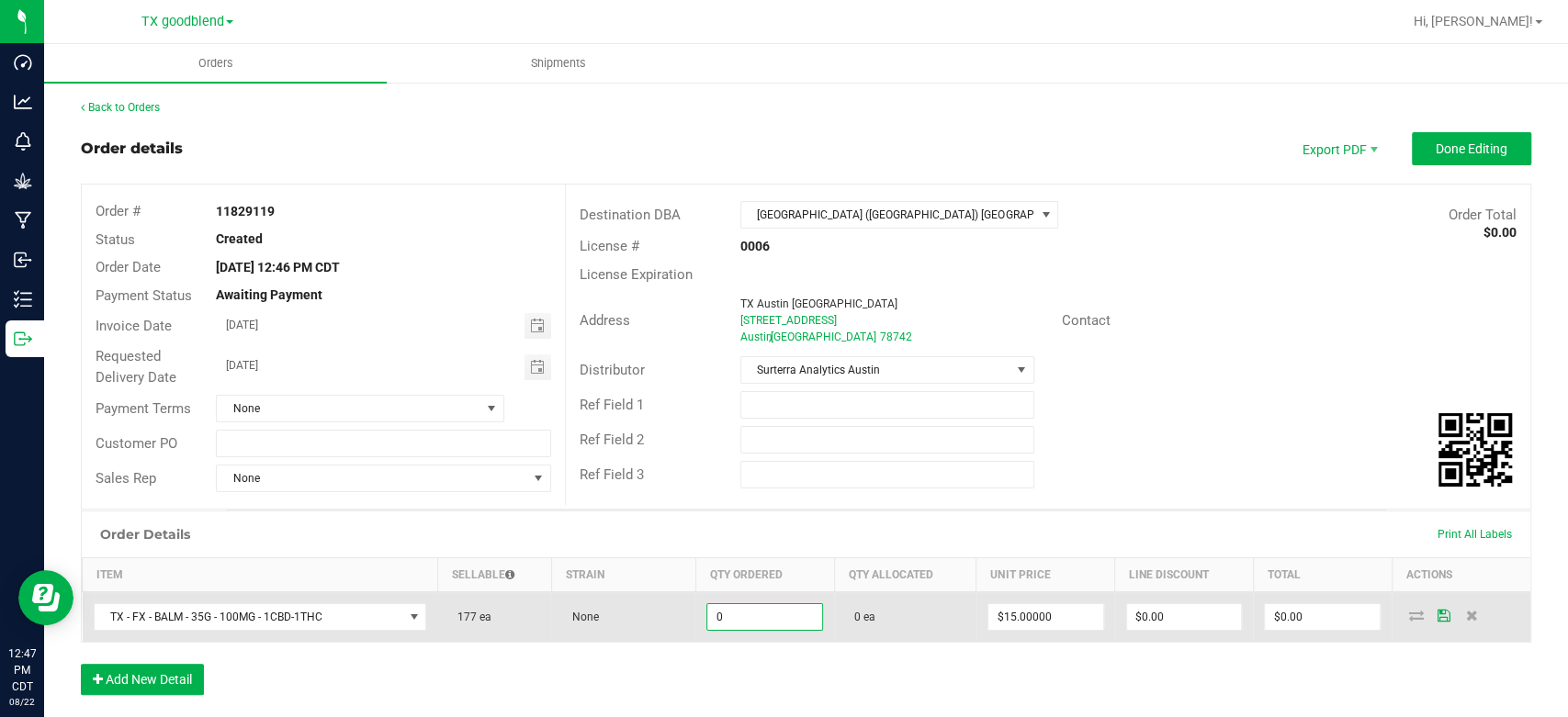
click at [759, 618] on input "0" at bounding box center [764, 617] width 114 height 26
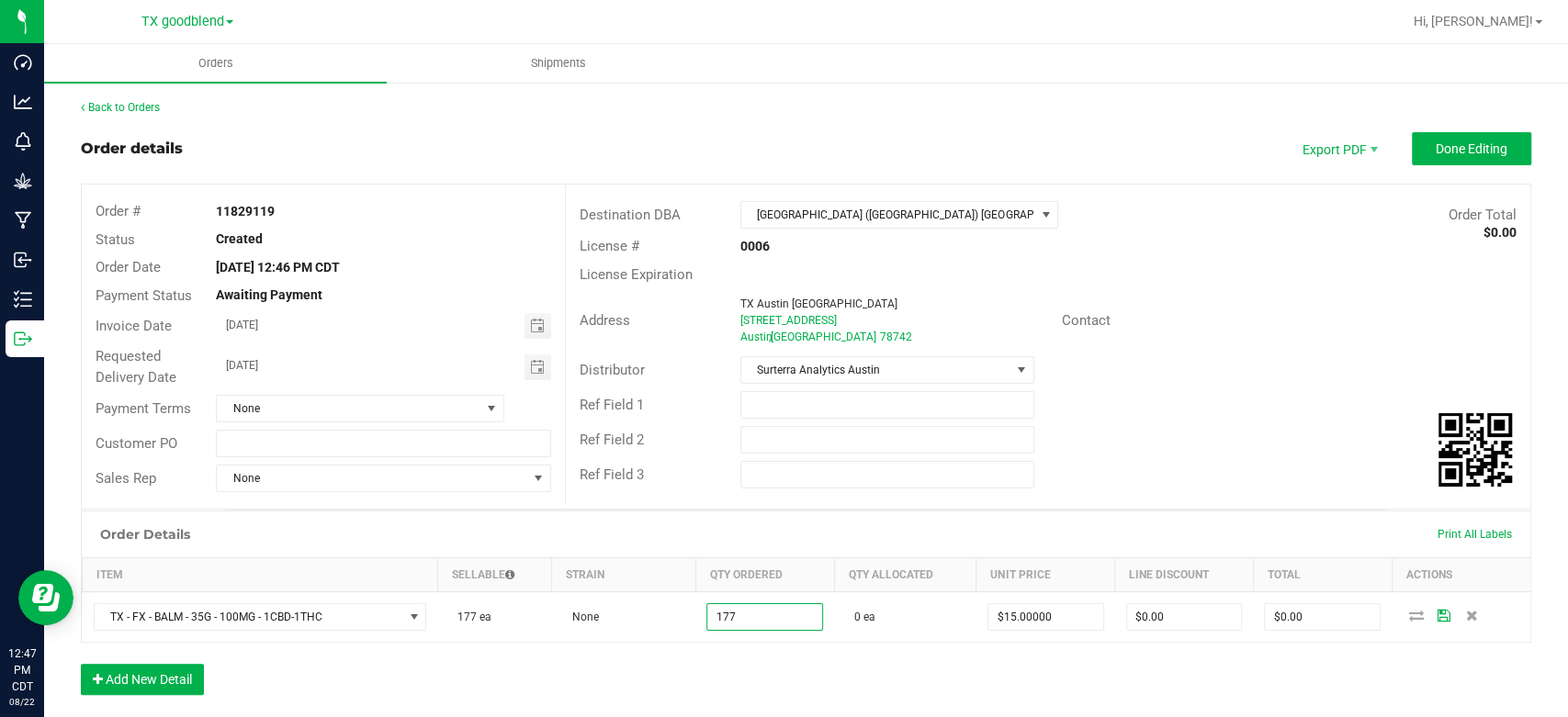
type input "177 ea"
type input "$2,655.00"
click at [754, 674] on div "Order Details Print All Labels Item Sellable Strain Qty Ordered Qty Allocated U…" at bounding box center [806, 612] width 1451 height 203
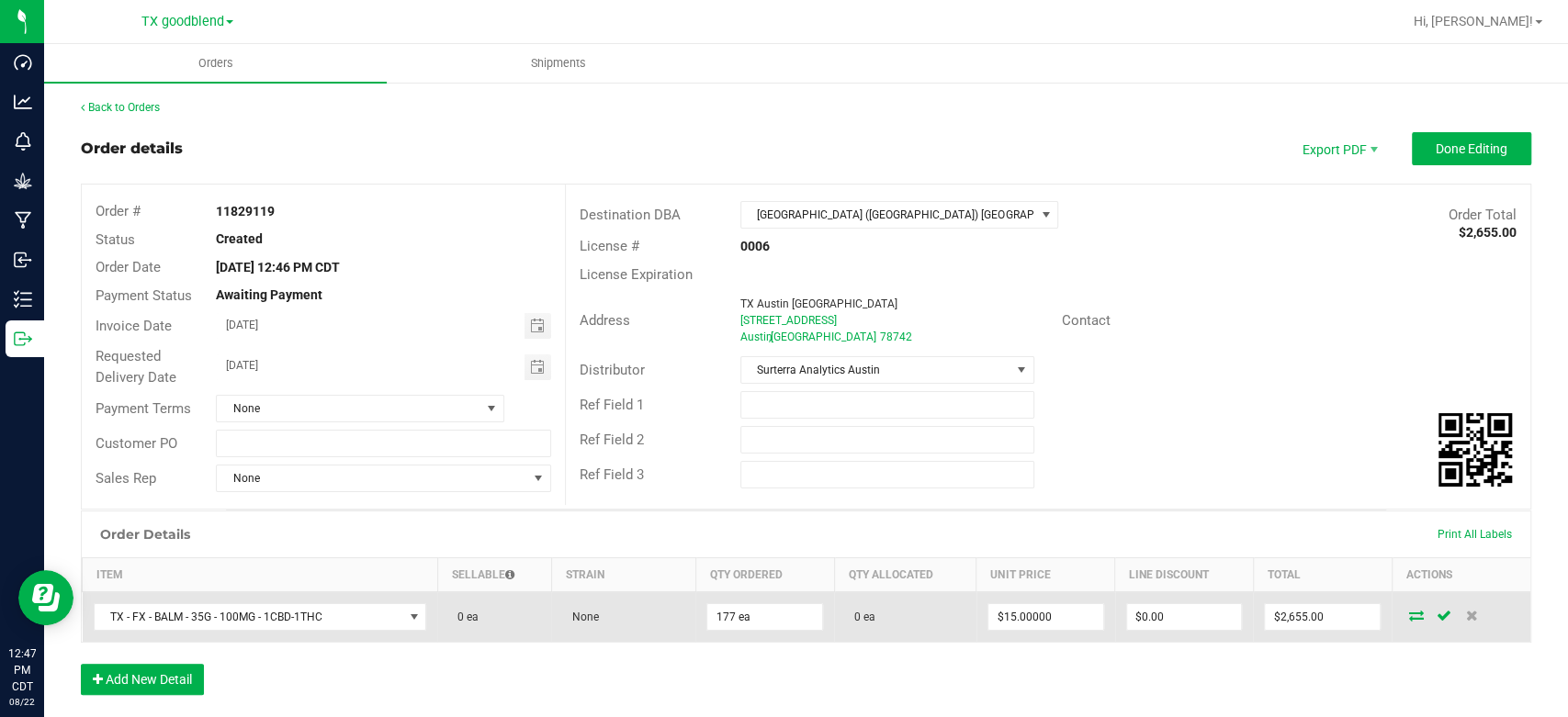
click at [1410, 616] on icon at bounding box center [1417, 616] width 15 height 11
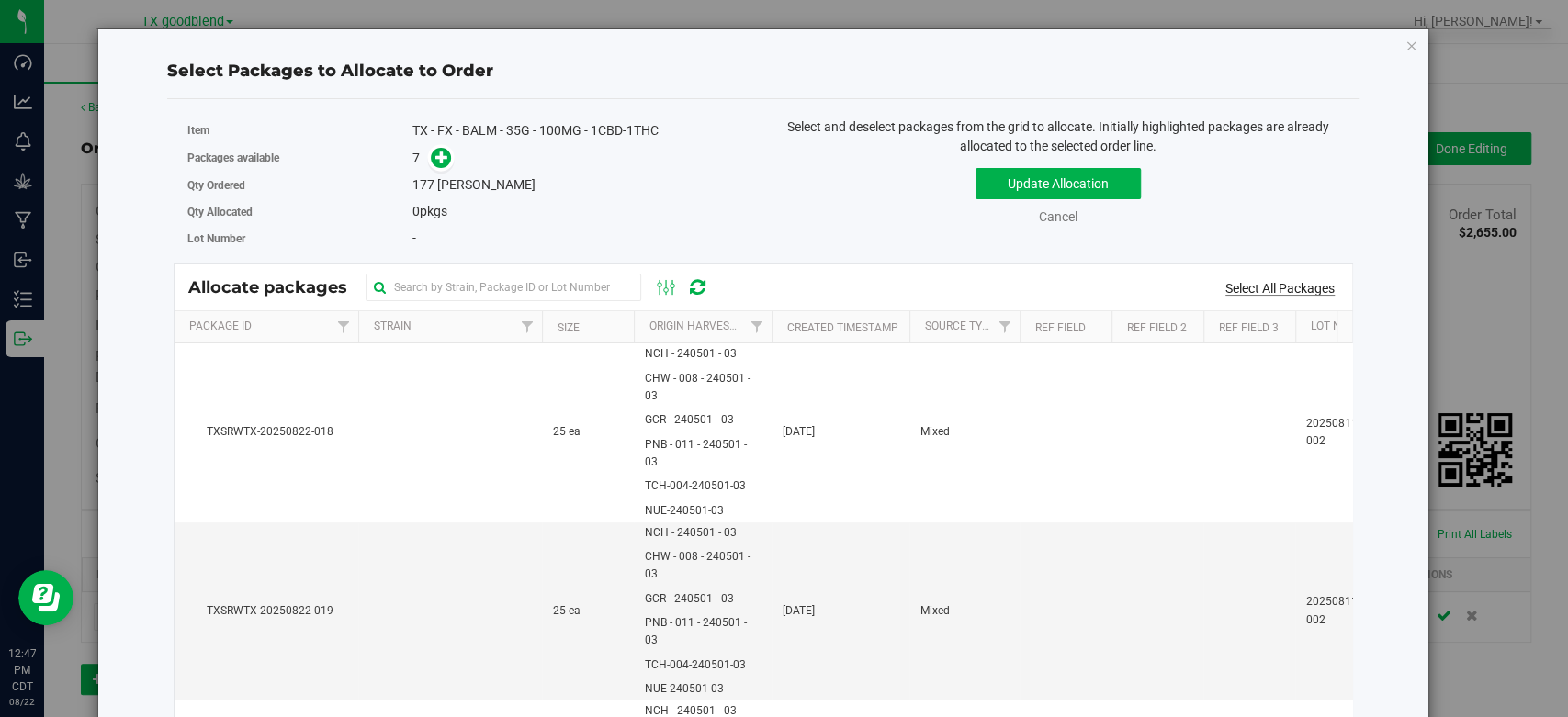
click at [1255, 285] on link "Select All Packages" at bounding box center [1280, 288] width 109 height 15
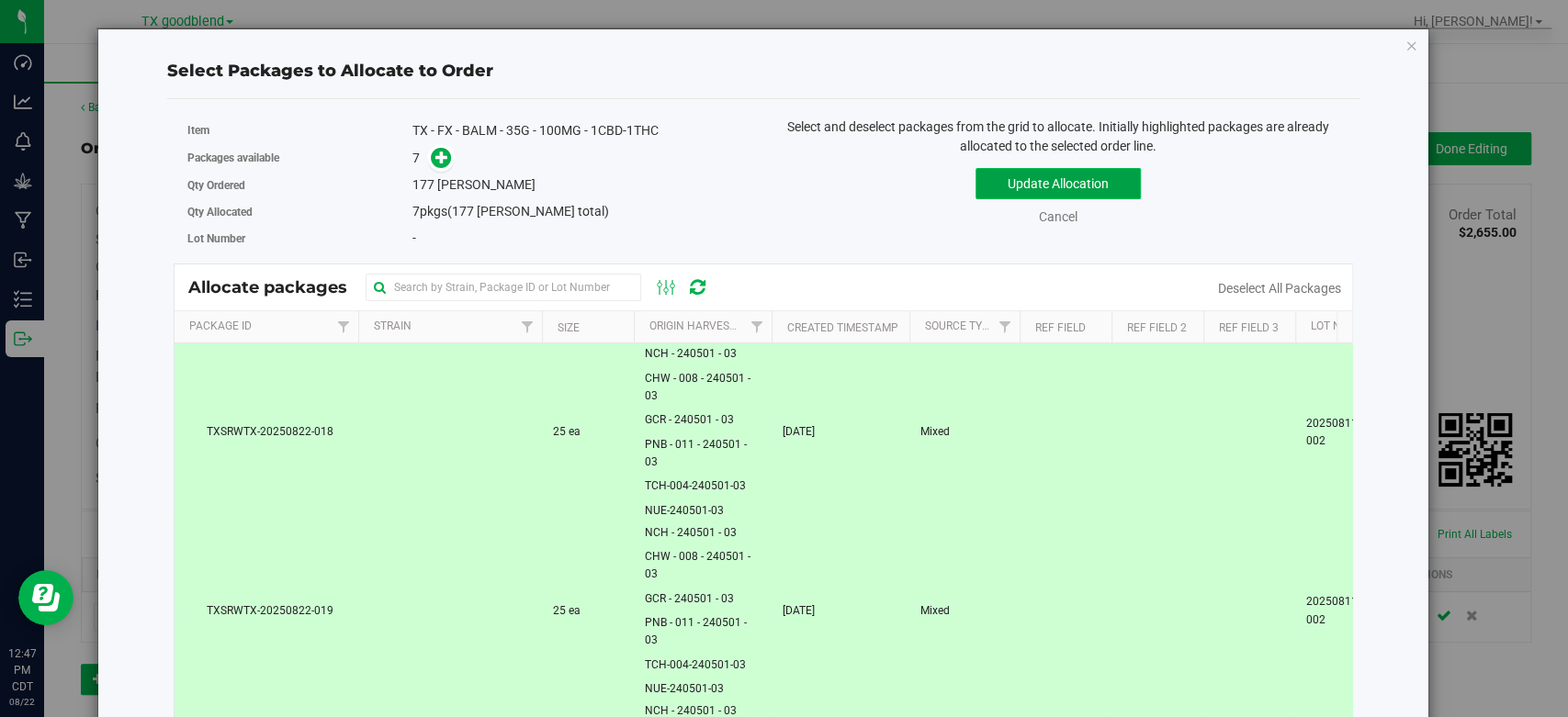
click at [1012, 179] on button "Update Allocation" at bounding box center [1059, 184] width 166 height 32
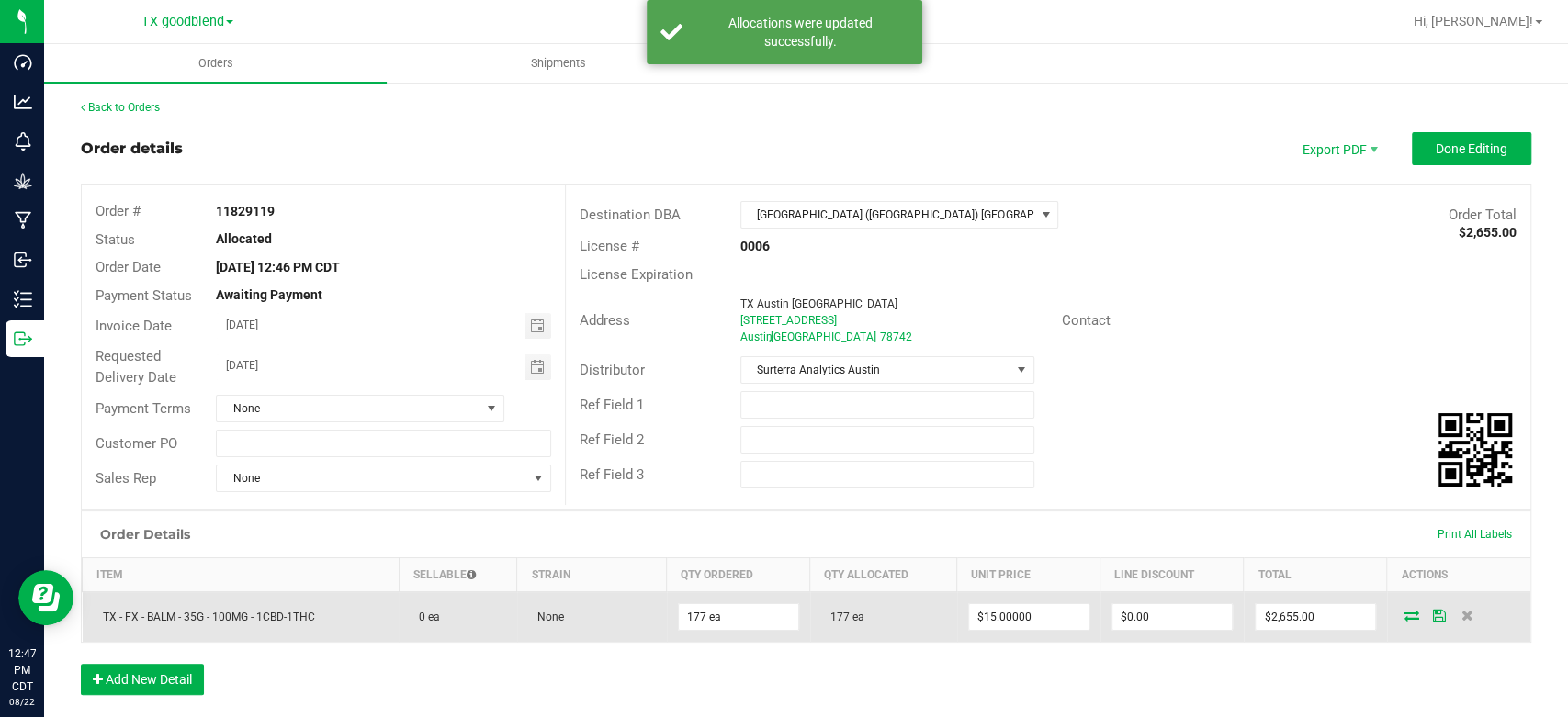
click at [1433, 614] on icon at bounding box center [1440, 616] width 13 height 11
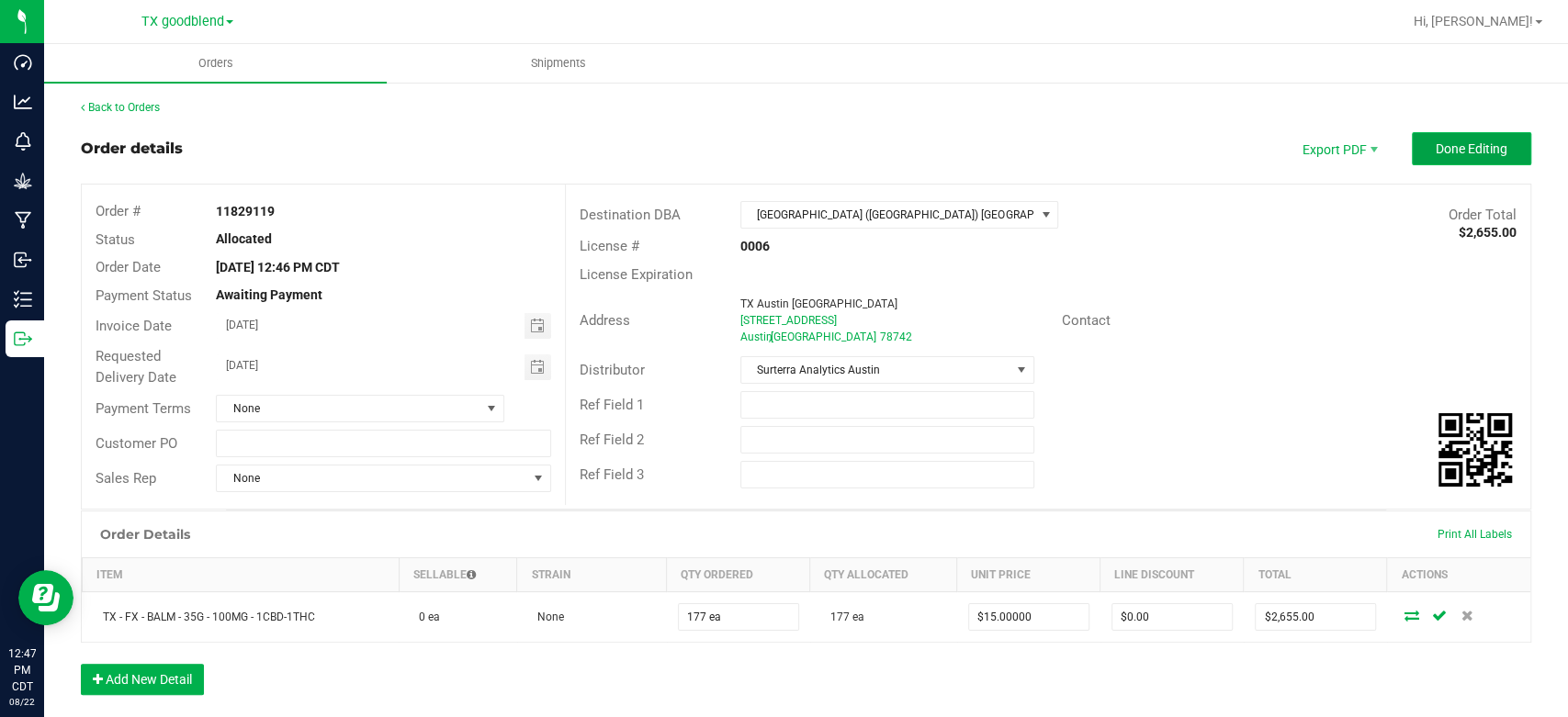
click at [1440, 145] on span "Done Editing" at bounding box center [1471, 149] width 72 height 15
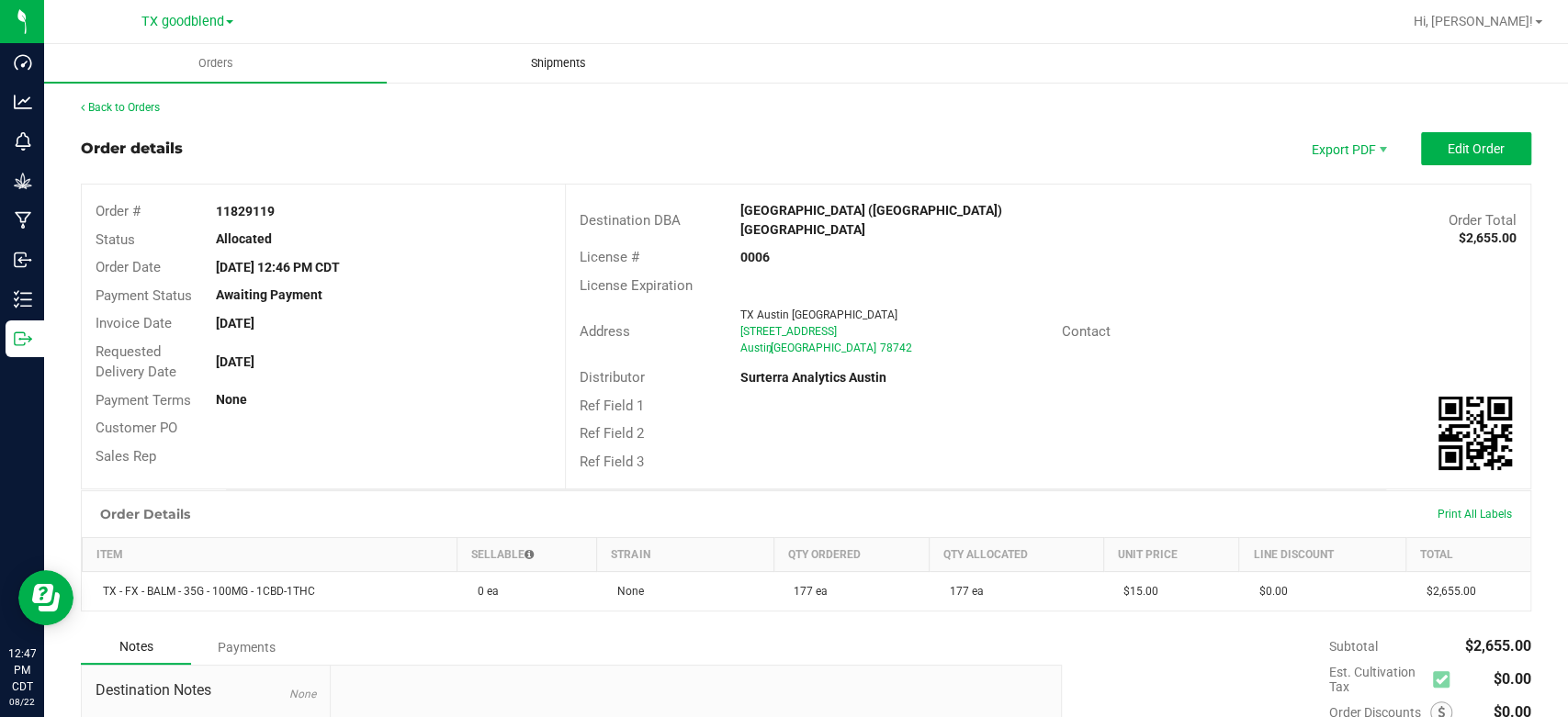
click at [553, 64] on span "Shipments" at bounding box center [558, 63] width 105 height 17
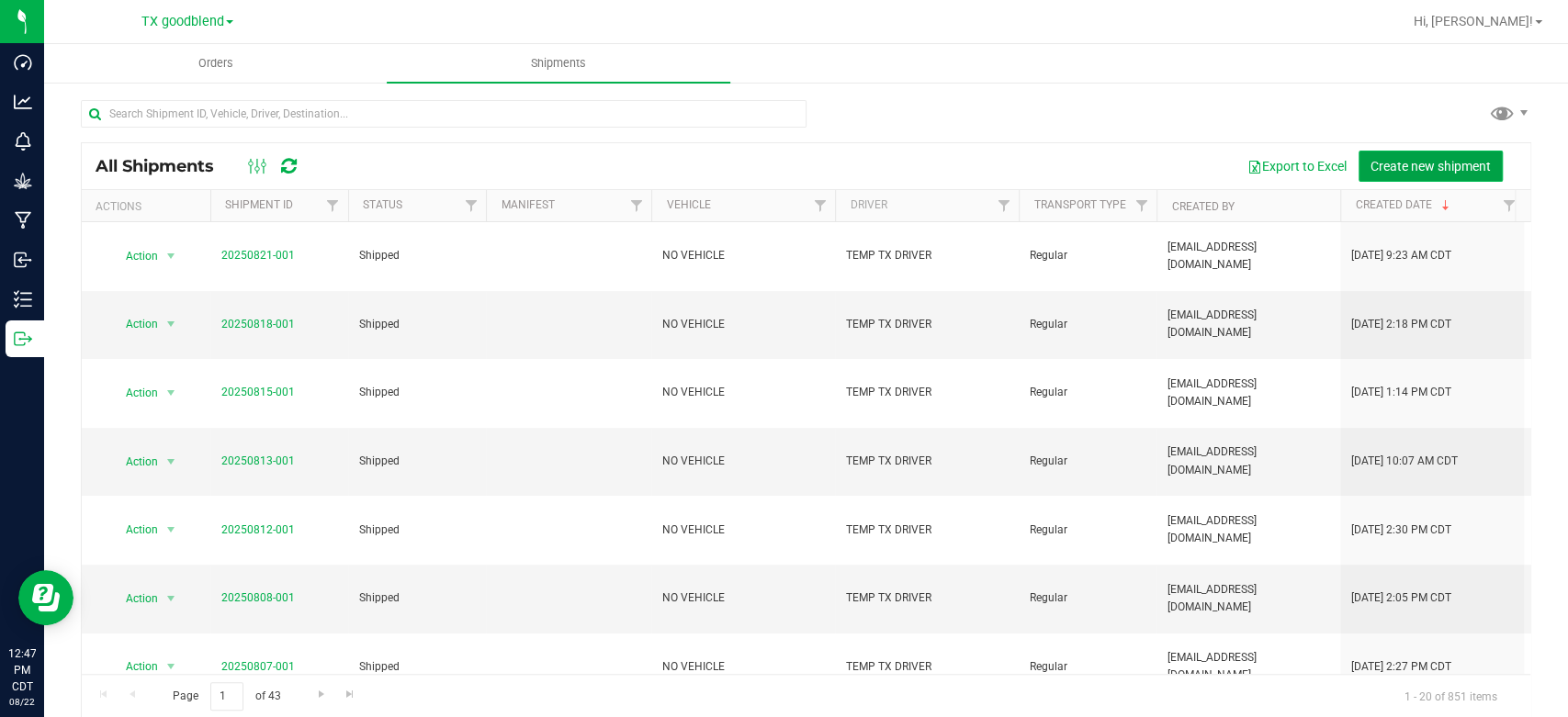
click at [1384, 166] on span "Create new shipment" at bounding box center [1430, 166] width 120 height 15
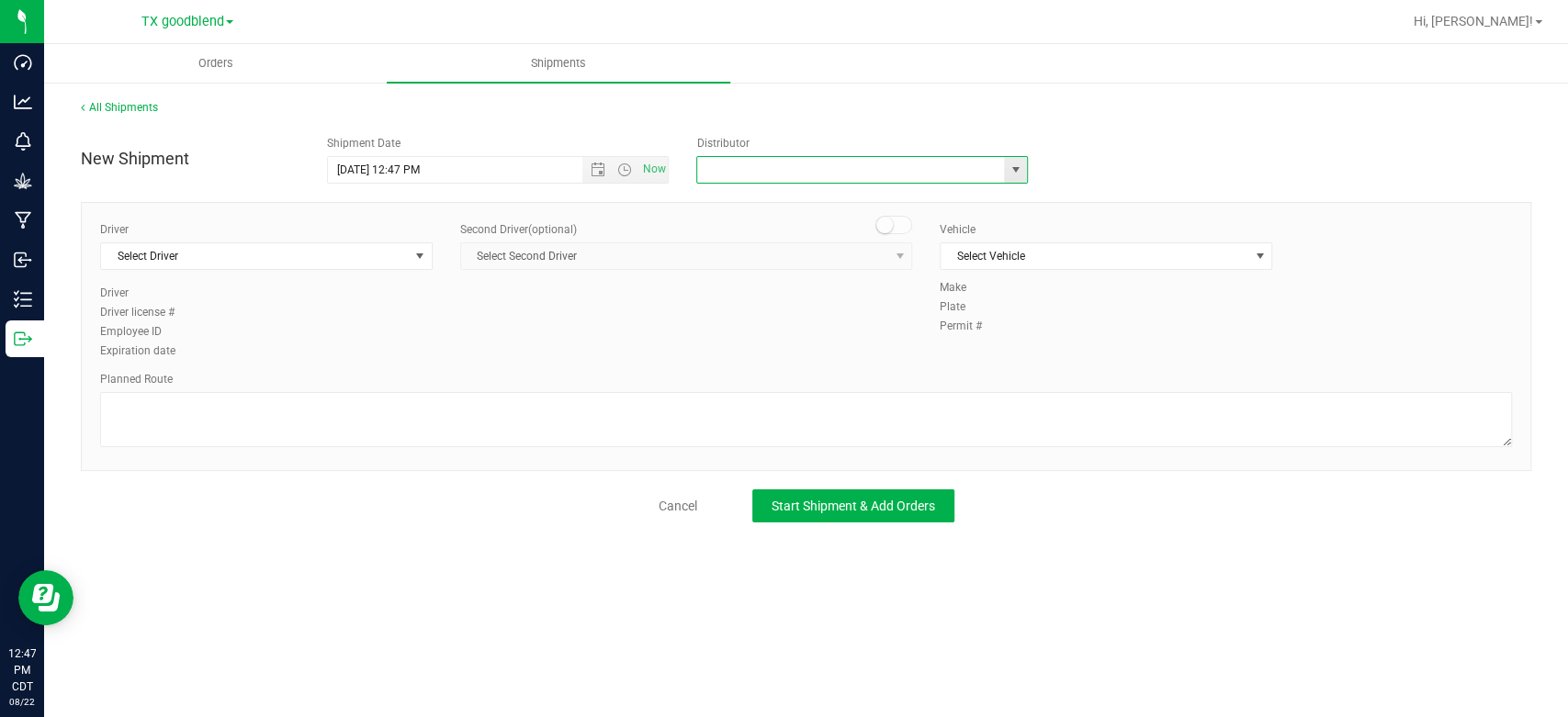
click at [796, 178] on input "text" at bounding box center [846, 170] width 298 height 26
click at [796, 194] on li "Surterra Analytics Austin" at bounding box center [862, 201] width 329 height 28
type input "Surterra Analytics Austin"
click at [289, 259] on span "Select Driver" at bounding box center [255, 257] width 308 height 26
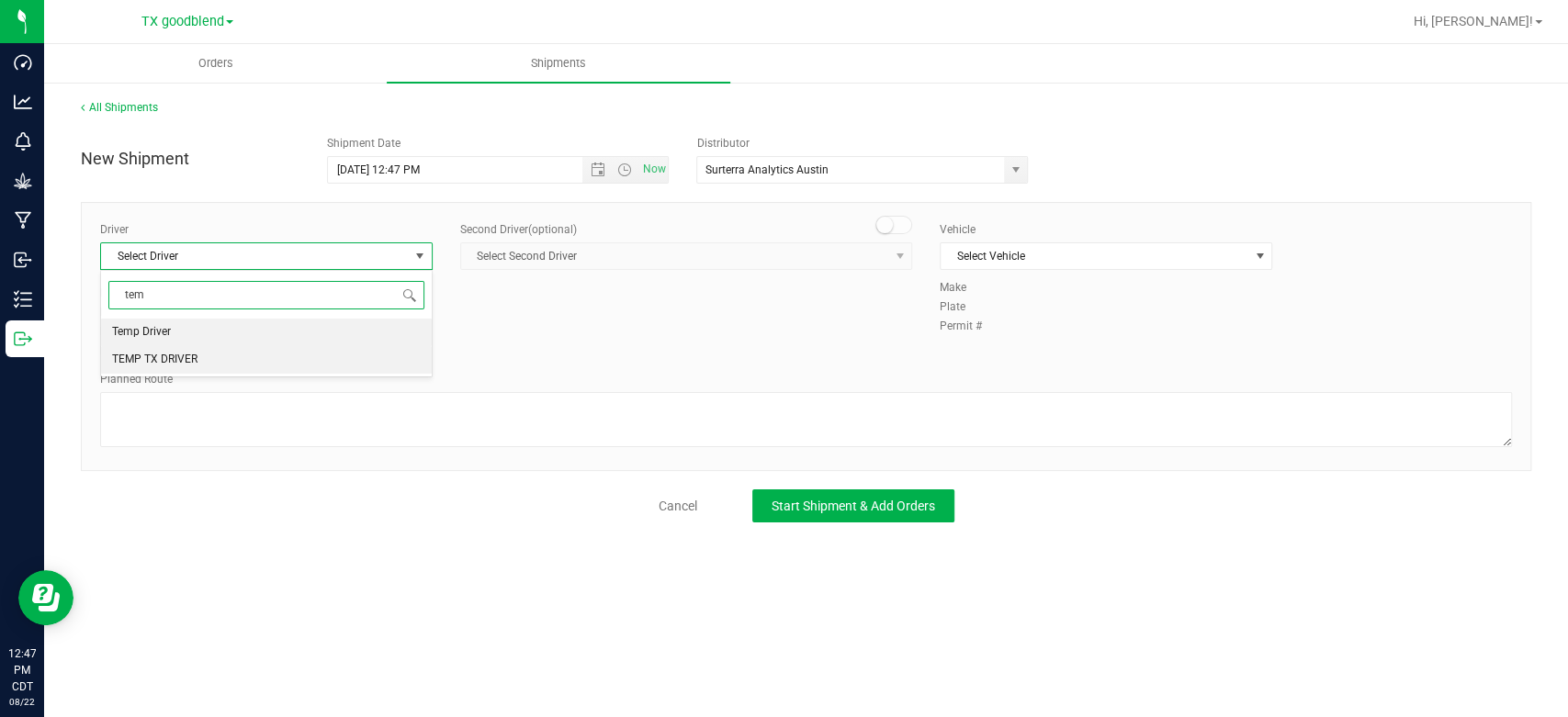
click at [252, 355] on li "TEMP TX DRIVER" at bounding box center [266, 360] width 330 height 28
type input "tem"
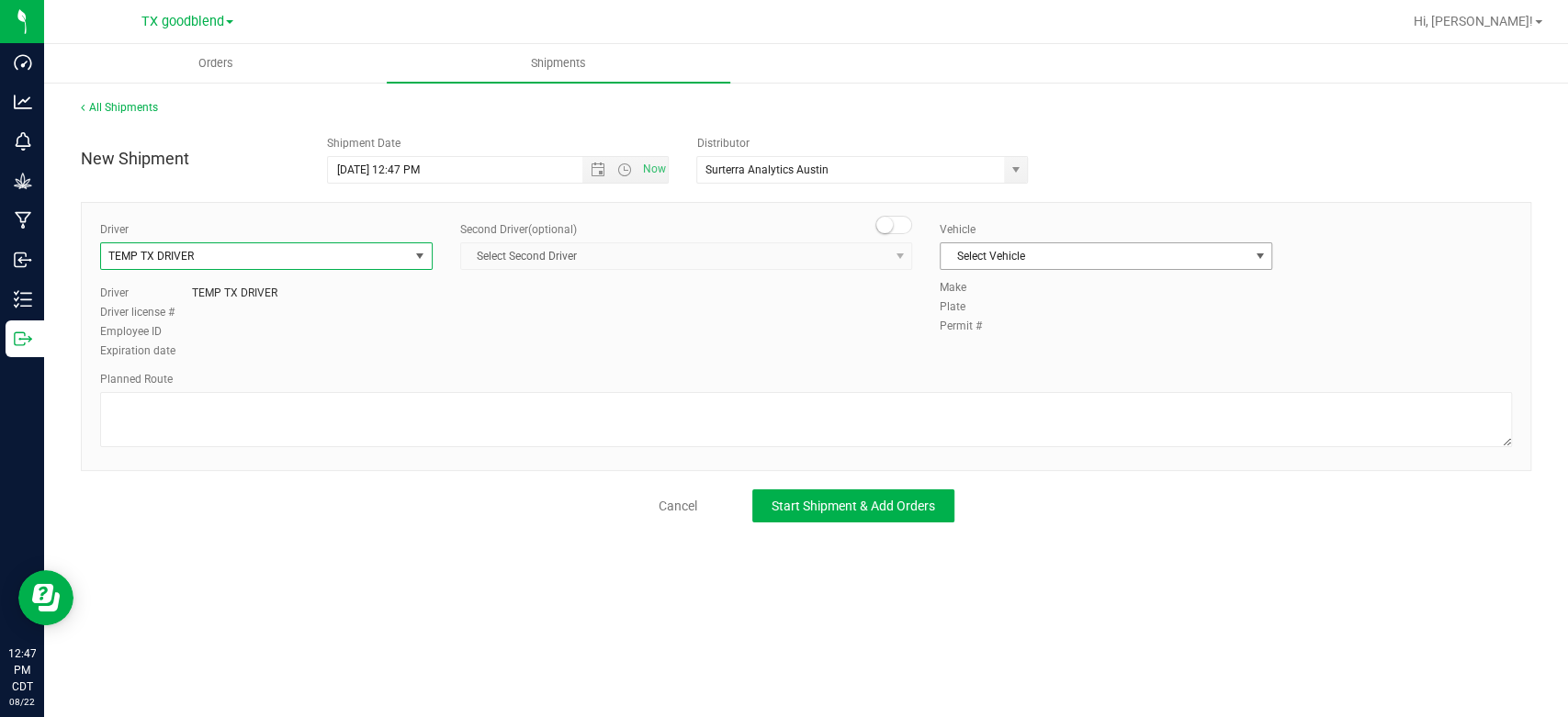
click at [967, 259] on span "Select Vehicle" at bounding box center [1094, 257] width 308 height 26
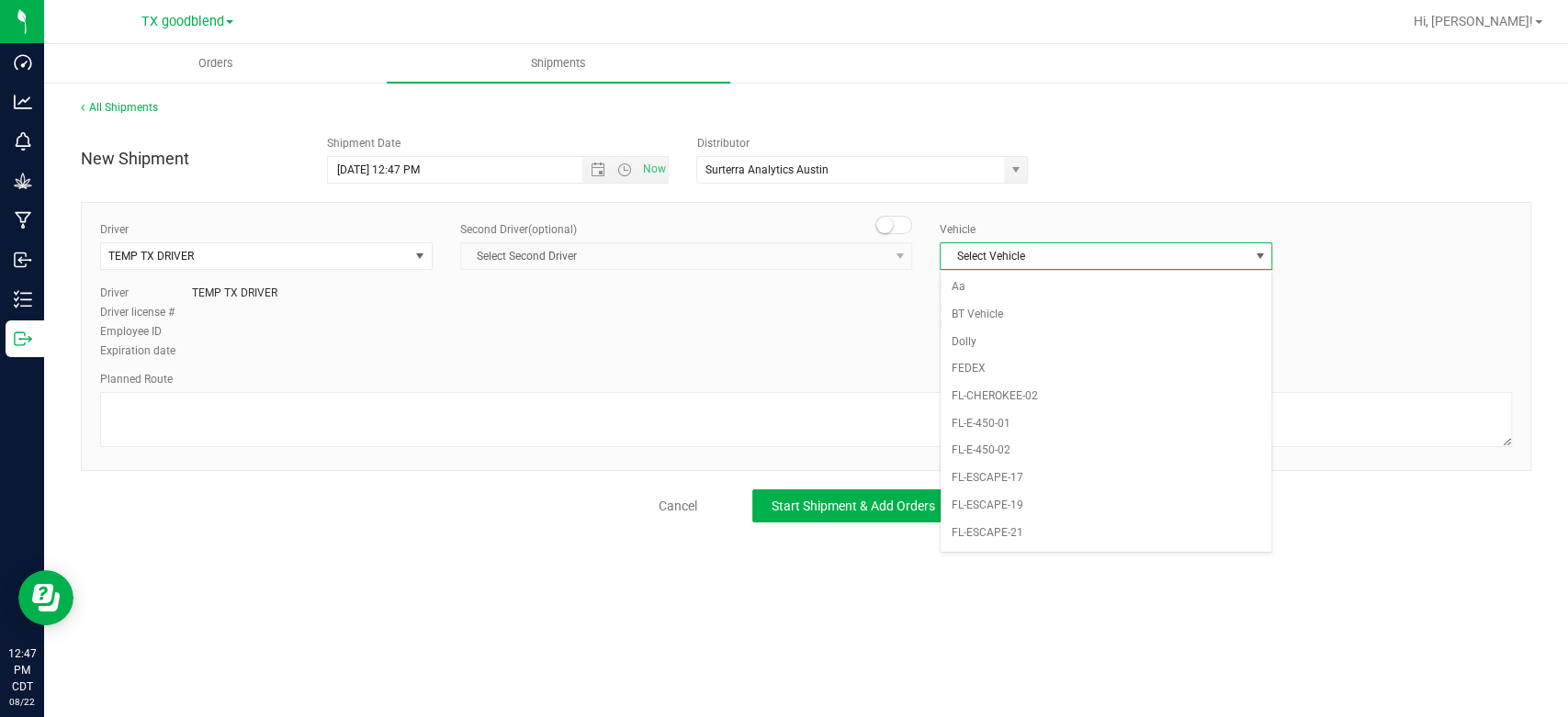
scroll to position [1188, 0]
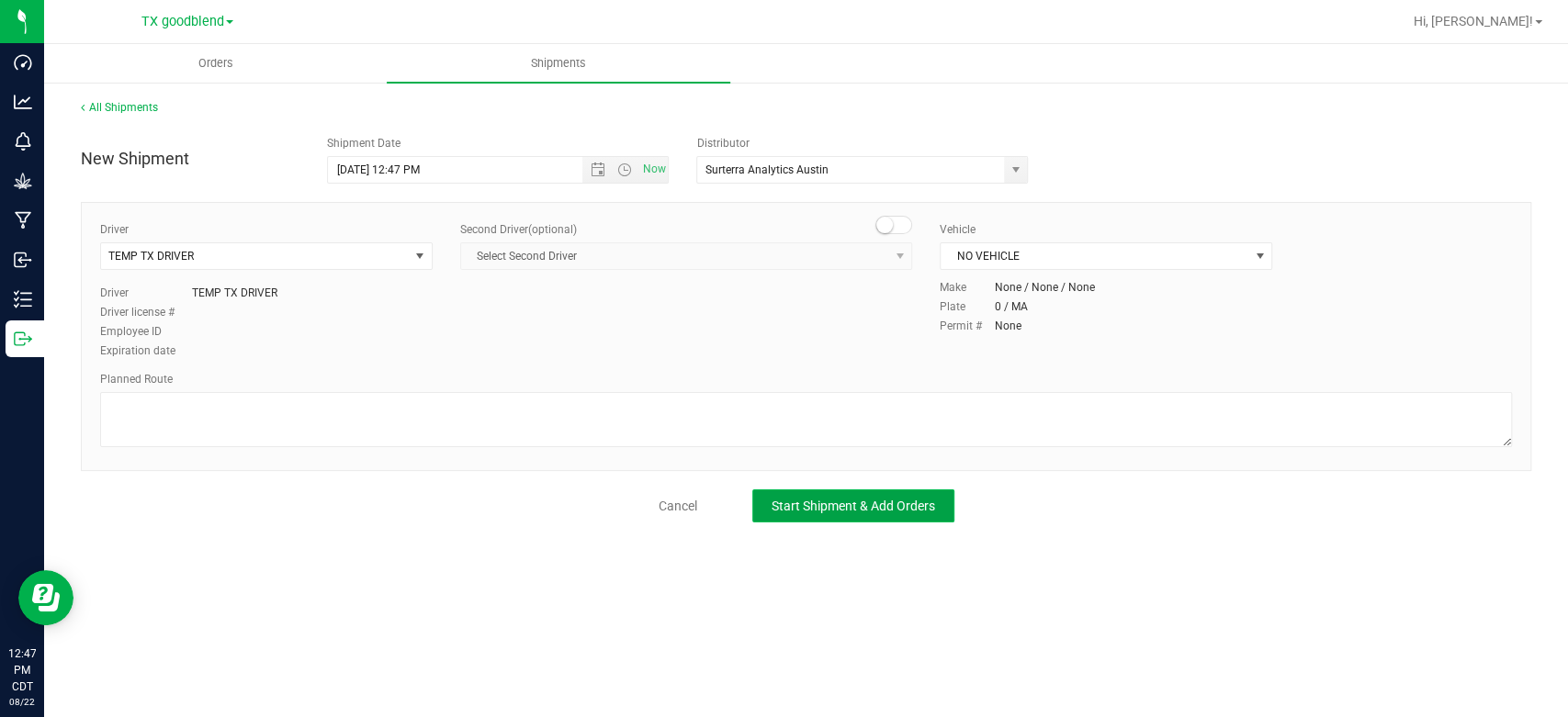
click at [832, 508] on span "Start Shipment & Add Orders" at bounding box center [853, 506] width 164 height 15
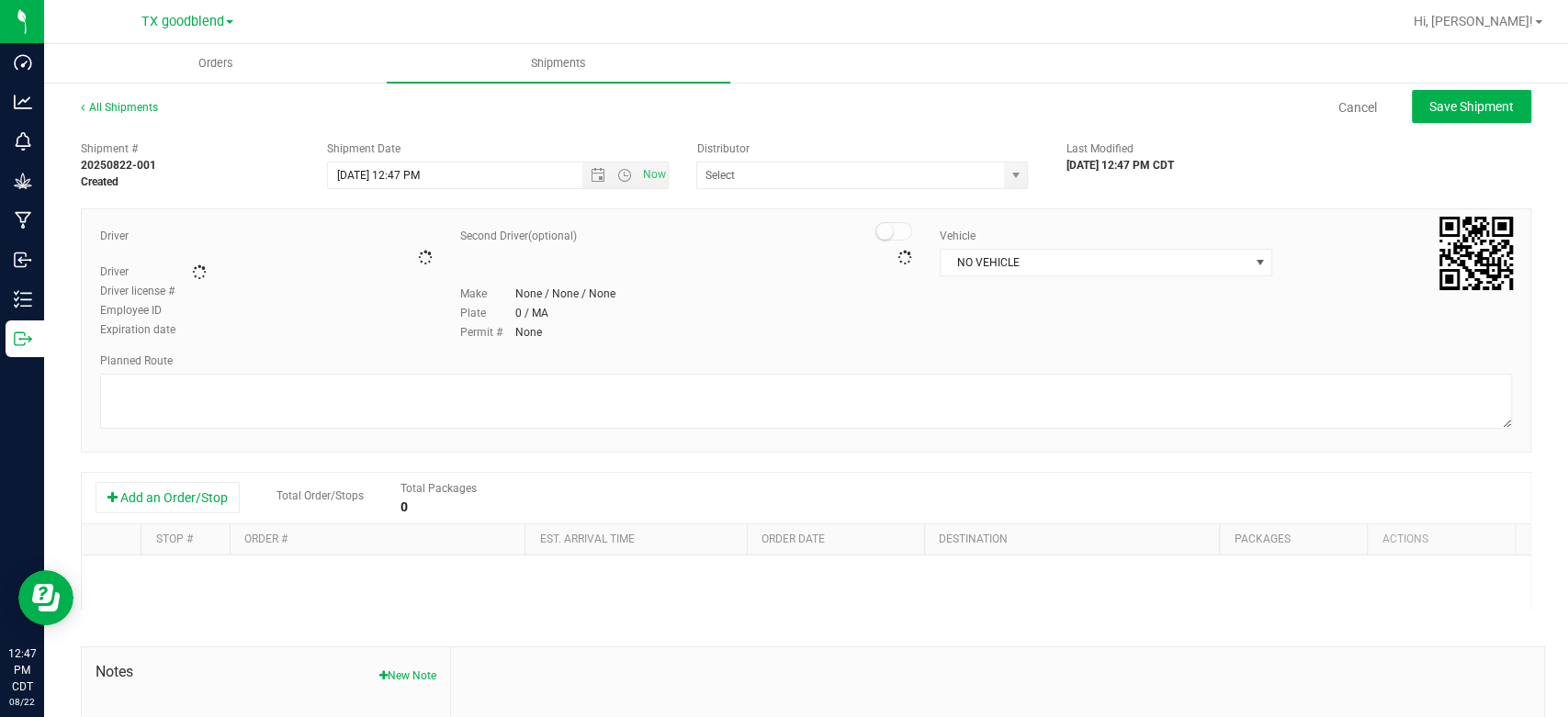
type input "Surterra Analytics Austin"
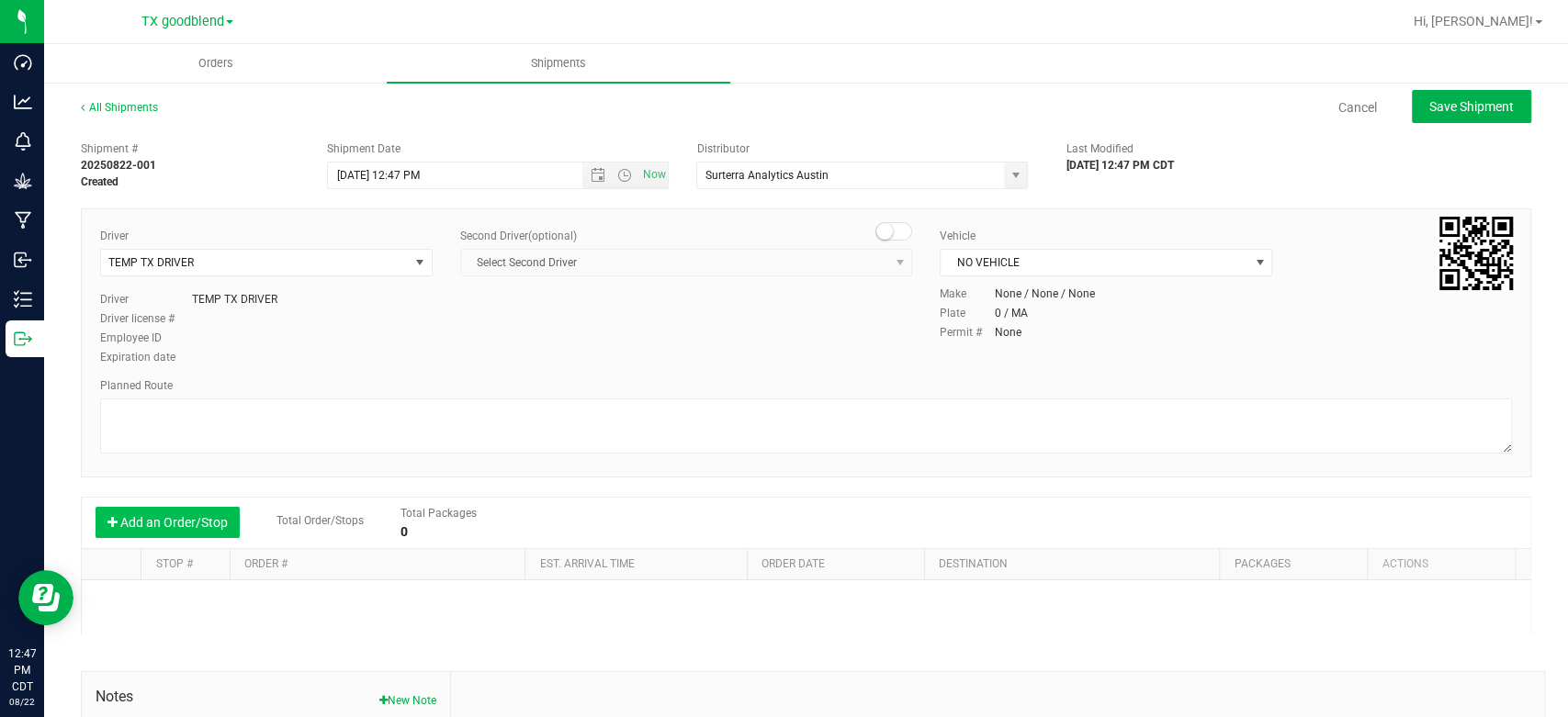
click at [167, 527] on button "Add an Order/Stop" at bounding box center [168, 523] width 144 height 32
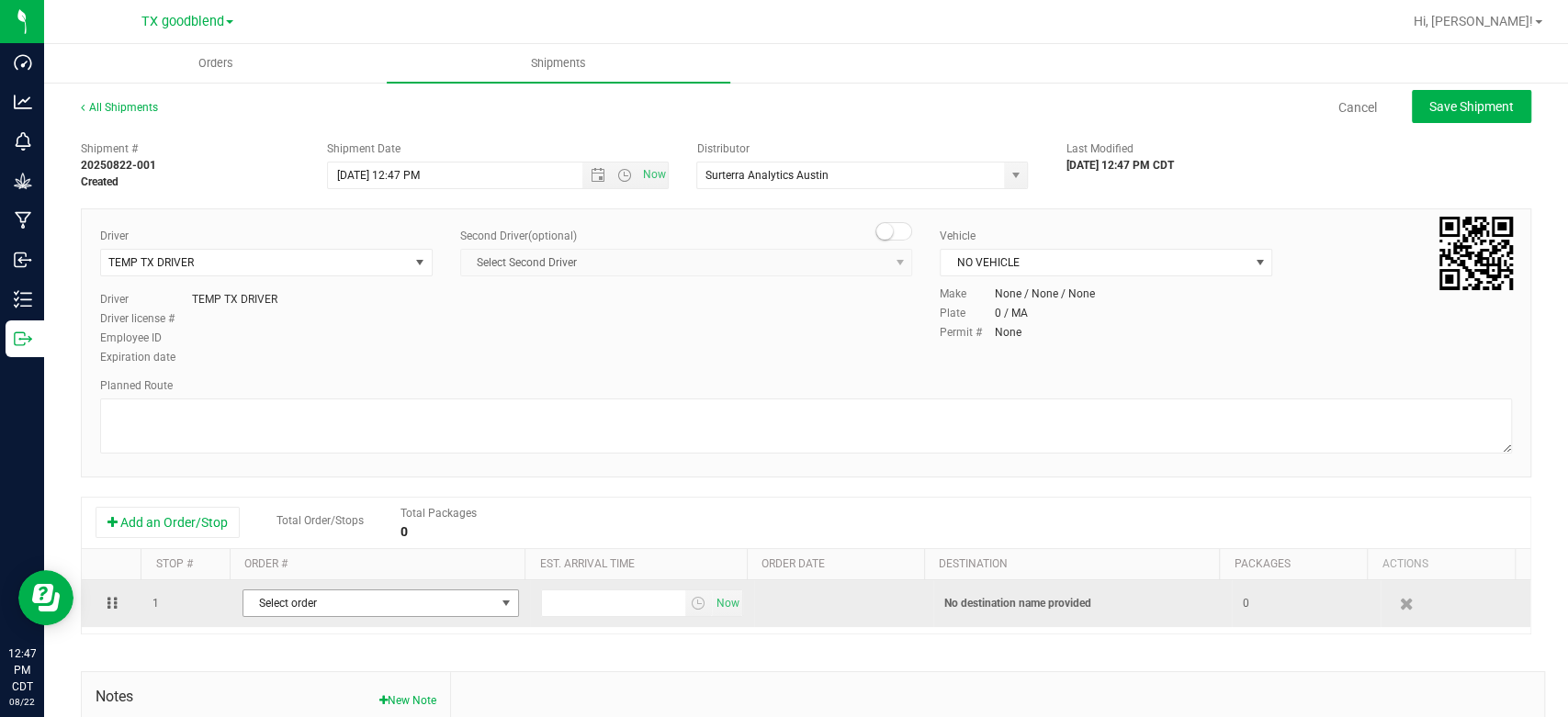
click at [499, 601] on span "select" at bounding box center [506, 604] width 15 height 15
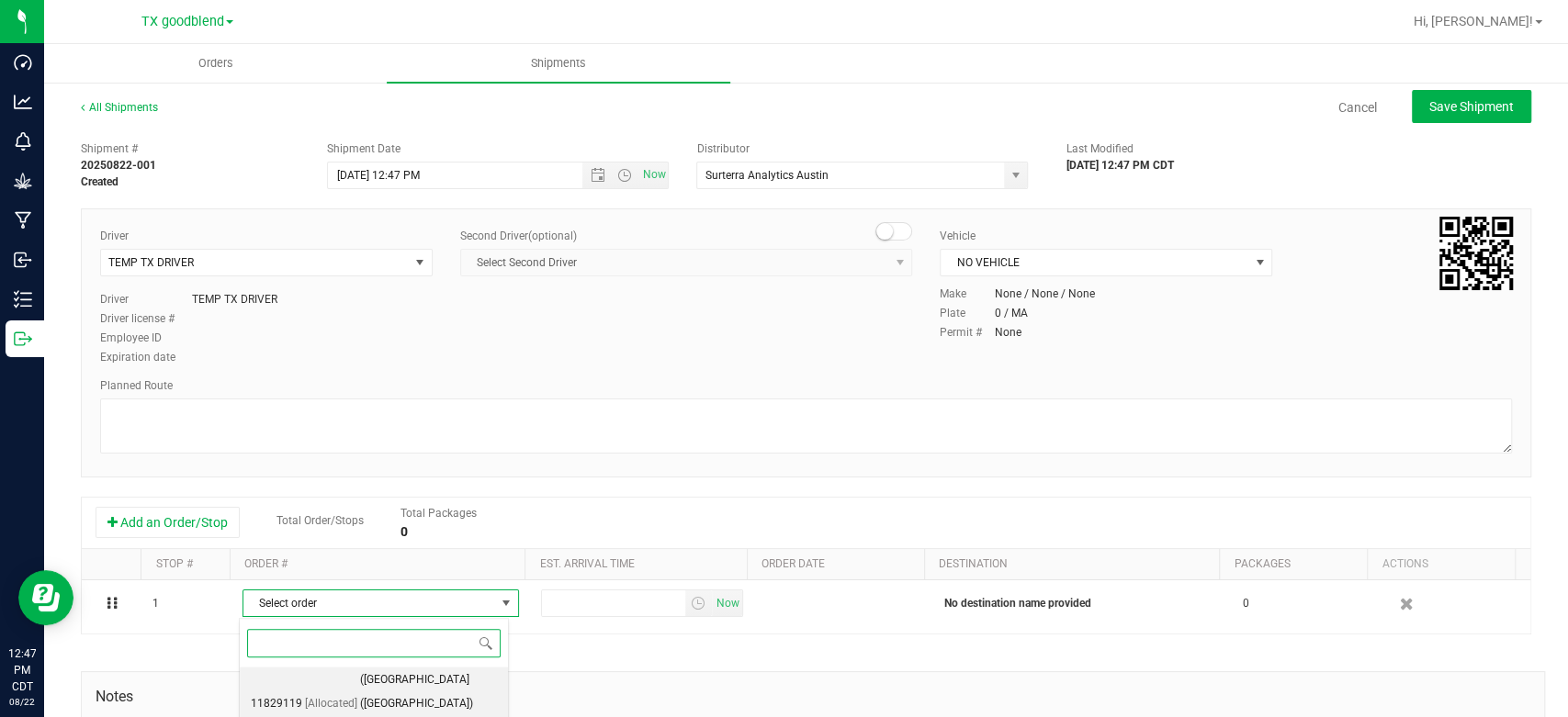
click at [419, 672] on span "(Austin (TX) DC)" at bounding box center [428, 704] width 137 height 71
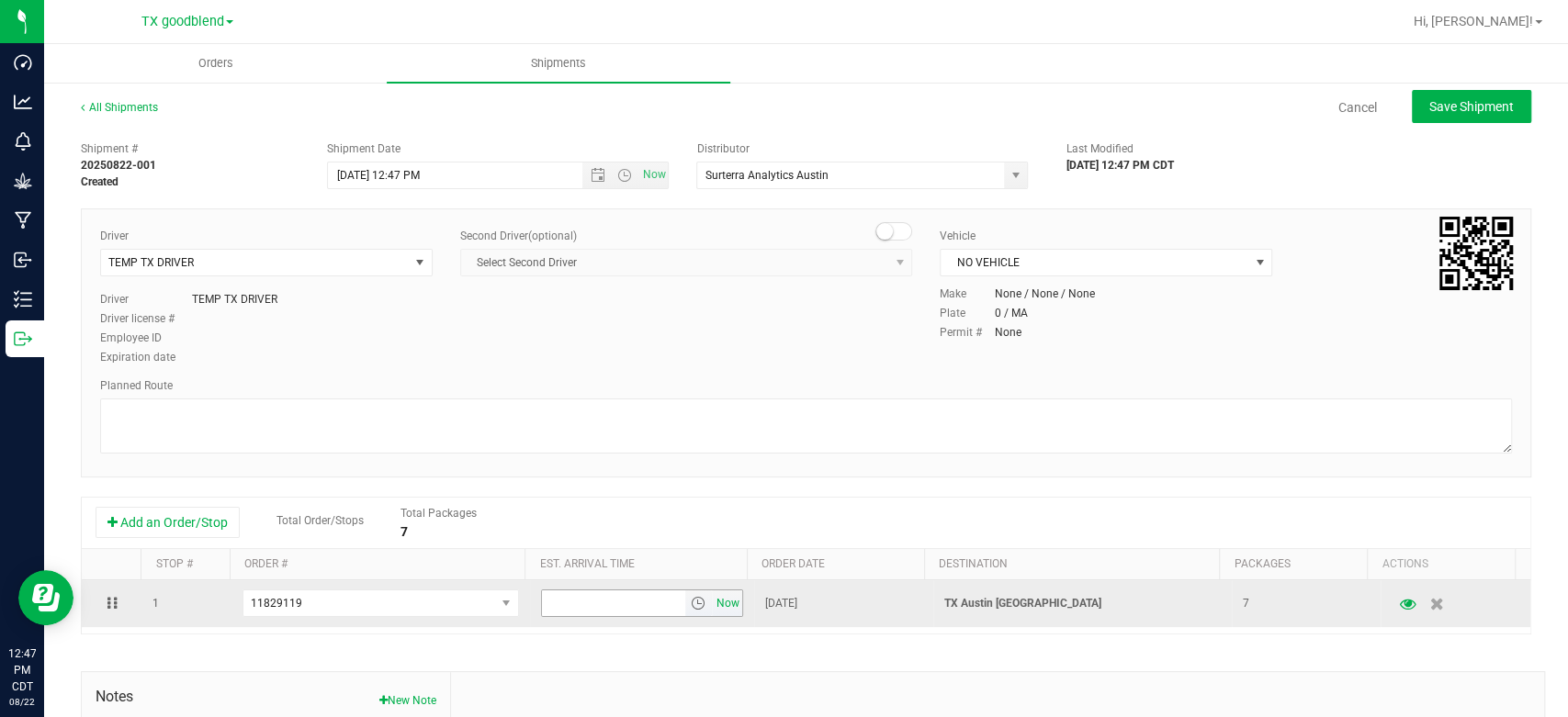
click at [718, 599] on span "Now" at bounding box center [728, 604] width 32 height 27
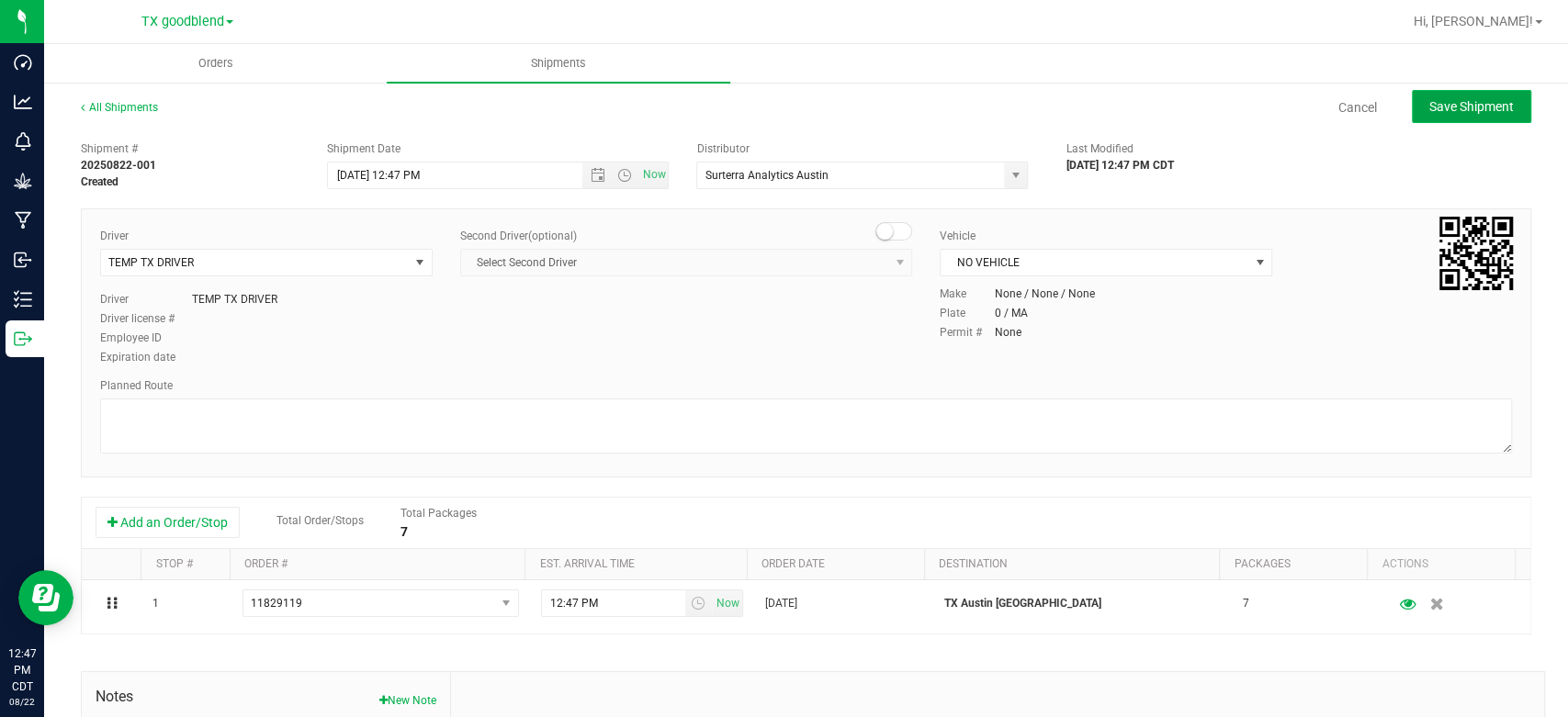
click at [1450, 115] on button "Save Shipment" at bounding box center [1471, 107] width 119 height 33
type input "8/22/2025 5:47 PM"
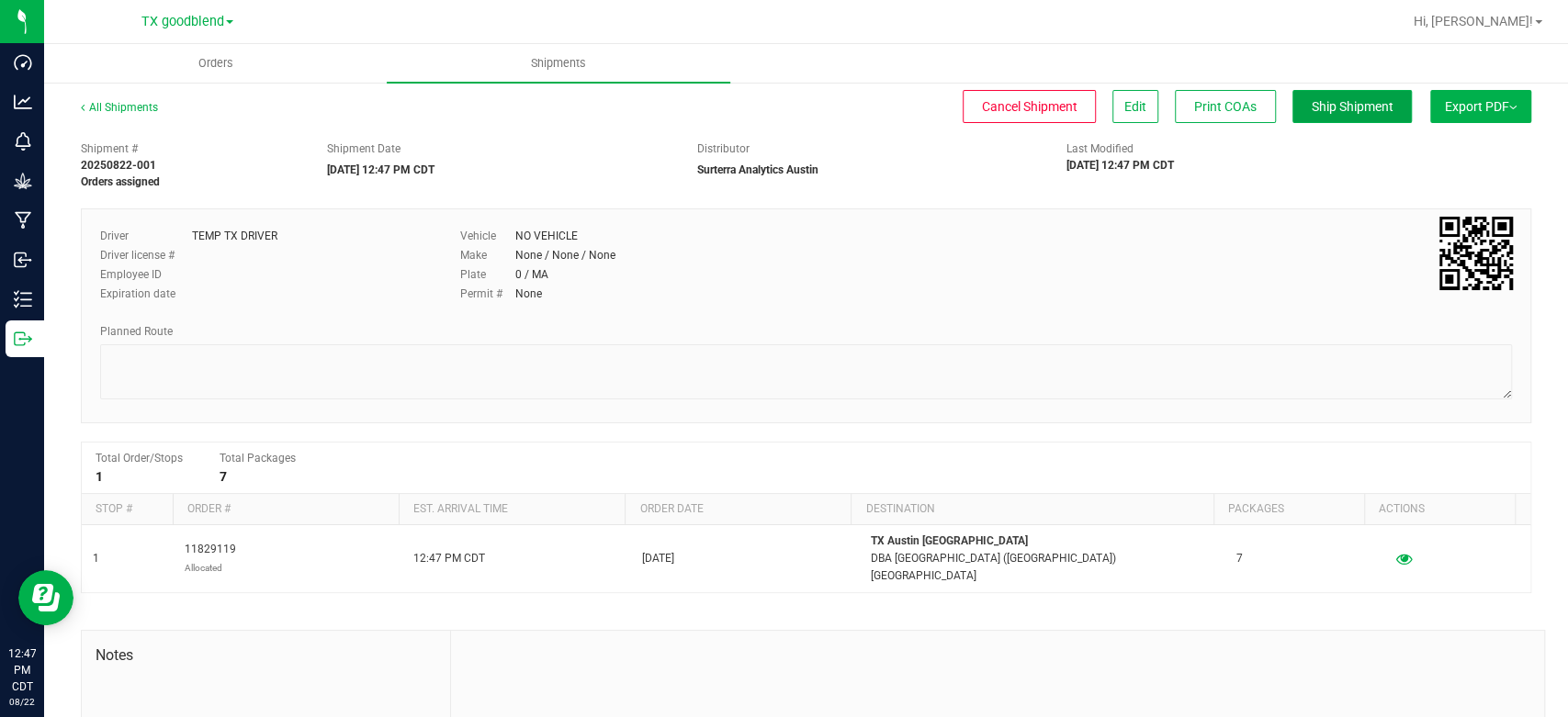
click at [1302, 117] on button "Ship Shipment" at bounding box center [1352, 107] width 119 height 33
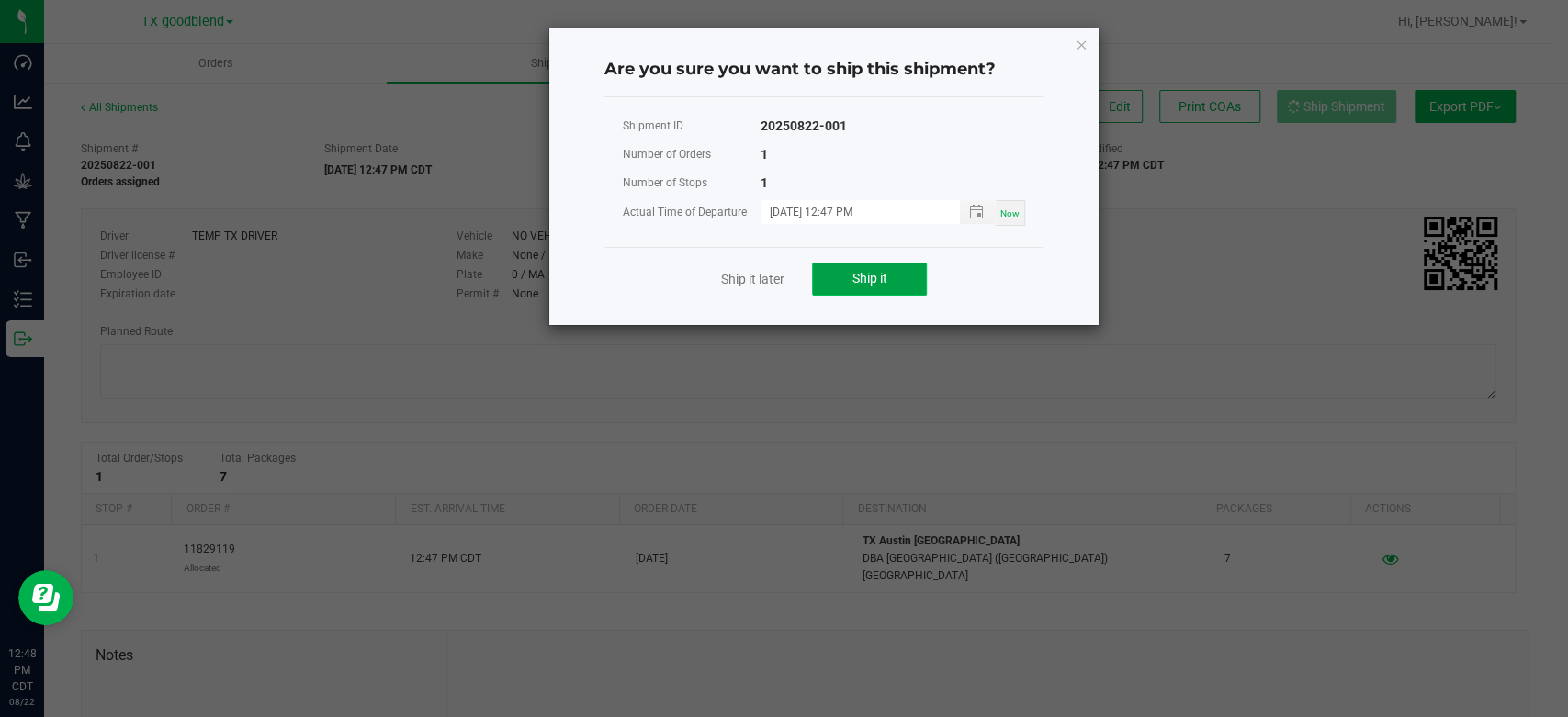
click at [852, 285] on span "Ship it" at bounding box center [870, 278] width 35 height 15
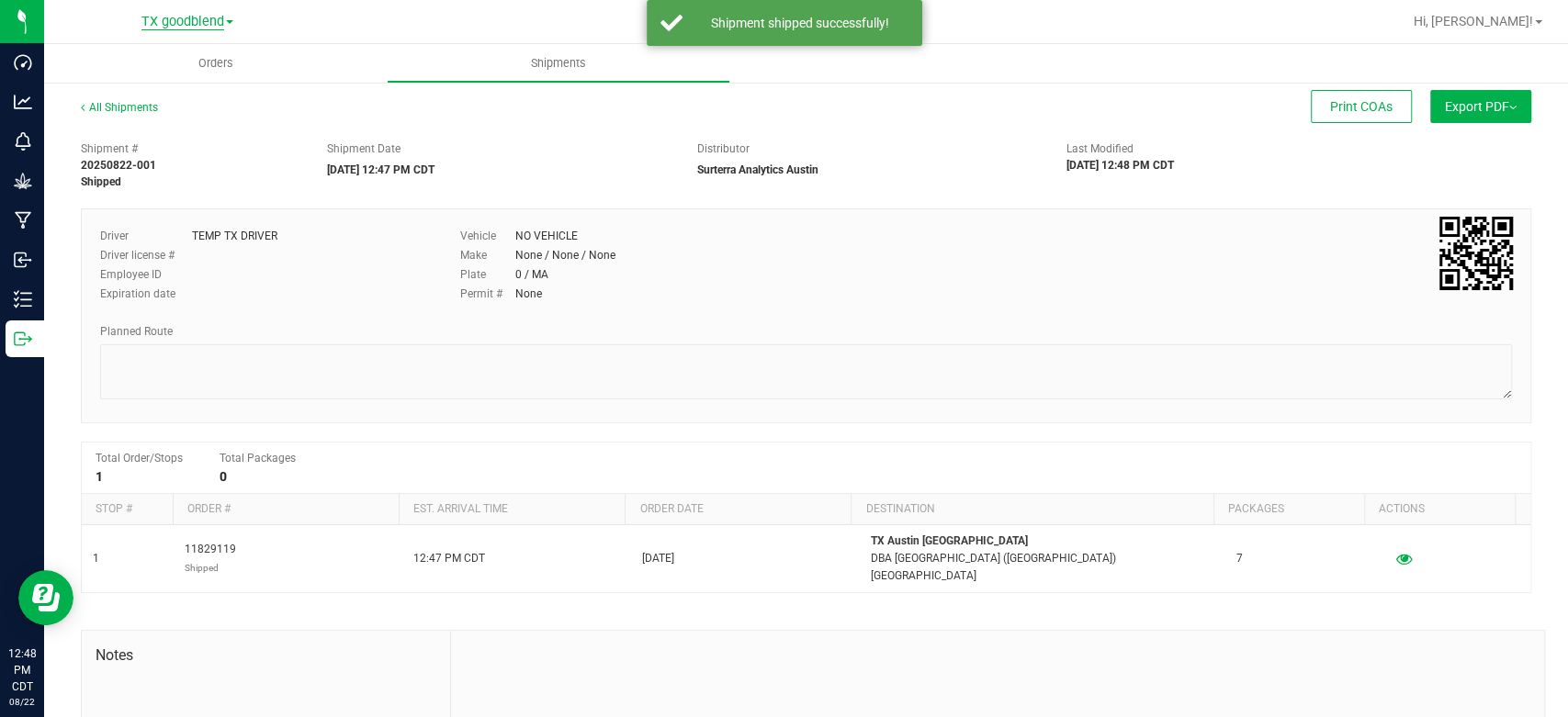
click at [171, 30] on span "TX goodblend" at bounding box center [182, 22] width 83 height 17
click at [153, 65] on link "TX Austin DC" at bounding box center [187, 64] width 268 height 25
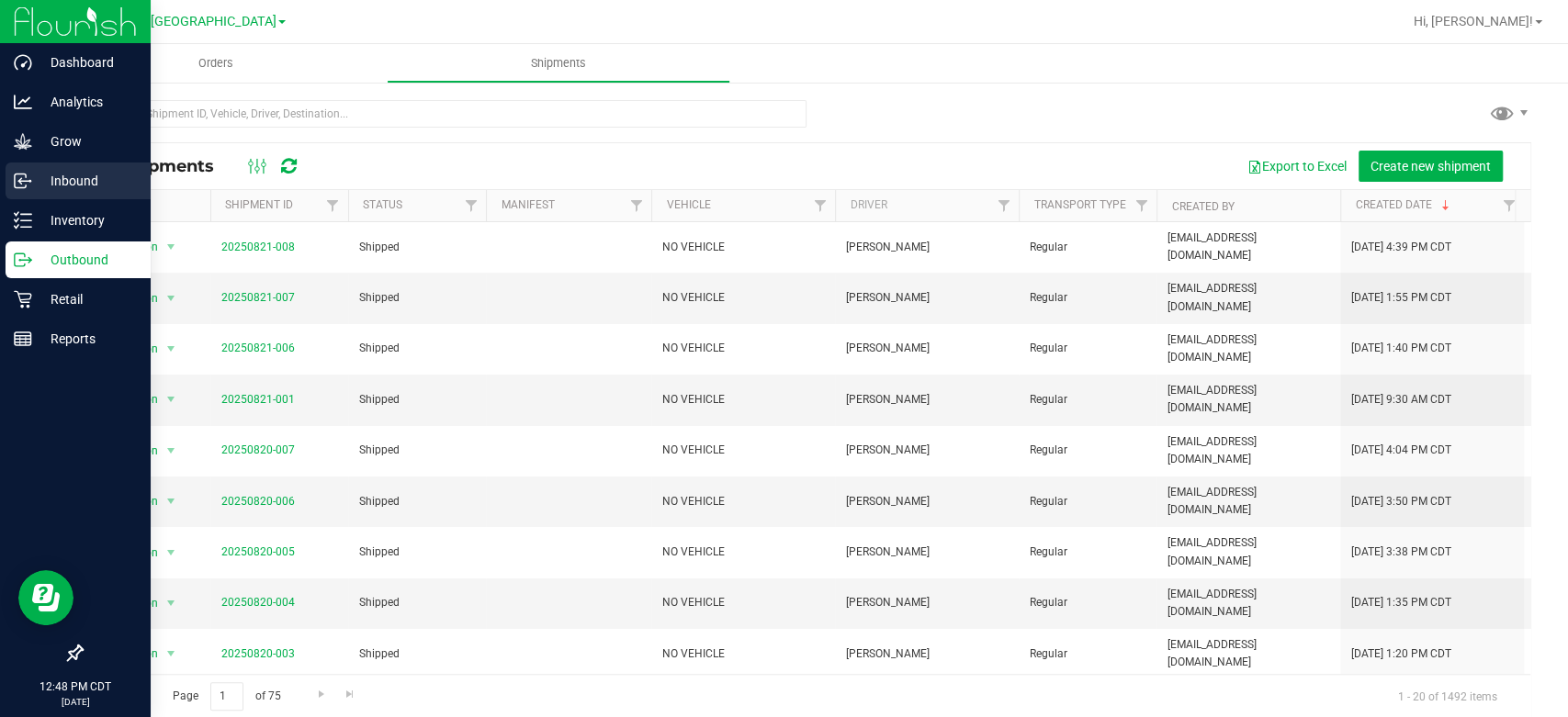
click at [74, 196] on div "Inbound" at bounding box center [78, 180] width 145 height 36
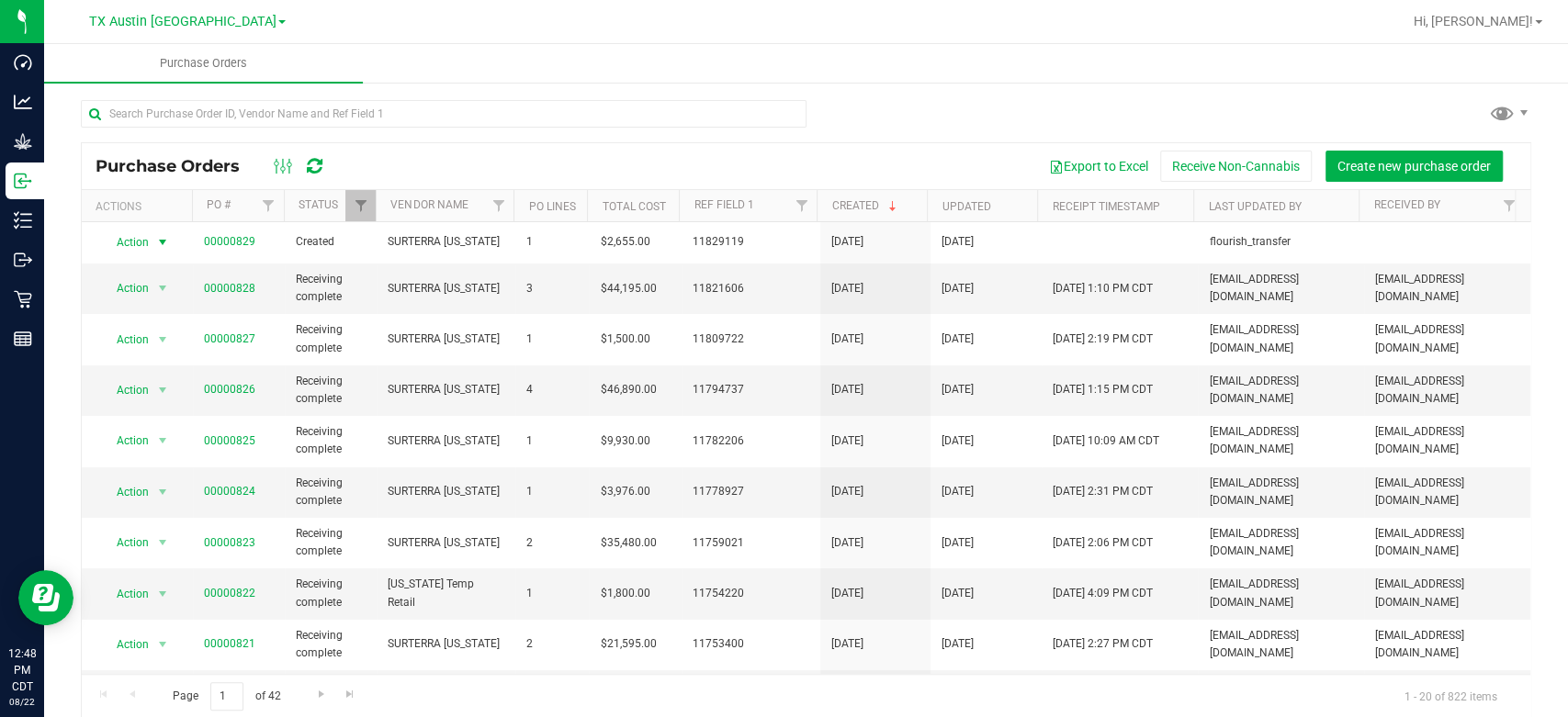
click at [137, 239] on span "Action" at bounding box center [125, 243] width 49 height 26
click at [180, 352] on li "Edit purchase order" at bounding box center [167, 351] width 131 height 28
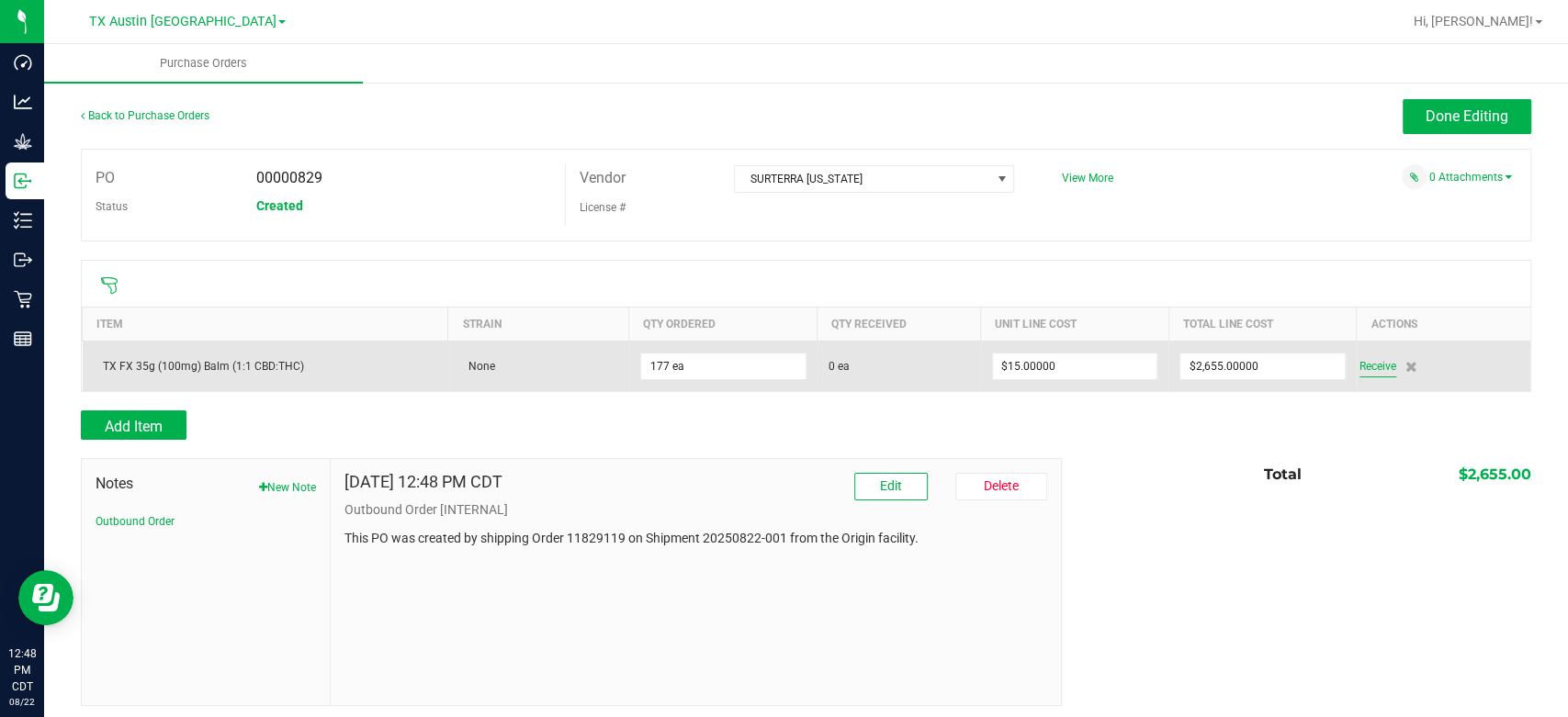
click at [1368, 363] on span "Receive" at bounding box center [1377, 366] width 36 height 22
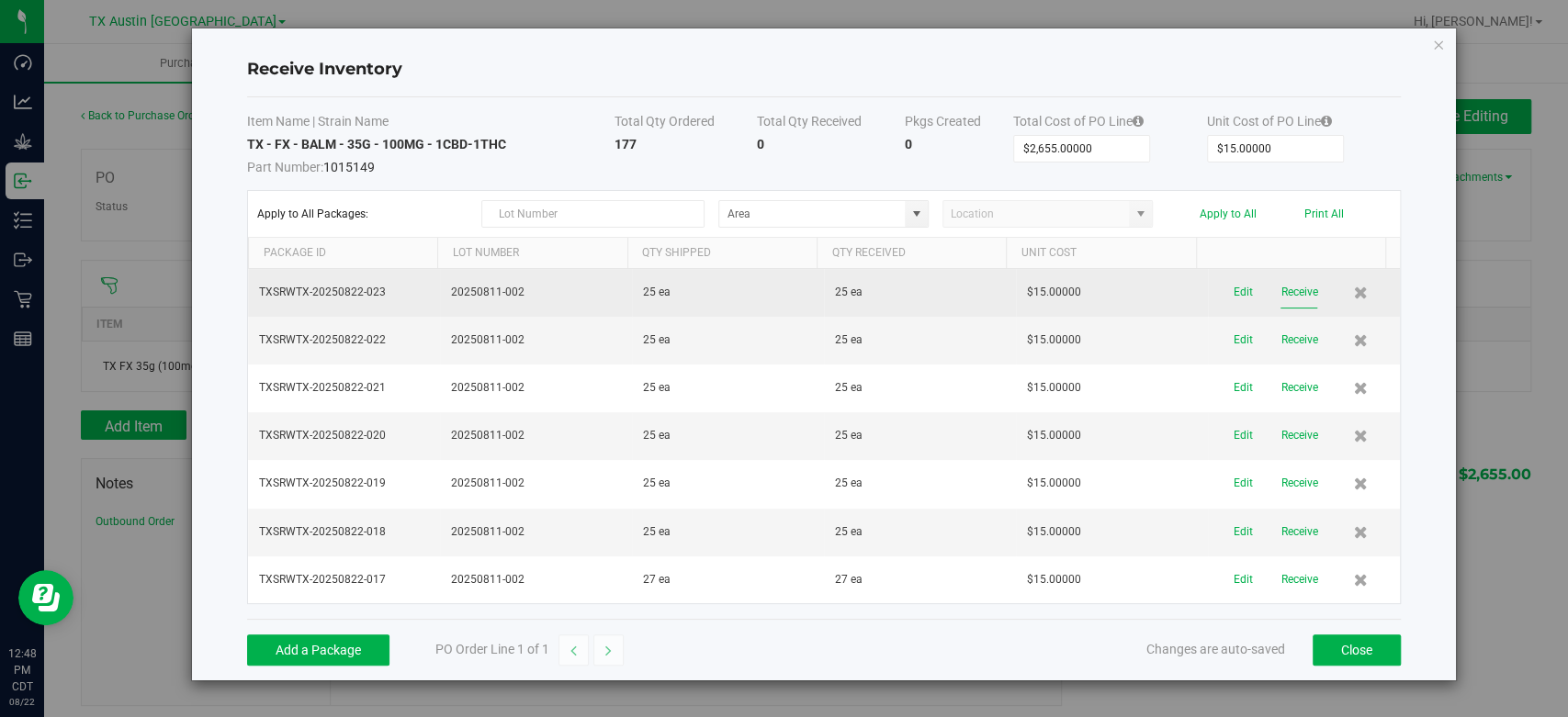
click at [1291, 285] on button "Receive" at bounding box center [1298, 292] width 36 height 33
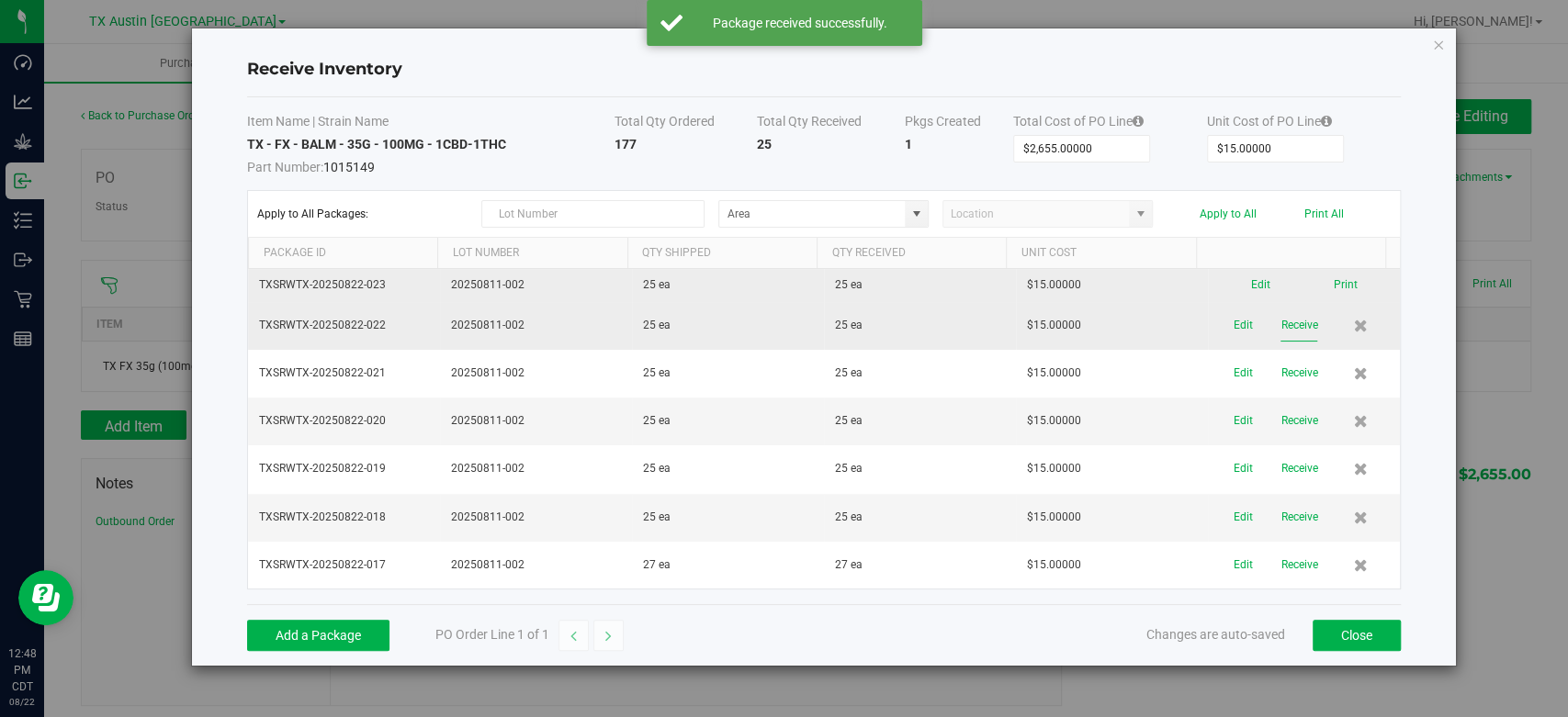
click at [1280, 321] on button "Receive" at bounding box center [1298, 325] width 36 height 33
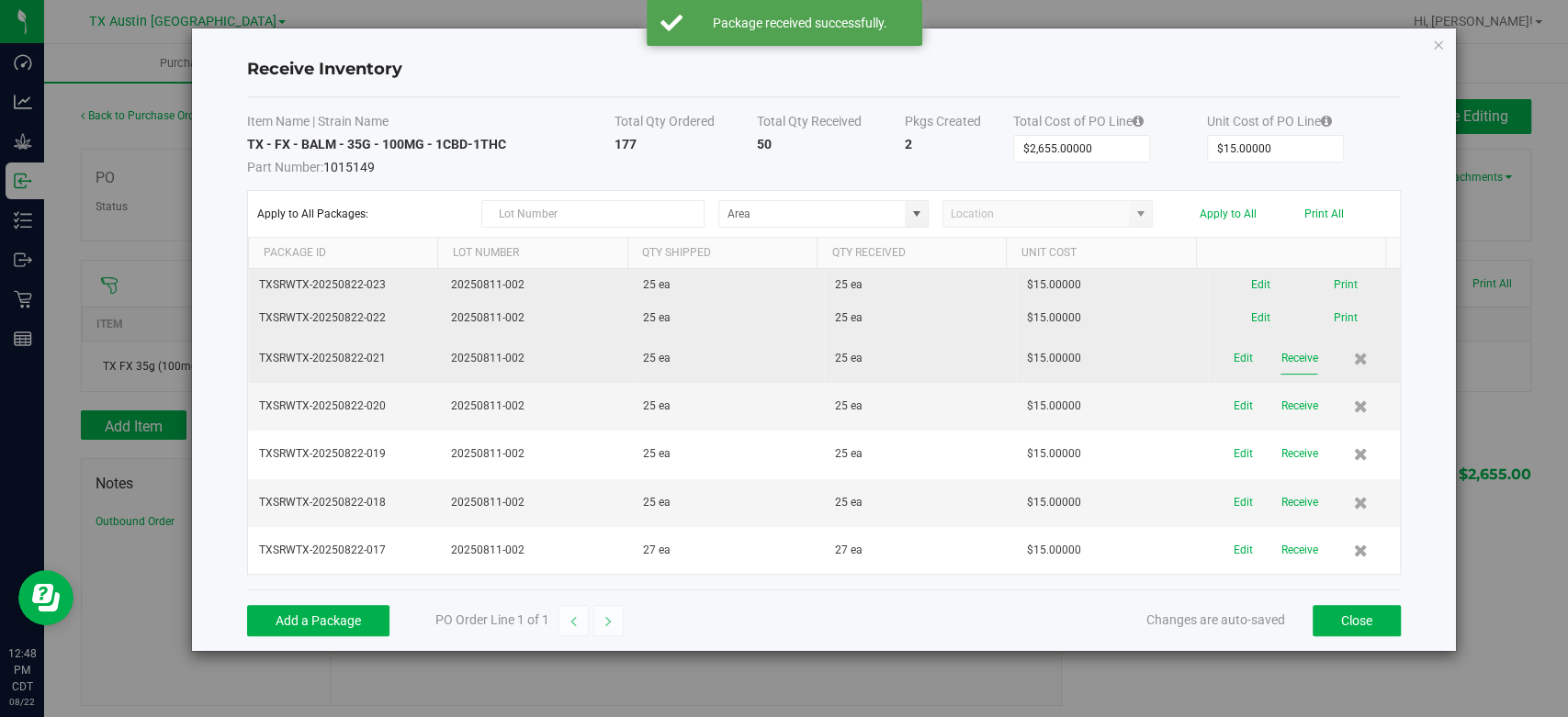
click at [1284, 362] on button "Receive" at bounding box center [1298, 358] width 36 height 33
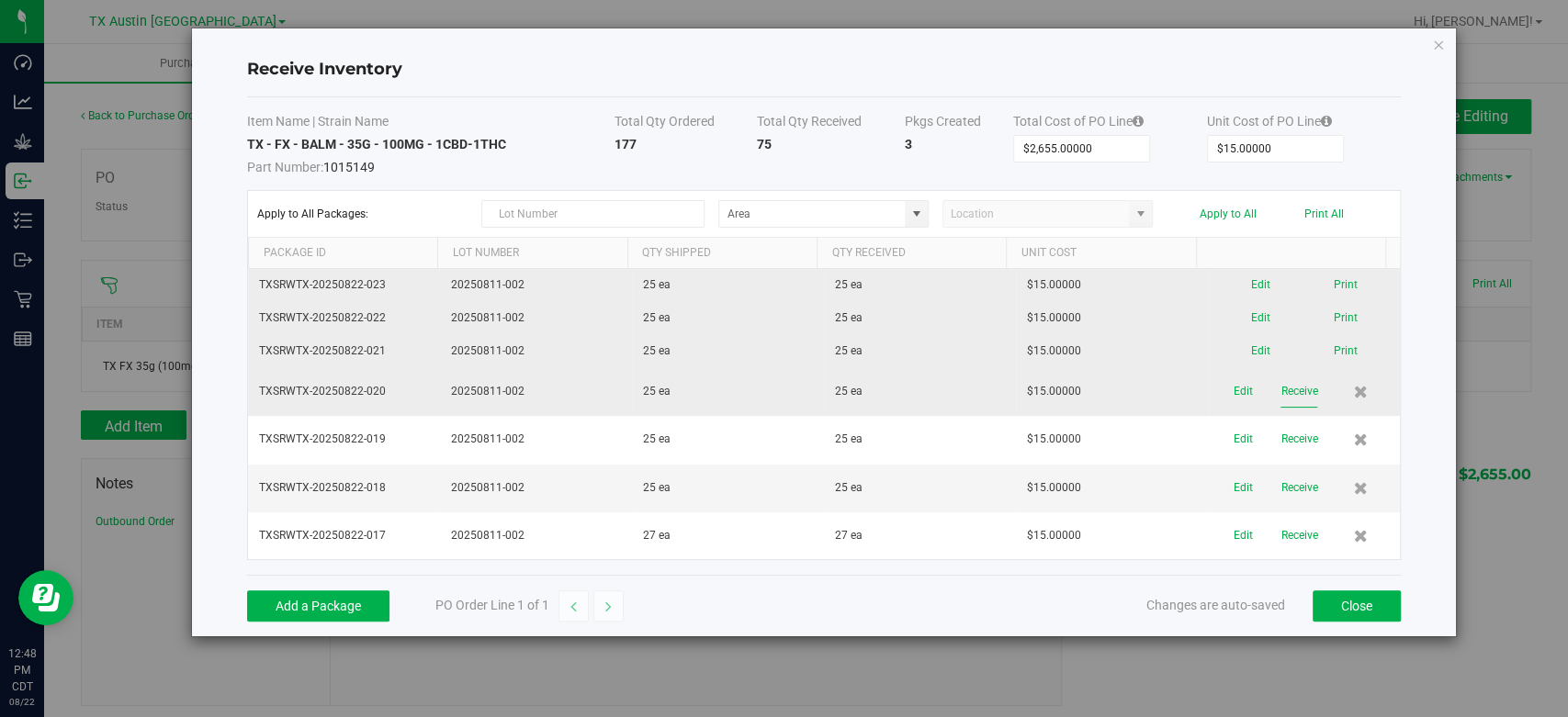
click at [1284, 387] on button "Receive" at bounding box center [1298, 392] width 36 height 33
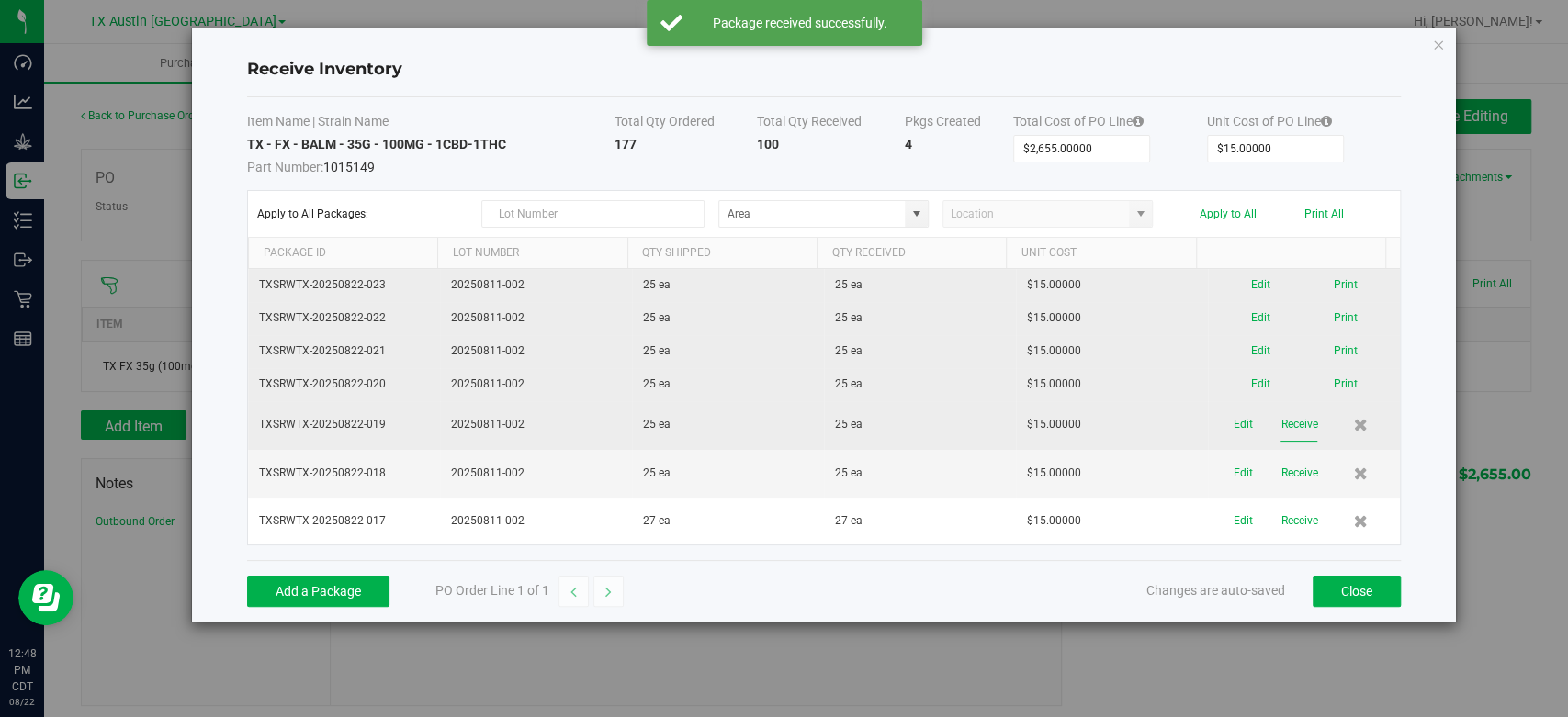
click at [1283, 430] on button "Receive" at bounding box center [1298, 424] width 36 height 33
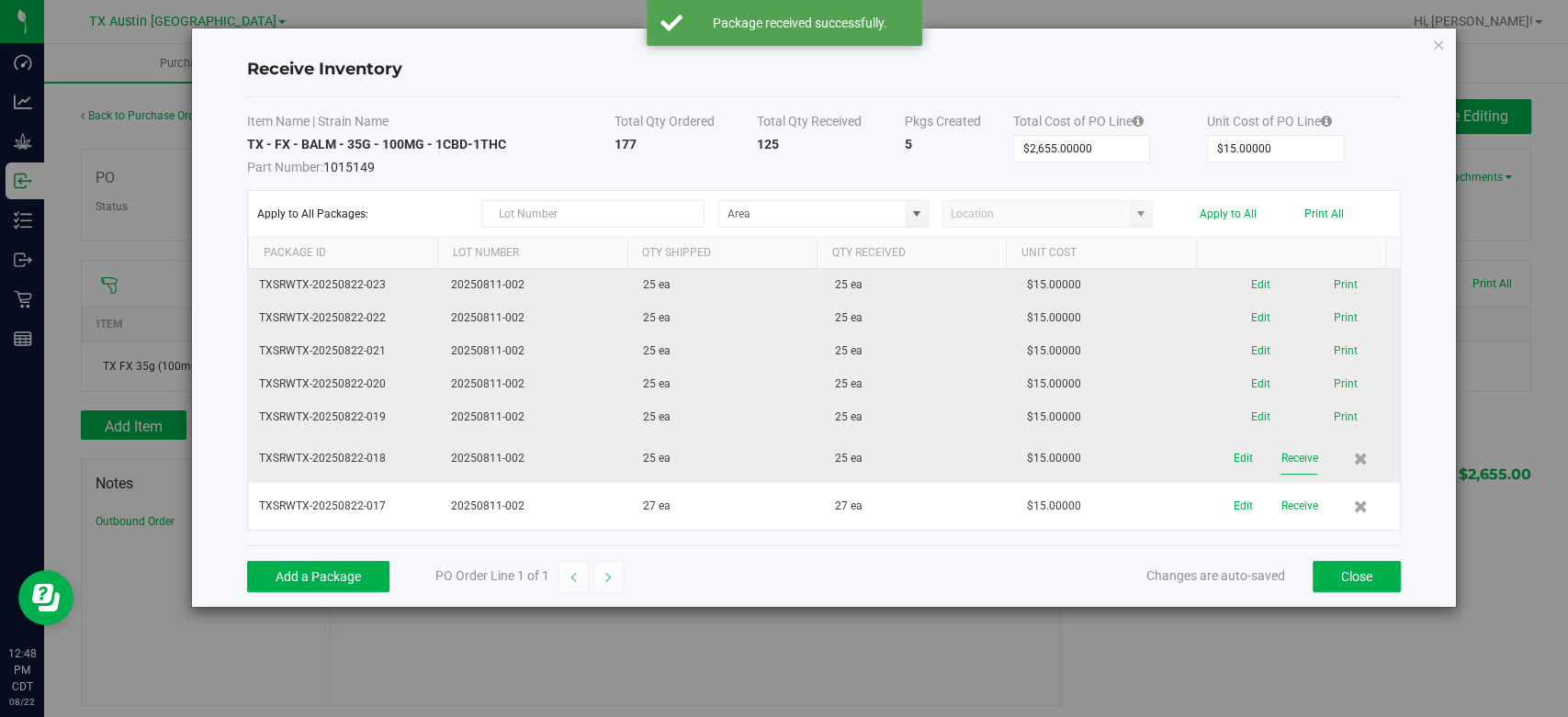
click at [1283, 455] on button "Receive" at bounding box center [1298, 458] width 36 height 33
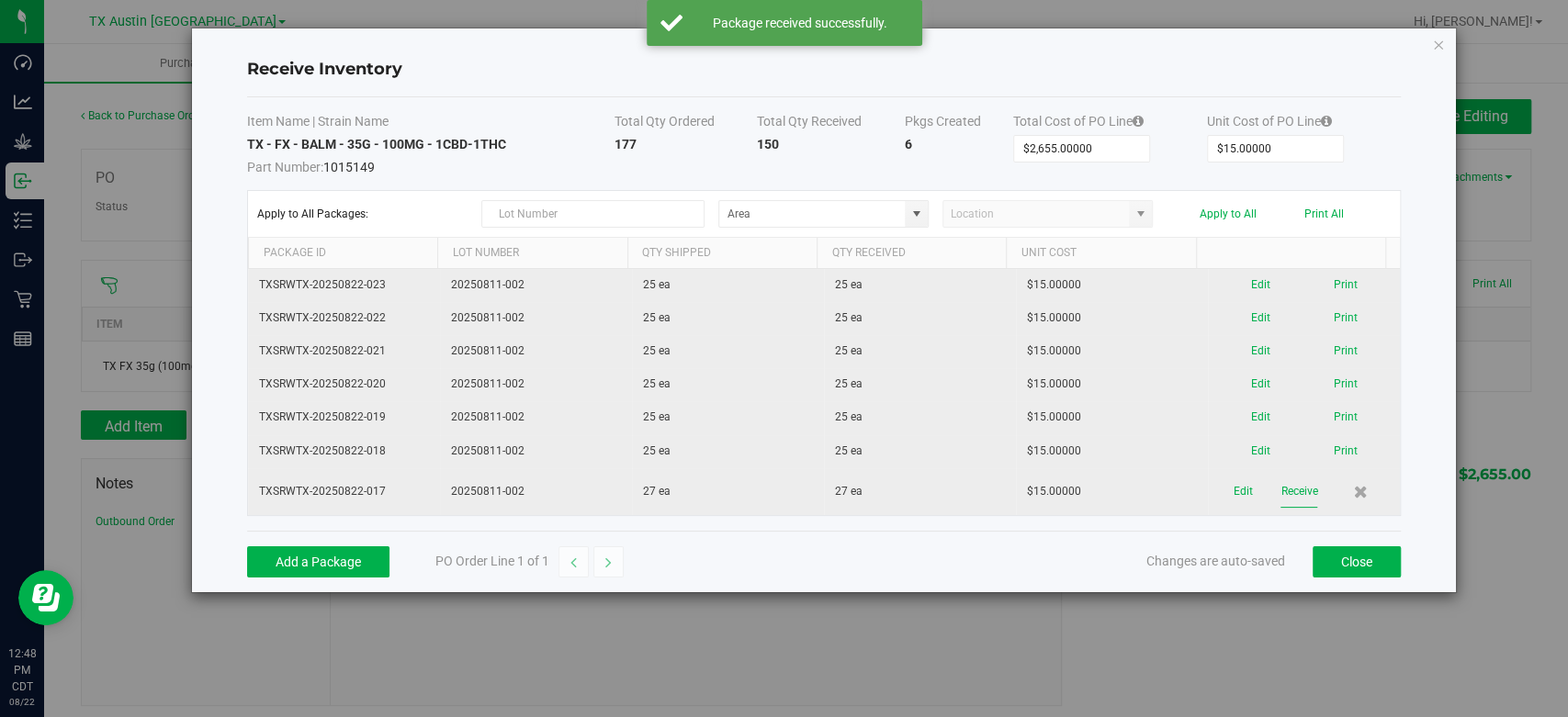
click at [1280, 485] on button "Receive" at bounding box center [1298, 491] width 36 height 33
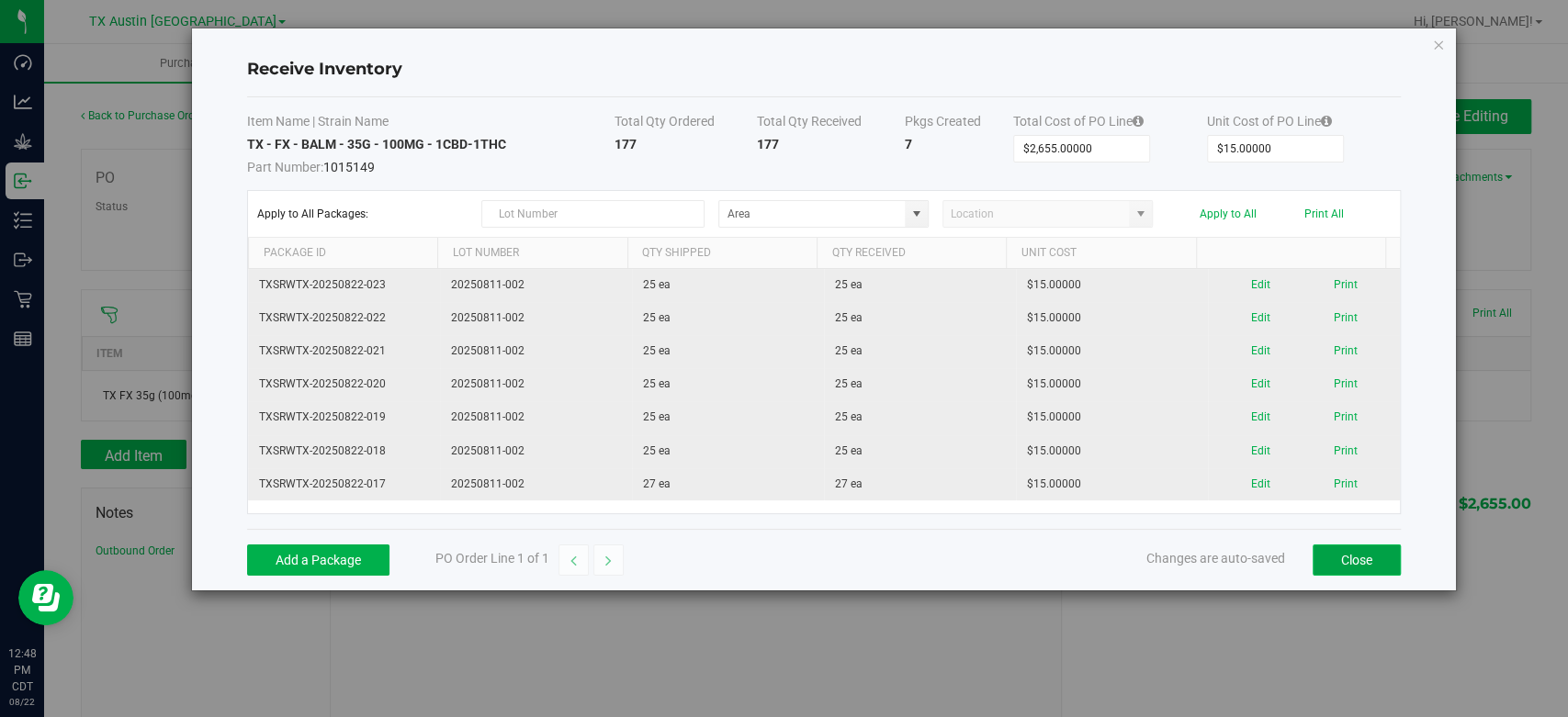
click at [1346, 564] on button "Close" at bounding box center [1357, 560] width 88 height 32
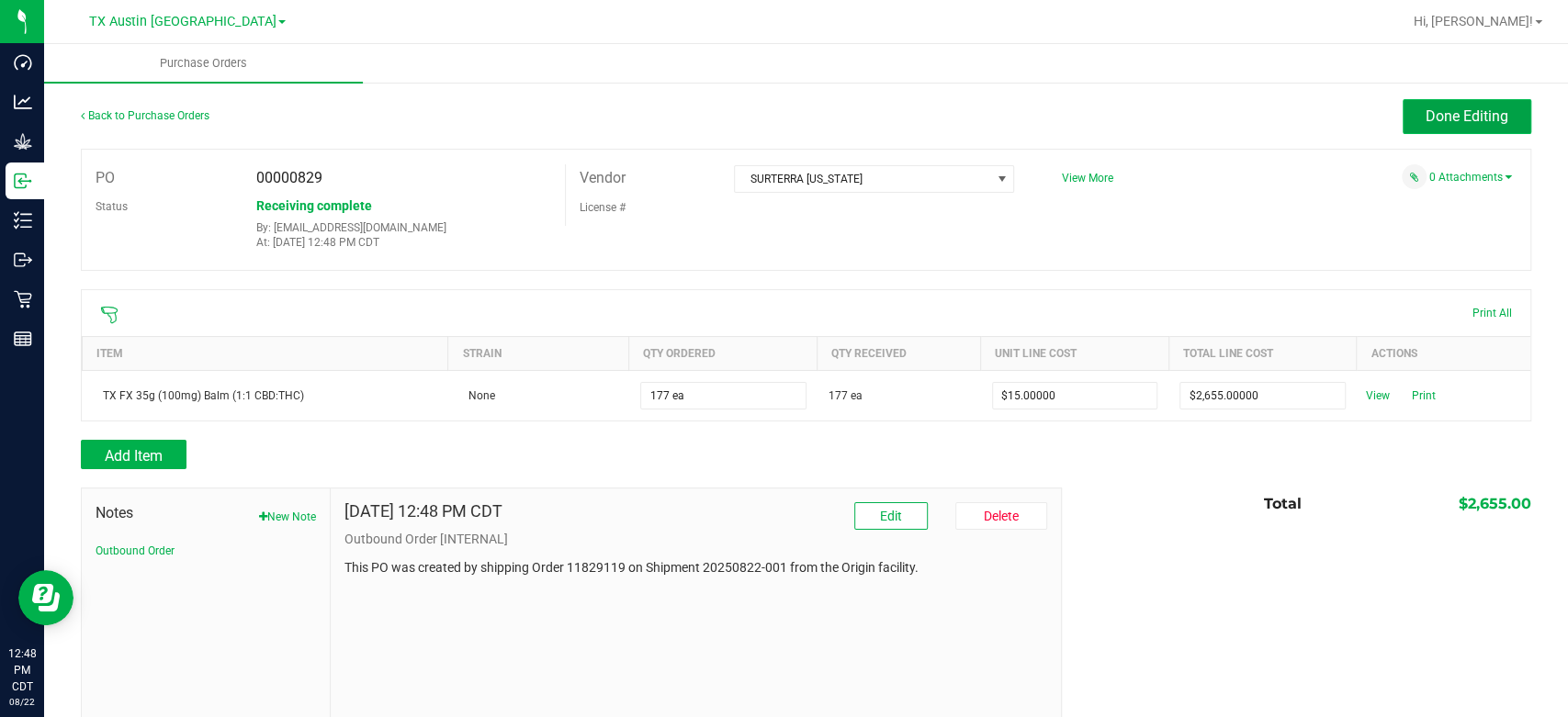
click at [1426, 116] on span "Done Editing" at bounding box center [1467, 116] width 83 height 18
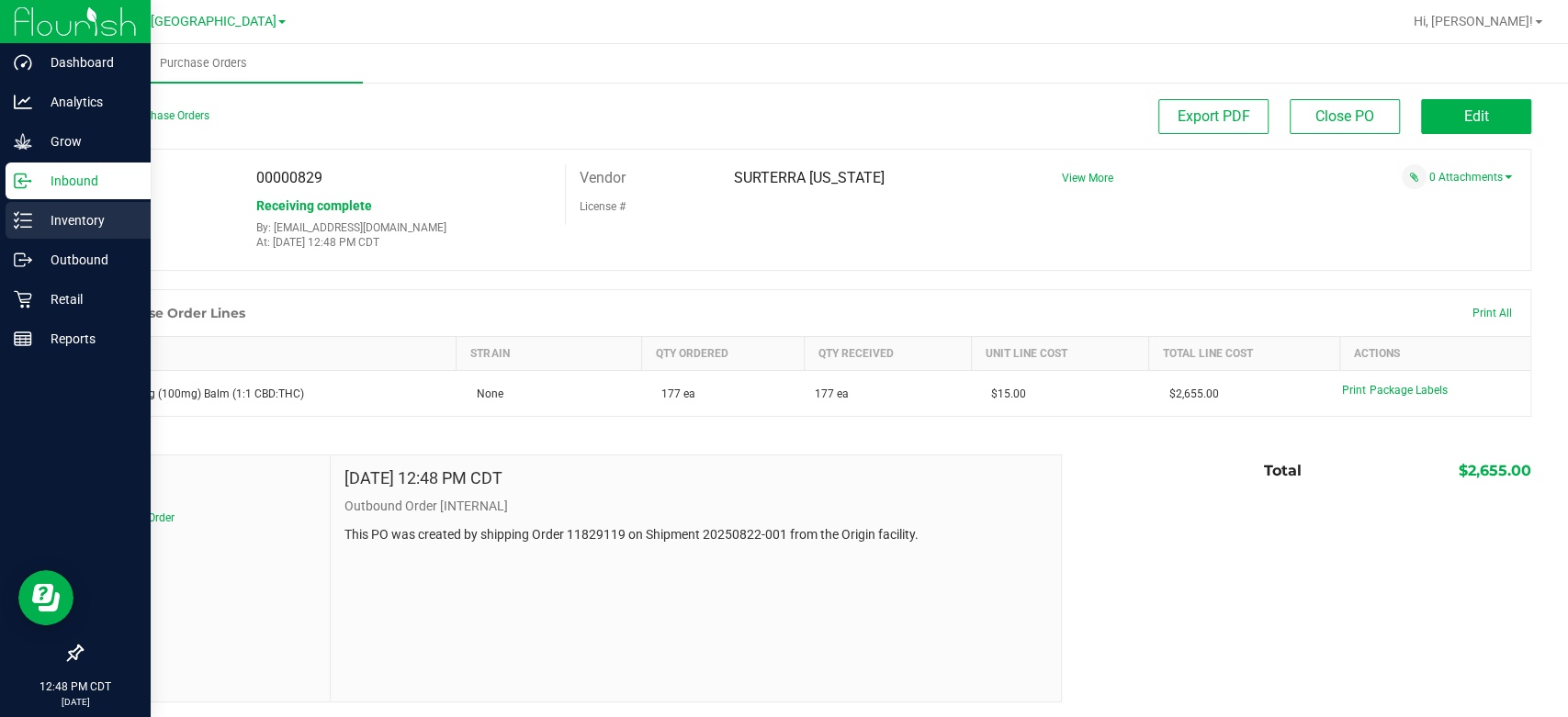
click at [22, 222] on icon at bounding box center [23, 220] width 19 height 19
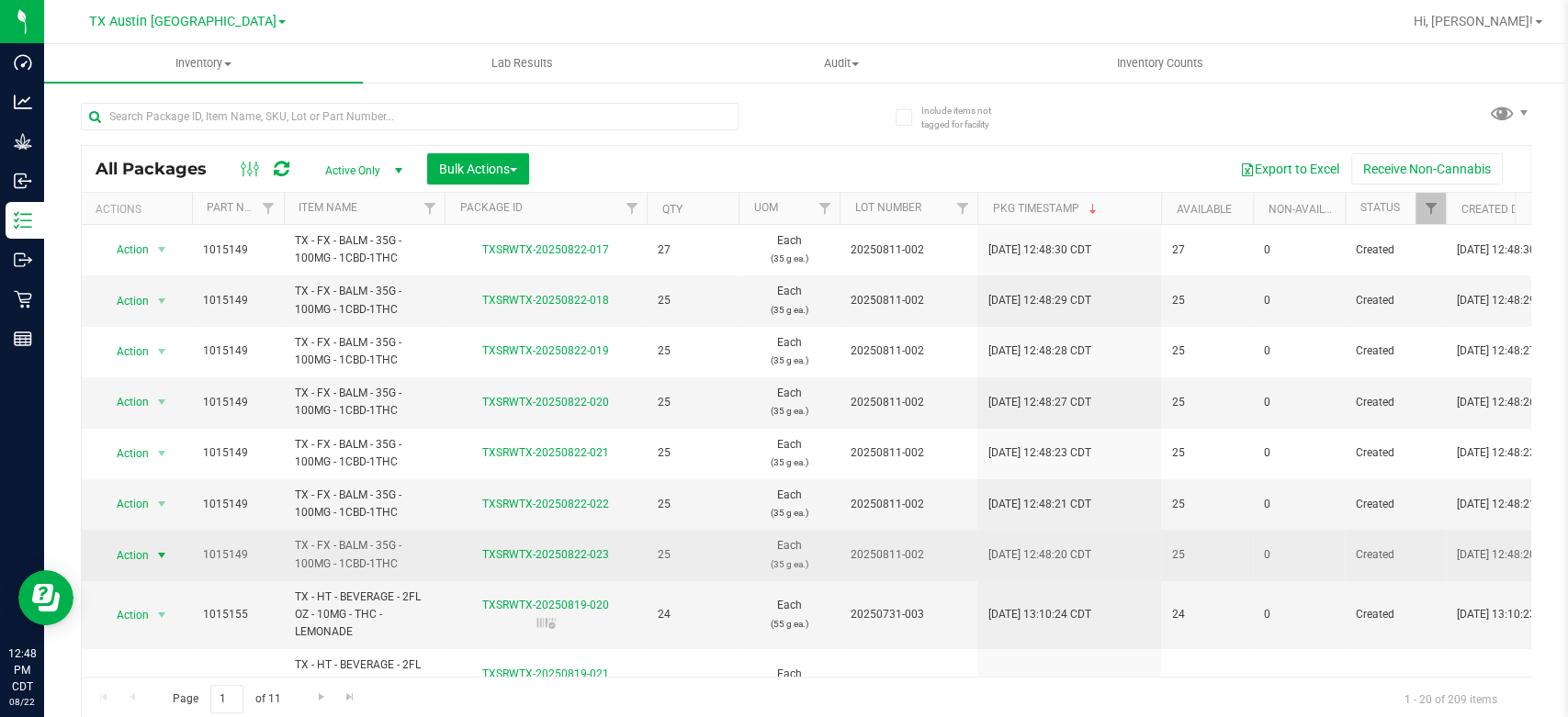
click at [124, 562] on span "Action" at bounding box center [125, 555] width 49 height 26
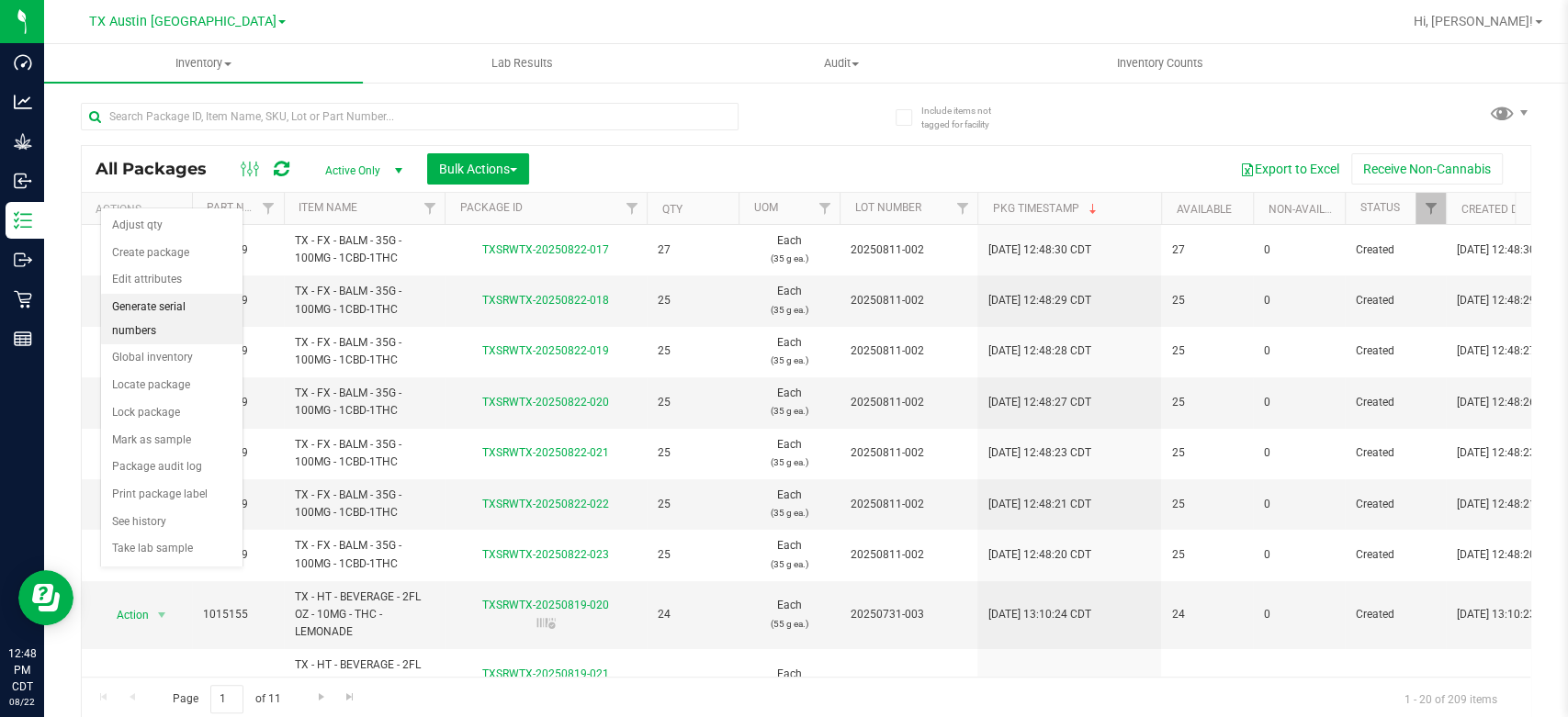
click at [181, 299] on li "Generate serial numbers" at bounding box center [172, 319] width 141 height 50
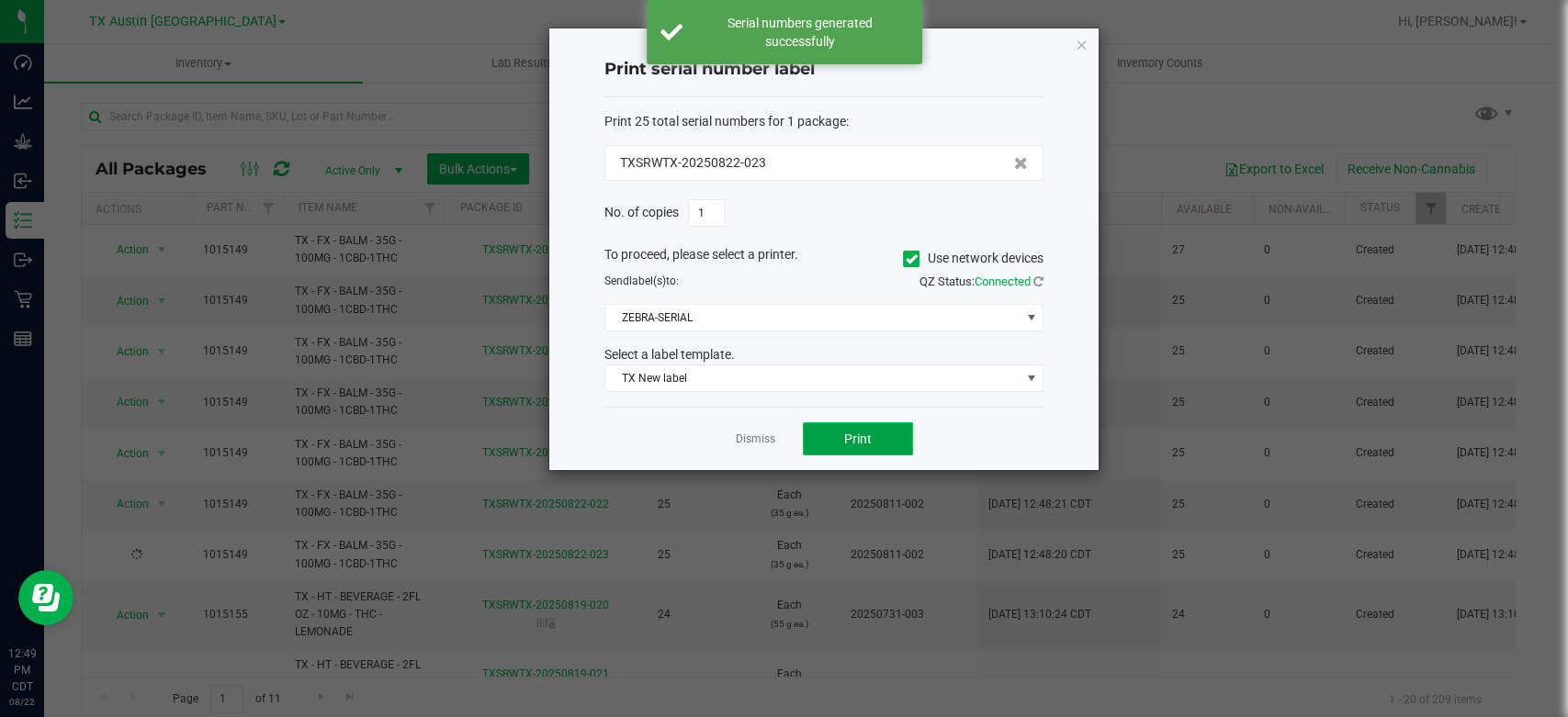
click at [852, 439] on span "Print" at bounding box center [858, 439] width 28 height 15
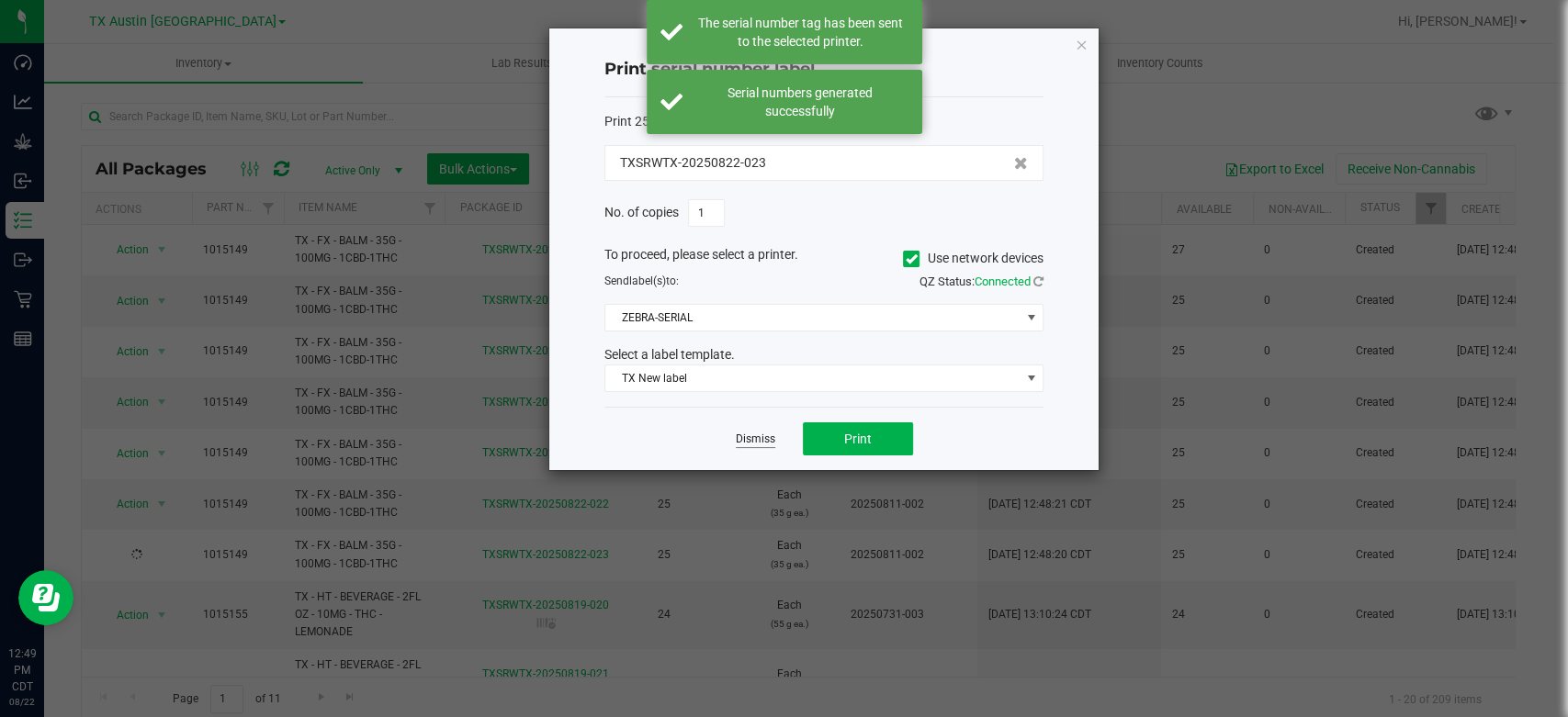
click at [745, 433] on link "Dismiss" at bounding box center [756, 439] width 39 height 16
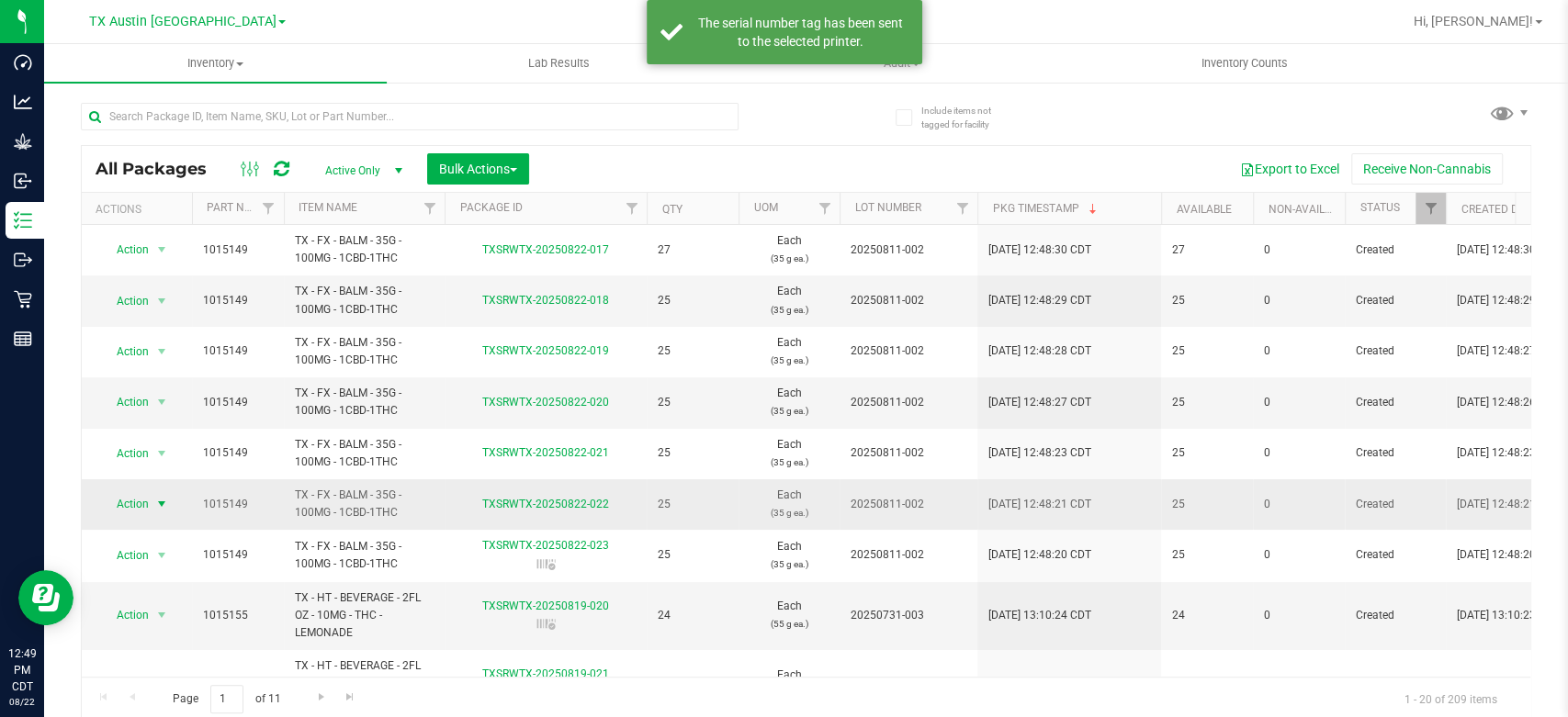
click at [138, 505] on span "Action" at bounding box center [125, 504] width 49 height 26
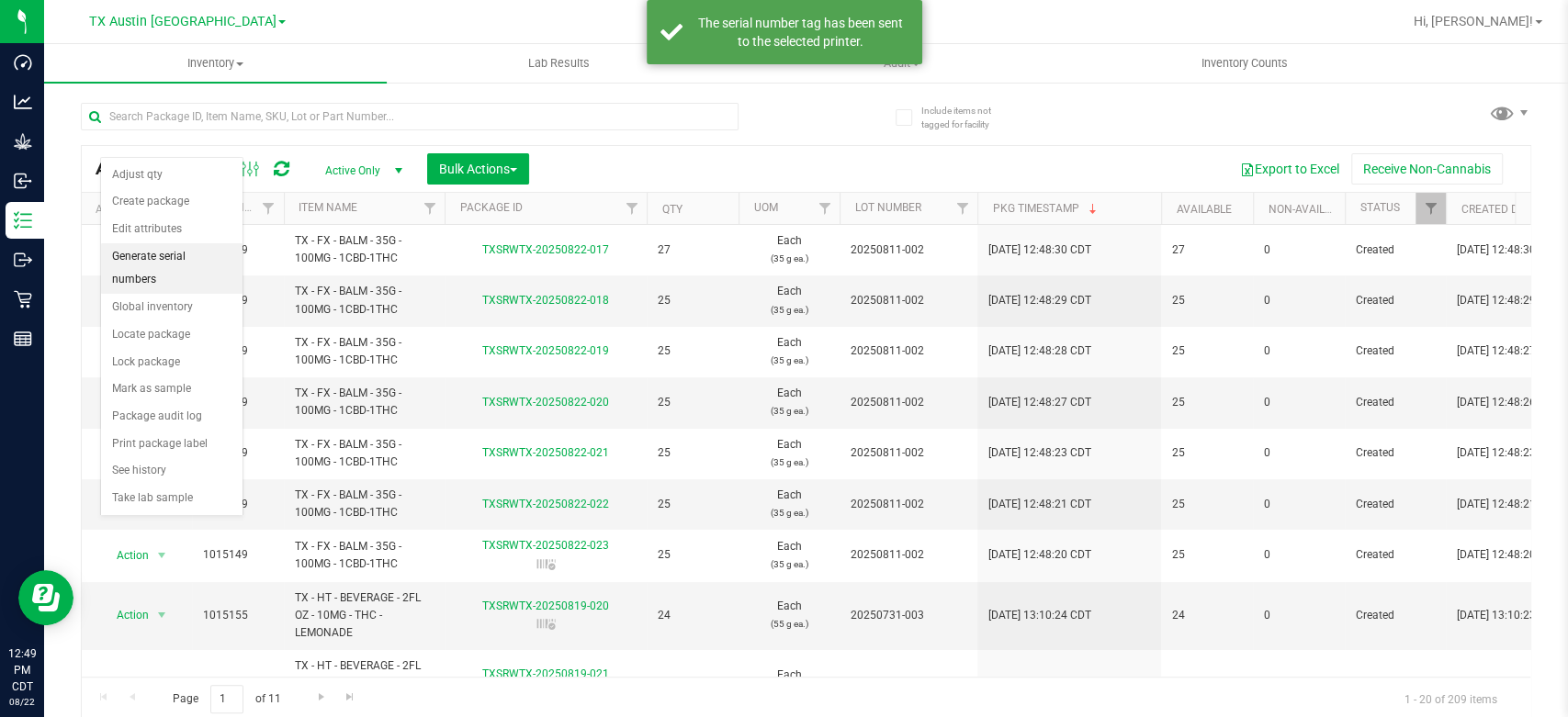
click at [206, 254] on li "Generate serial numbers" at bounding box center [172, 269] width 141 height 50
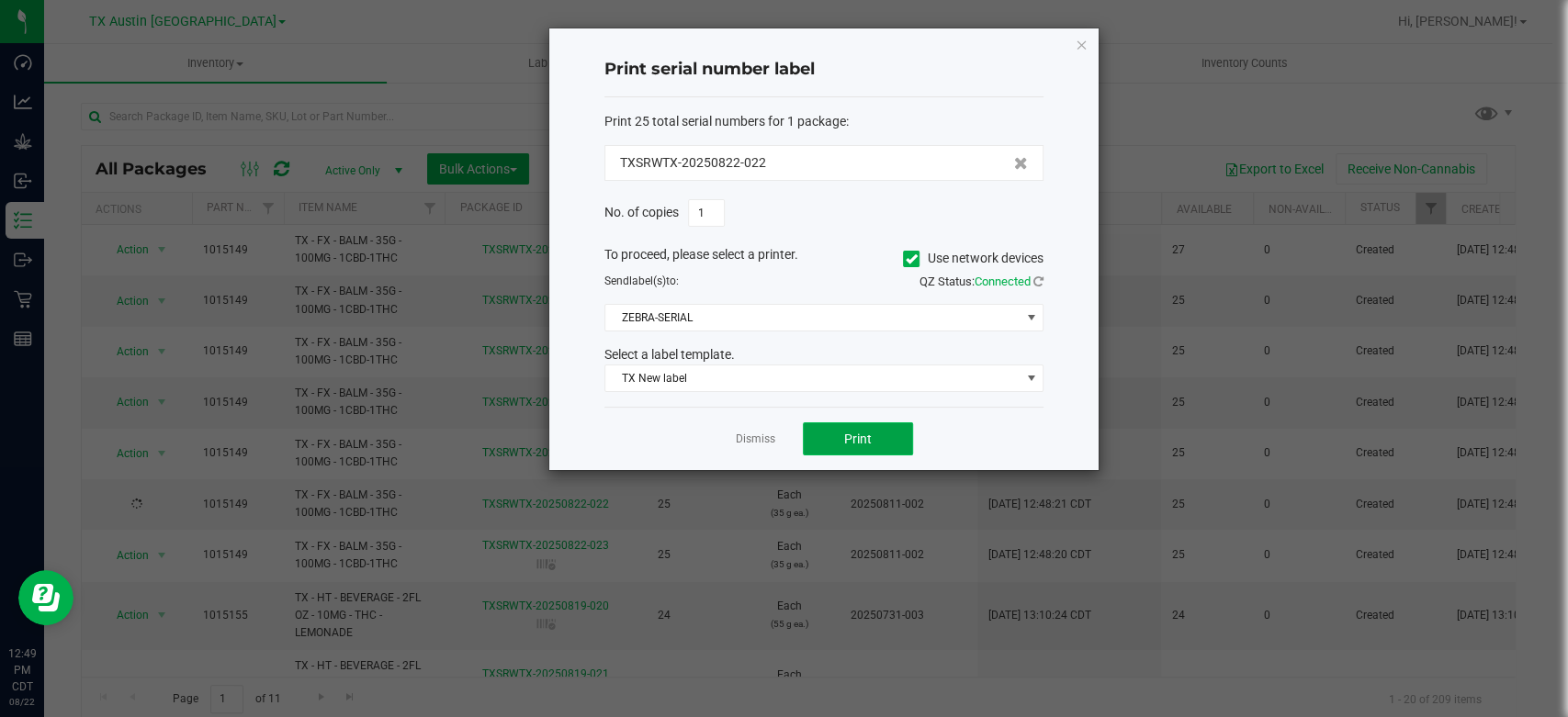
click at [850, 424] on button "Print" at bounding box center [858, 439] width 110 height 33
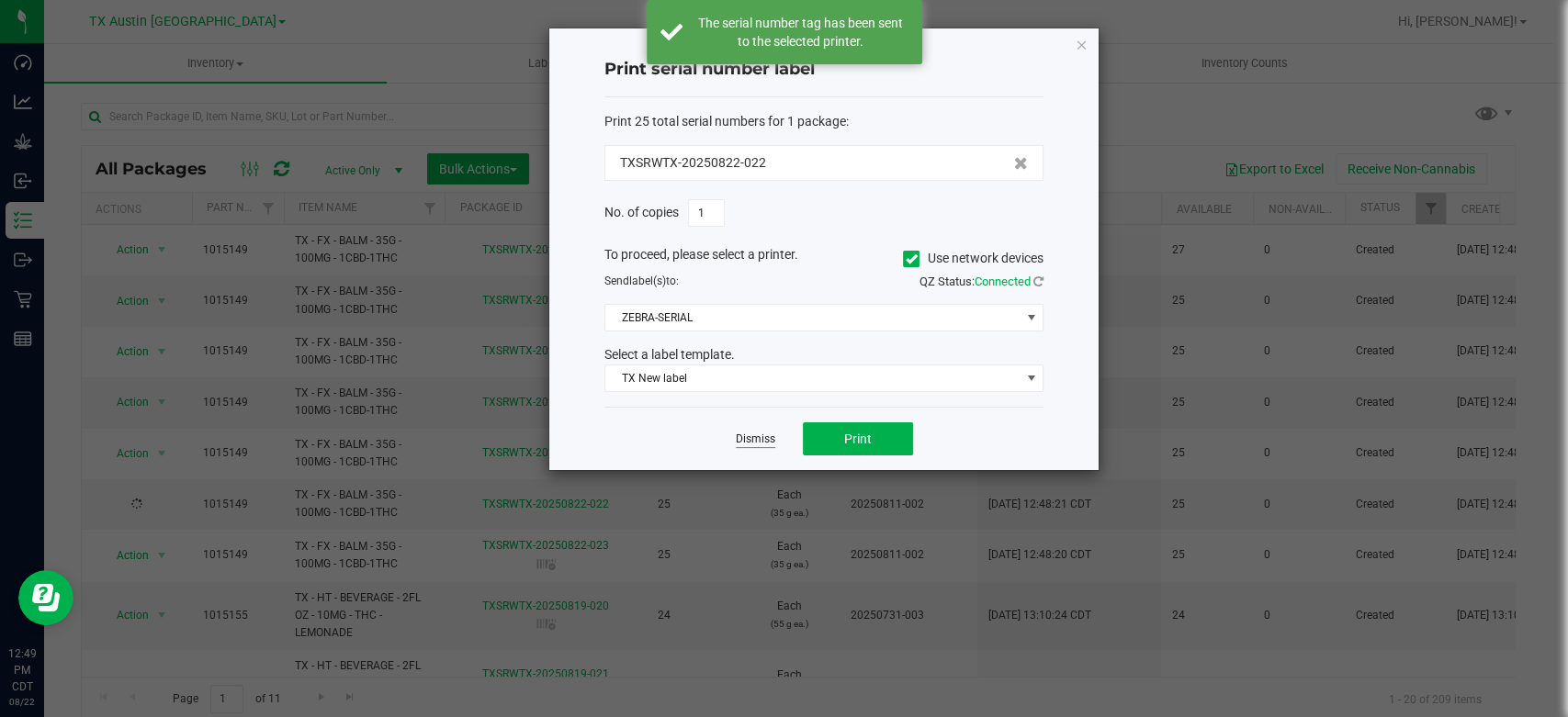
click at [757, 441] on link "Dismiss" at bounding box center [756, 439] width 39 height 16
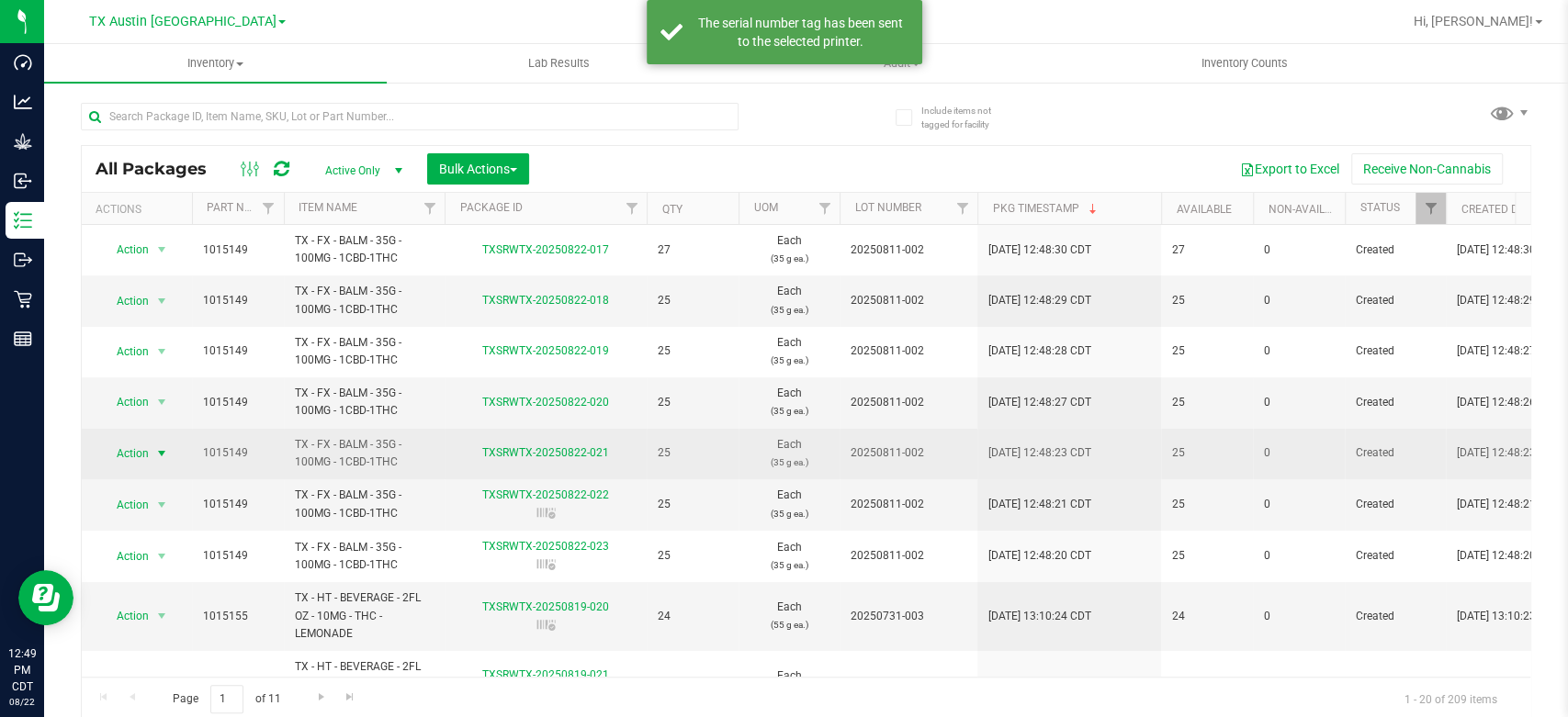
click at [147, 454] on span "Action" at bounding box center [125, 454] width 49 height 26
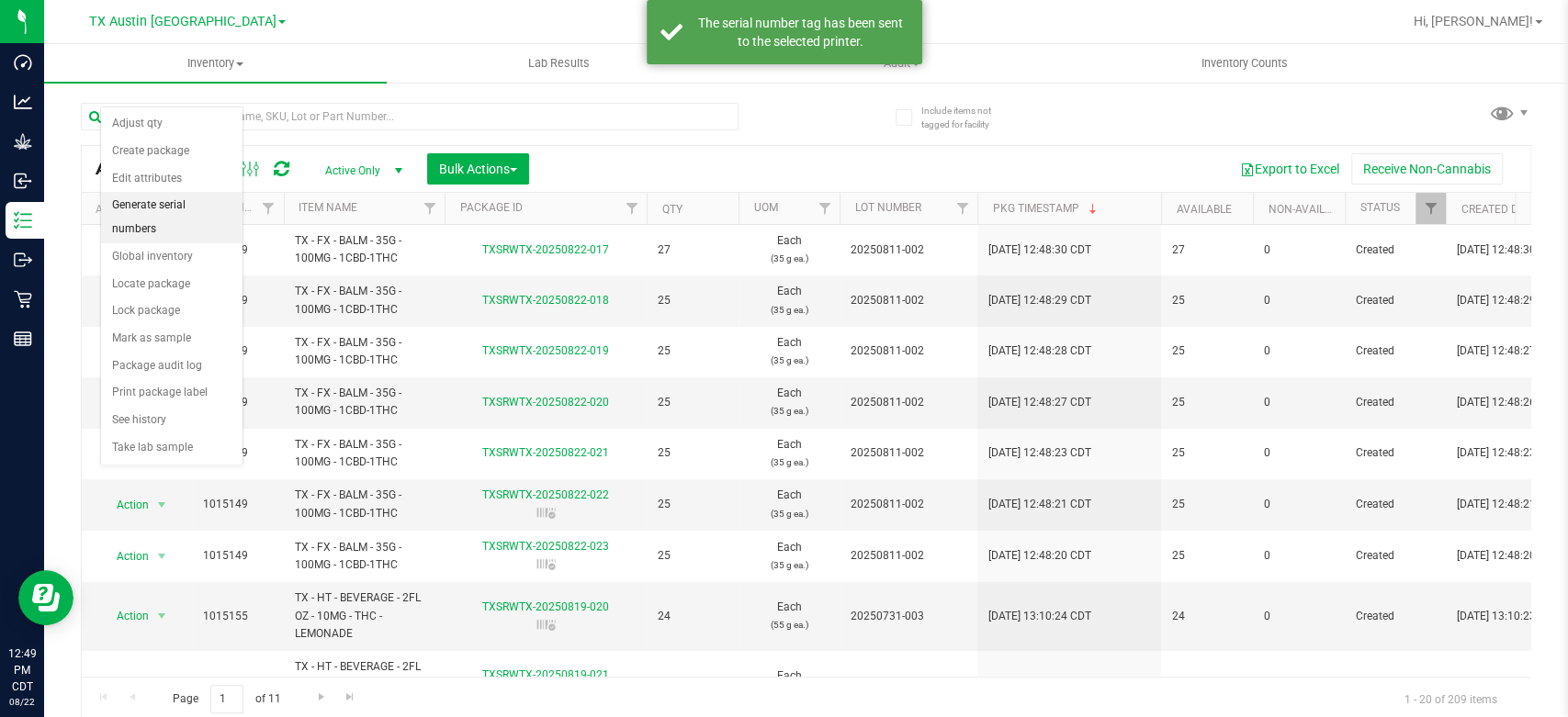
click at [203, 202] on li "Generate serial numbers" at bounding box center [172, 217] width 141 height 50
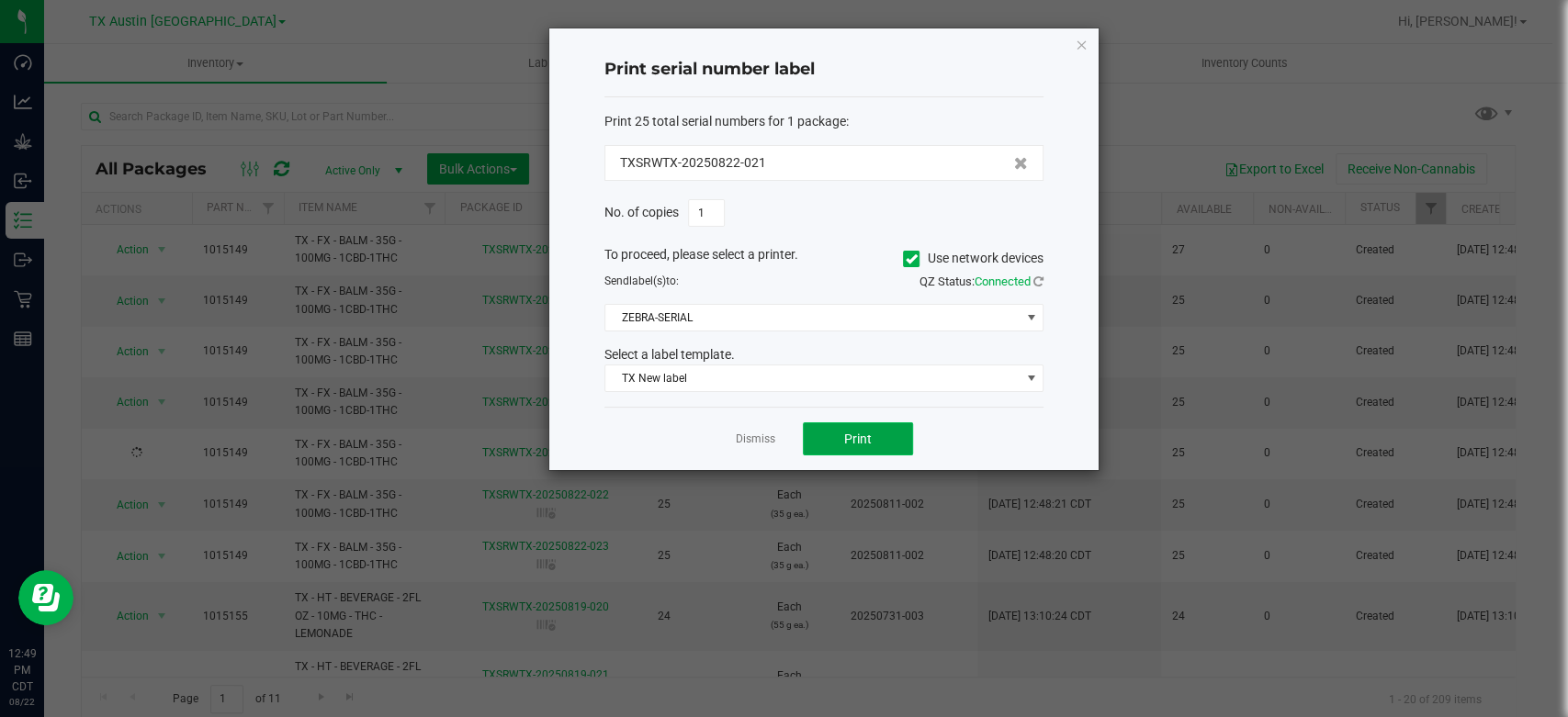
click at [866, 425] on button "Print" at bounding box center [858, 439] width 110 height 33
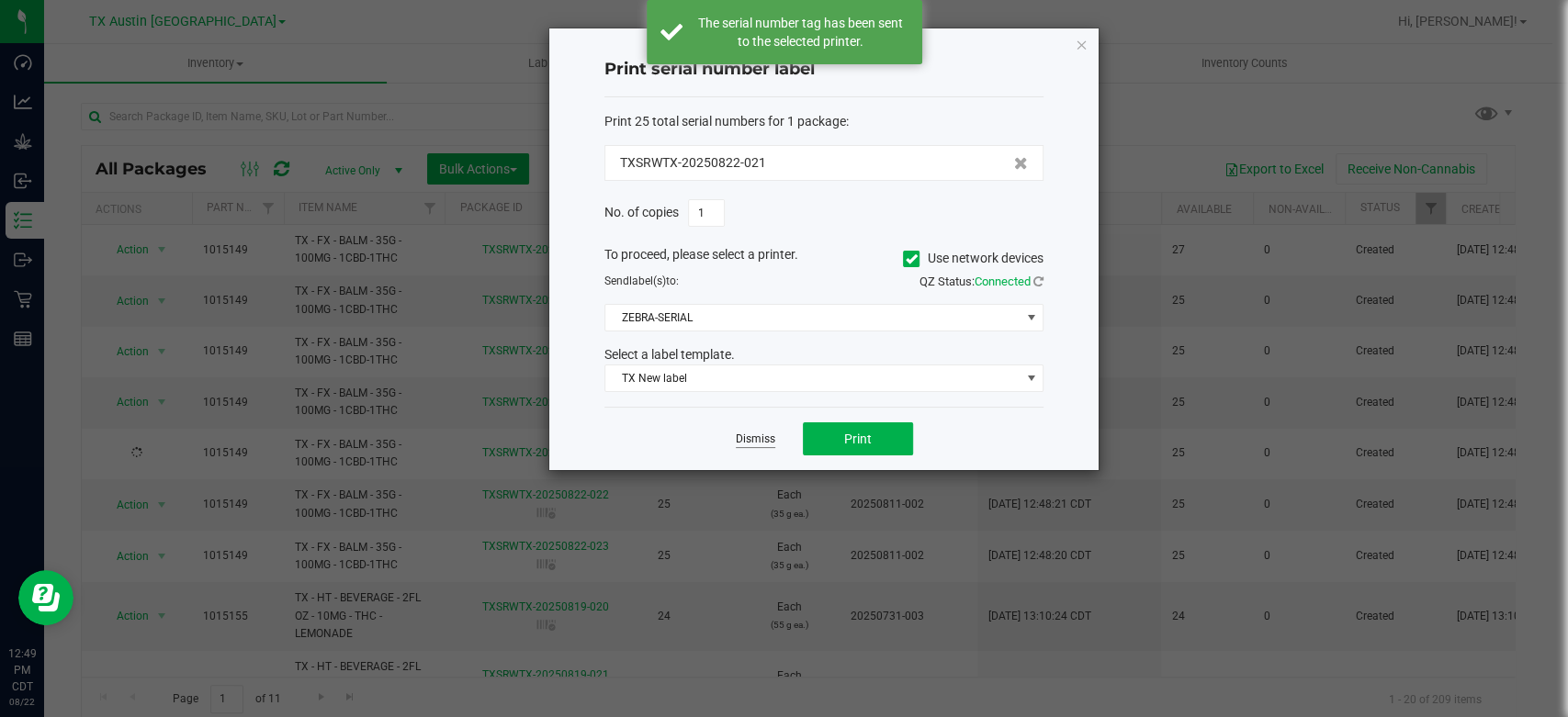
click at [747, 441] on link "Dismiss" at bounding box center [756, 439] width 39 height 16
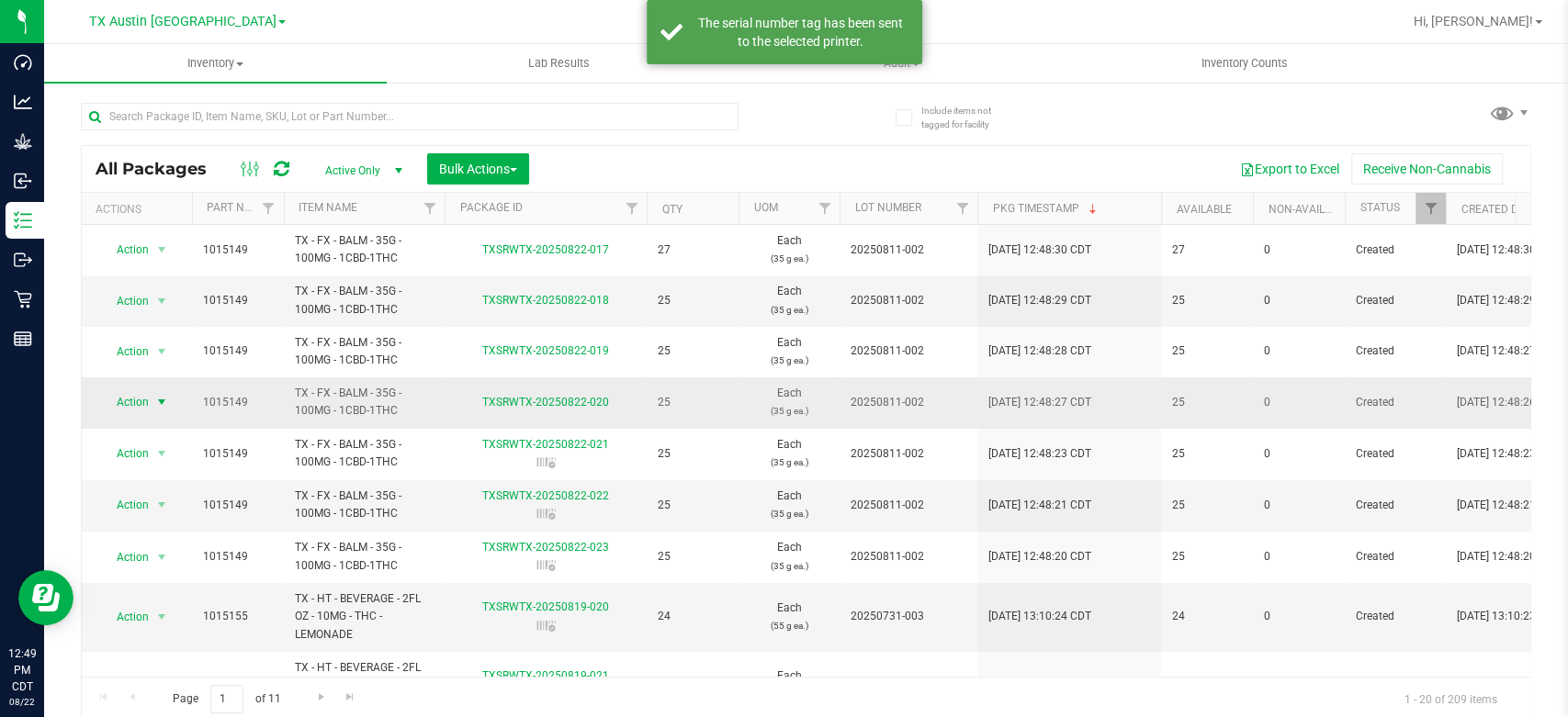
click at [123, 399] on span "Action" at bounding box center [125, 403] width 49 height 26
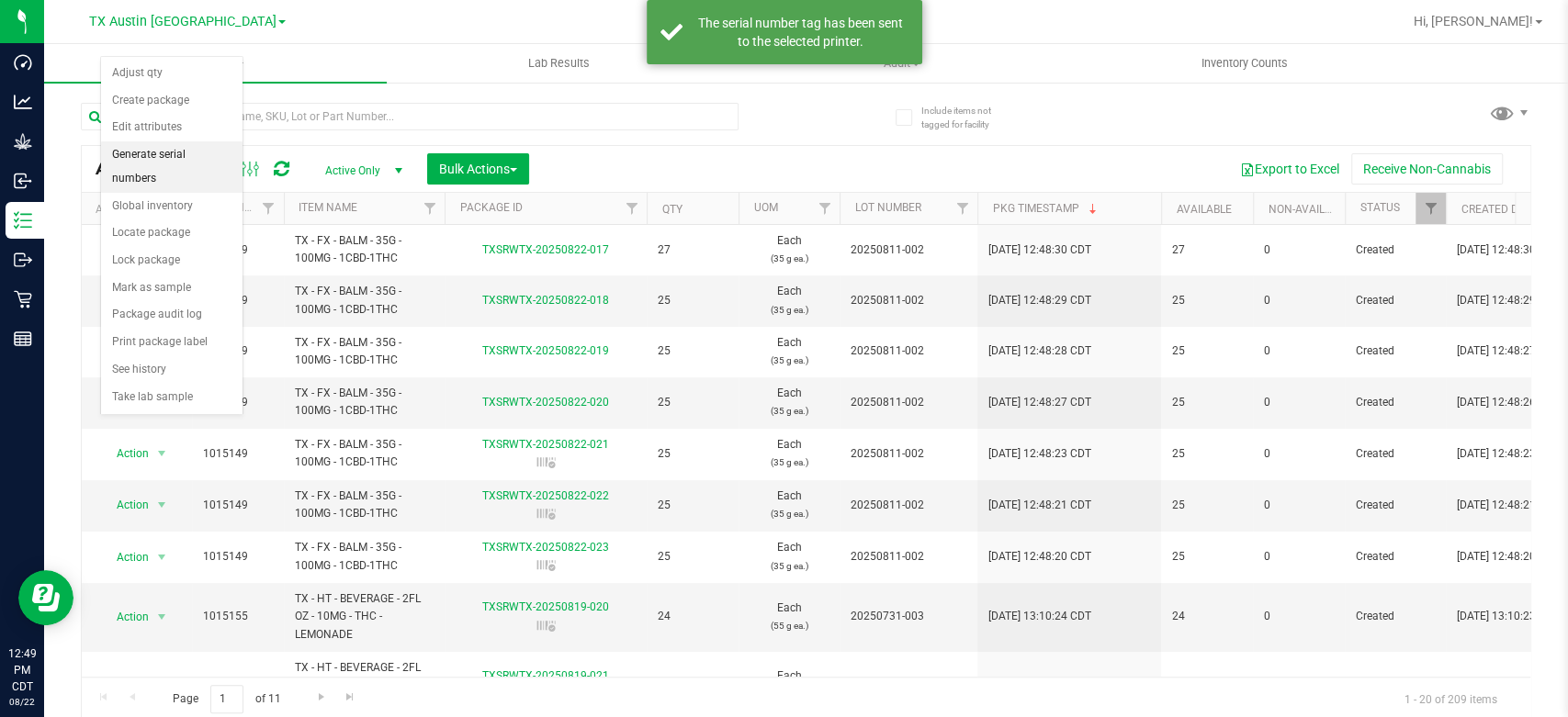
click at [179, 153] on li "Generate serial numbers" at bounding box center [172, 166] width 141 height 50
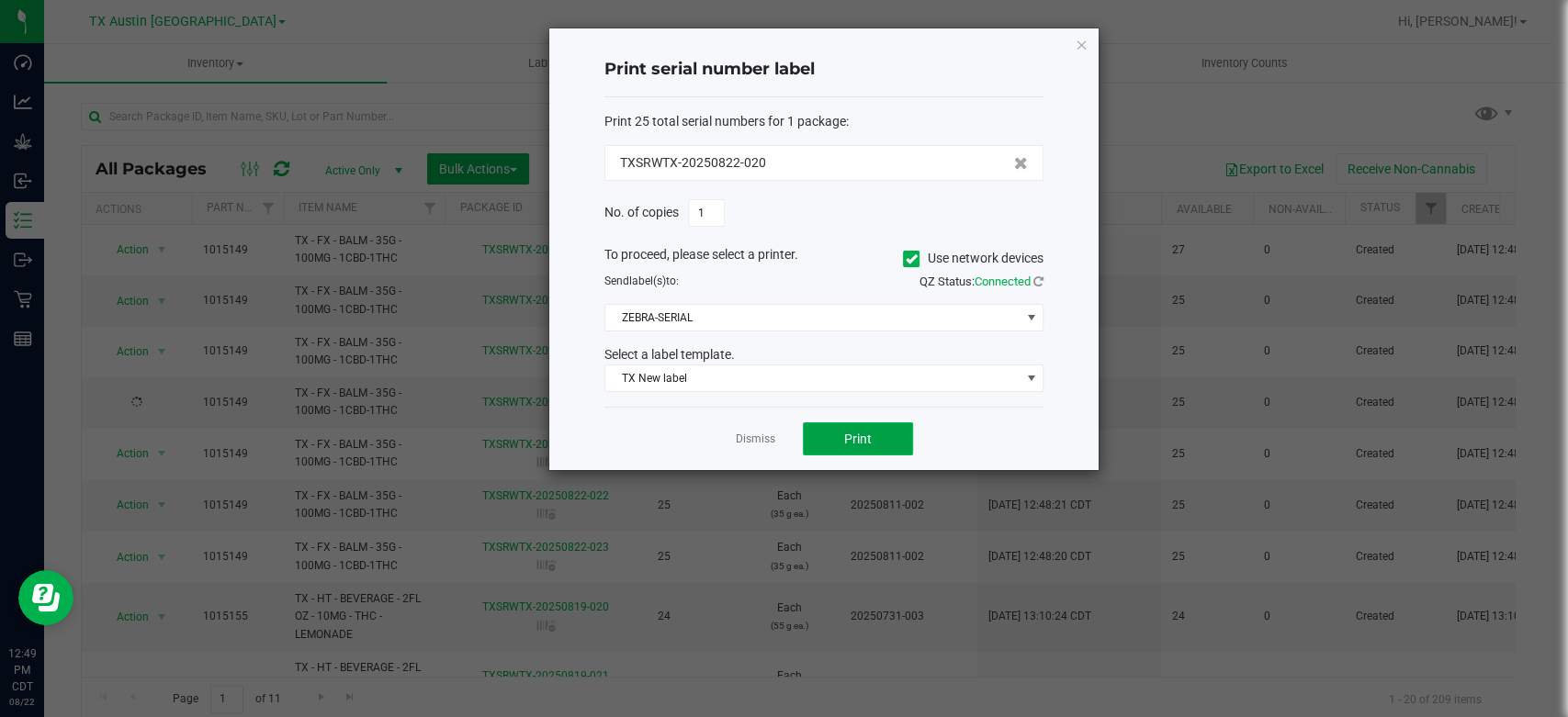
click at [862, 444] on span "Print" at bounding box center [858, 439] width 28 height 15
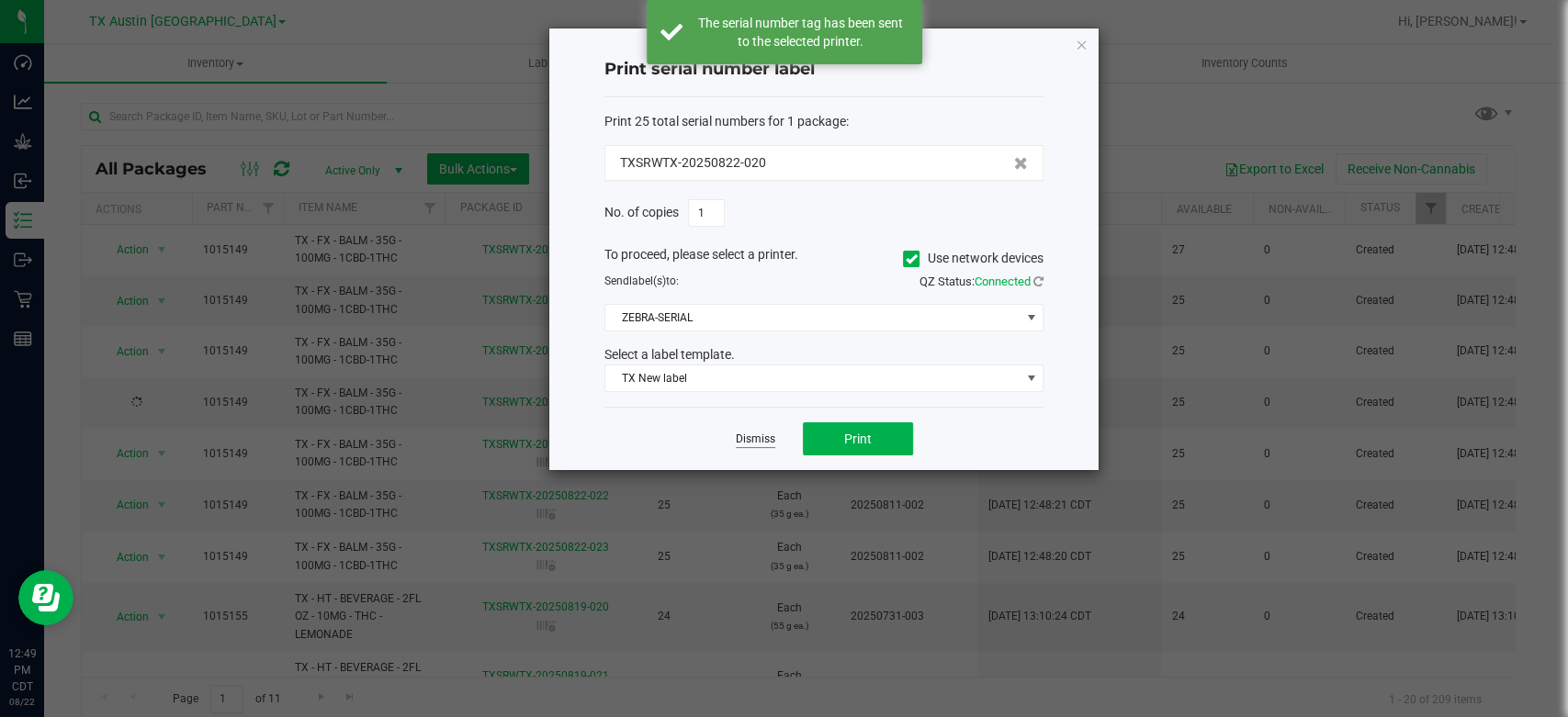
click at [757, 439] on link "Dismiss" at bounding box center [756, 439] width 39 height 16
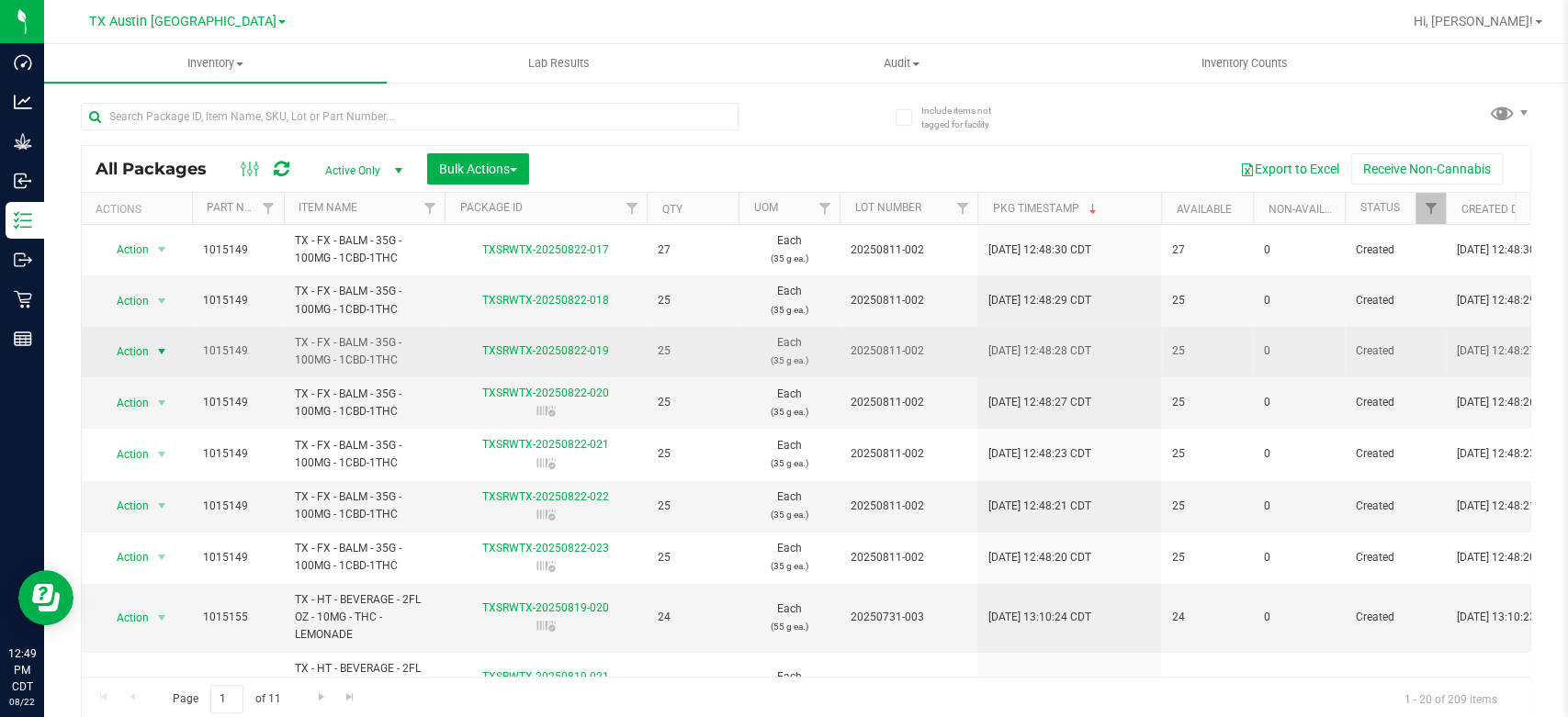
click at [127, 349] on span "Action" at bounding box center [125, 352] width 49 height 26
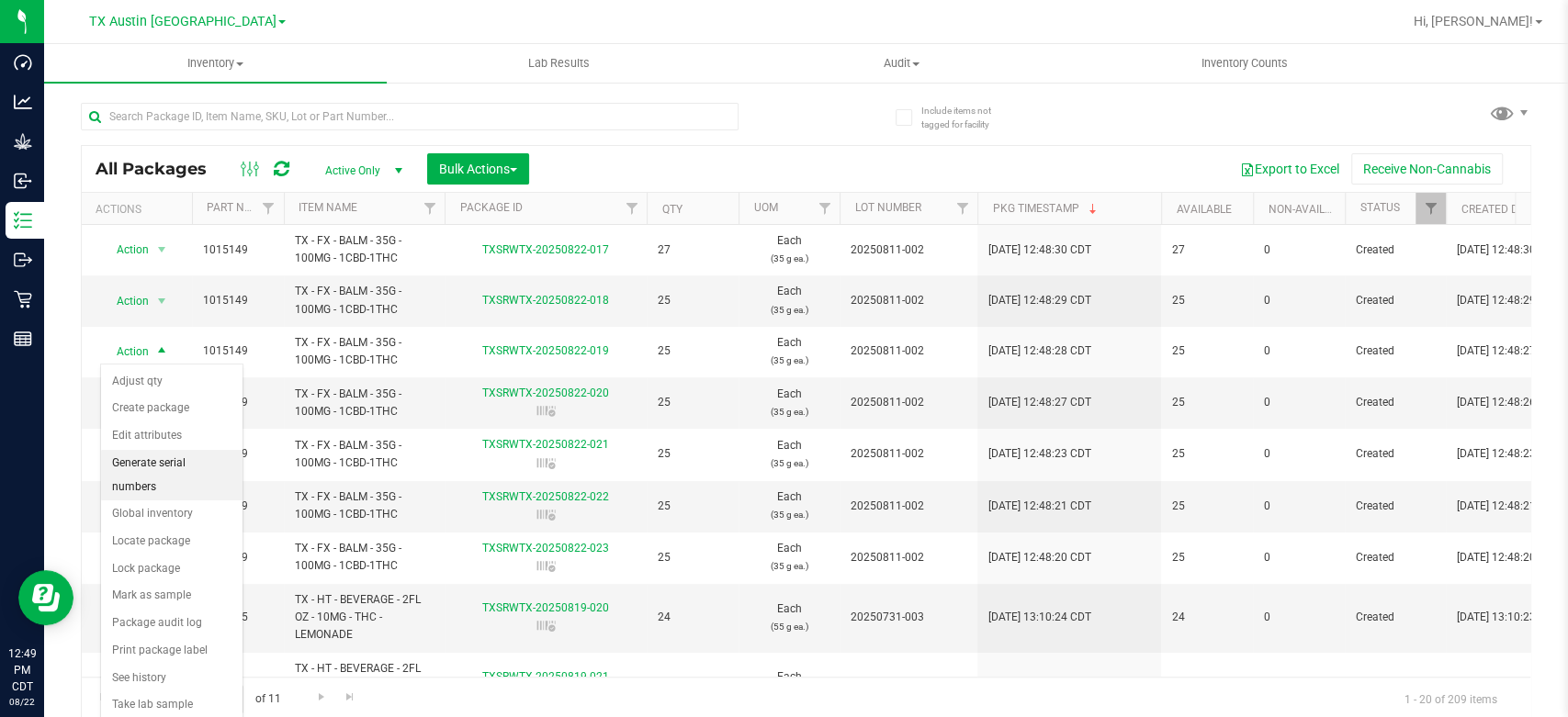
click at [154, 465] on li "Generate serial numbers" at bounding box center [172, 475] width 141 height 50
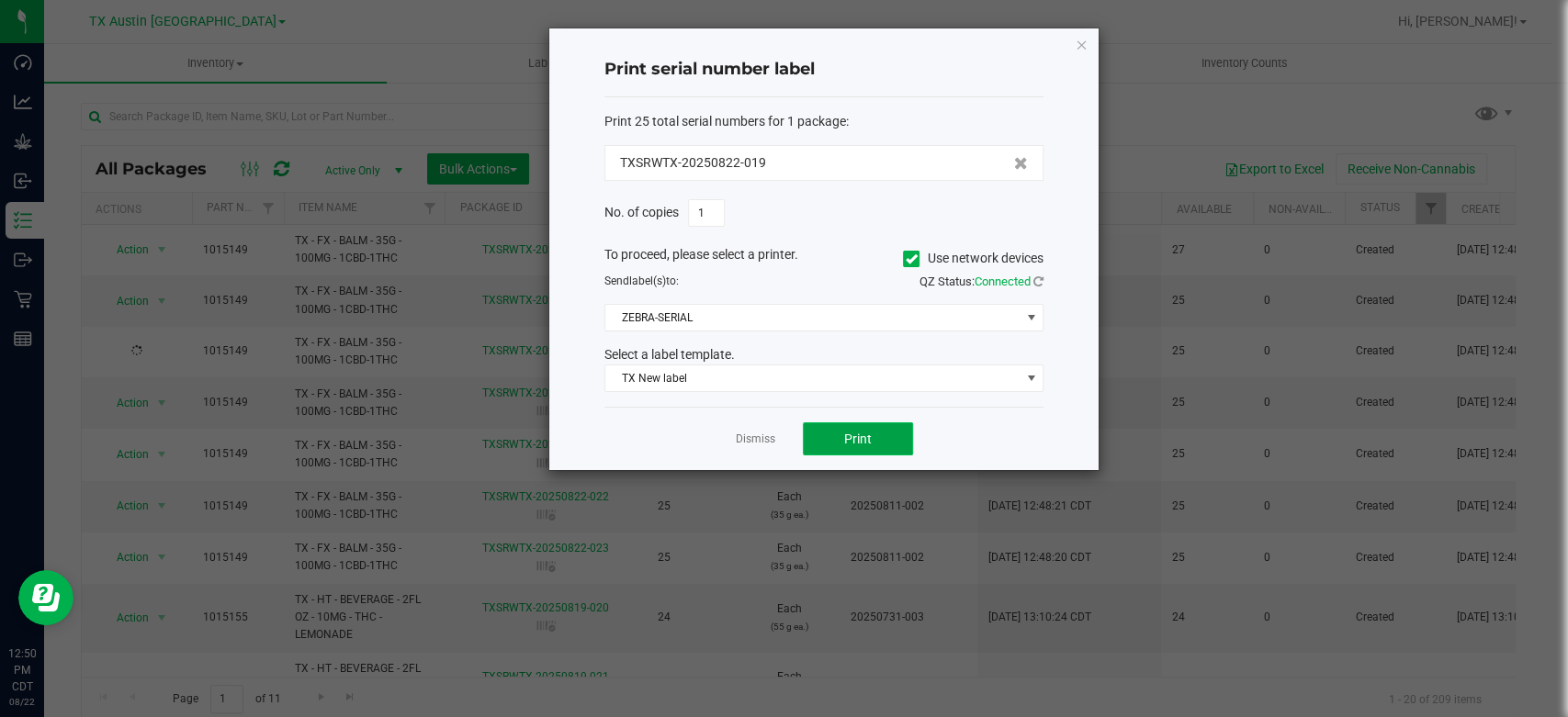
click at [855, 438] on span "Print" at bounding box center [858, 439] width 28 height 15
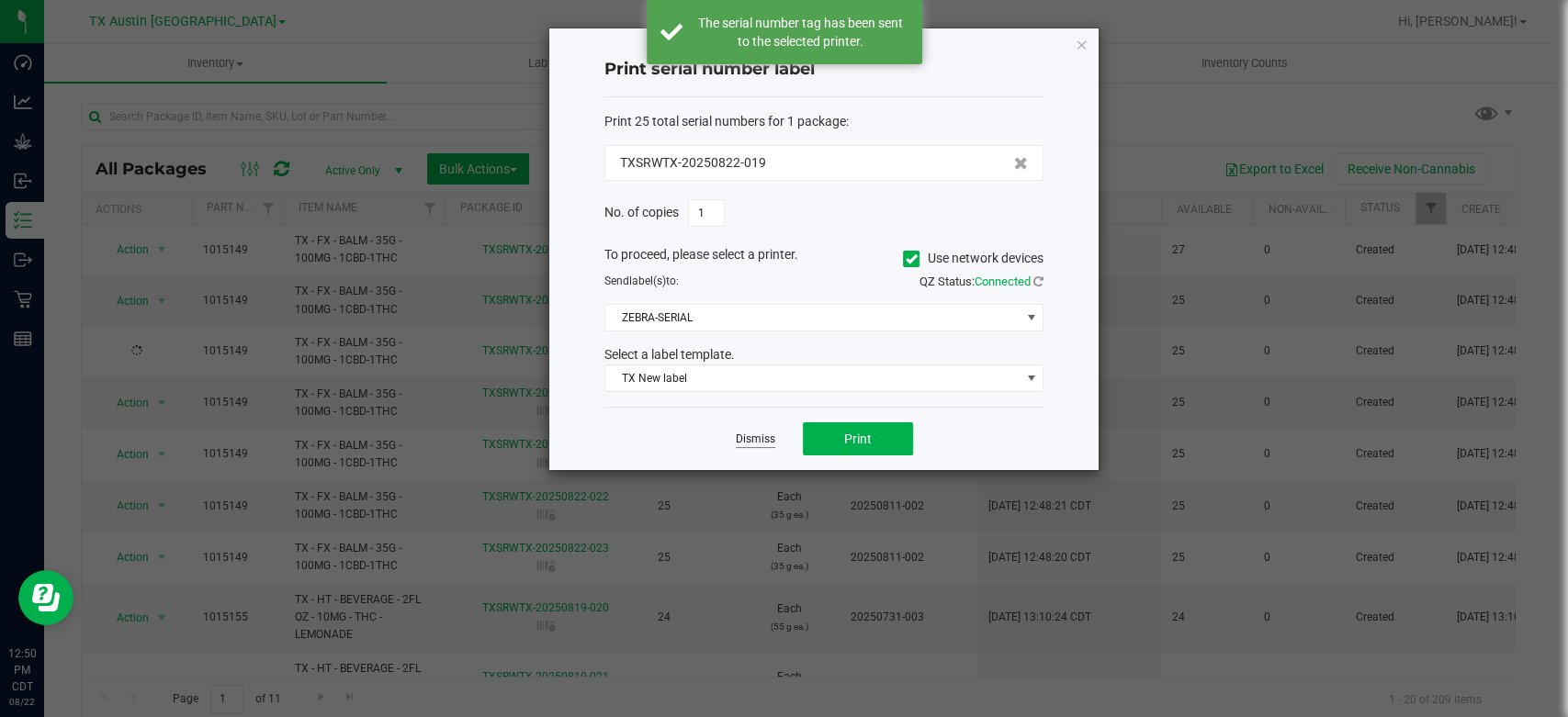
click at [762, 442] on link "Dismiss" at bounding box center [756, 439] width 39 height 16
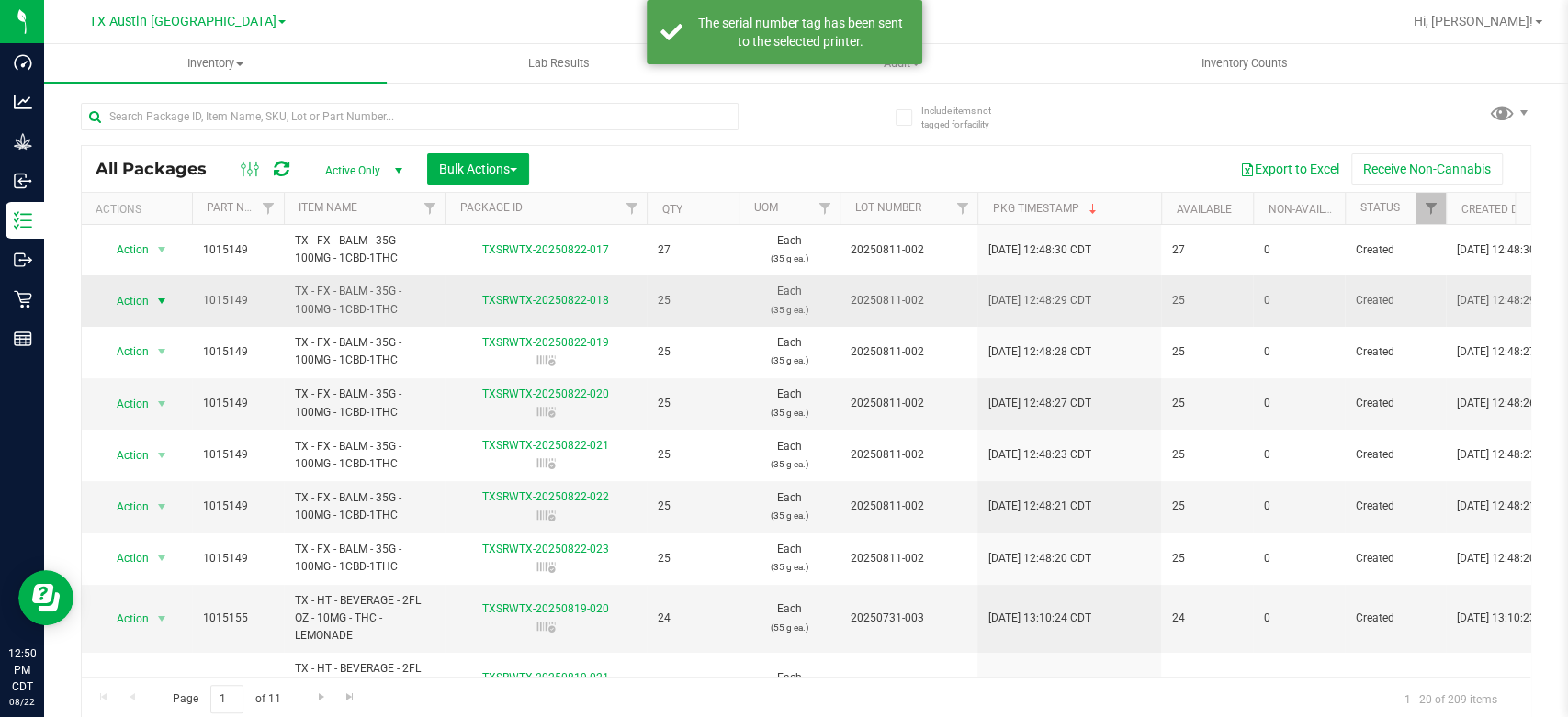
click at [141, 307] on span "Action" at bounding box center [125, 301] width 49 height 26
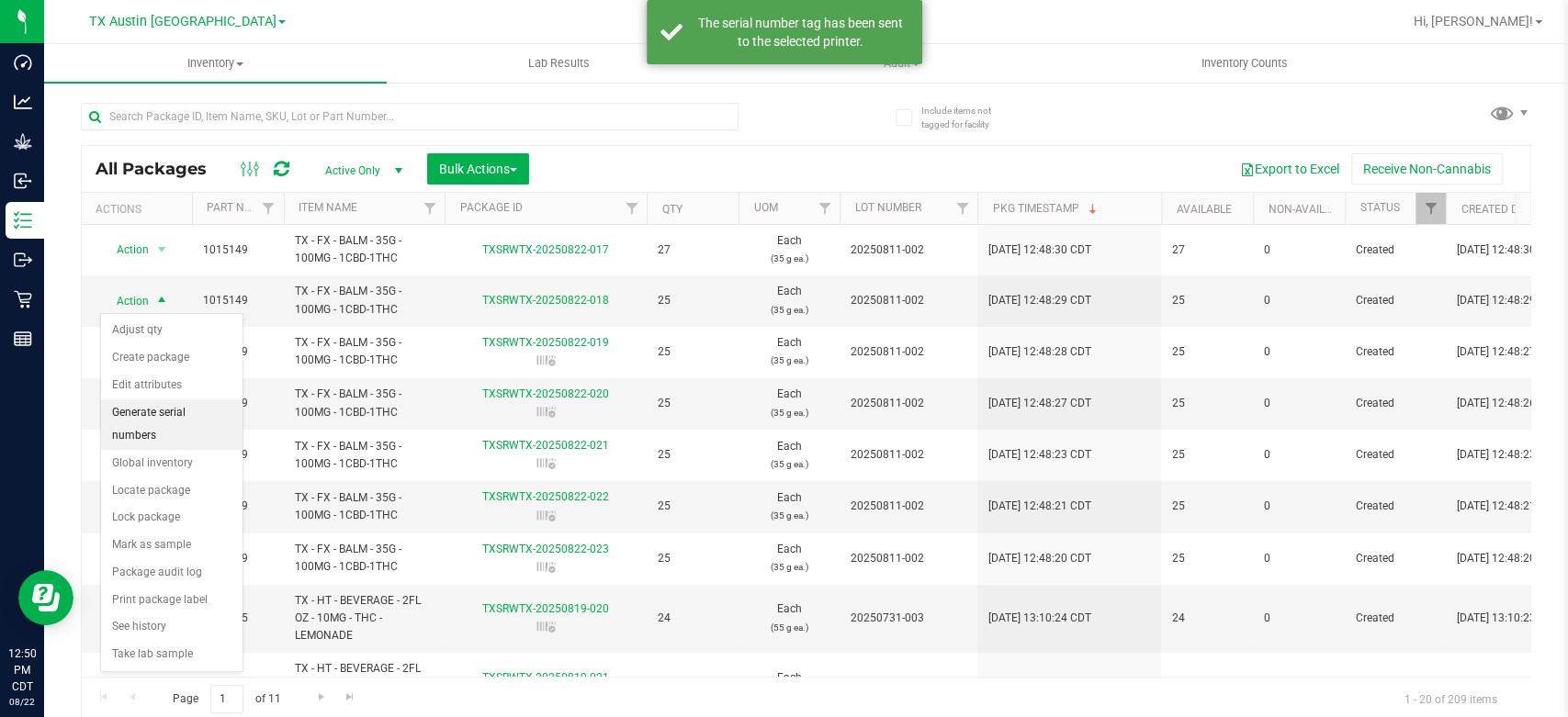
click at [143, 409] on li "Generate serial numbers" at bounding box center [172, 424] width 141 height 50
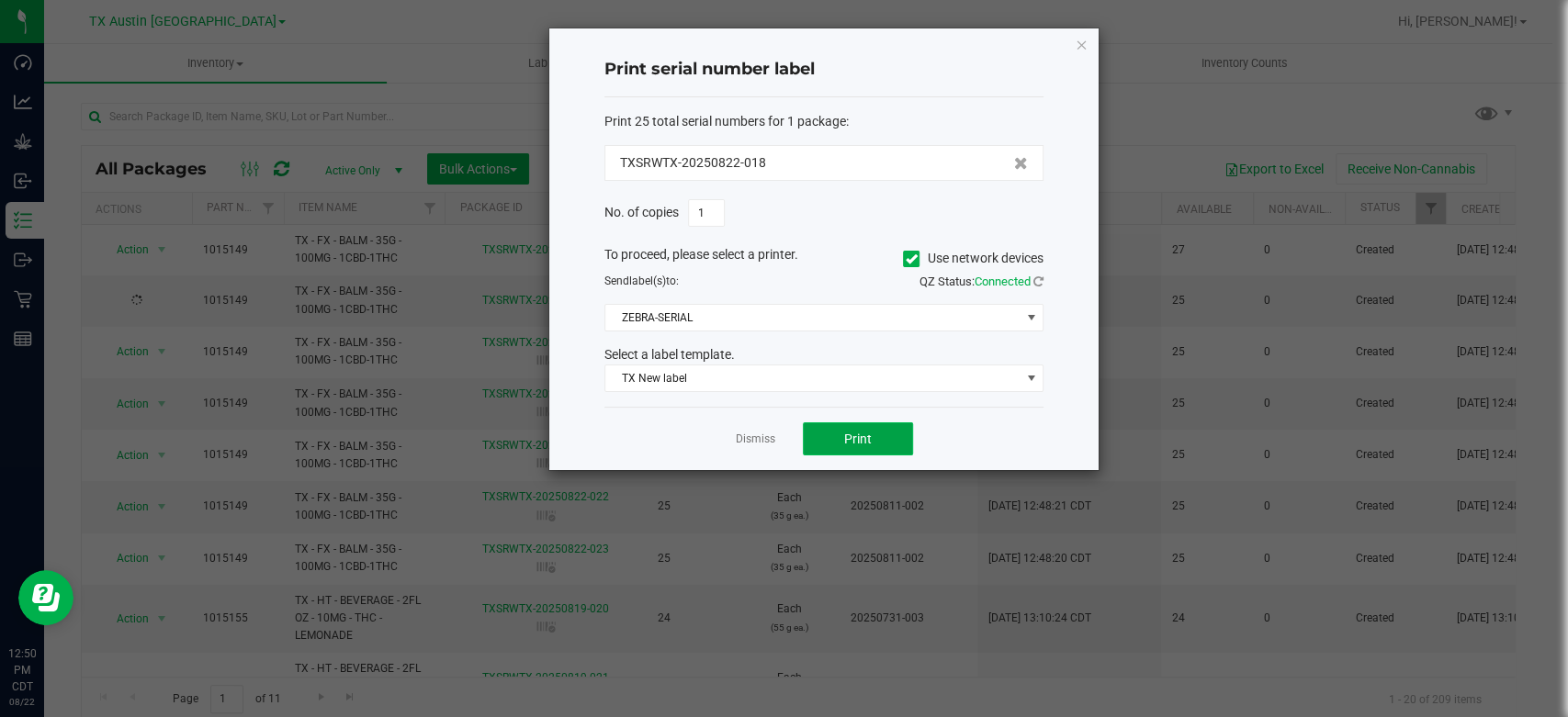
click at [839, 433] on button "Print" at bounding box center [858, 439] width 110 height 33
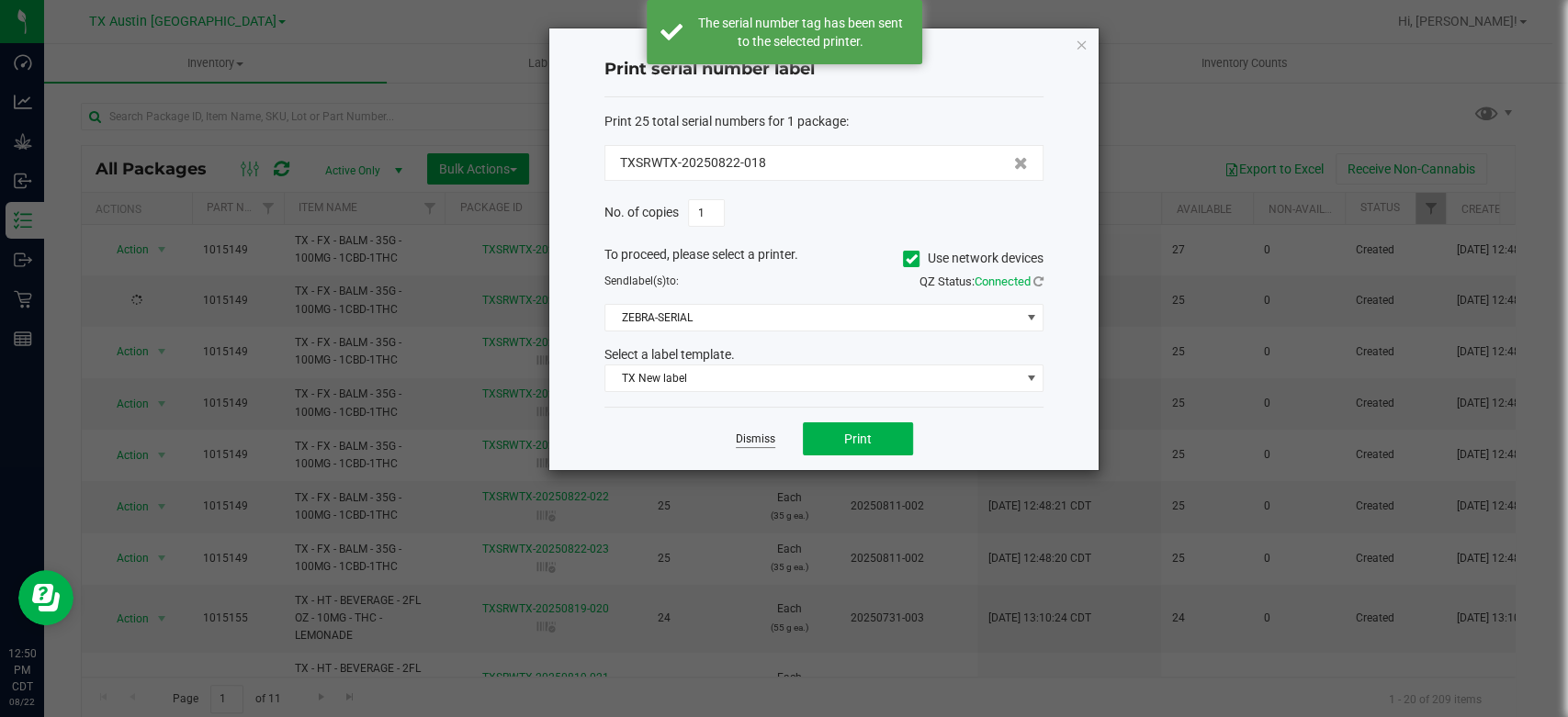
click at [767, 432] on link "Dismiss" at bounding box center [756, 439] width 39 height 16
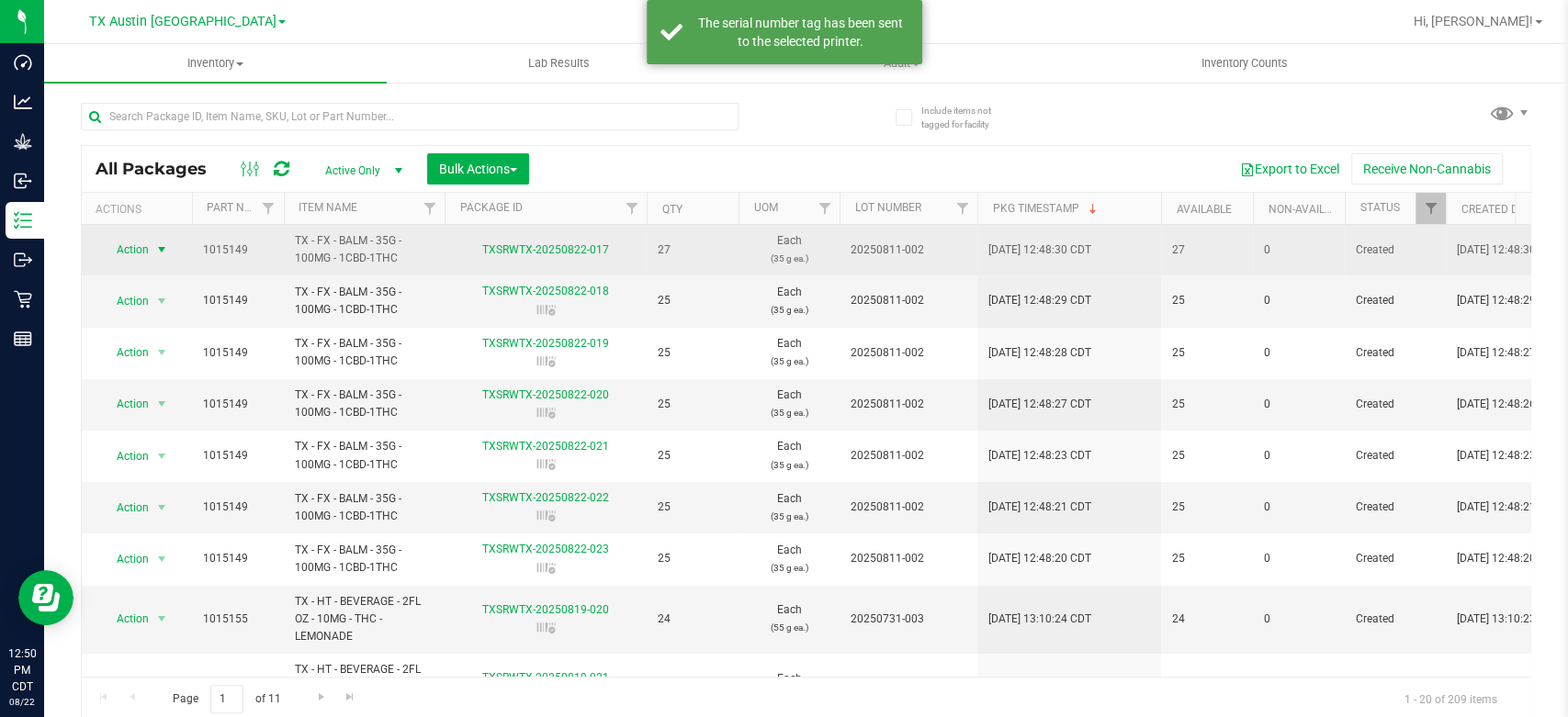
click at [132, 249] on span "Action" at bounding box center [125, 250] width 49 height 26
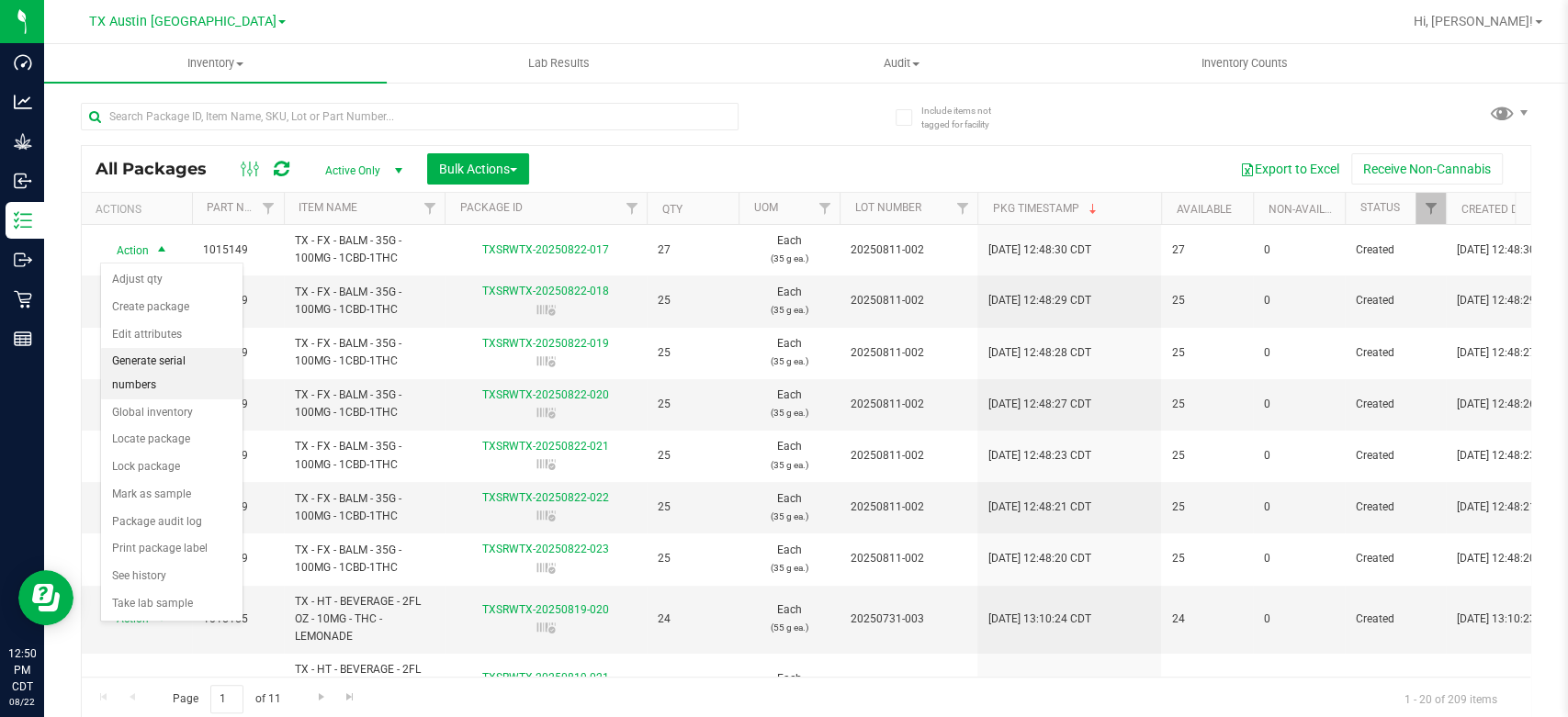
click at [181, 365] on li "Generate serial numbers" at bounding box center [172, 373] width 141 height 50
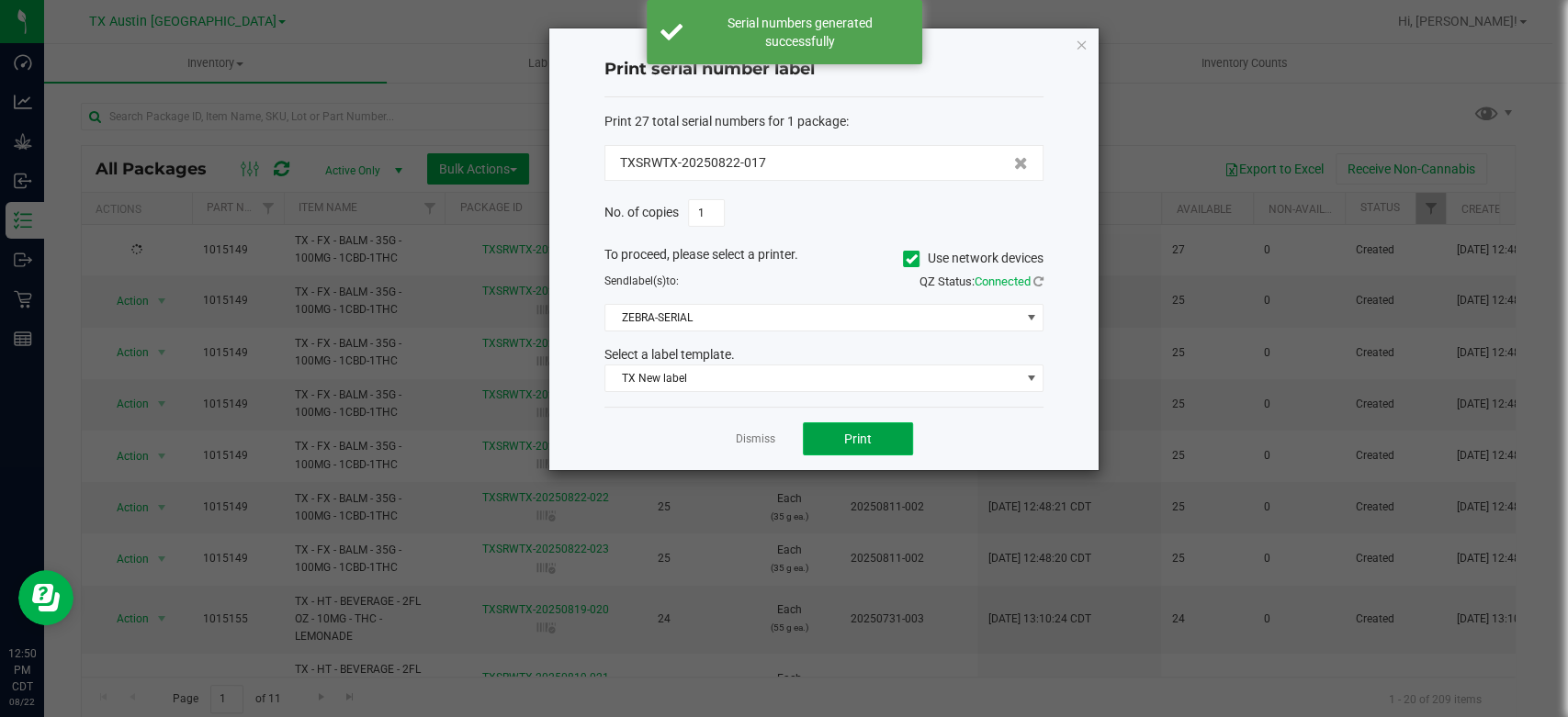
click at [854, 440] on span "Print" at bounding box center [858, 439] width 28 height 15
click at [767, 441] on link "Dismiss" at bounding box center [756, 439] width 39 height 16
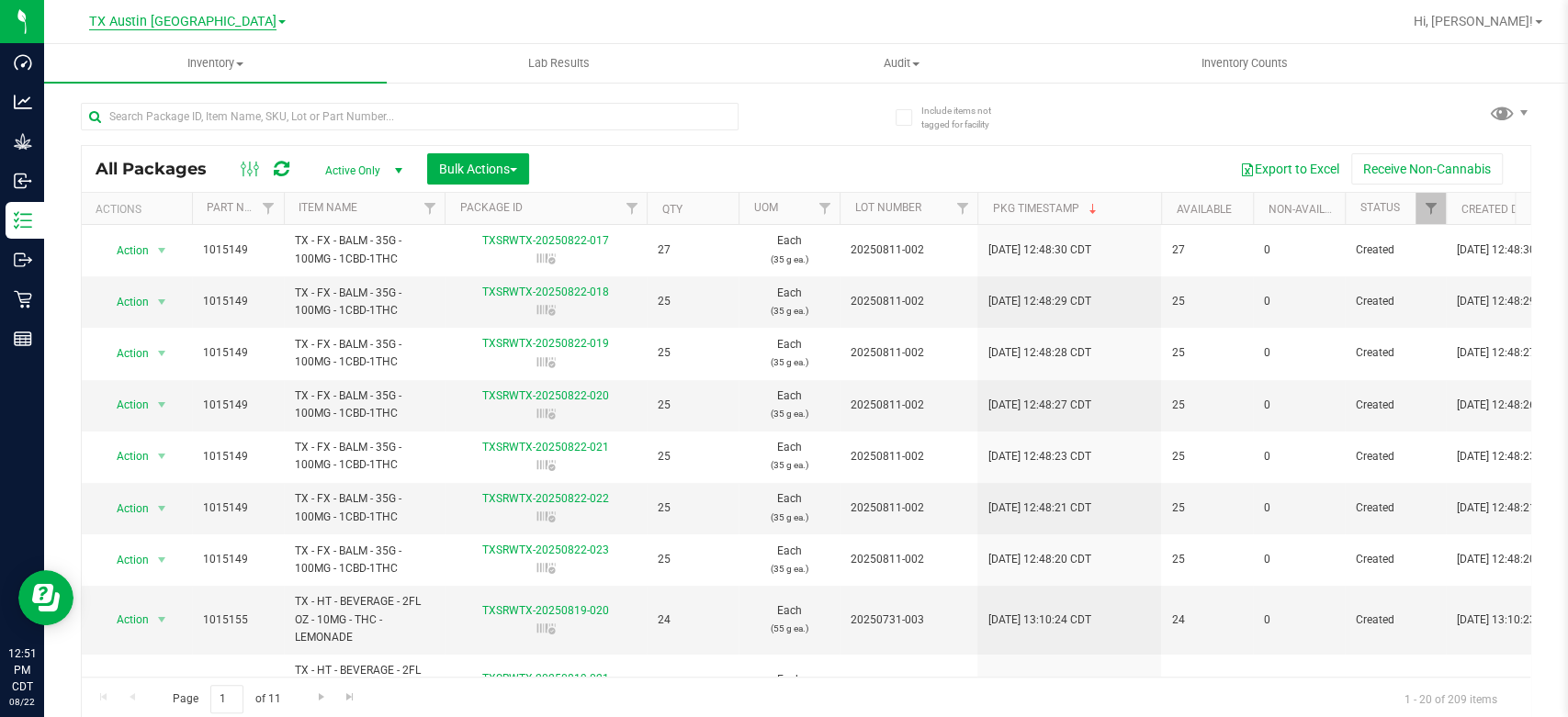
click at [191, 29] on span "TX Austin DC" at bounding box center [182, 22] width 187 height 17
click at [146, 90] on link "TX goodblend" at bounding box center [187, 89] width 268 height 25
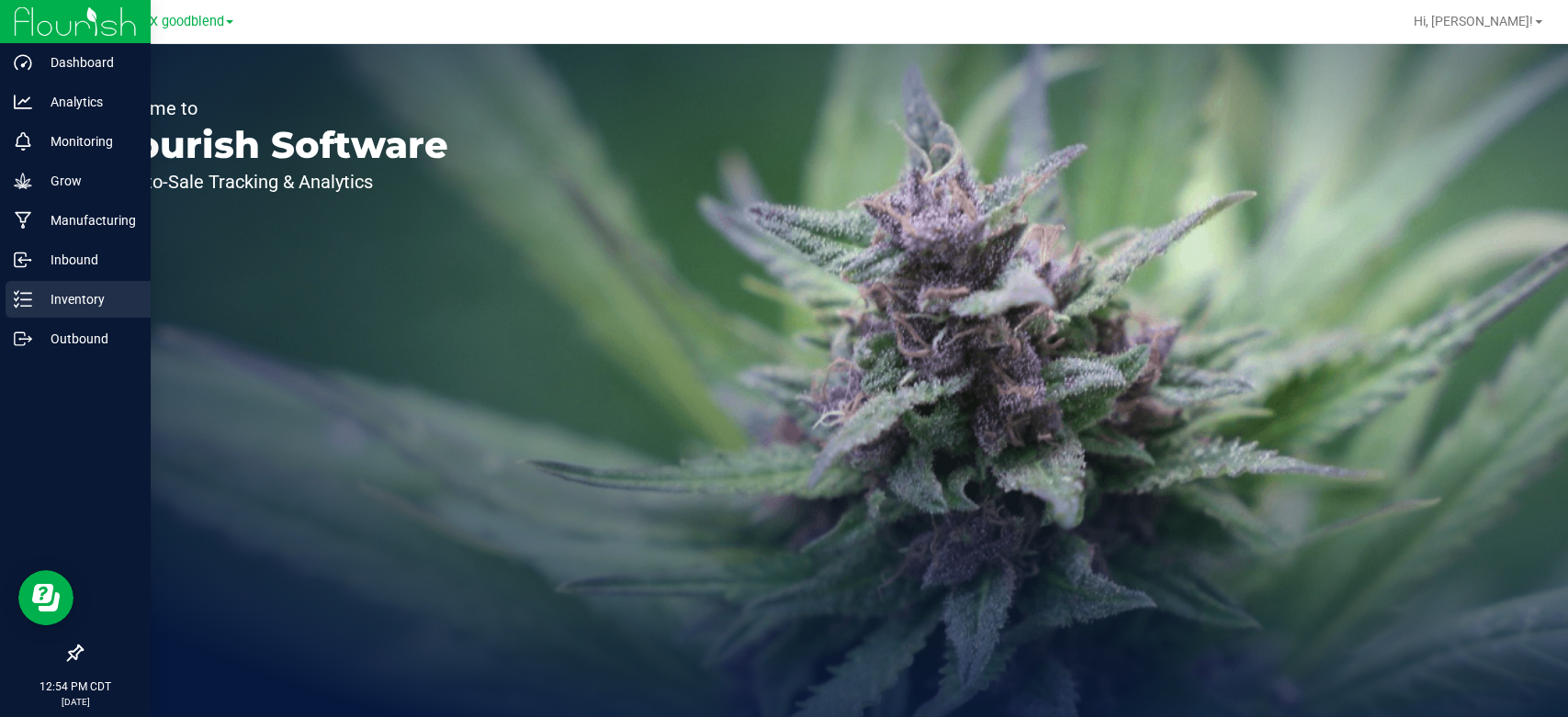
click at [26, 295] on icon at bounding box center [23, 299] width 19 height 19
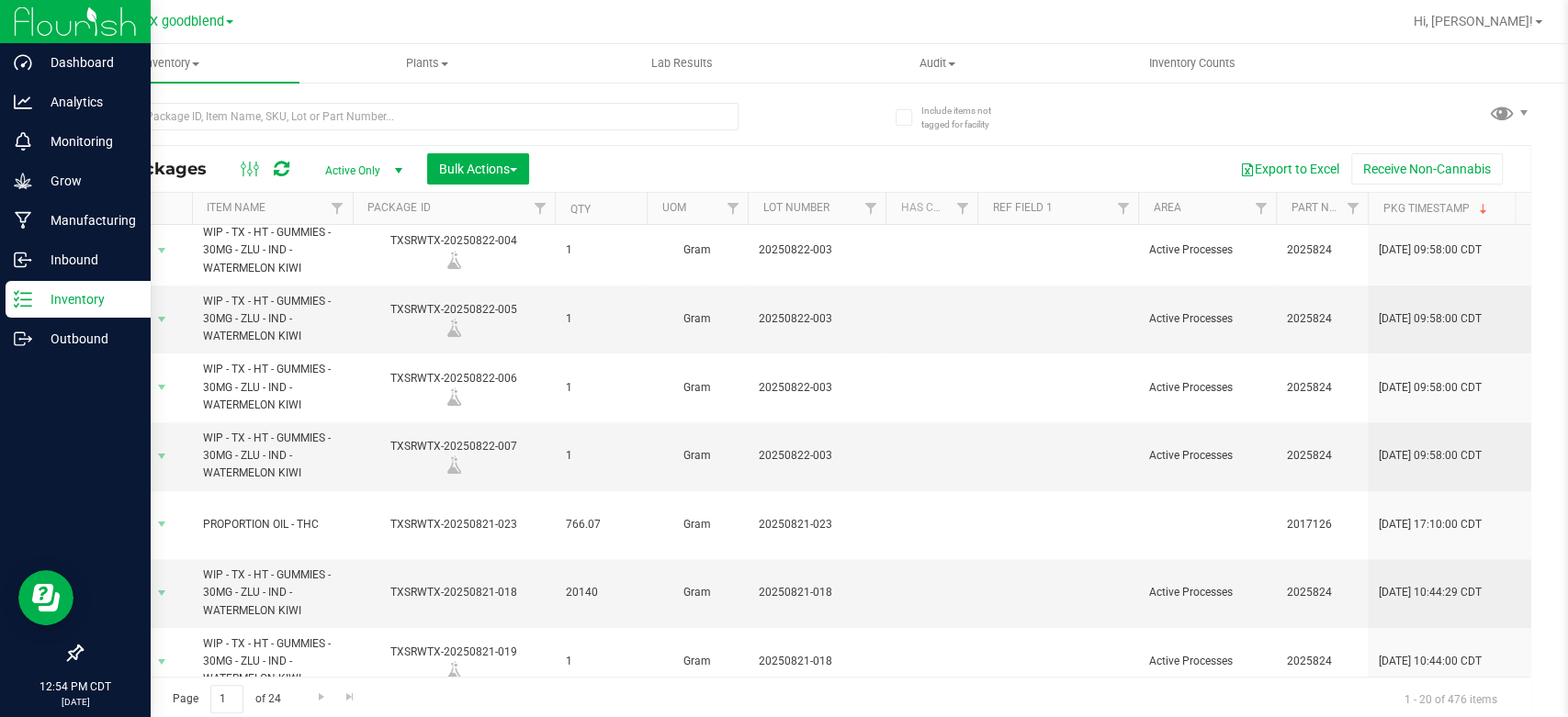
scroll to position [903, 0]
